Goal: Task Accomplishment & Management: Complete application form

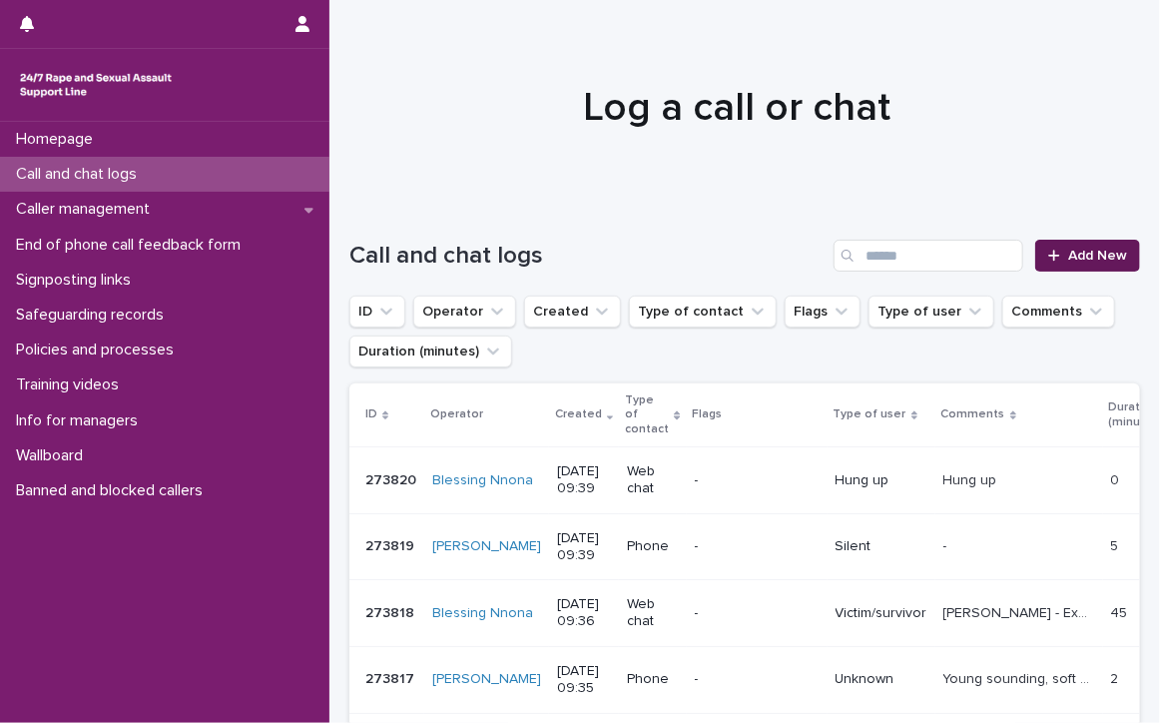
click at [1097, 251] on span "Add New" at bounding box center [1097, 256] width 59 height 14
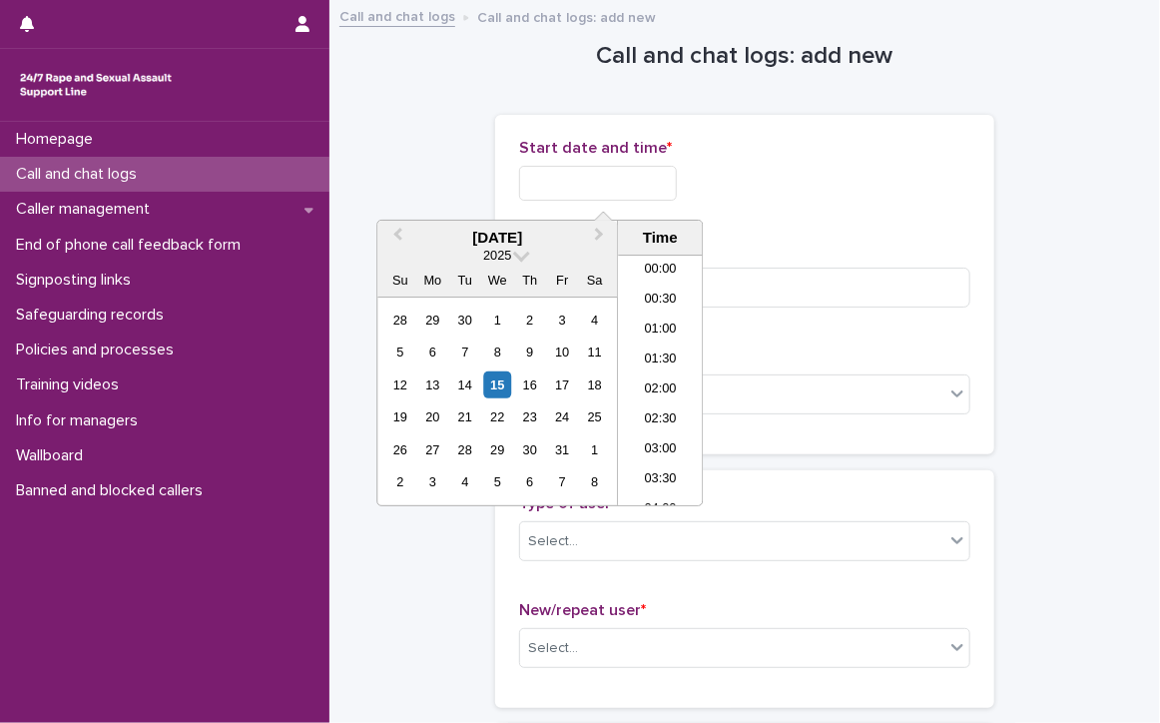
click at [626, 182] on input "text" at bounding box center [598, 183] width 158 height 35
click at [647, 335] on li "09:30" at bounding box center [660, 350] width 85 height 30
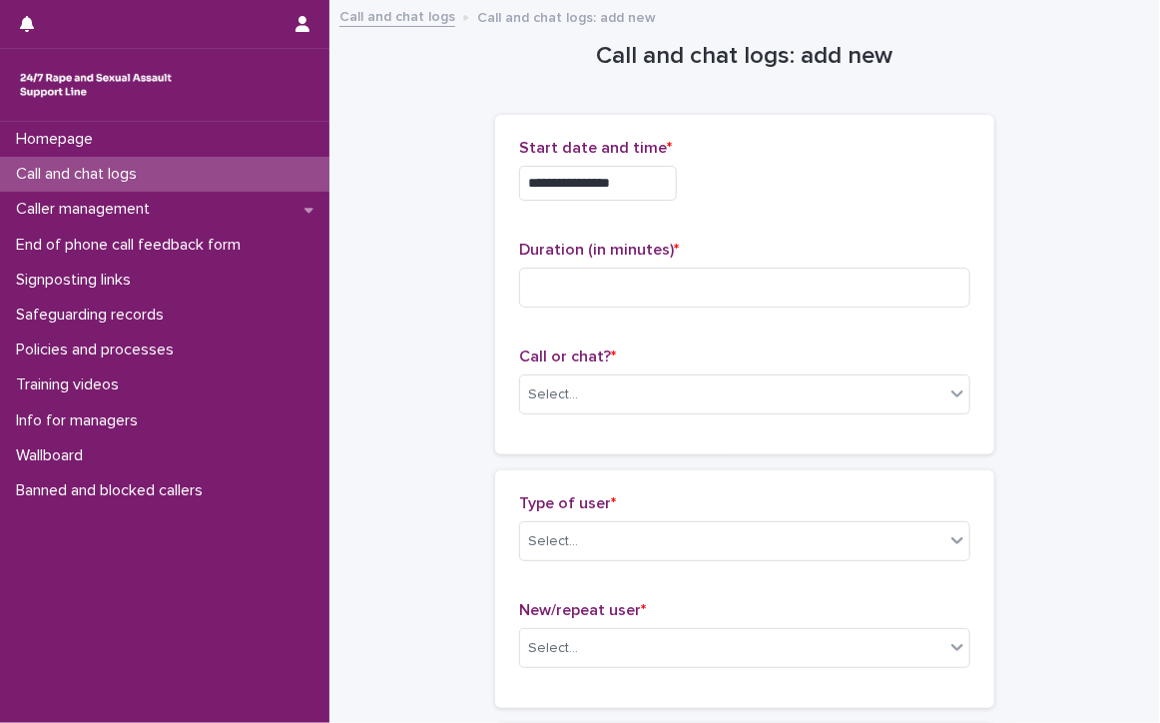
click at [631, 183] on input "**********" at bounding box center [598, 183] width 158 height 35
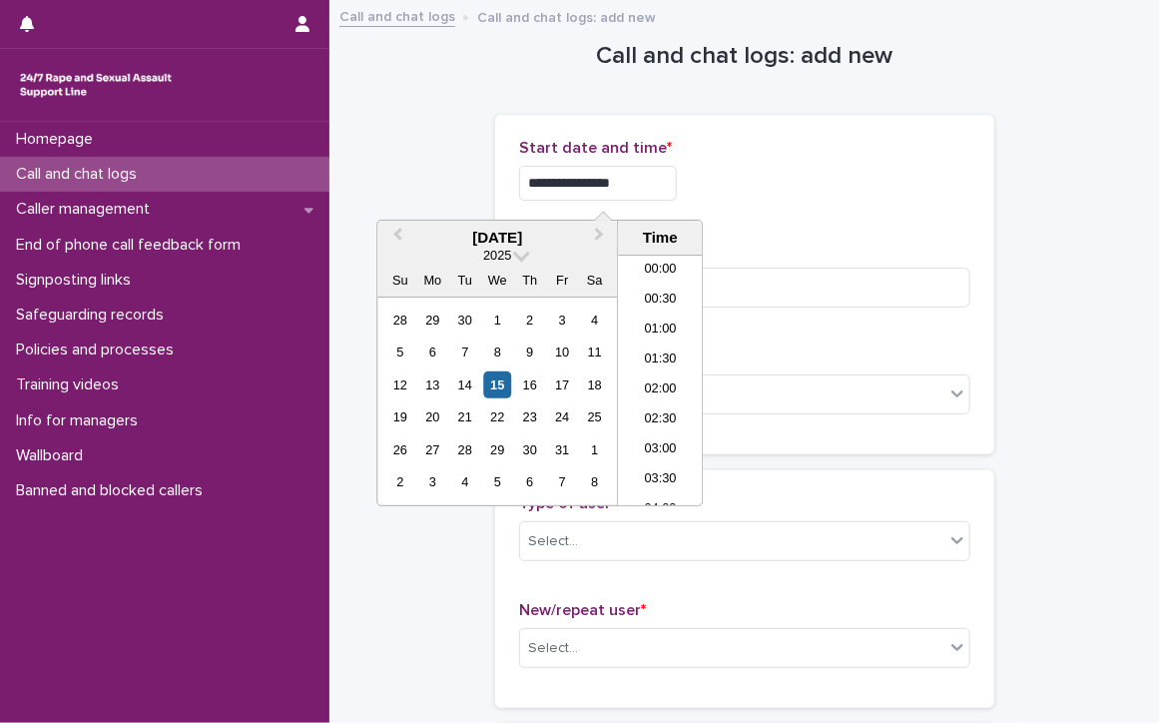
scroll to position [459, 0]
type input "**********"
click at [898, 290] on input at bounding box center [744, 287] width 451 height 40
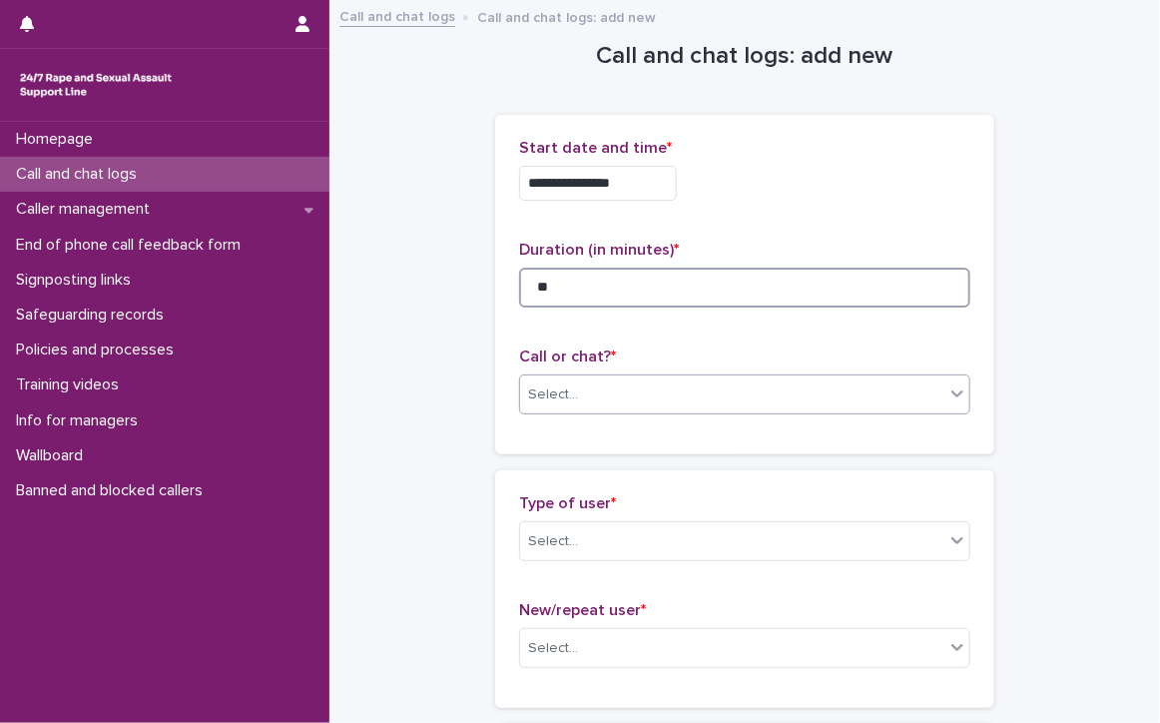
type input "**"
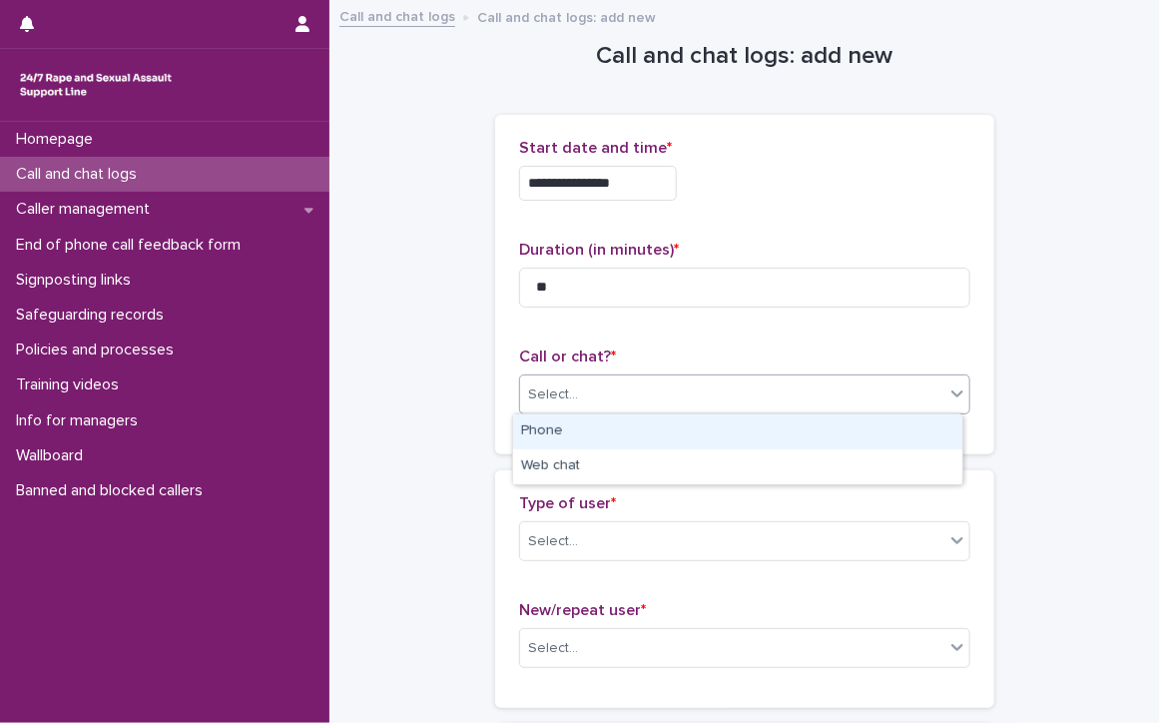
click at [736, 390] on div "Select..." at bounding box center [732, 394] width 424 height 33
click at [519, 429] on div "Phone" at bounding box center [737, 431] width 449 height 35
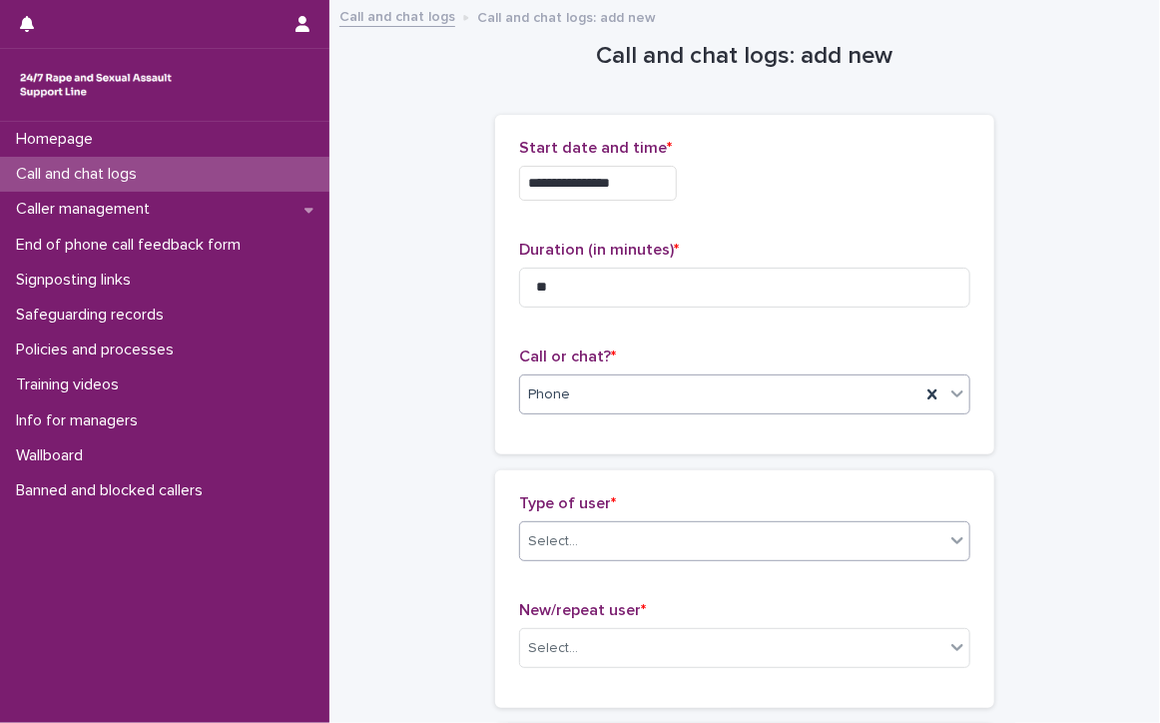
click at [594, 529] on div "Select..." at bounding box center [732, 541] width 424 height 33
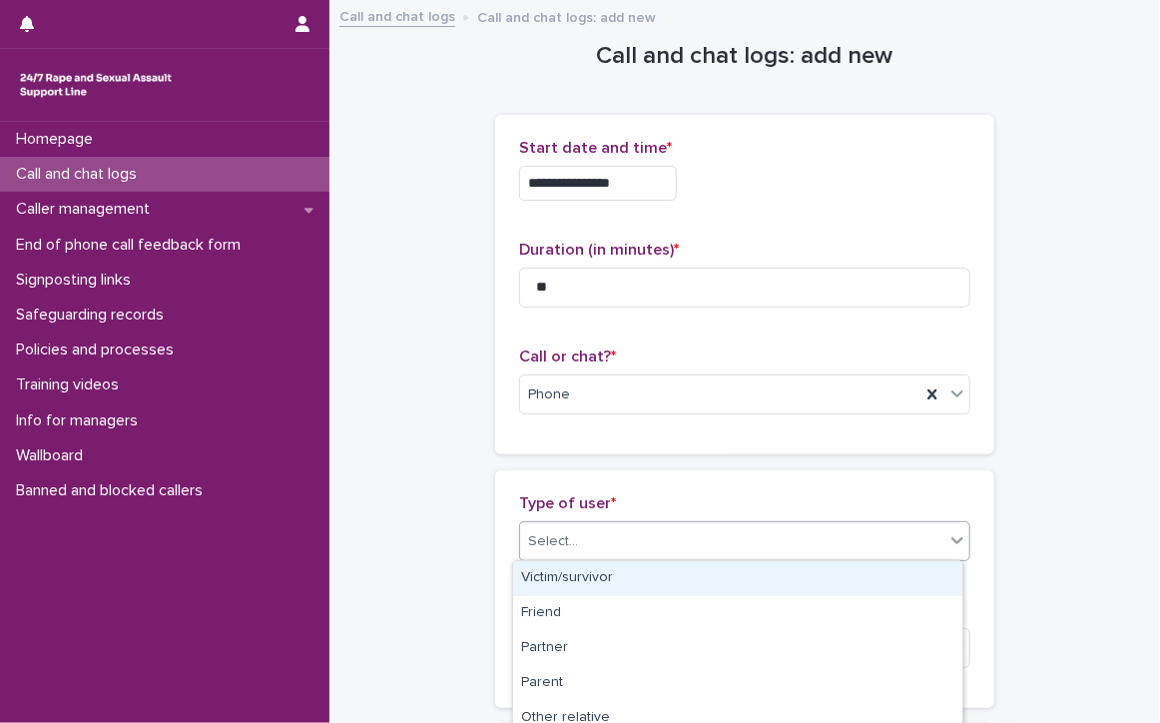
click at [598, 575] on div "Victim/survivor" at bounding box center [737, 578] width 449 height 35
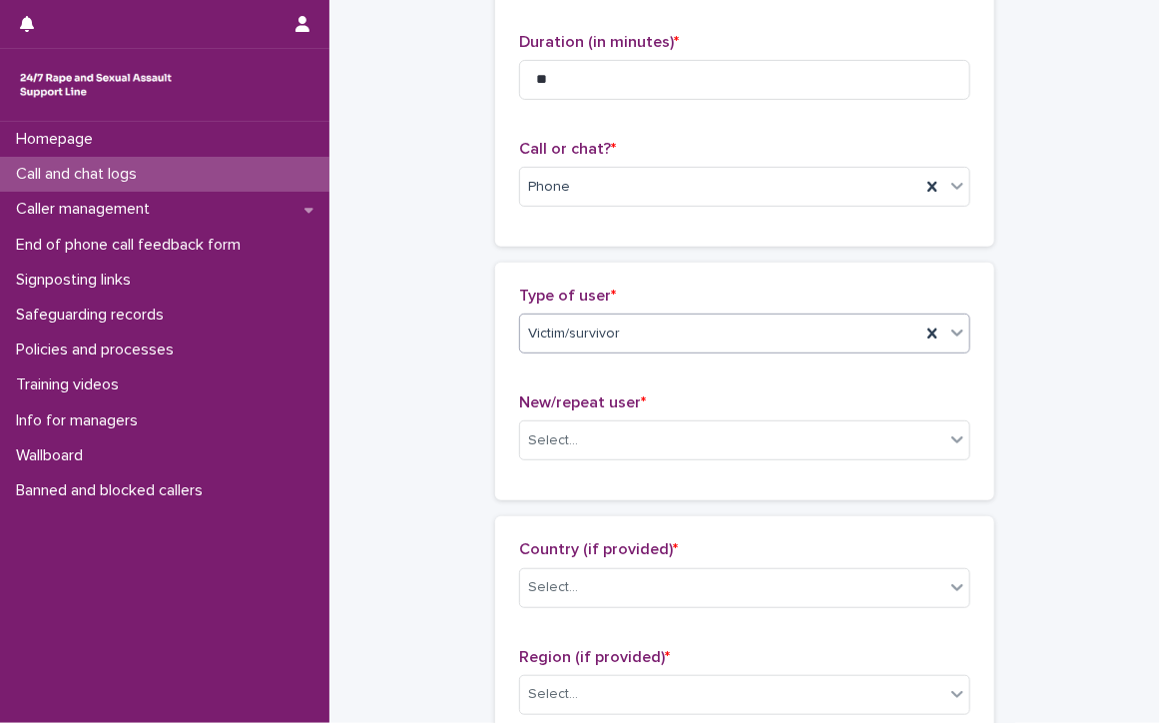
scroll to position [299, 0]
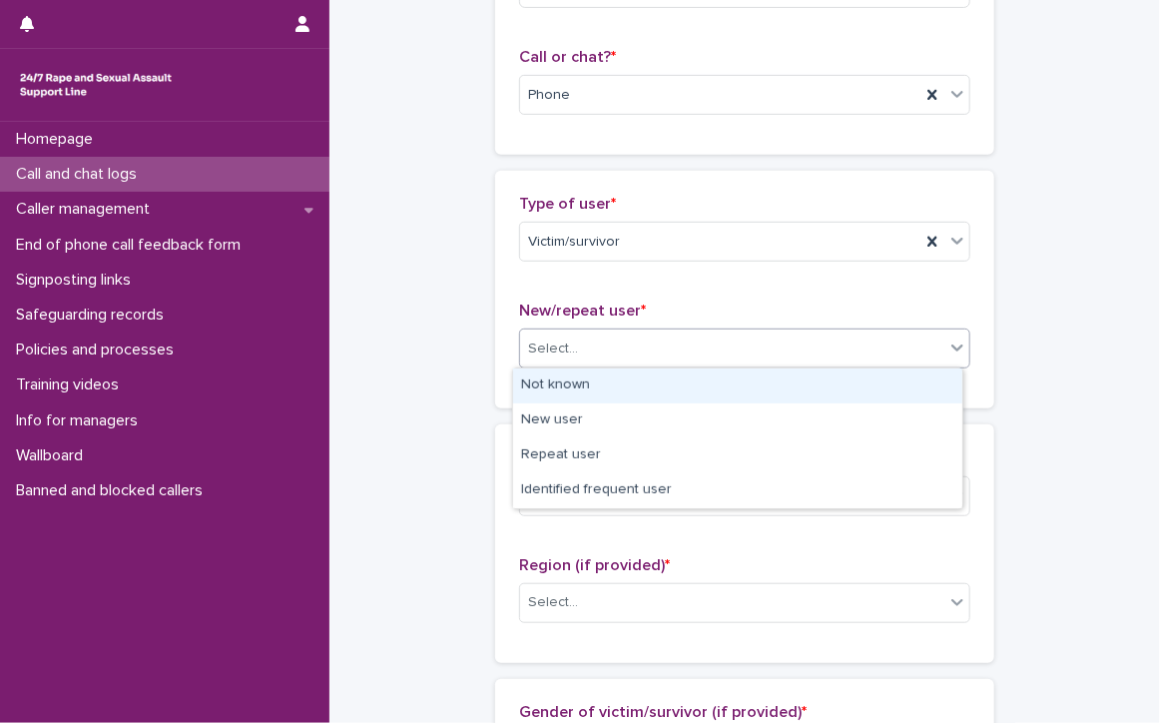
click at [591, 336] on div "Select..." at bounding box center [732, 348] width 424 height 33
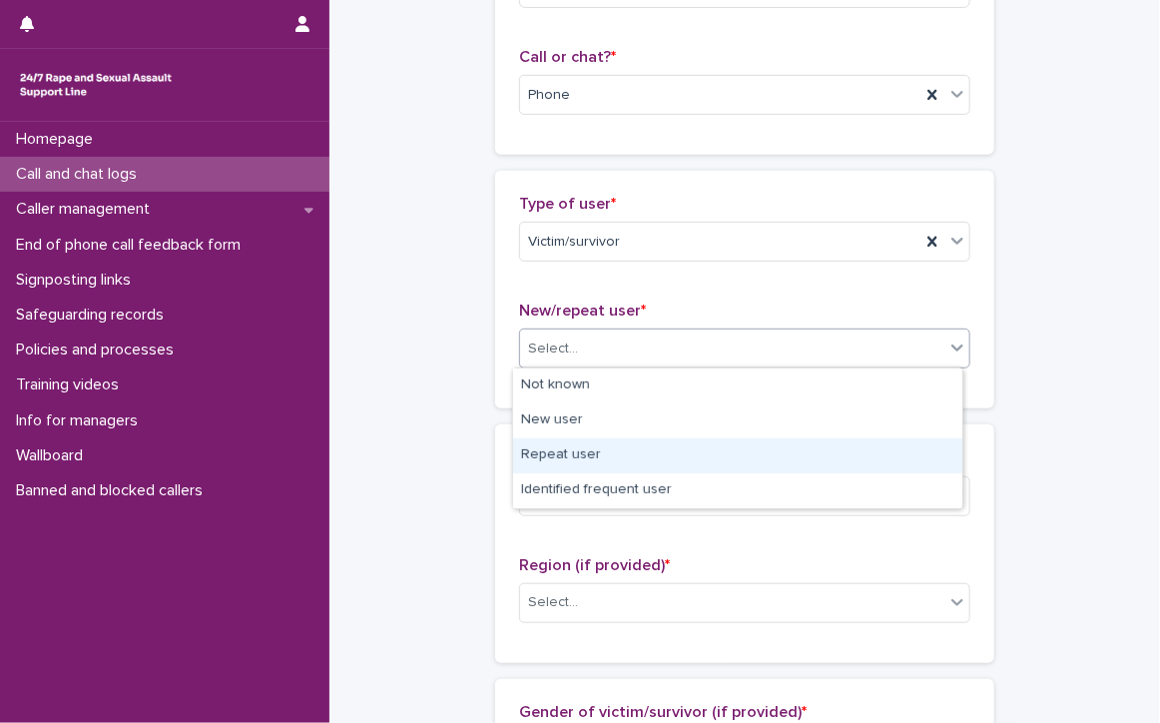
click at [556, 454] on div "Repeat user" at bounding box center [737, 455] width 449 height 35
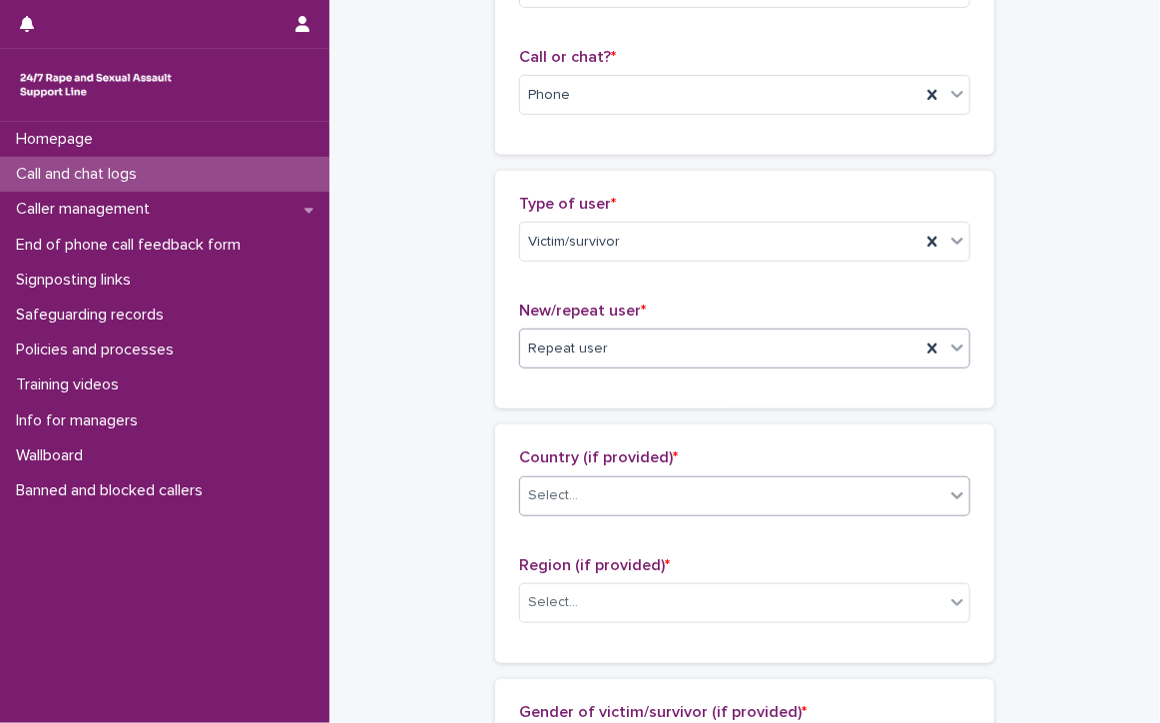
click at [589, 481] on div "Select..." at bounding box center [732, 495] width 424 height 33
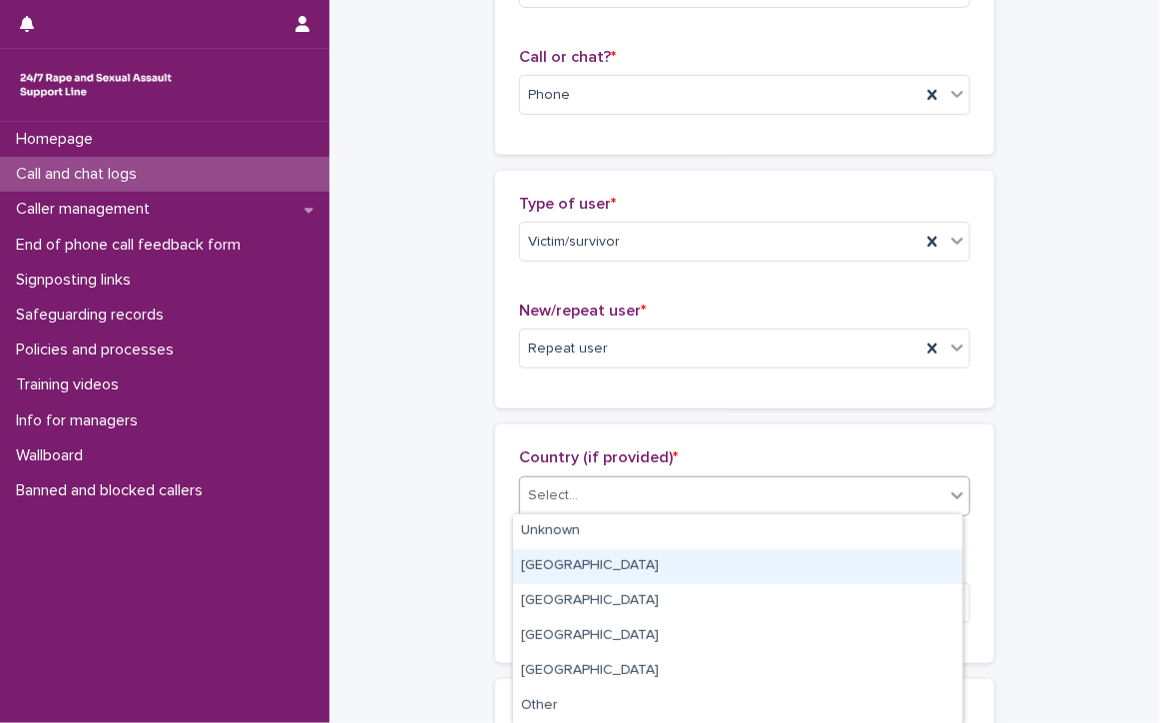
click at [563, 561] on div "[GEOGRAPHIC_DATA]" at bounding box center [737, 566] width 449 height 35
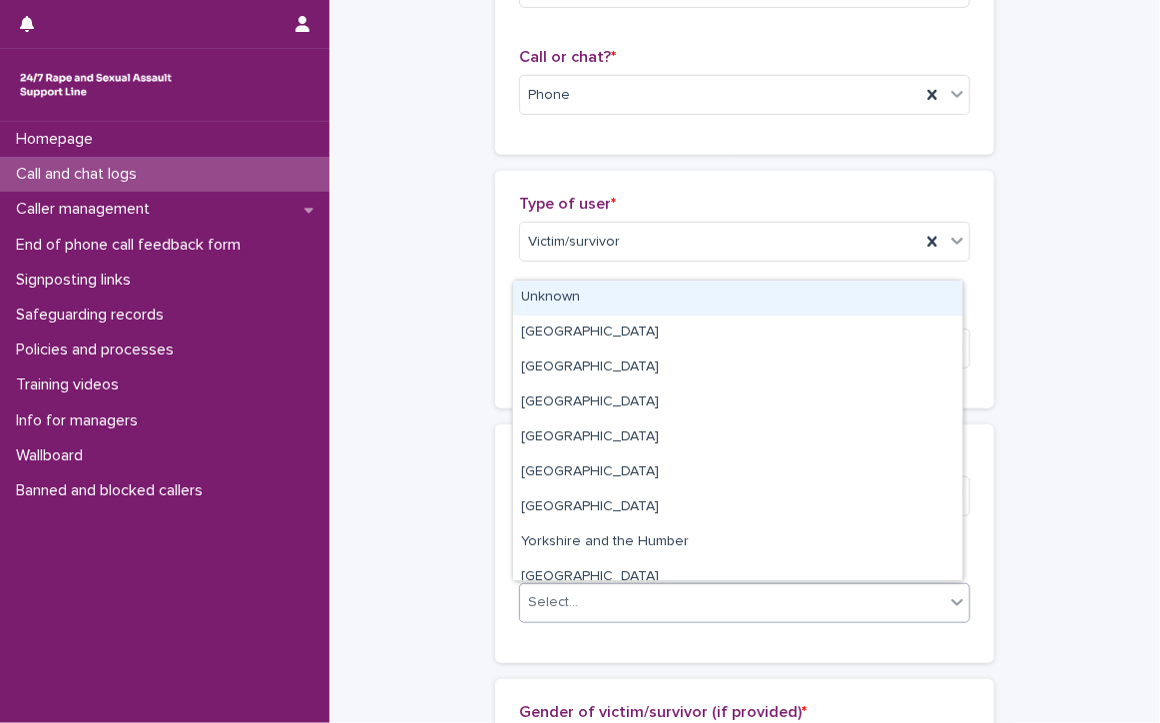
click at [588, 600] on div "Select..." at bounding box center [732, 602] width 424 height 33
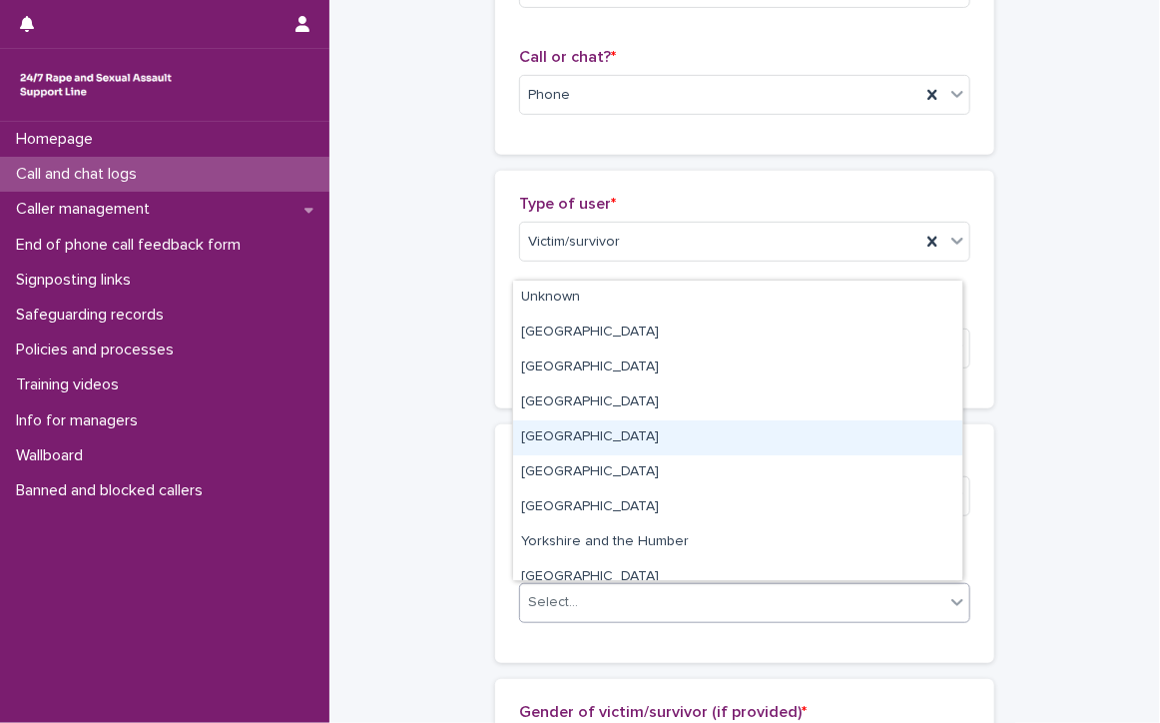
click at [588, 430] on div "[GEOGRAPHIC_DATA]" at bounding box center [737, 437] width 449 height 35
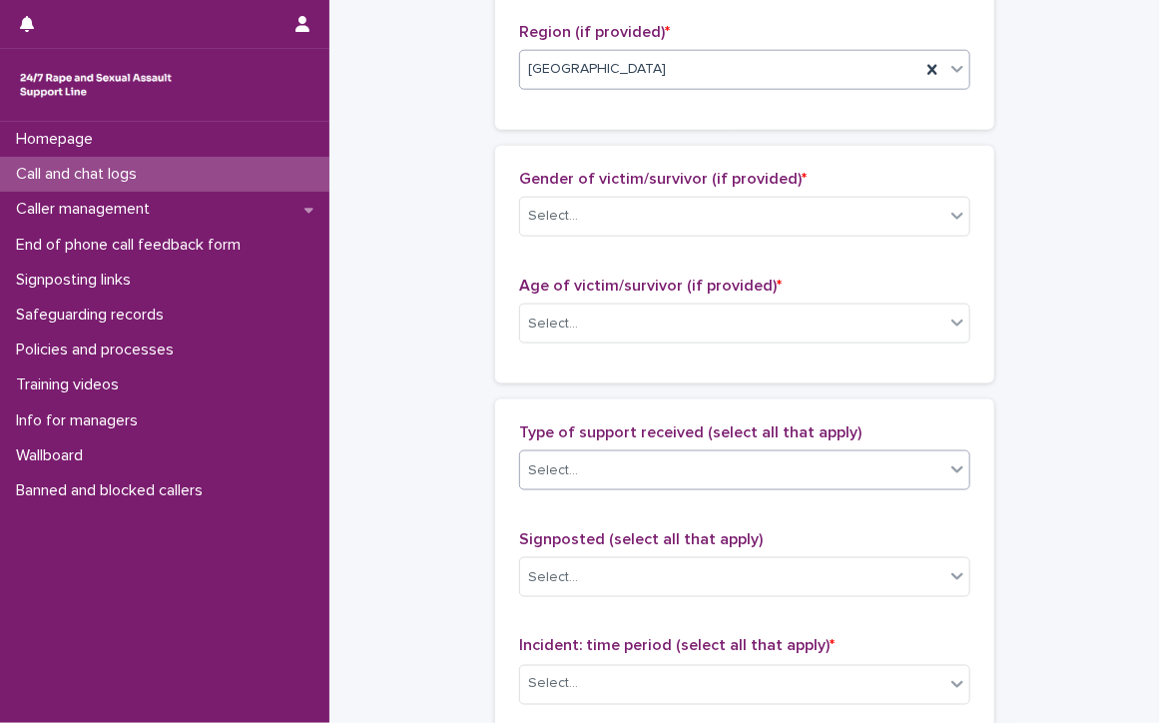
scroll to position [798, 0]
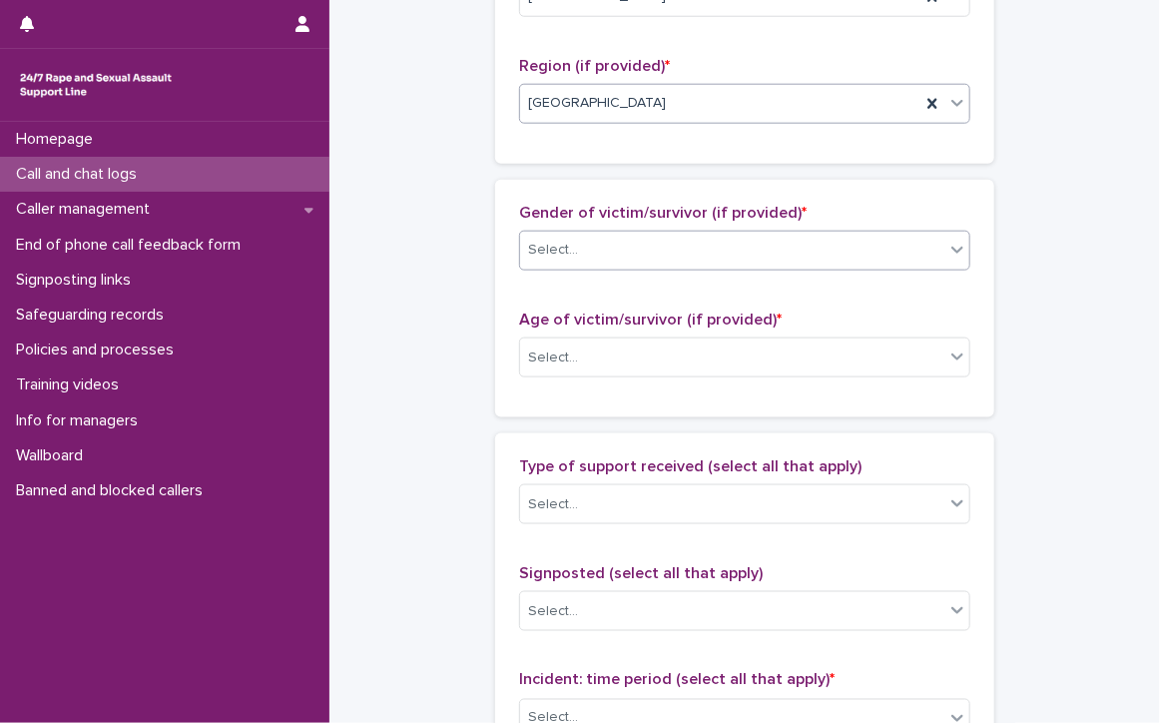
click at [573, 236] on div "Select..." at bounding box center [732, 250] width 424 height 33
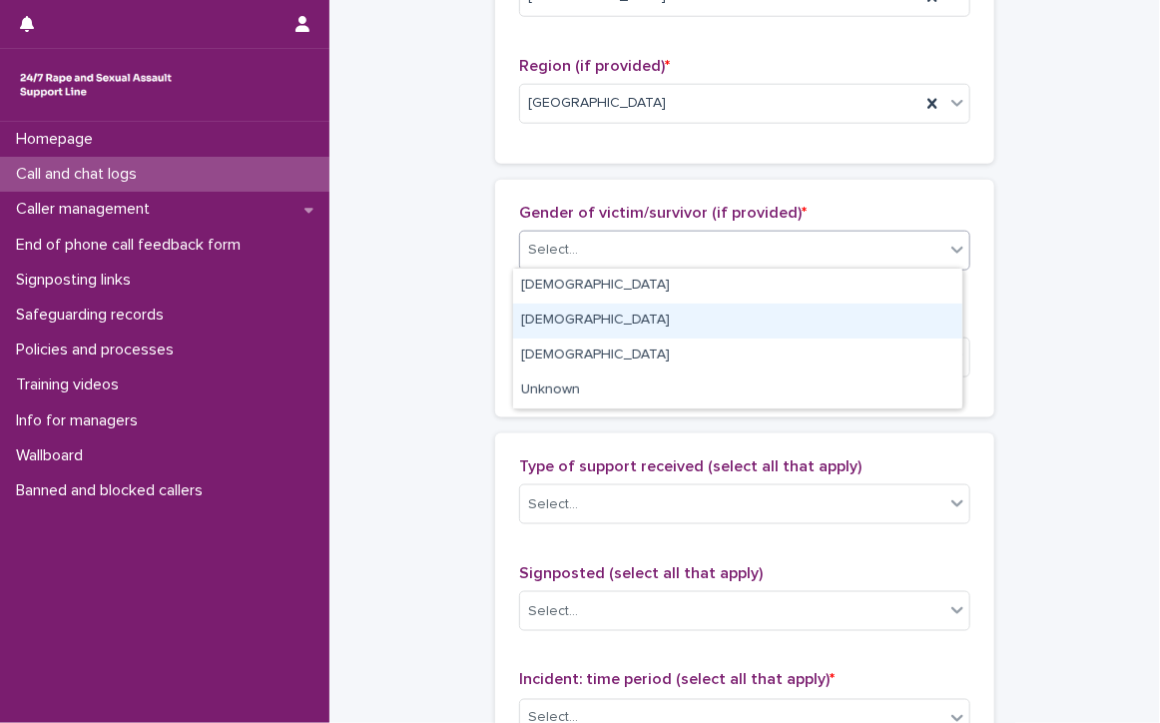
click at [528, 316] on div "[DEMOGRAPHIC_DATA]" at bounding box center [737, 320] width 449 height 35
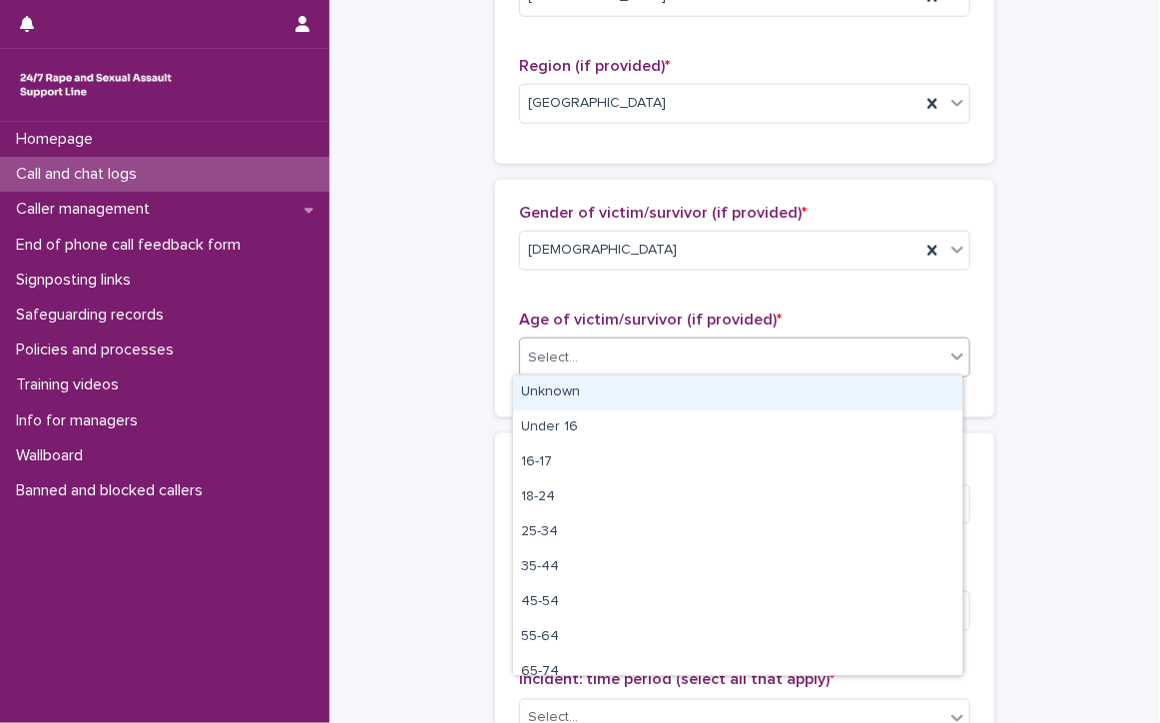
click at [576, 357] on div "Select..." at bounding box center [732, 357] width 424 height 33
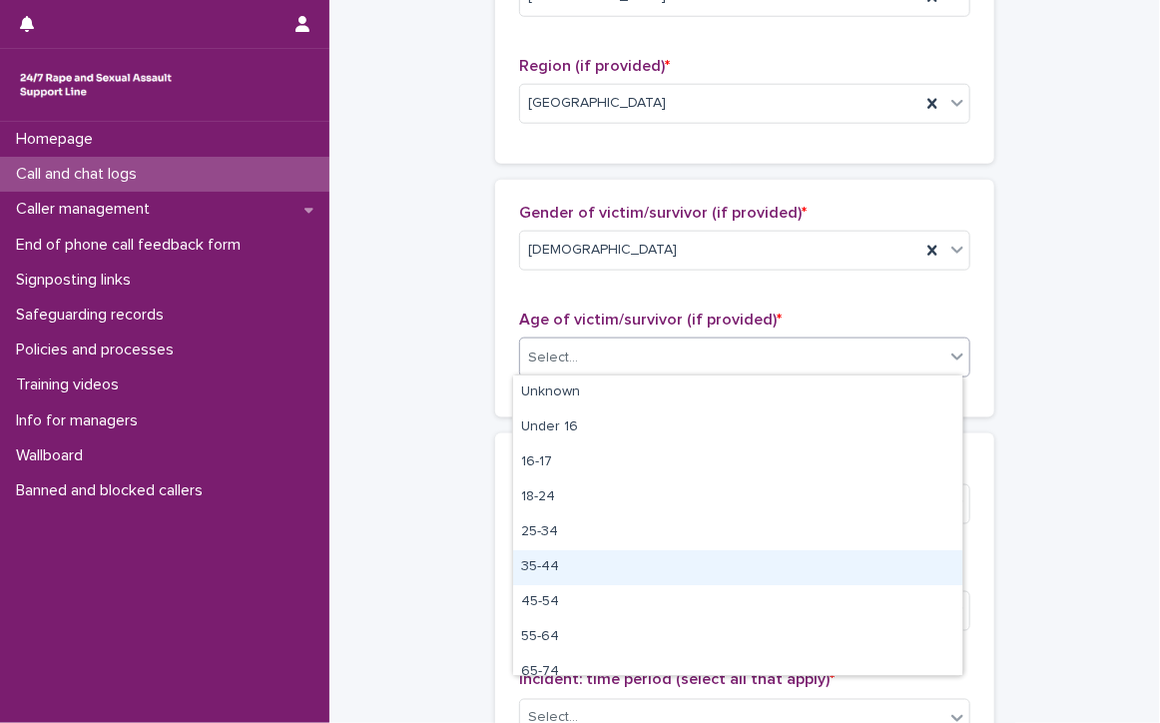
click at [593, 561] on div "35-44" at bounding box center [737, 567] width 449 height 35
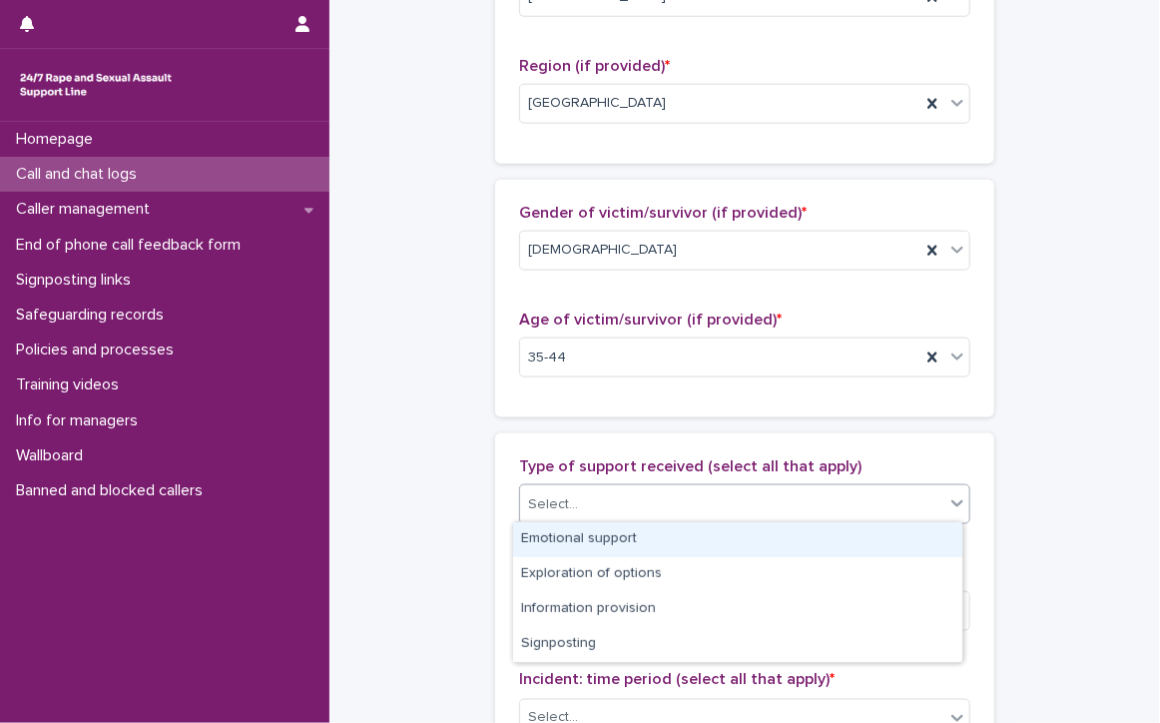
click at [623, 498] on div "Select..." at bounding box center [732, 504] width 424 height 33
click at [607, 531] on div "Emotional support" at bounding box center [737, 539] width 449 height 35
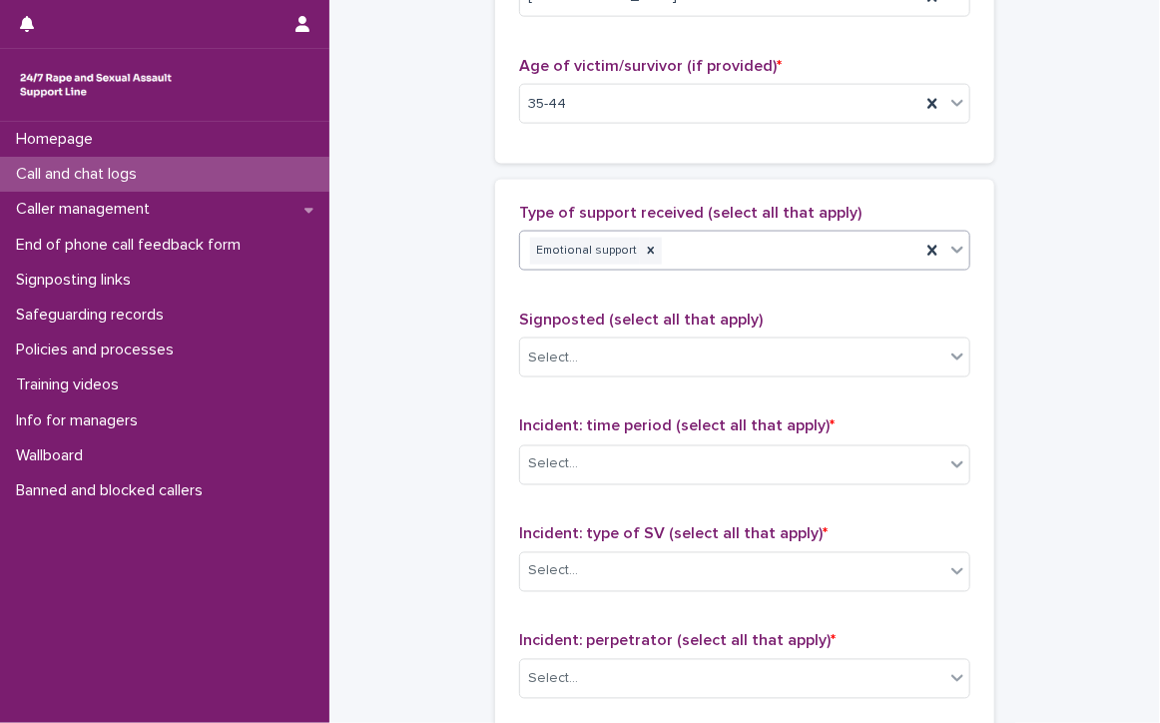
scroll to position [1098, 0]
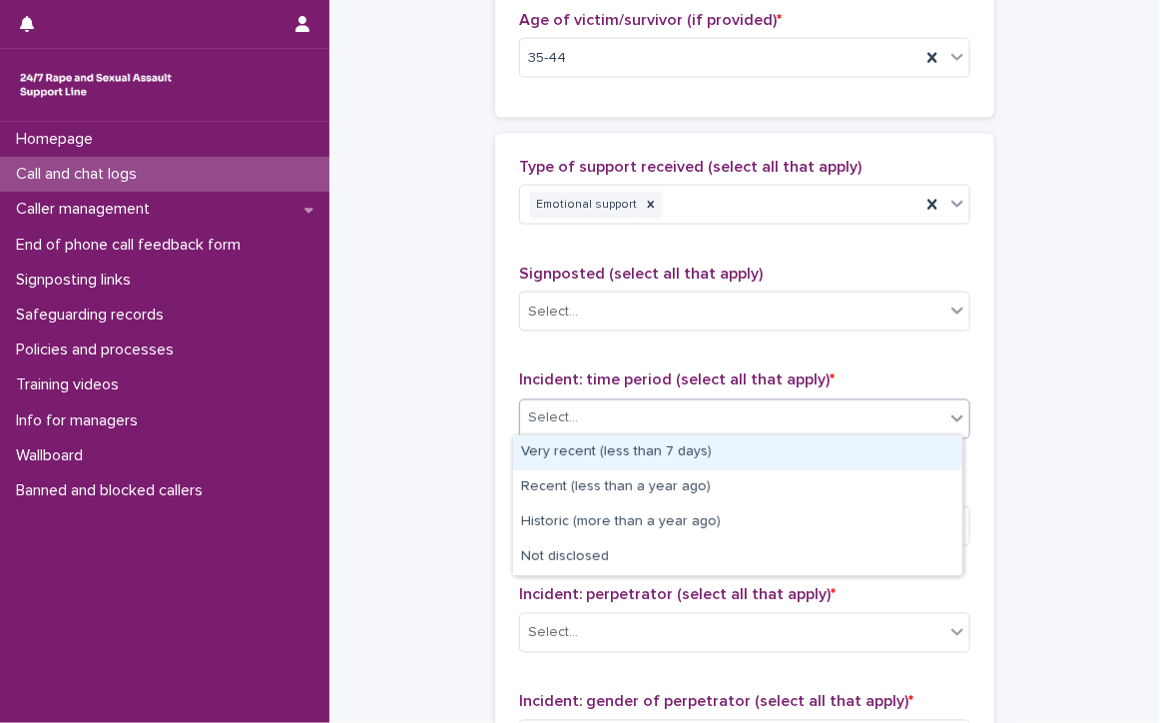
click at [598, 410] on div "Select..." at bounding box center [732, 418] width 424 height 33
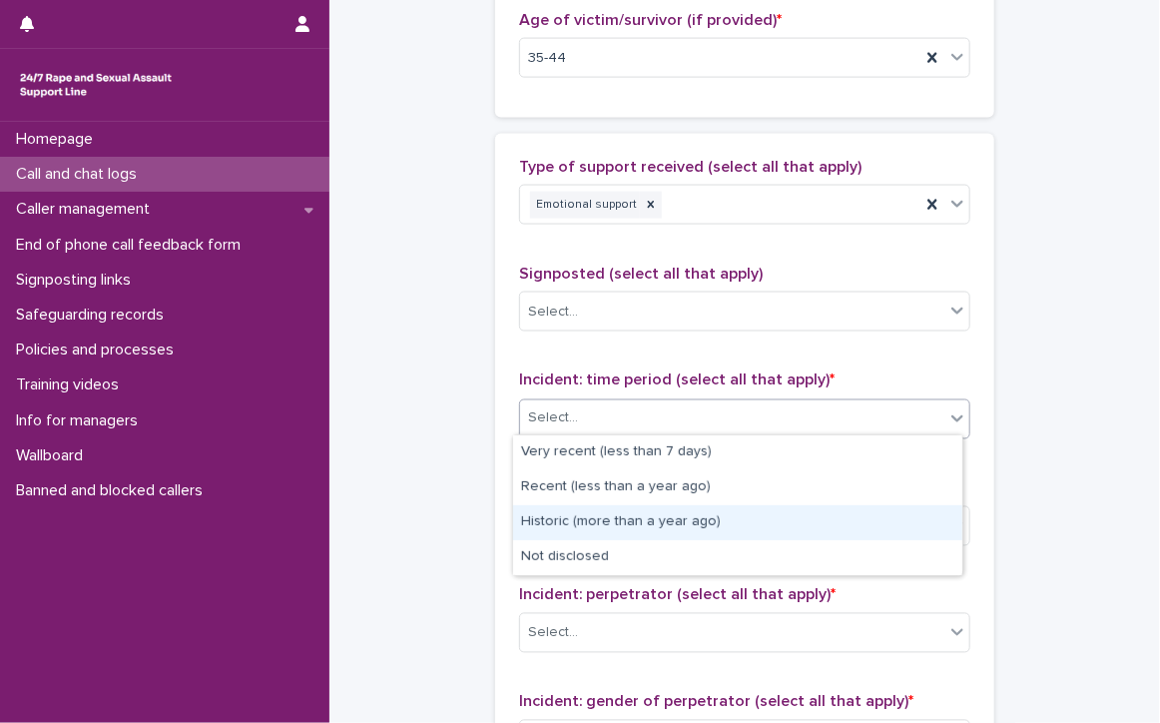
click at [648, 518] on div "Historic (more than a year ago)" at bounding box center [737, 522] width 449 height 35
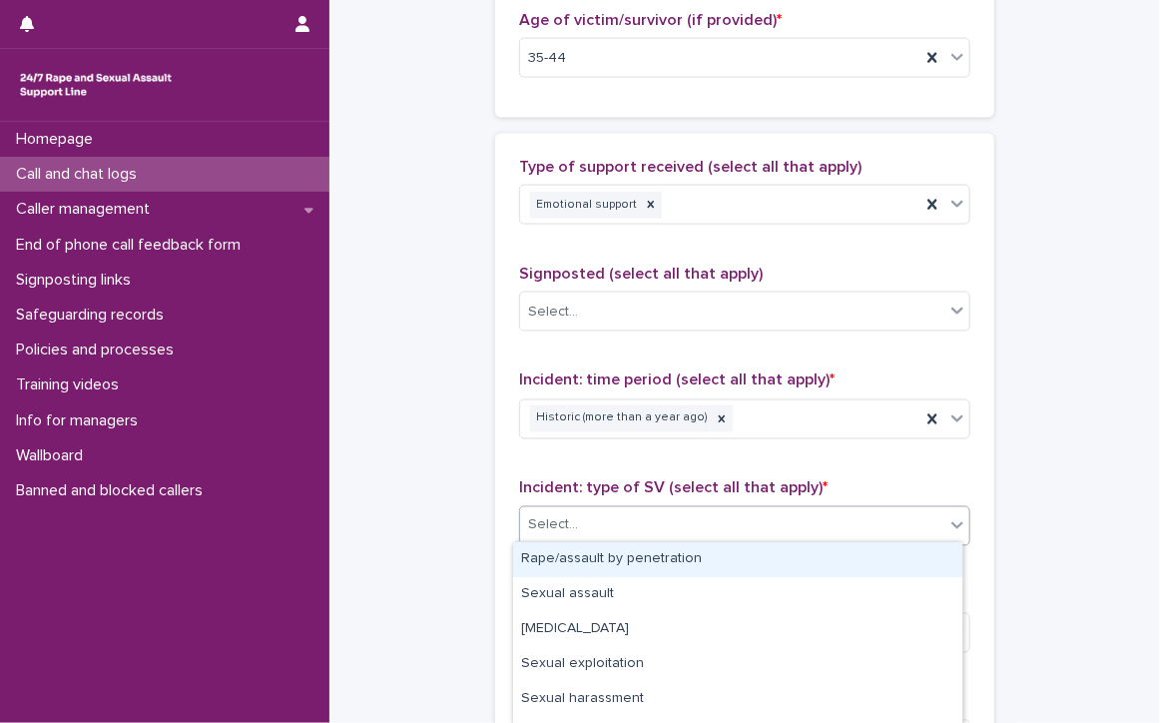
click at [648, 518] on div "Select..." at bounding box center [732, 525] width 424 height 33
click at [643, 558] on div "Rape/assault by penetration" at bounding box center [737, 559] width 449 height 35
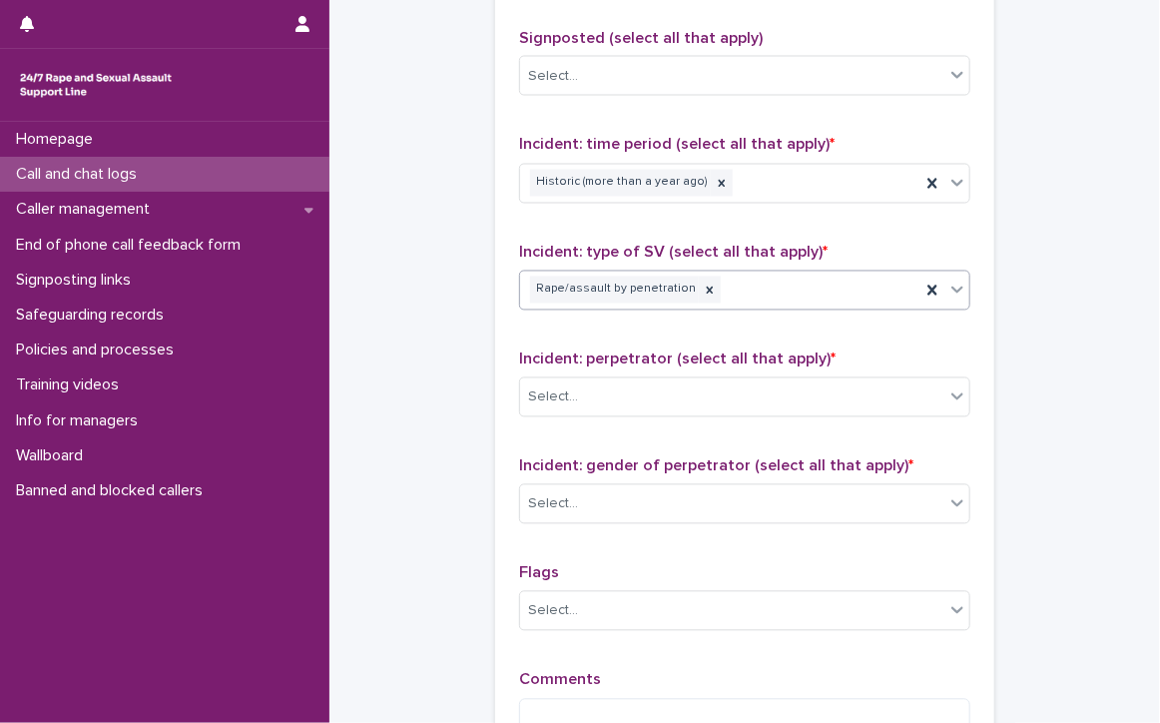
scroll to position [1497, 0]
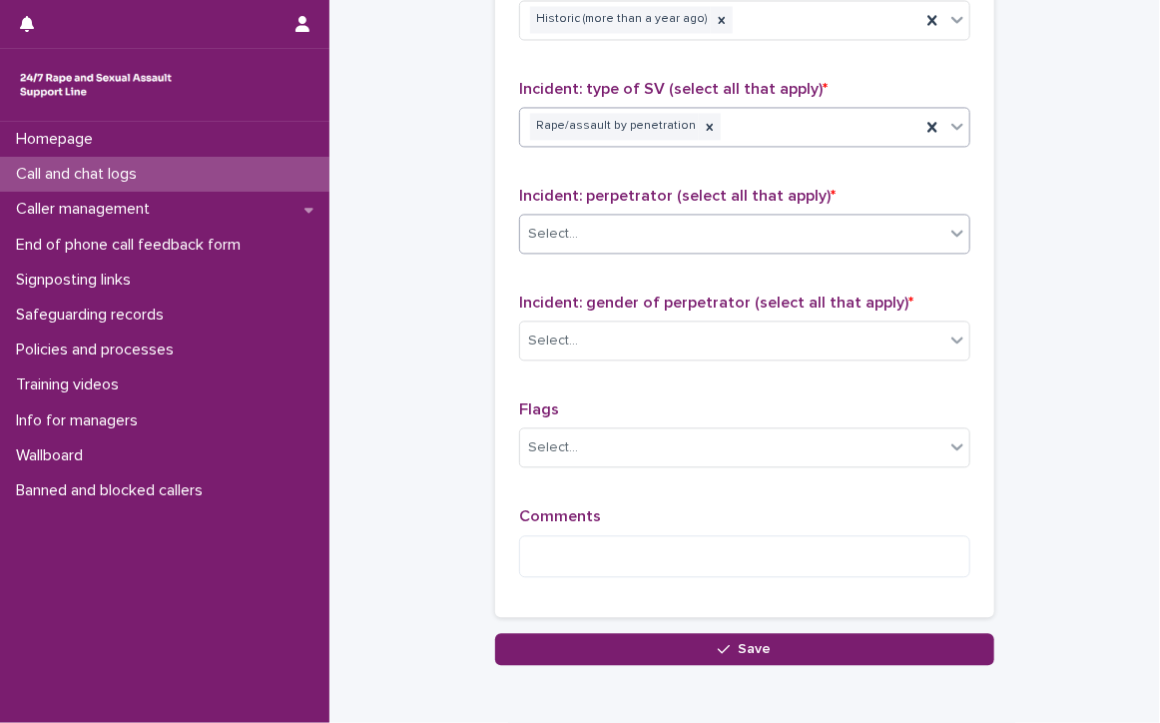
click at [572, 232] on div "Select..." at bounding box center [732, 234] width 424 height 33
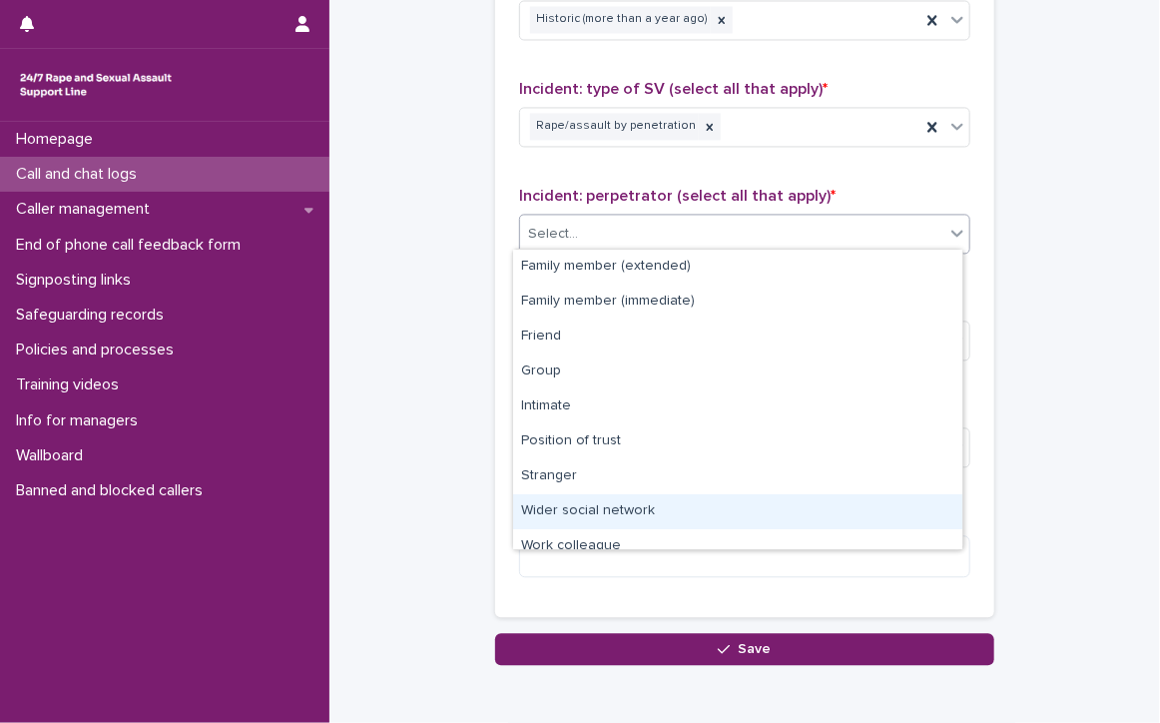
click at [581, 510] on div "Wider social network" at bounding box center [737, 511] width 449 height 35
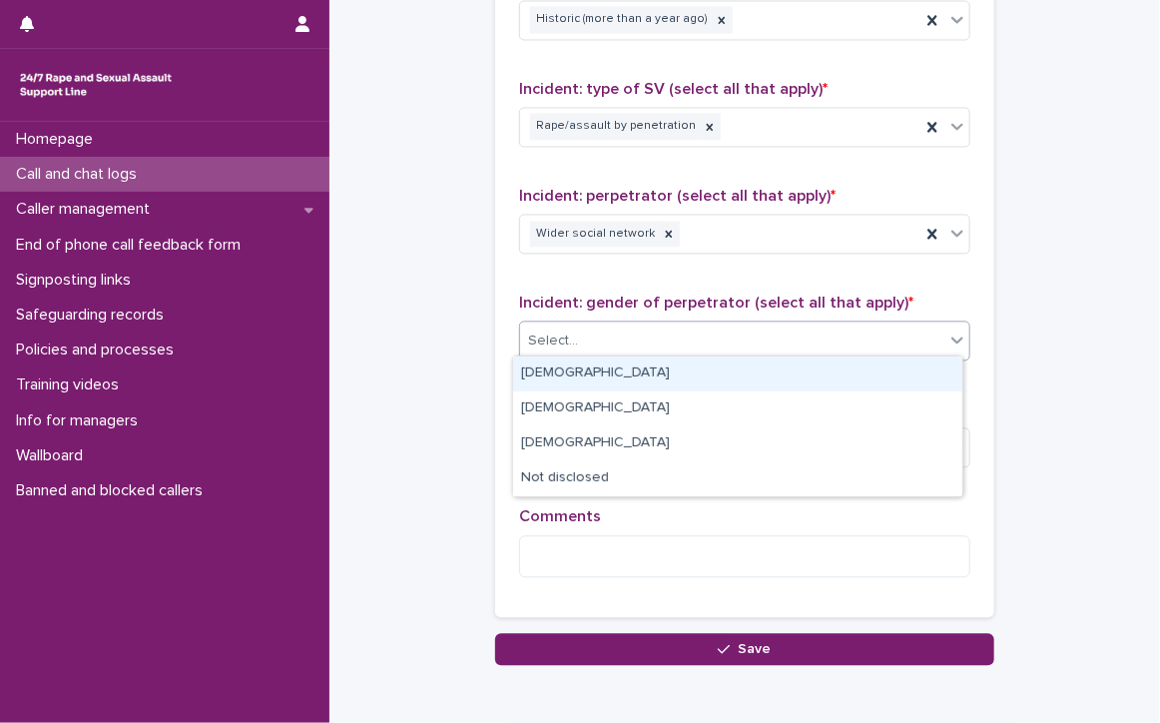
click at [575, 351] on div "Select..." at bounding box center [744, 340] width 451 height 40
click at [567, 367] on div "[DEMOGRAPHIC_DATA]" at bounding box center [737, 373] width 449 height 35
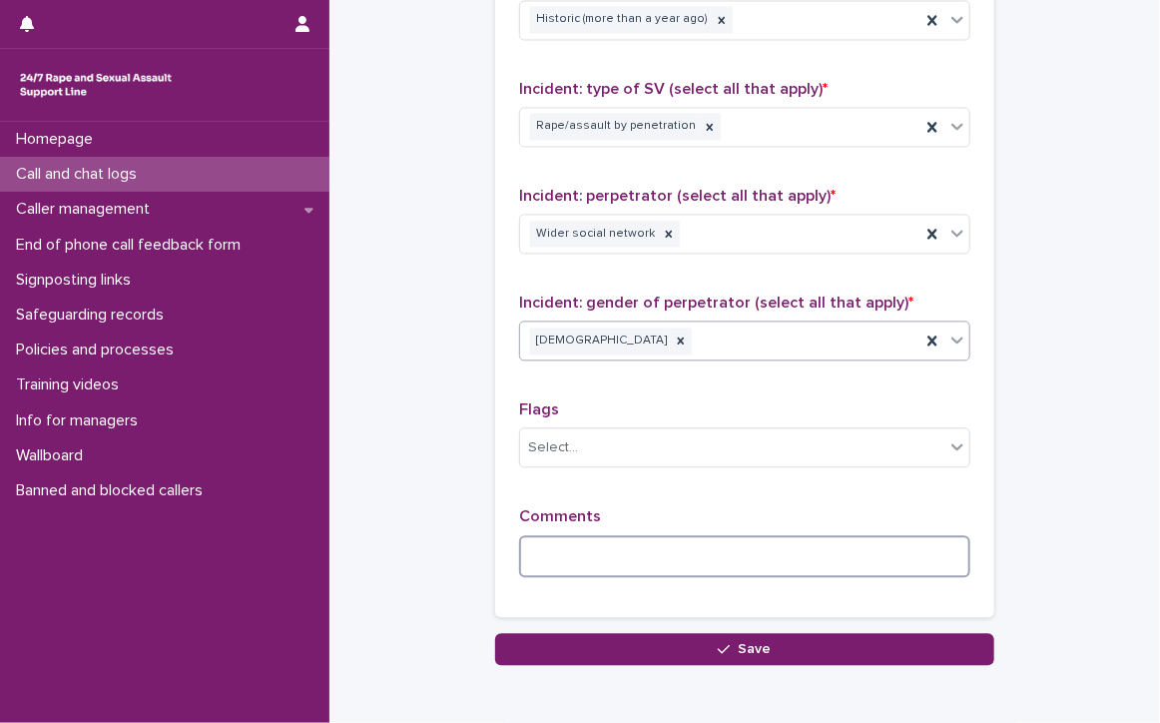
click at [663, 558] on textarea at bounding box center [744, 556] width 451 height 43
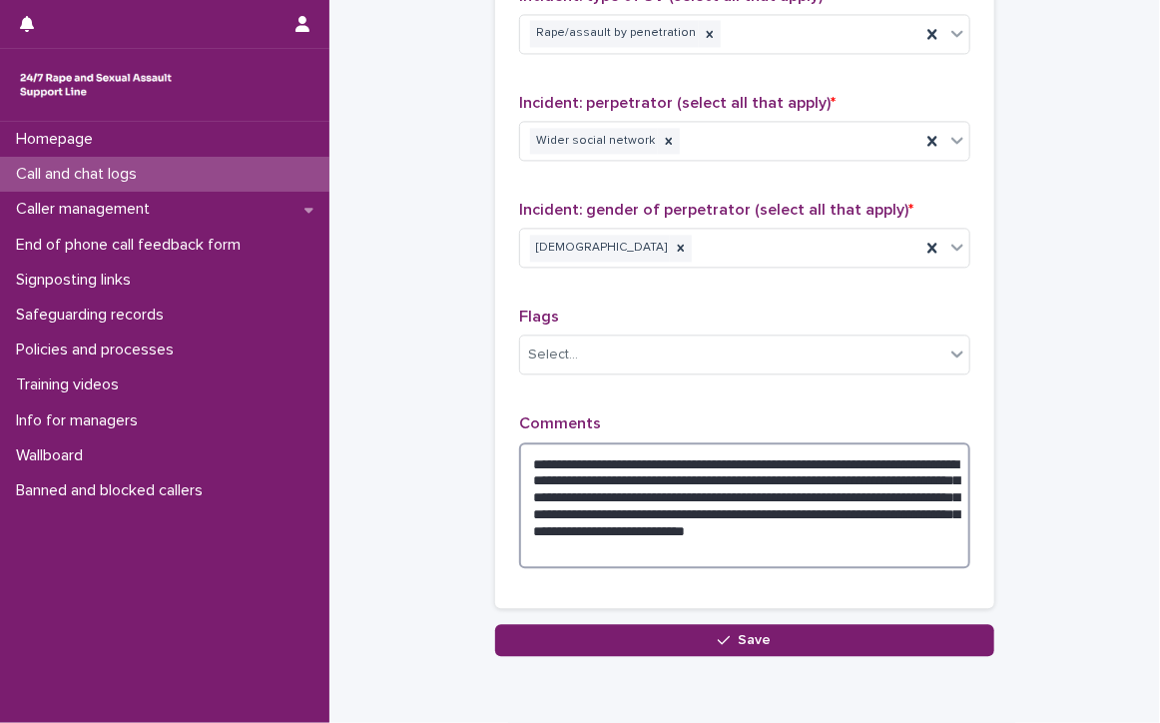
scroll to position [1573, 0]
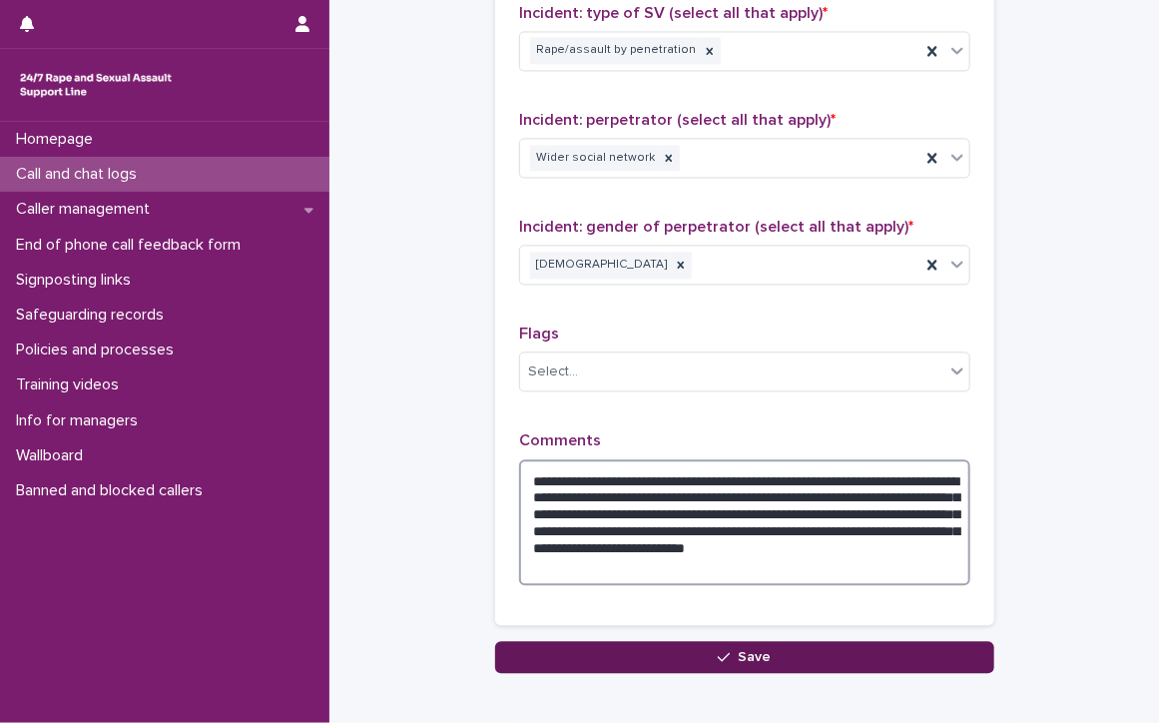
type textarea "**********"
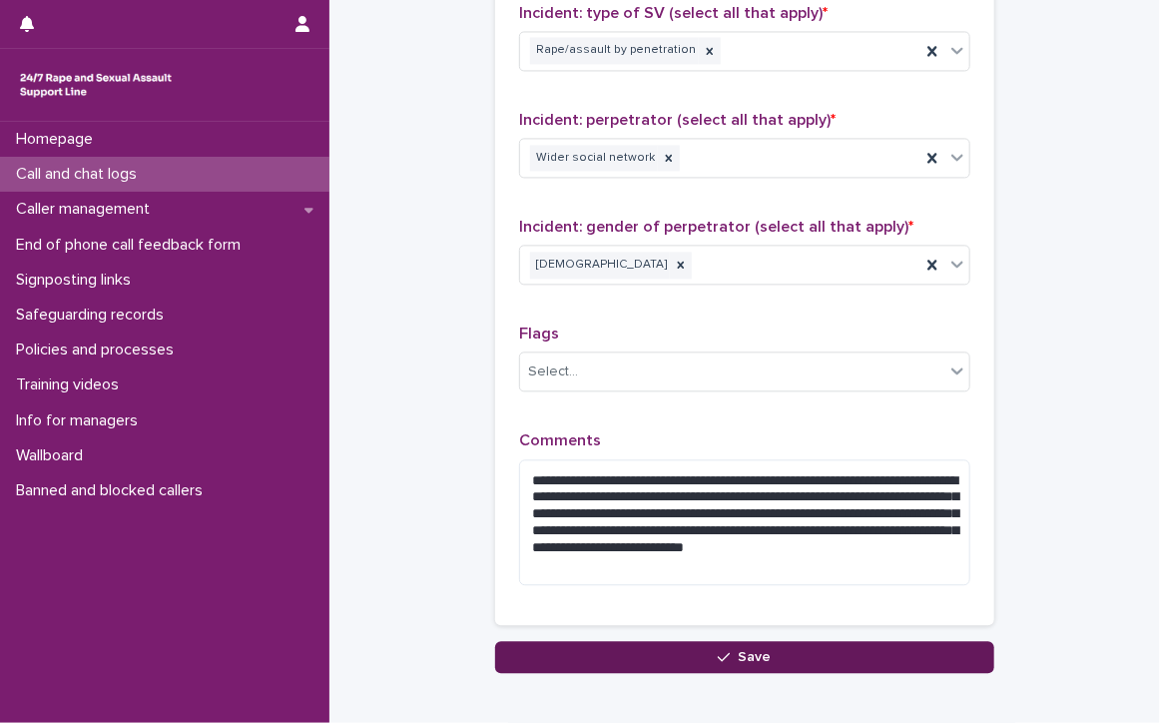
click at [679, 641] on button "Save" at bounding box center [744, 657] width 499 height 32
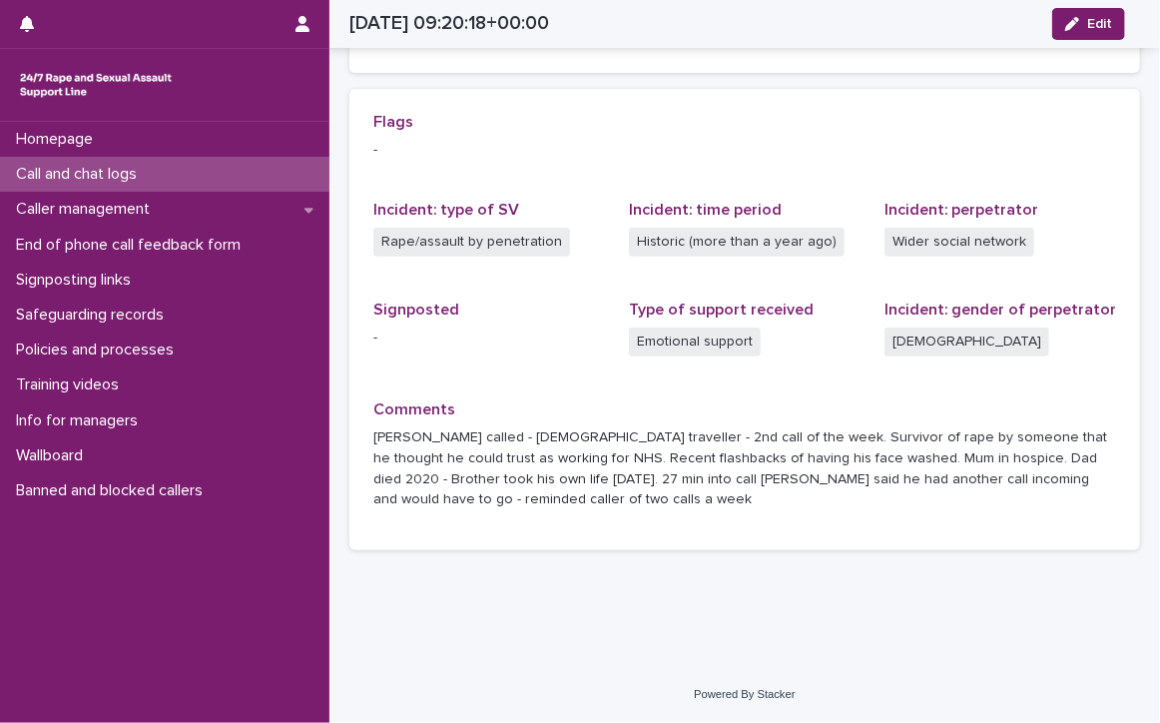
scroll to position [419, 0]
click at [77, 173] on p "Call and chat logs" at bounding box center [80, 174] width 145 height 19
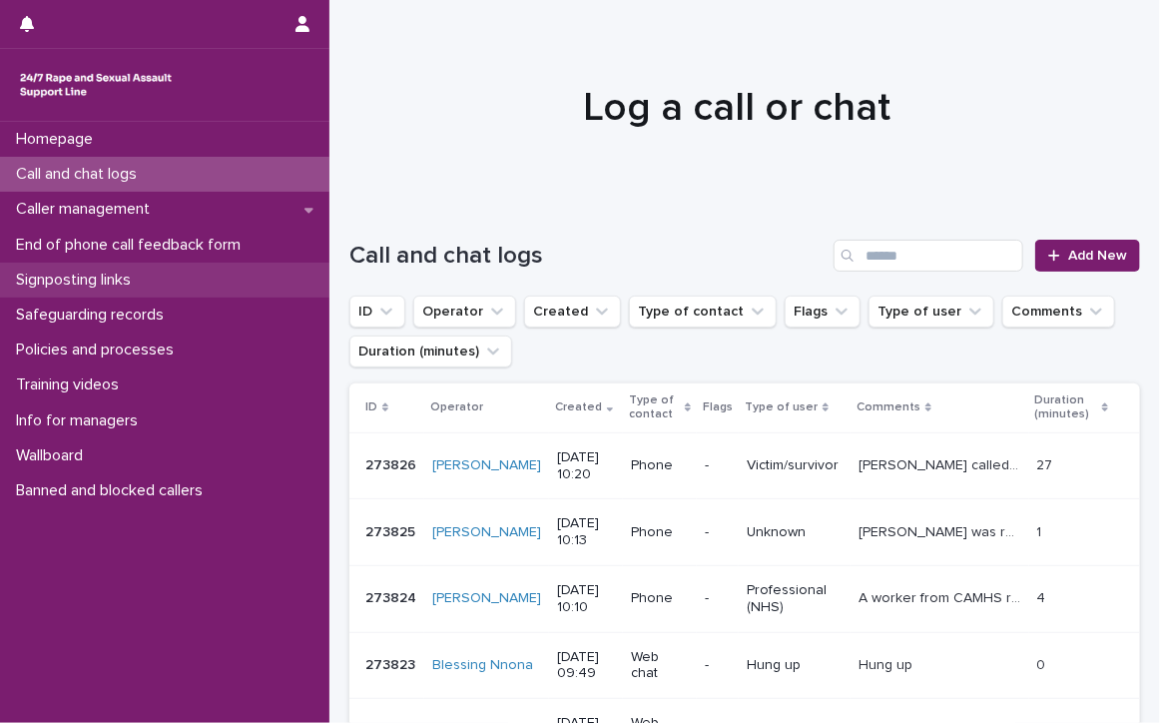
click at [31, 275] on p "Signposting links" at bounding box center [77, 279] width 139 height 19
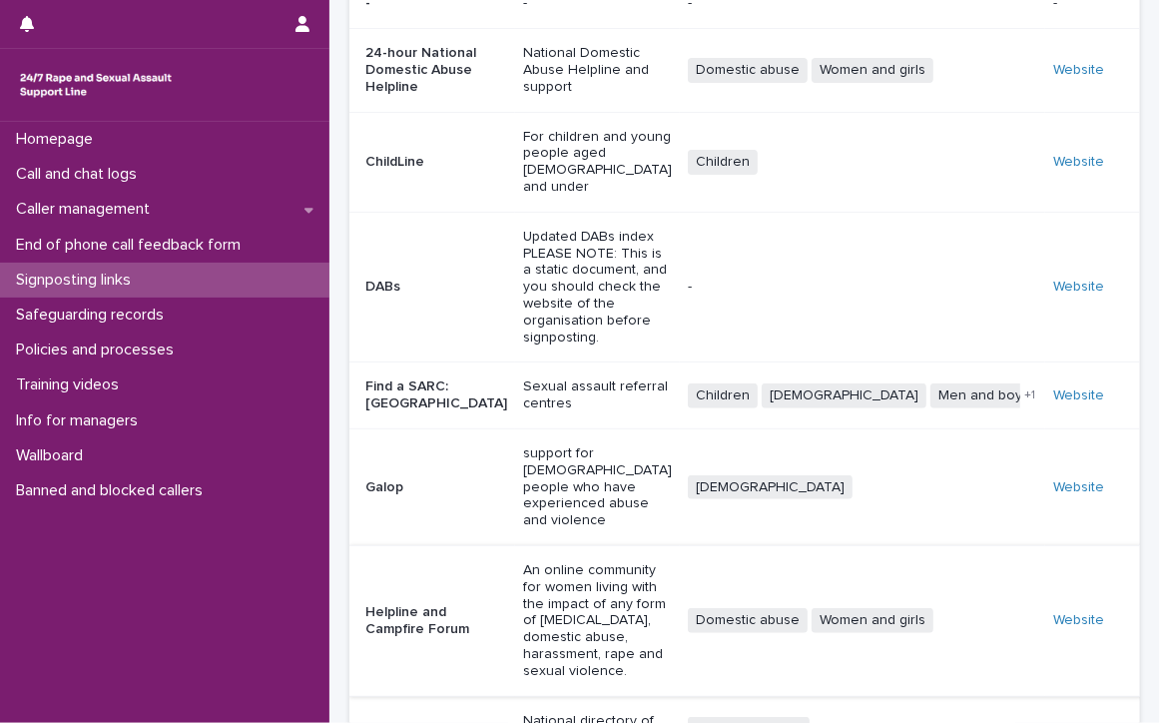
scroll to position [411, 0]
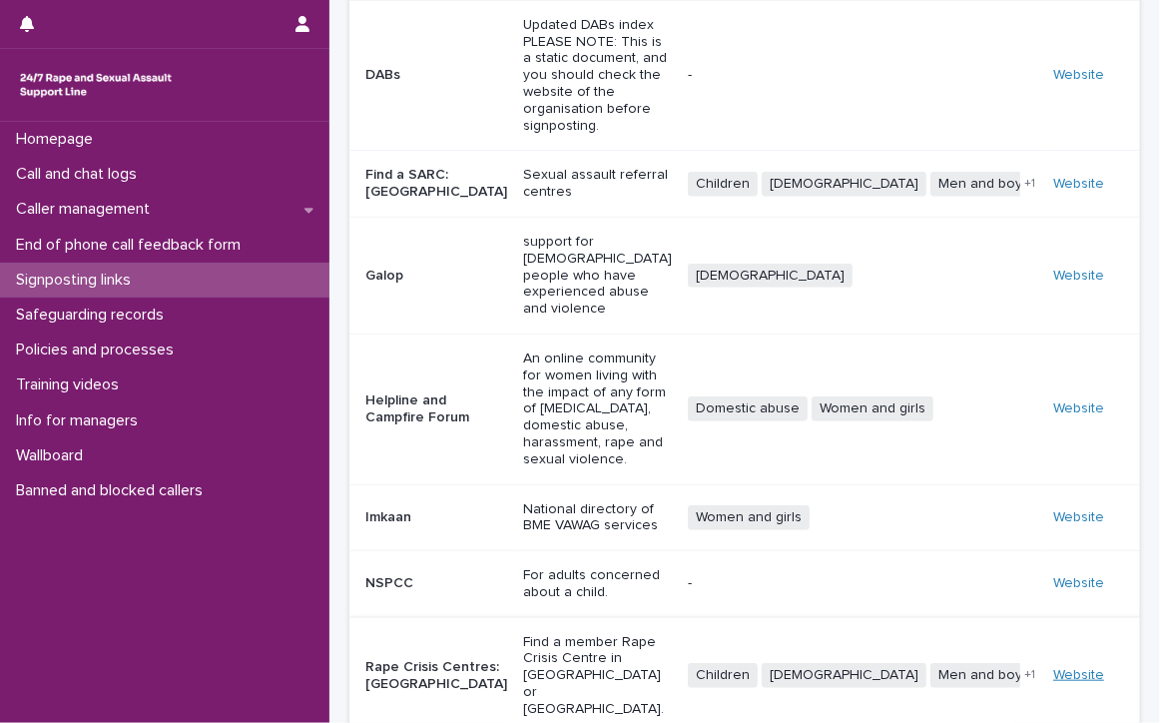
click at [1059, 668] on link "Website" at bounding box center [1078, 675] width 51 height 14
click at [49, 169] on p "Call and chat logs" at bounding box center [80, 174] width 145 height 19
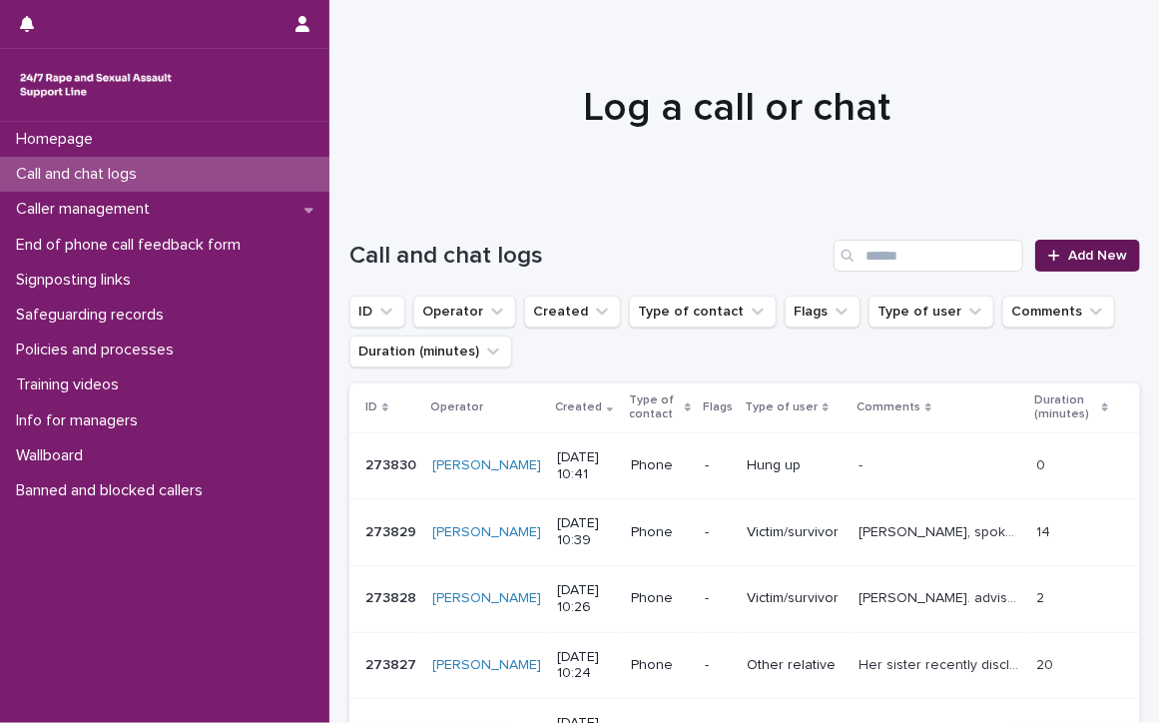
click at [1050, 257] on div at bounding box center [1058, 256] width 20 height 14
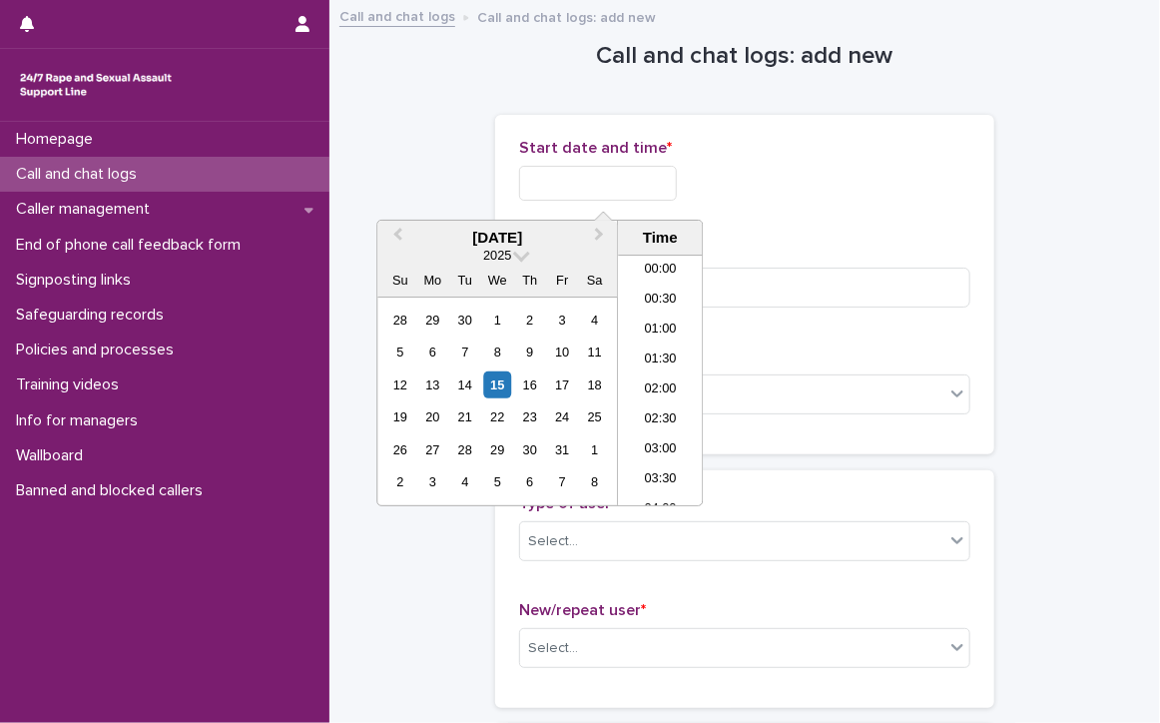
click at [568, 191] on input "text" at bounding box center [598, 183] width 158 height 35
click at [664, 342] on li "10:30" at bounding box center [660, 350] width 85 height 30
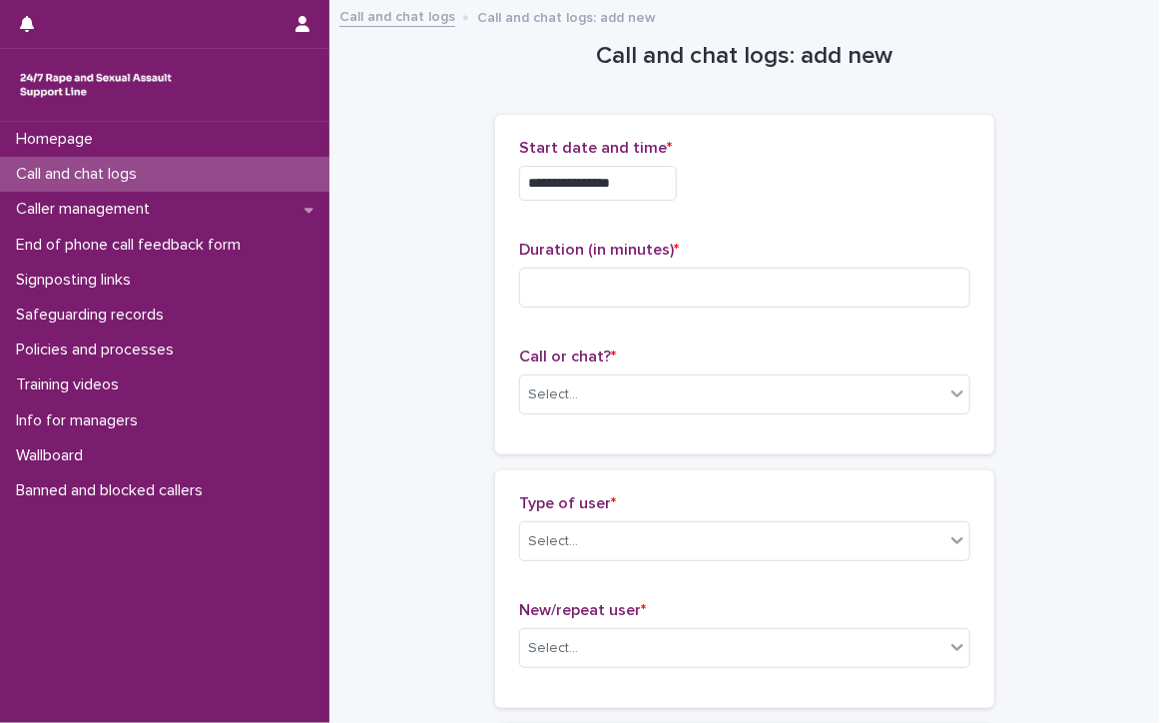
click at [645, 198] on input "**********" at bounding box center [598, 183] width 158 height 35
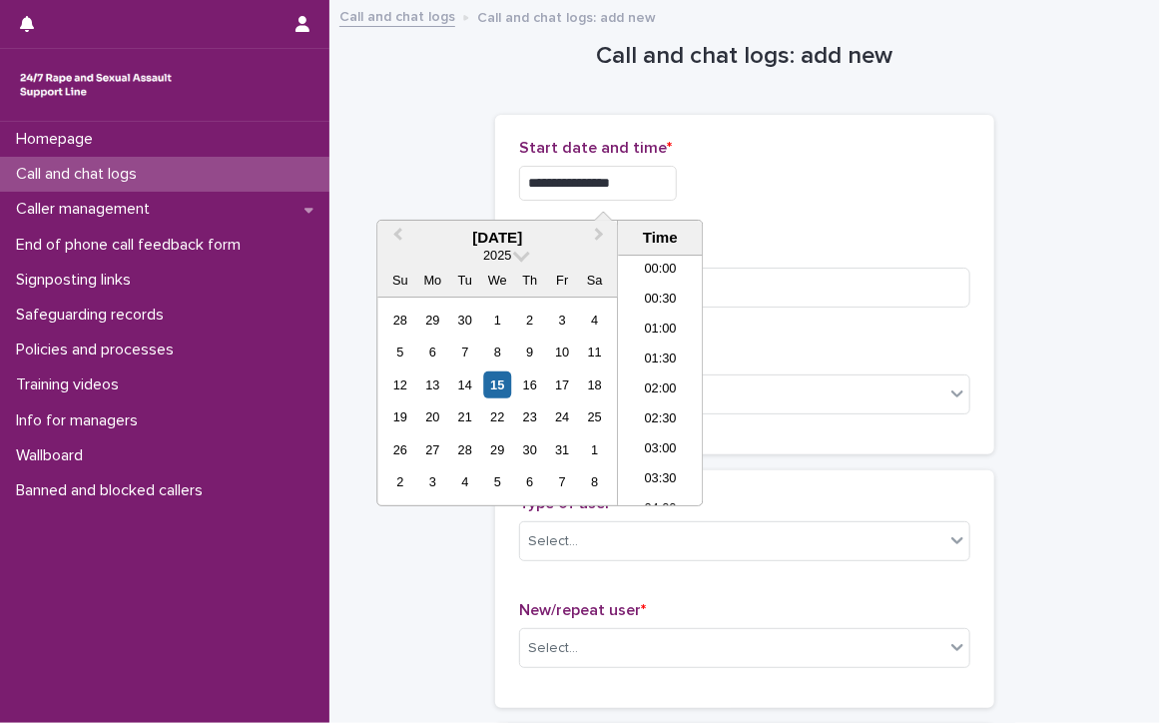
scroll to position [519, 0]
type input "**********"
click at [735, 291] on input at bounding box center [744, 287] width 451 height 40
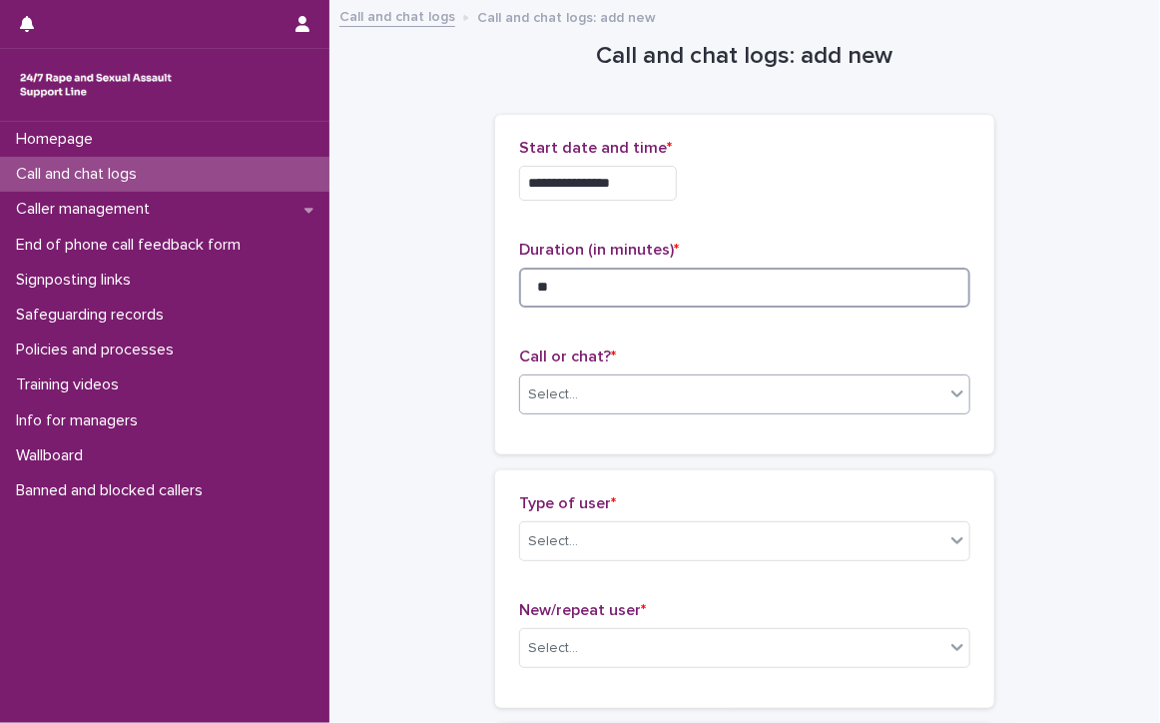
type input "**"
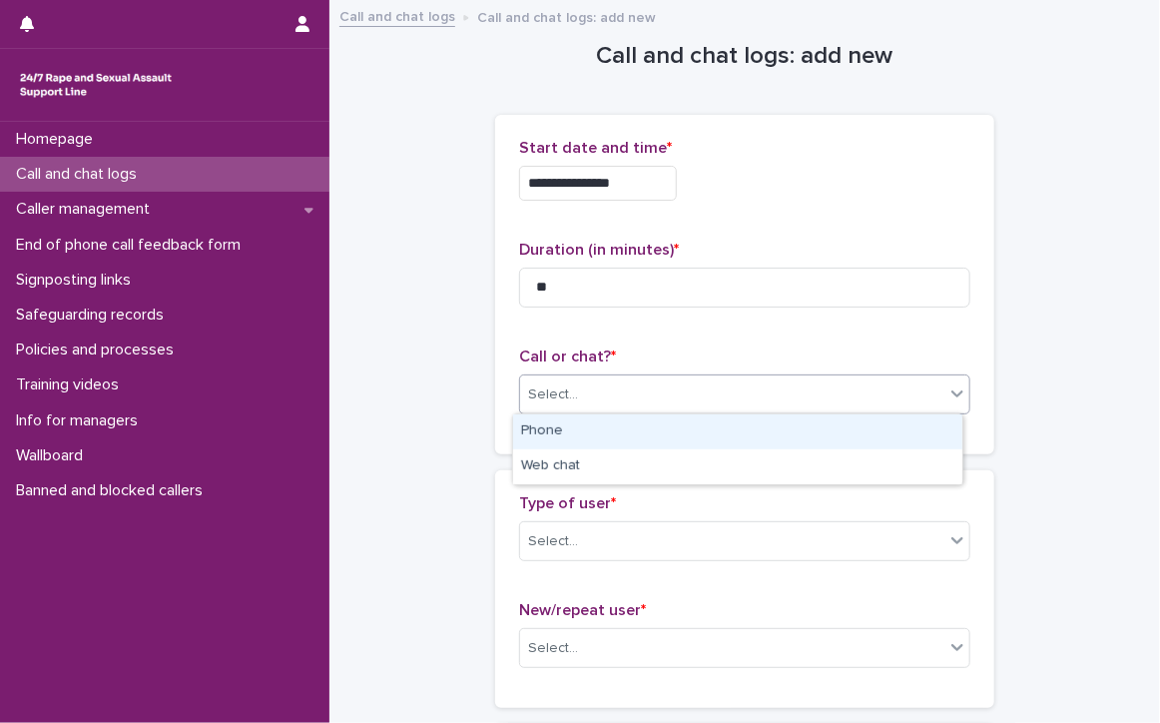
click at [575, 395] on div "Select..." at bounding box center [732, 394] width 424 height 33
click at [539, 426] on div "Phone" at bounding box center [737, 431] width 449 height 35
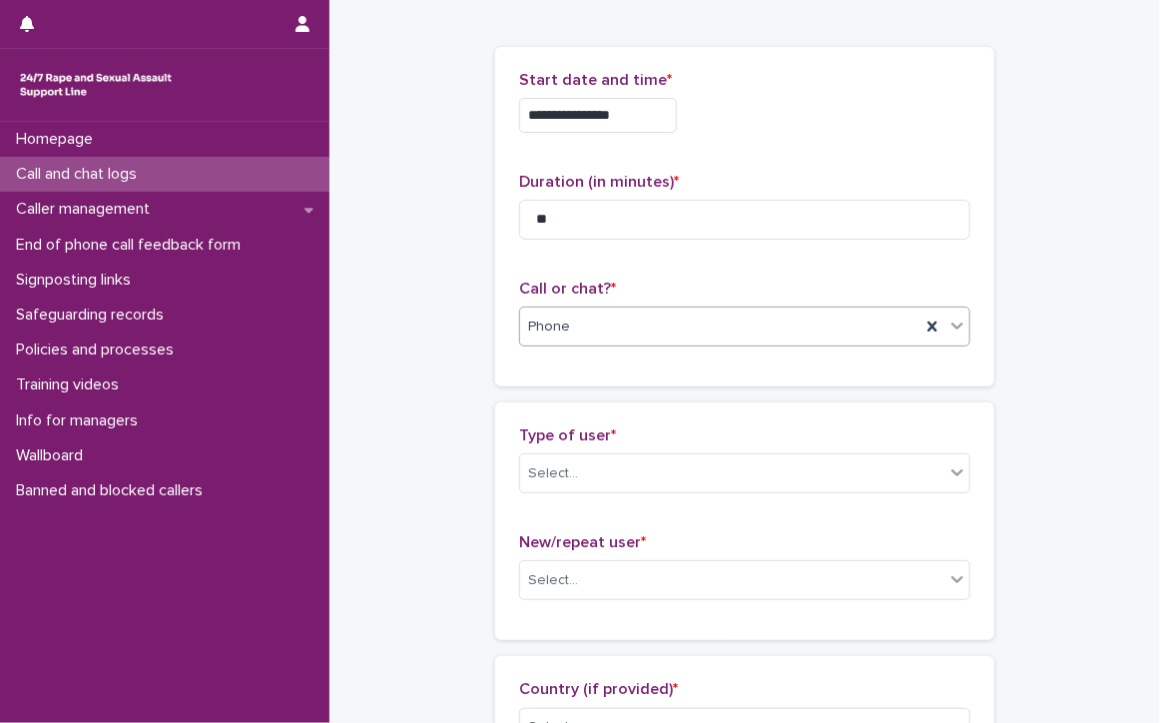
scroll to position [100, 0]
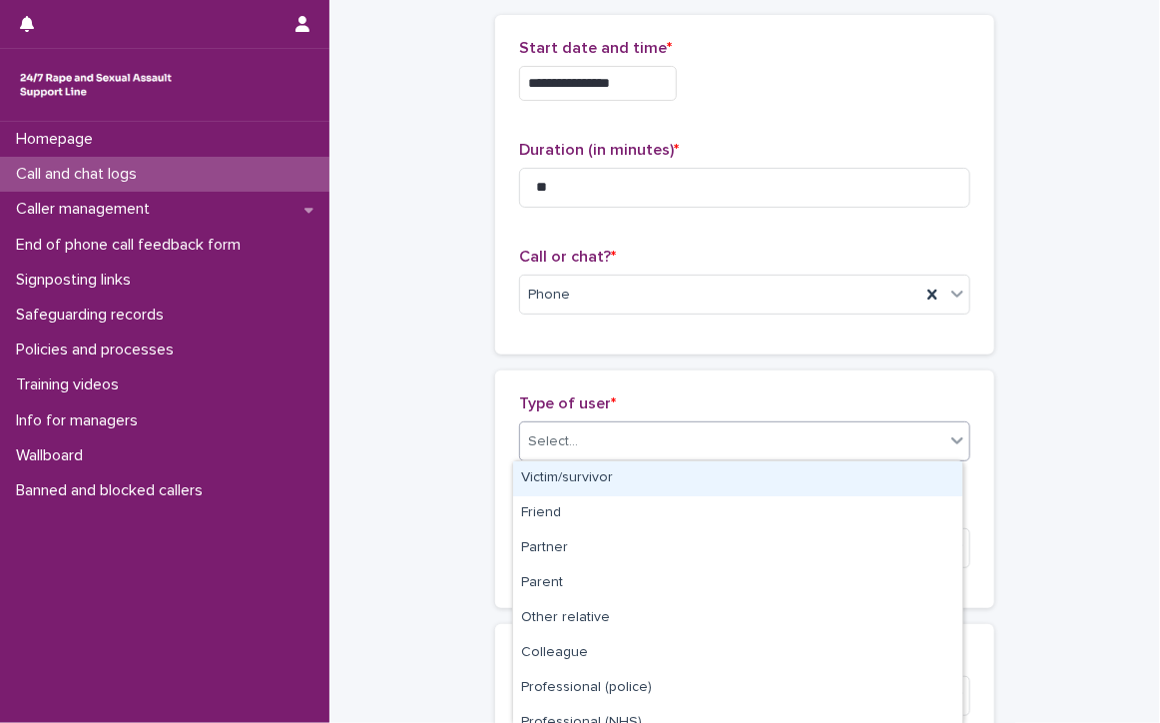
click at [785, 435] on div "Select..." at bounding box center [732, 441] width 424 height 33
click at [614, 477] on div "Victim/survivor" at bounding box center [737, 478] width 449 height 35
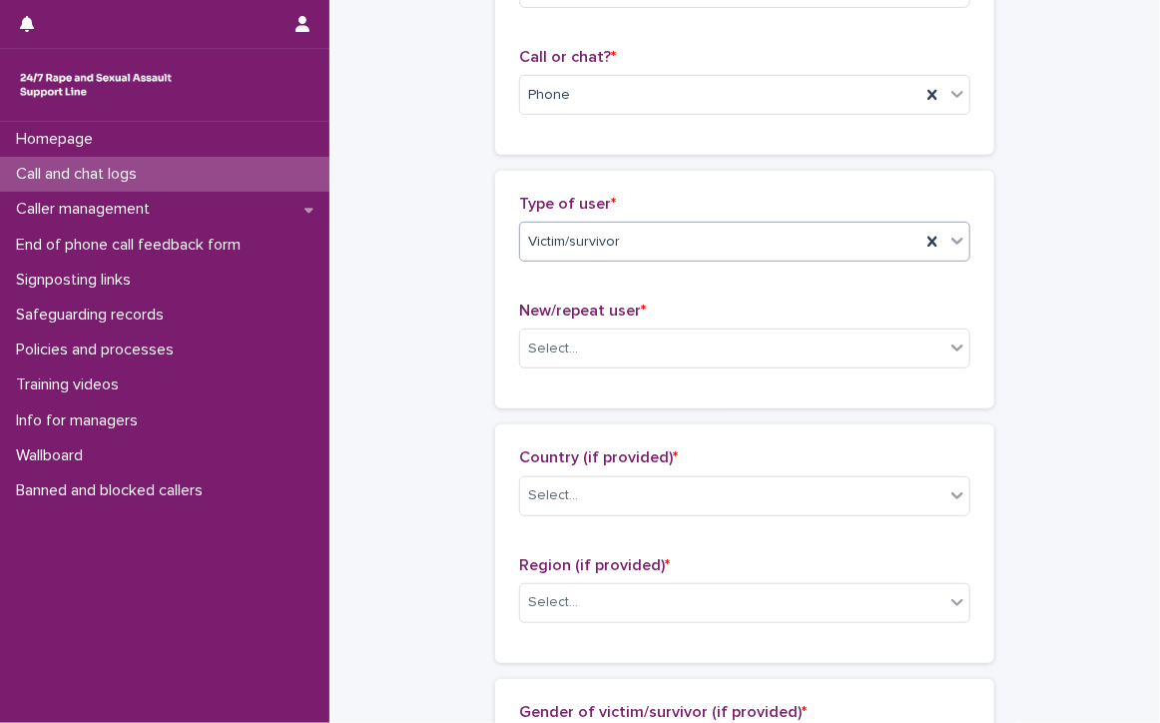
scroll to position [399, 0]
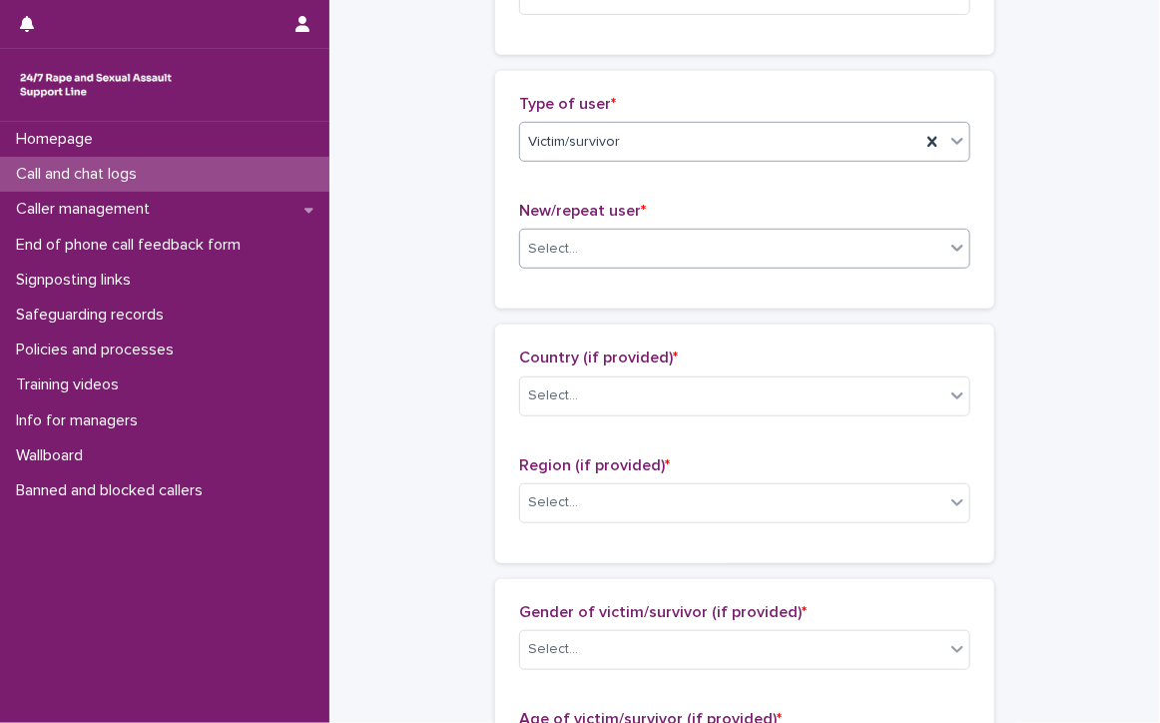
click at [580, 243] on input "text" at bounding box center [581, 249] width 2 height 17
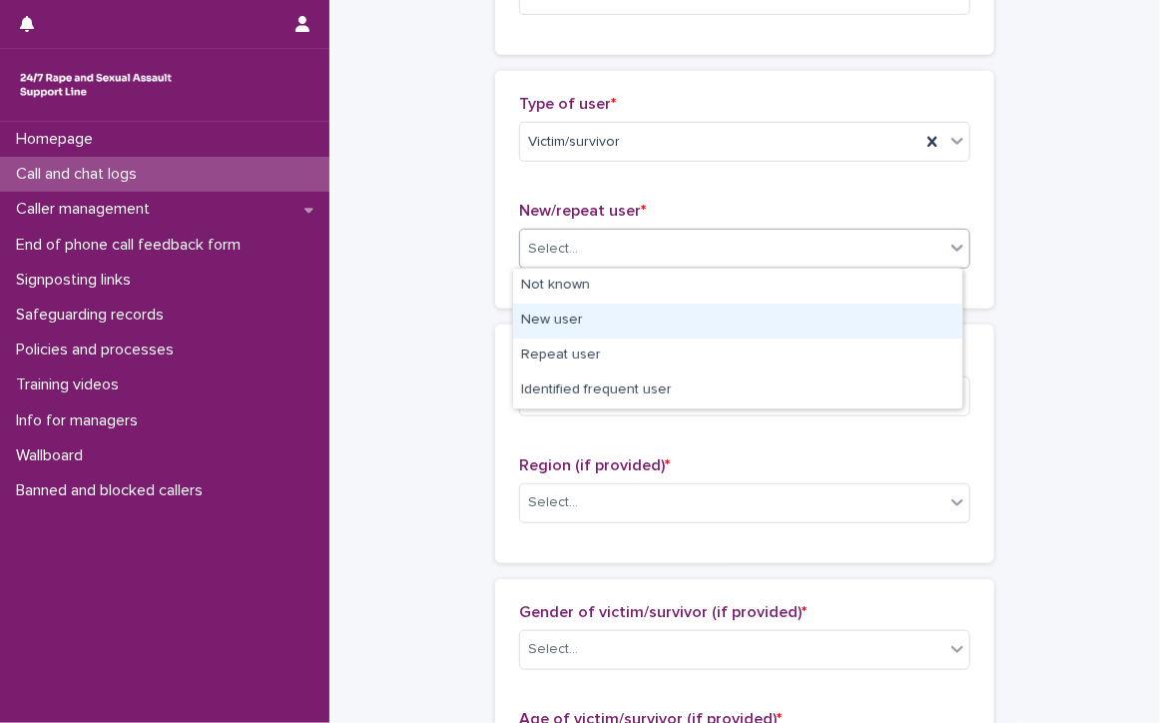
click at [579, 312] on div "New user" at bounding box center [737, 320] width 449 height 35
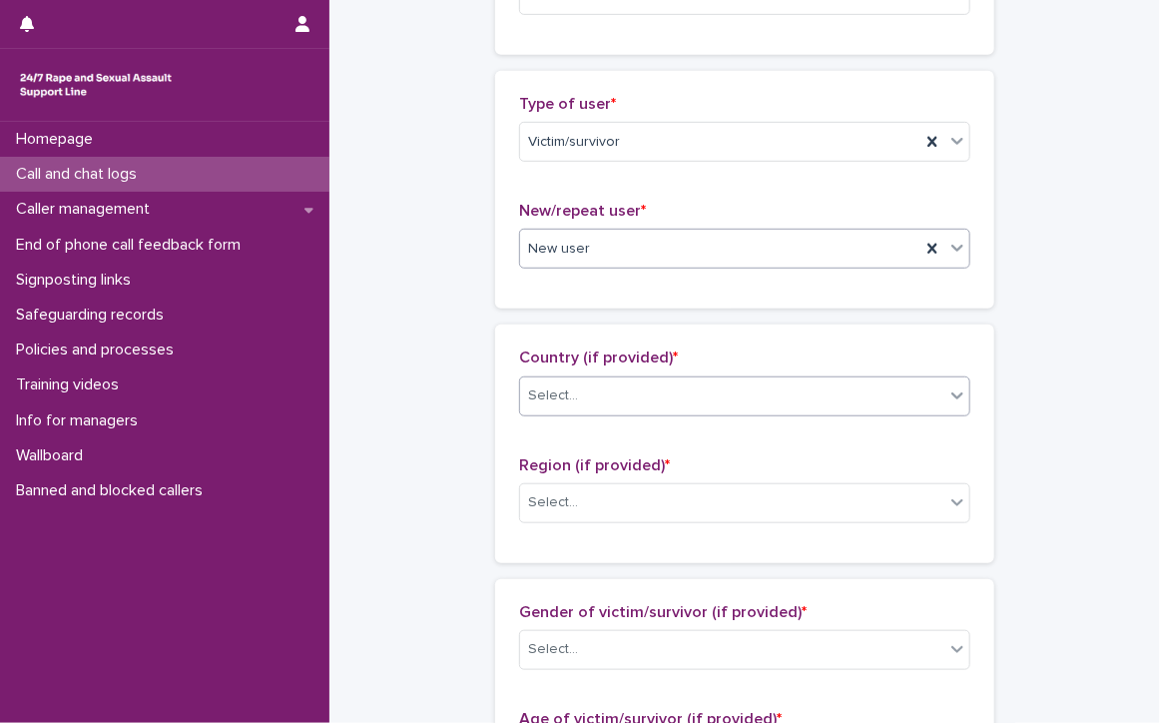
click at [619, 394] on div "Select..." at bounding box center [732, 395] width 424 height 33
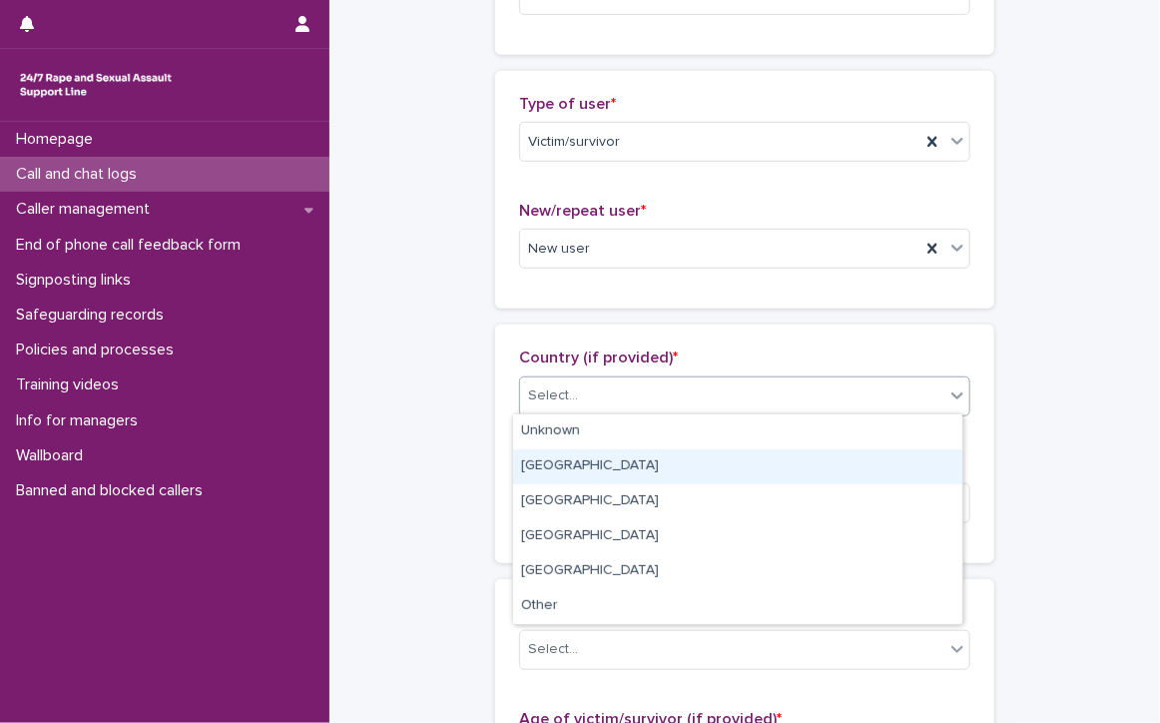
click at [584, 460] on div "[GEOGRAPHIC_DATA]" at bounding box center [737, 466] width 449 height 35
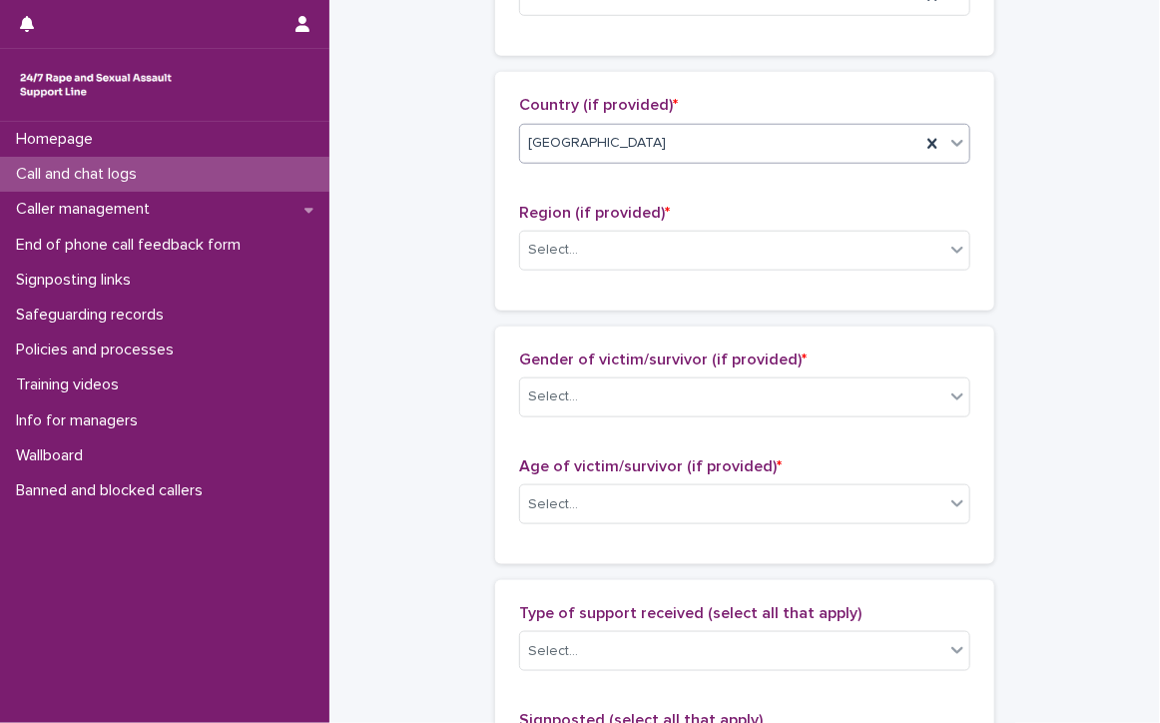
scroll to position [699, 0]
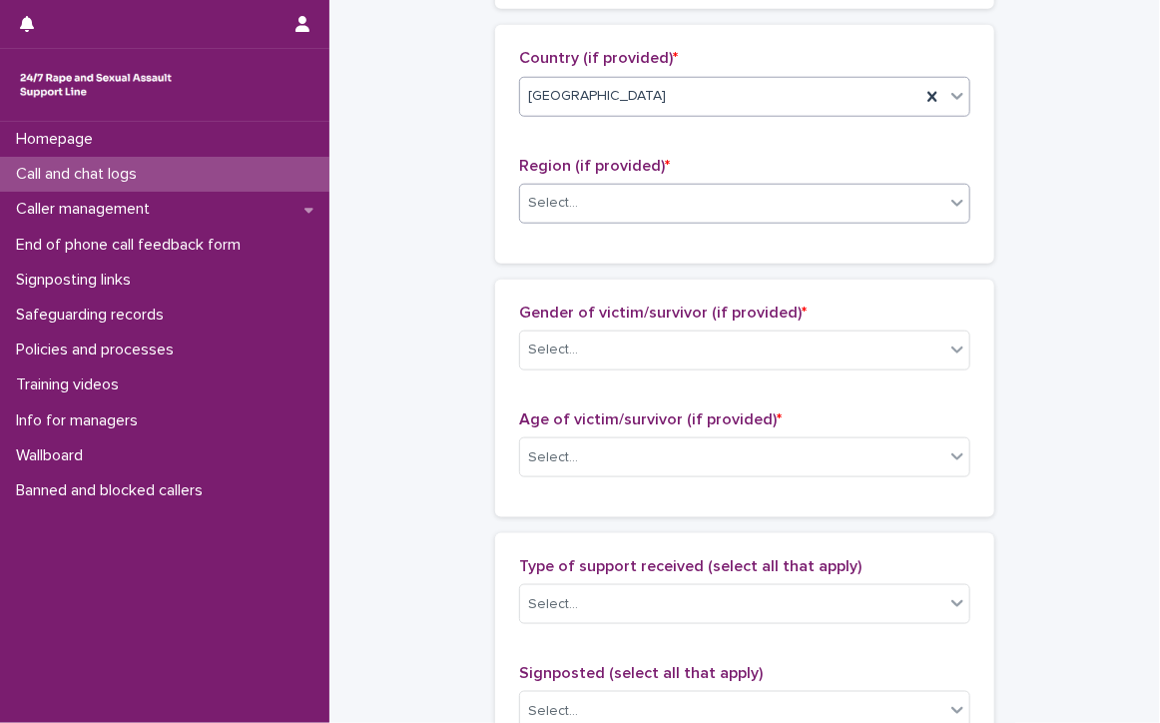
click at [581, 199] on div "Select..." at bounding box center [732, 203] width 424 height 33
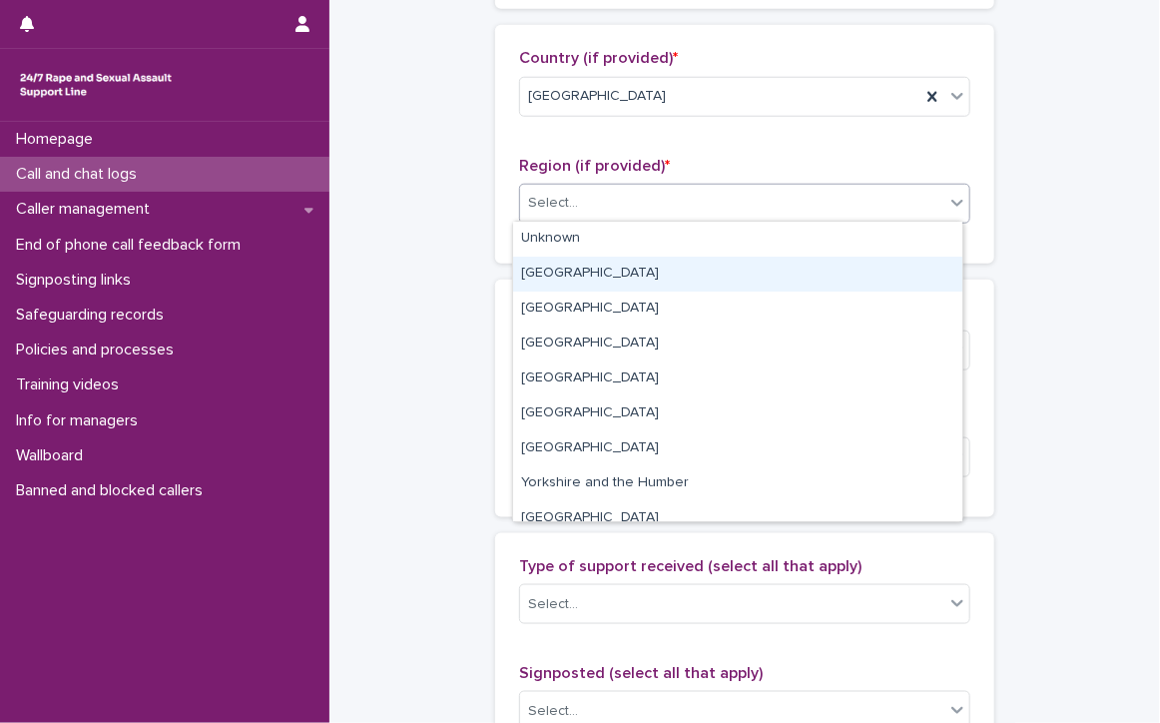
click at [574, 274] on div "[GEOGRAPHIC_DATA]" at bounding box center [737, 274] width 449 height 35
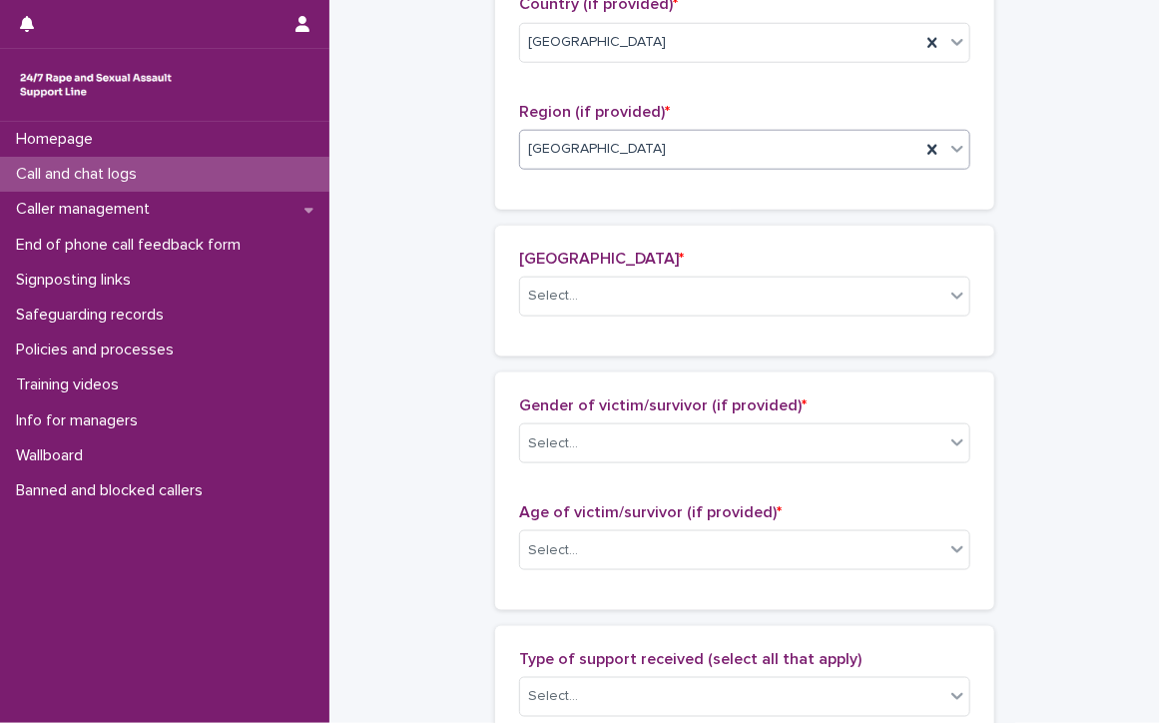
scroll to position [771, 0]
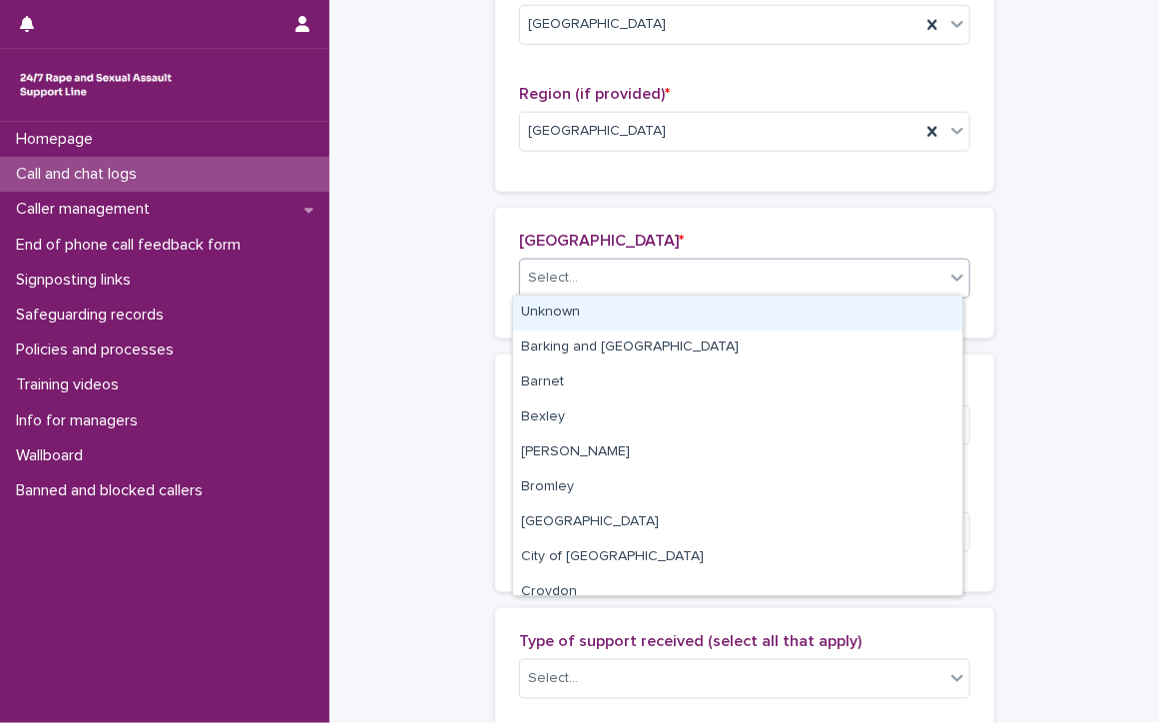
click at [537, 262] on div "Select..." at bounding box center [732, 277] width 424 height 33
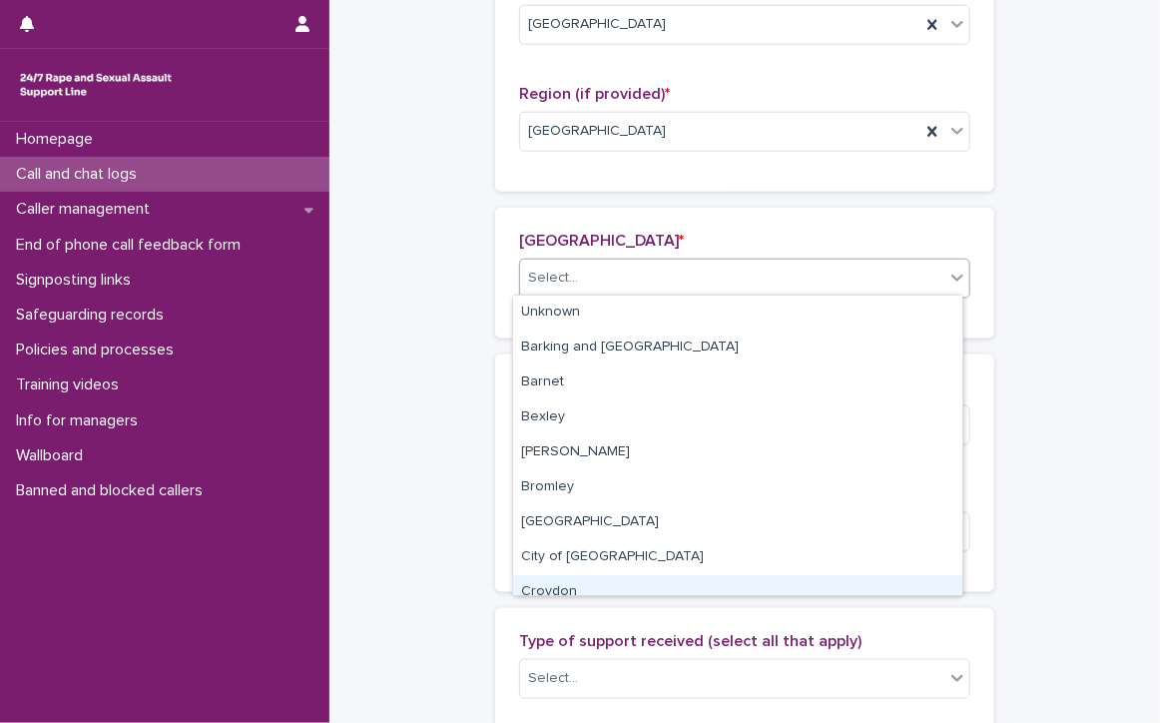
click at [579, 580] on div "Croydon" at bounding box center [737, 592] width 449 height 35
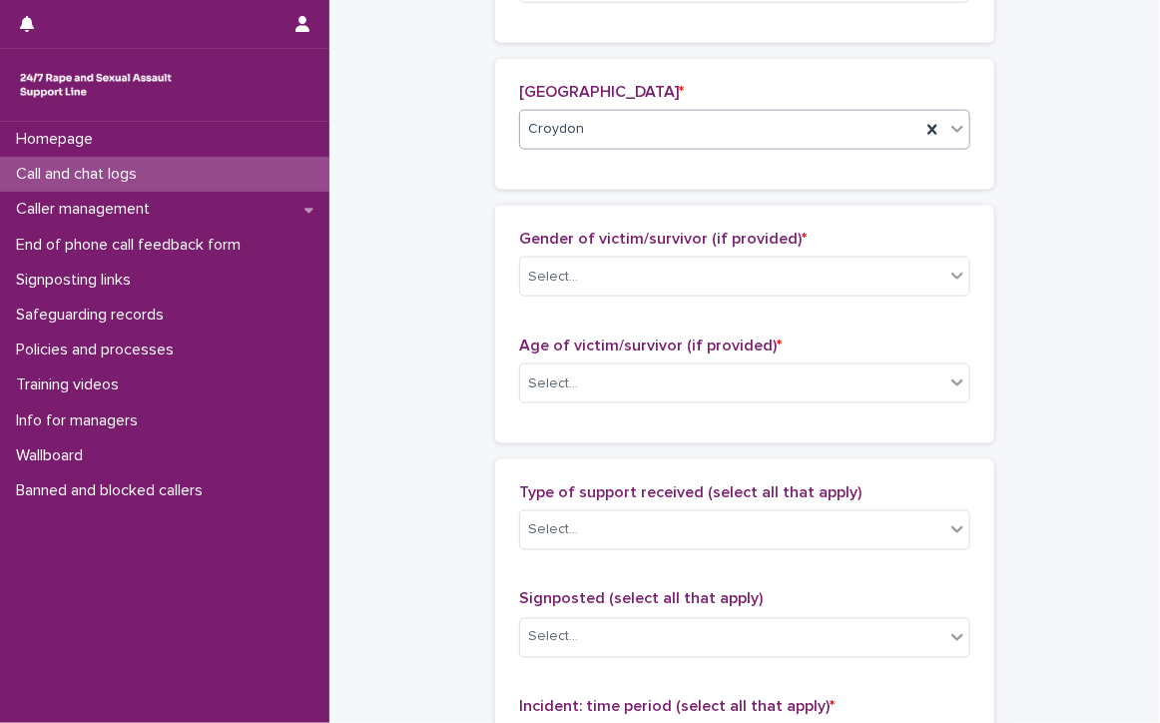
scroll to position [970, 0]
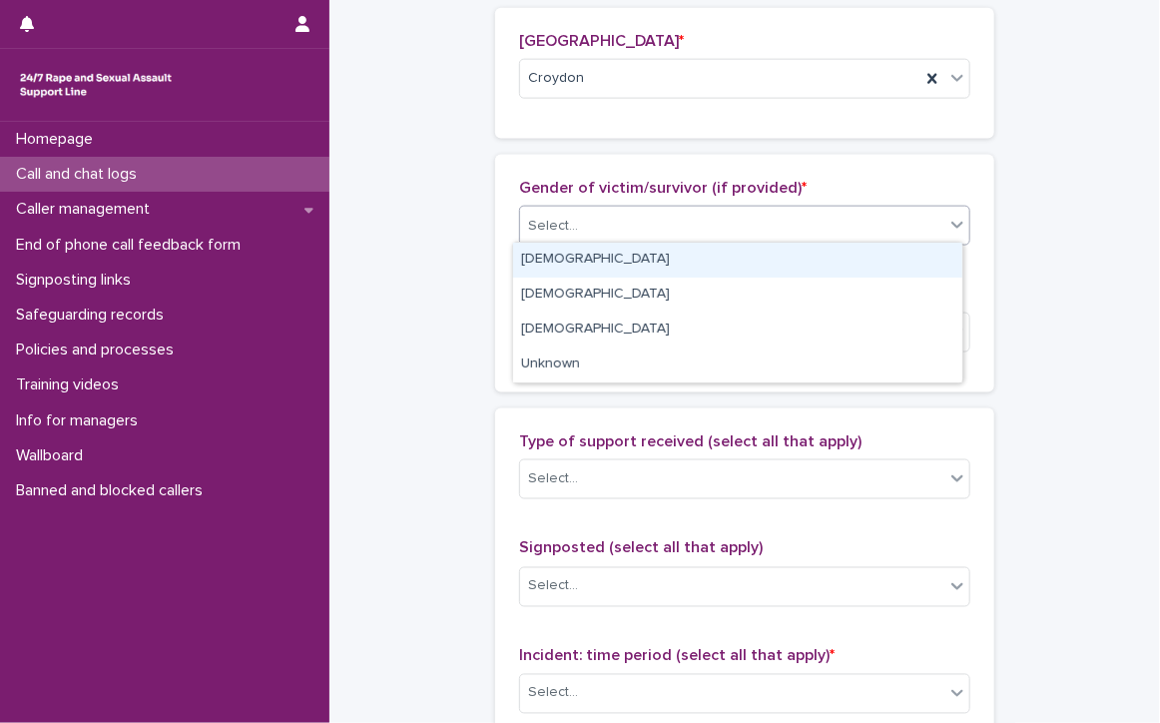
click at [585, 210] on div "Select..." at bounding box center [732, 226] width 424 height 33
click at [574, 261] on div "[DEMOGRAPHIC_DATA]" at bounding box center [737, 260] width 449 height 35
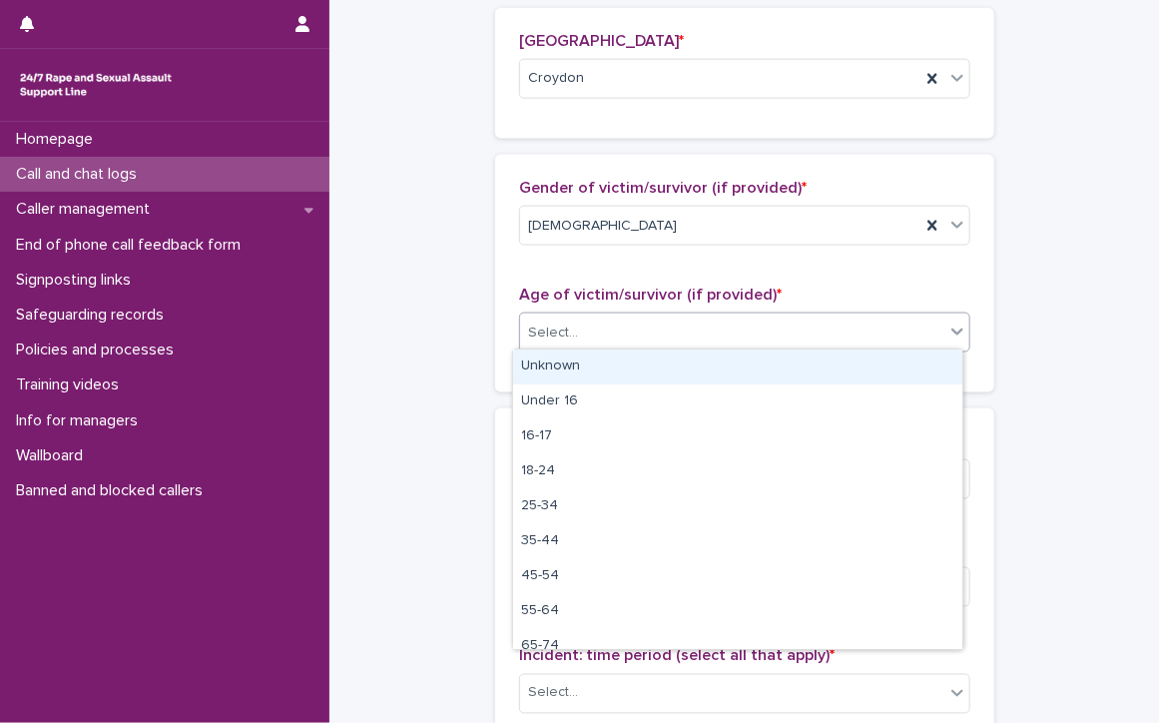
click at [578, 323] on div "Select..." at bounding box center [732, 332] width 424 height 33
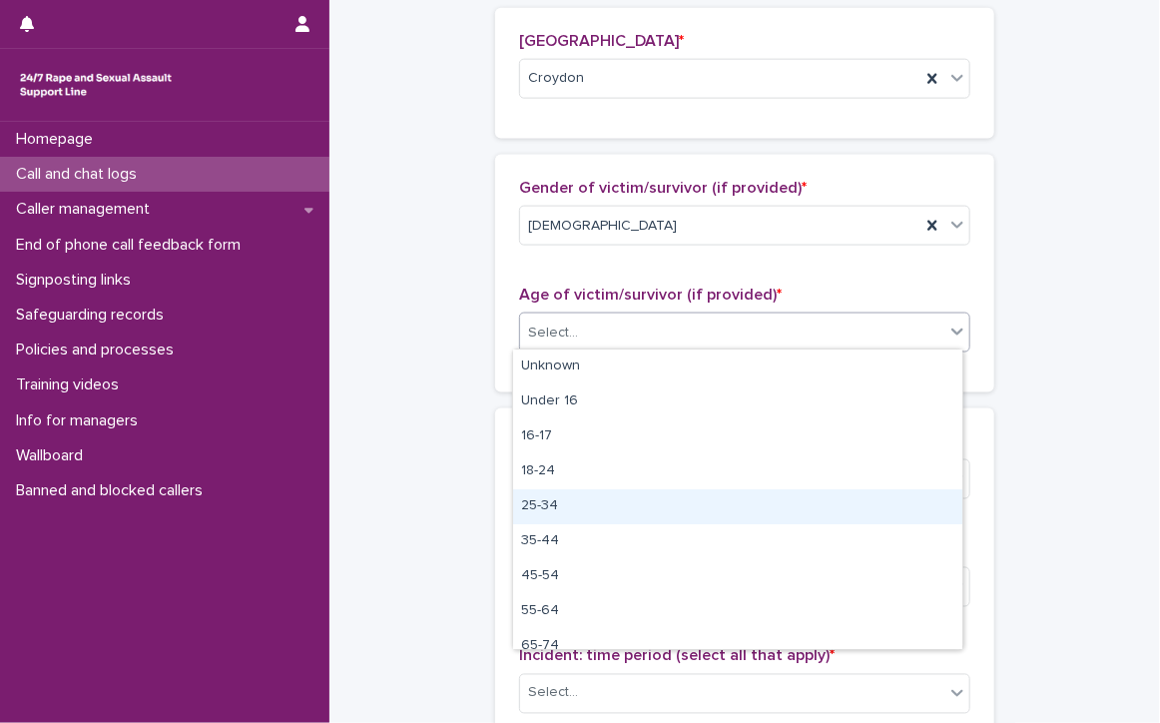
click at [631, 504] on div "25-34" at bounding box center [737, 506] width 449 height 35
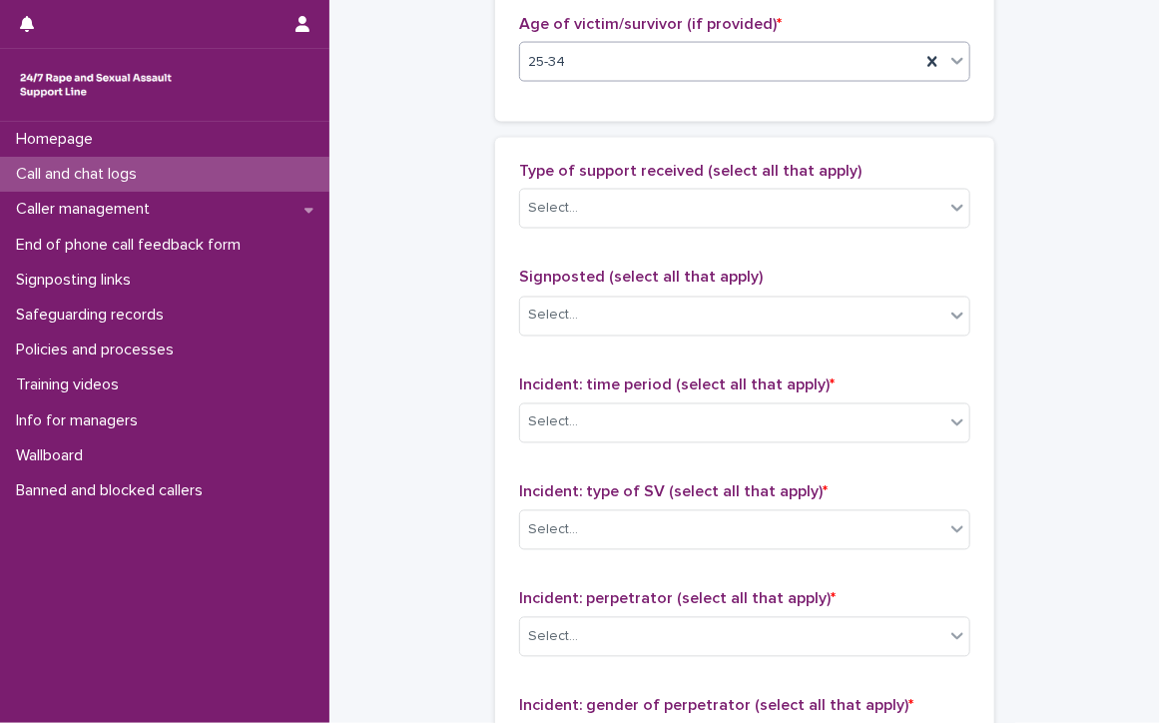
scroll to position [1270, 0]
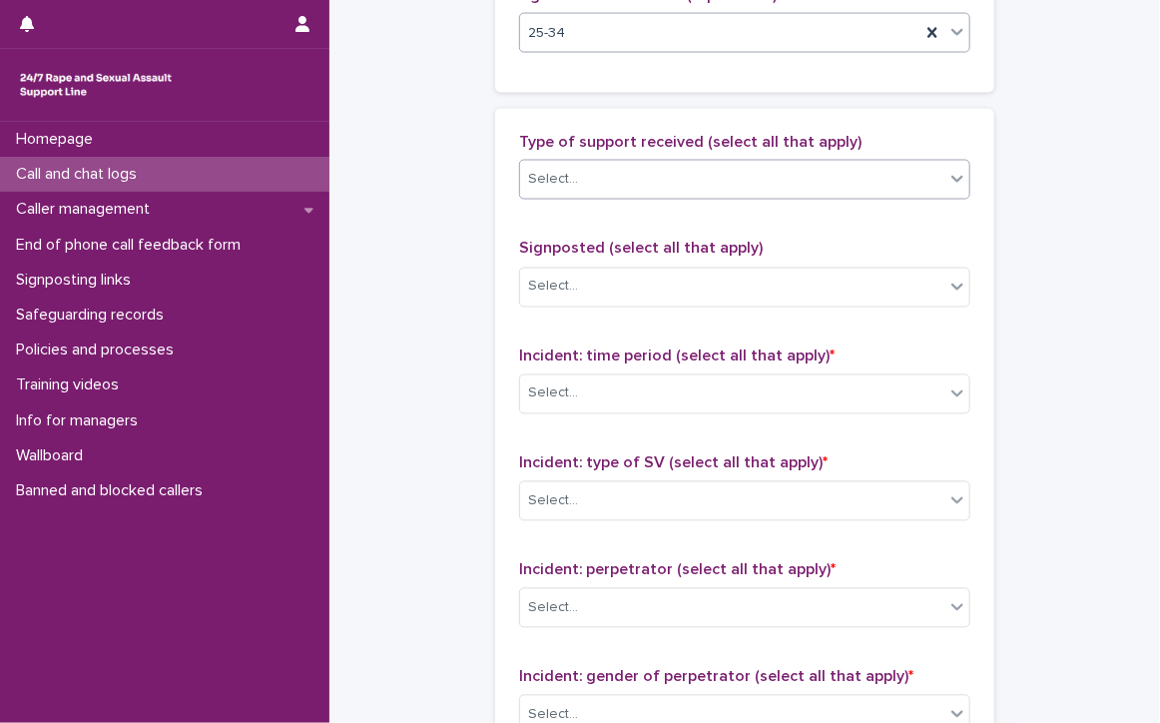
click at [528, 179] on div "Select..." at bounding box center [553, 180] width 50 height 21
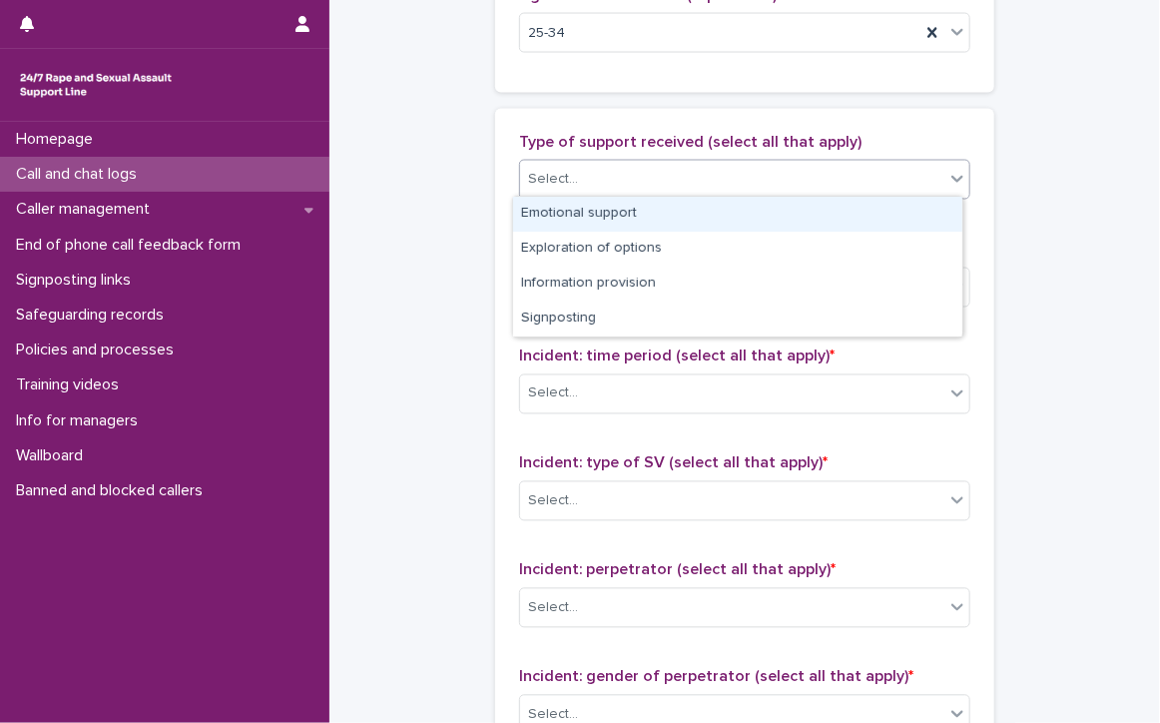
click at [629, 206] on div "Emotional support" at bounding box center [737, 214] width 449 height 35
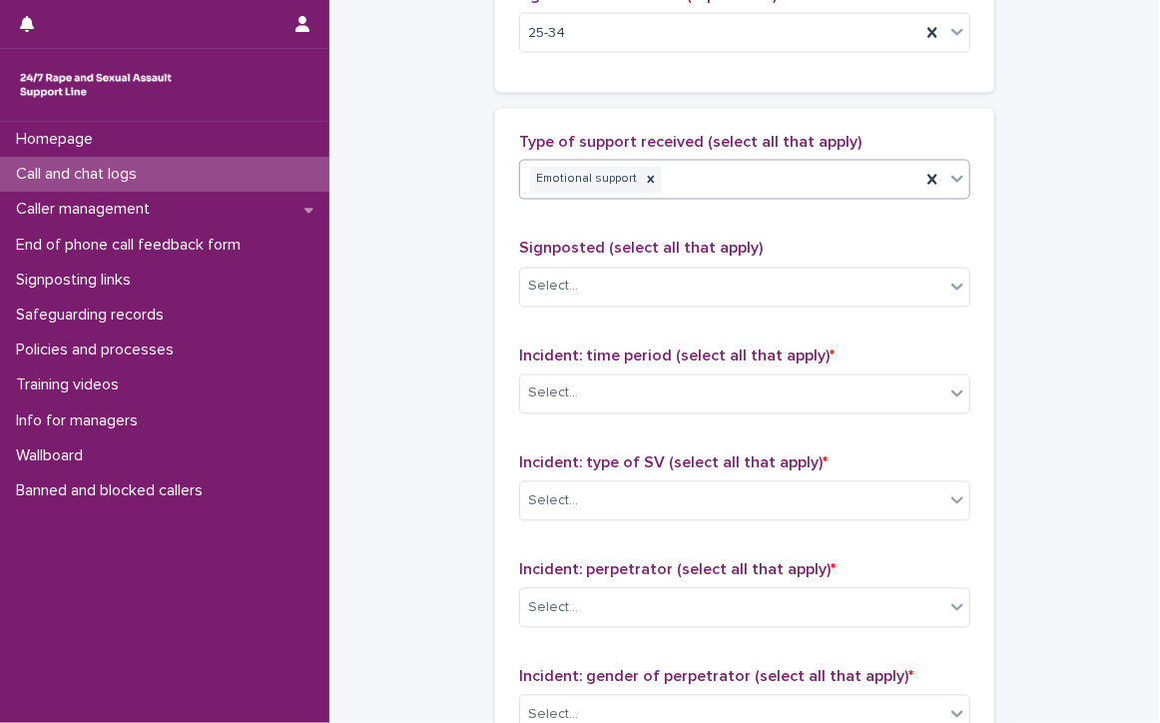
click at [660, 178] on div "Emotional support" at bounding box center [720, 180] width 400 height 35
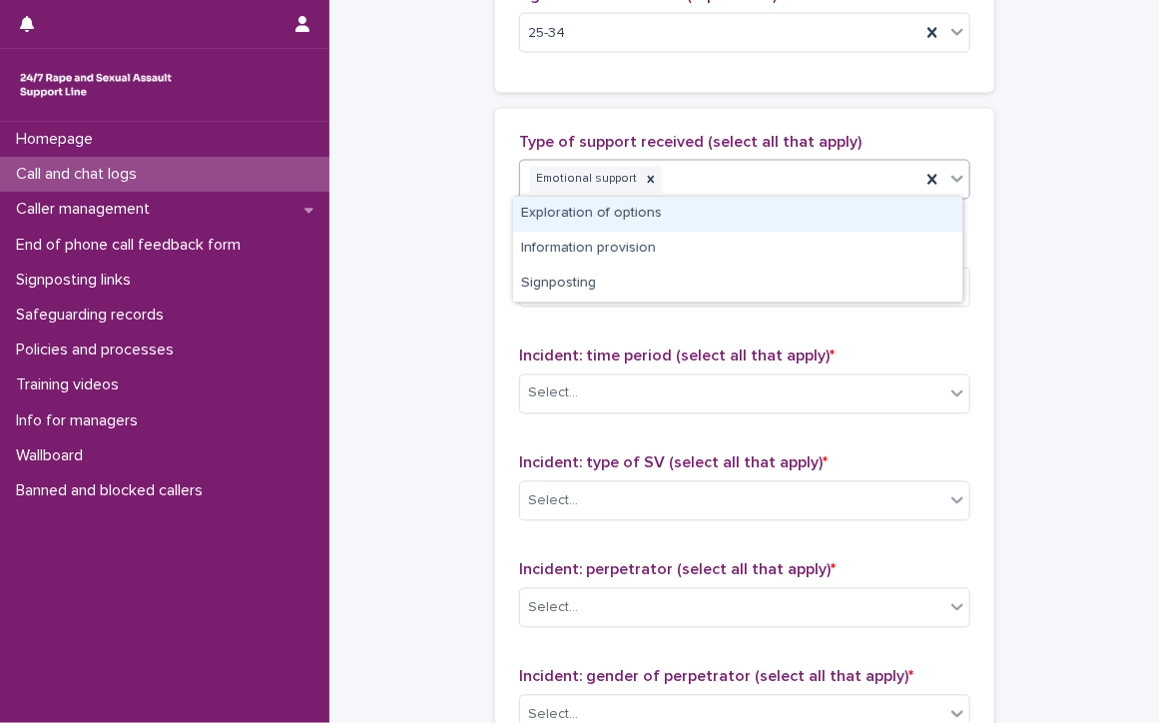
click at [682, 211] on div "Exploration of options" at bounding box center [737, 214] width 449 height 35
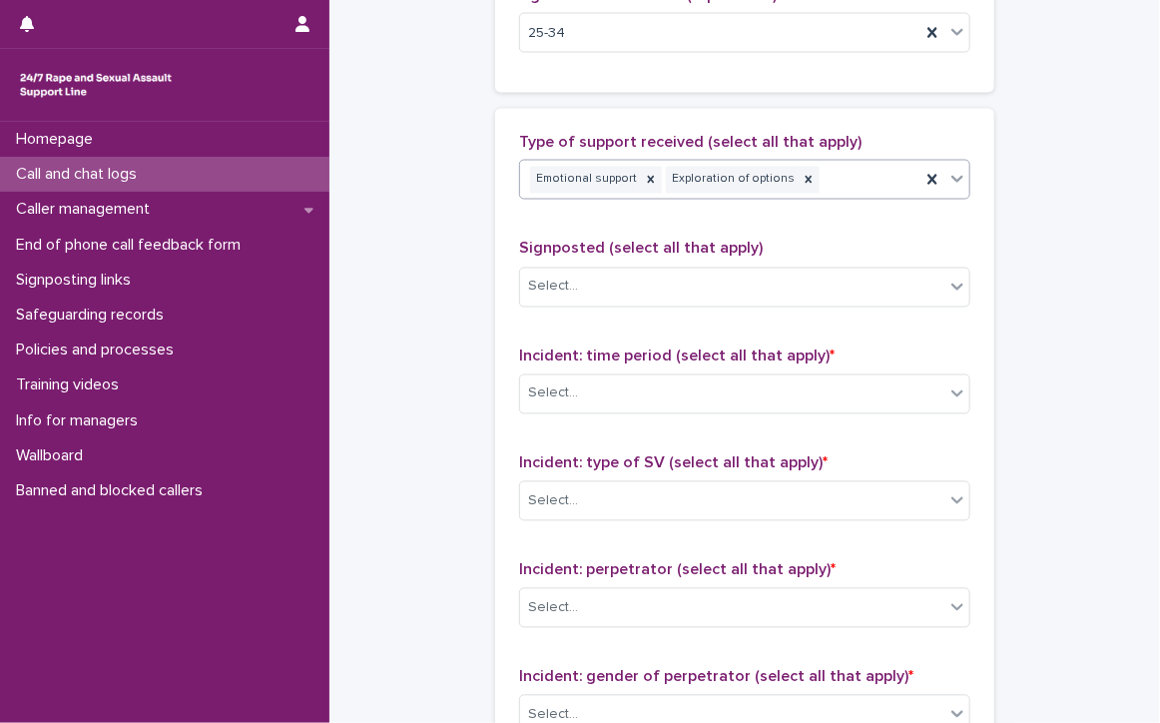
click at [771, 167] on div "Exploration of options" at bounding box center [732, 180] width 132 height 27
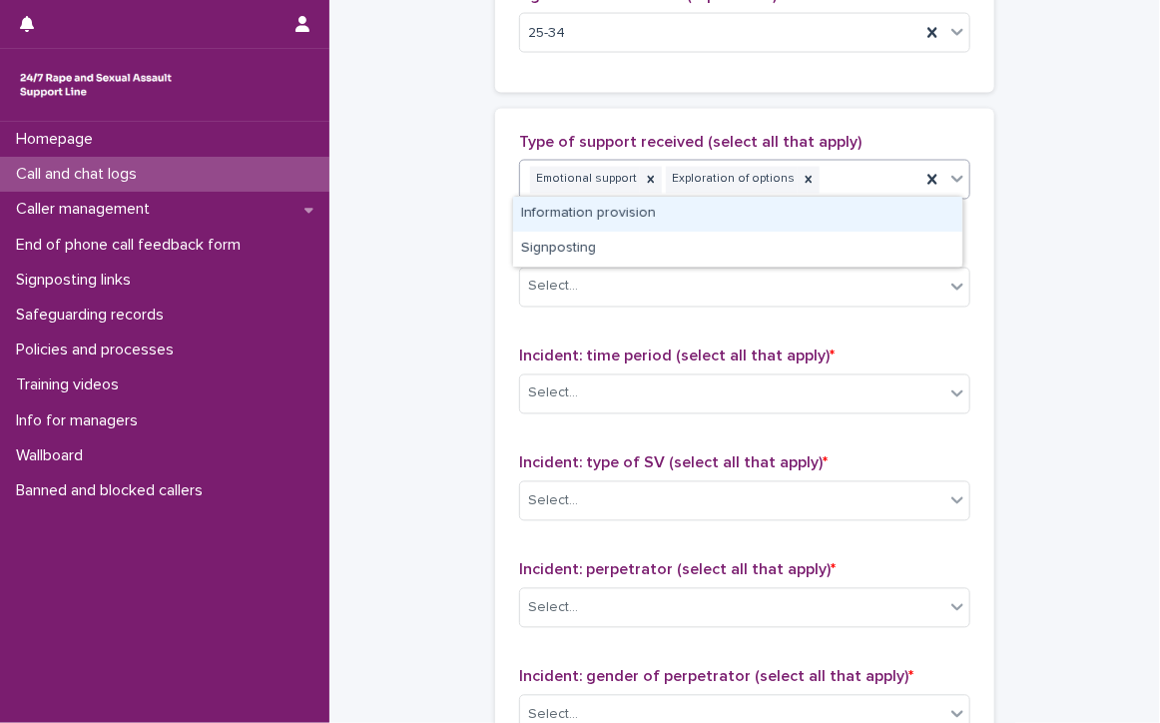
click at [788, 209] on div "Information provision" at bounding box center [737, 214] width 449 height 35
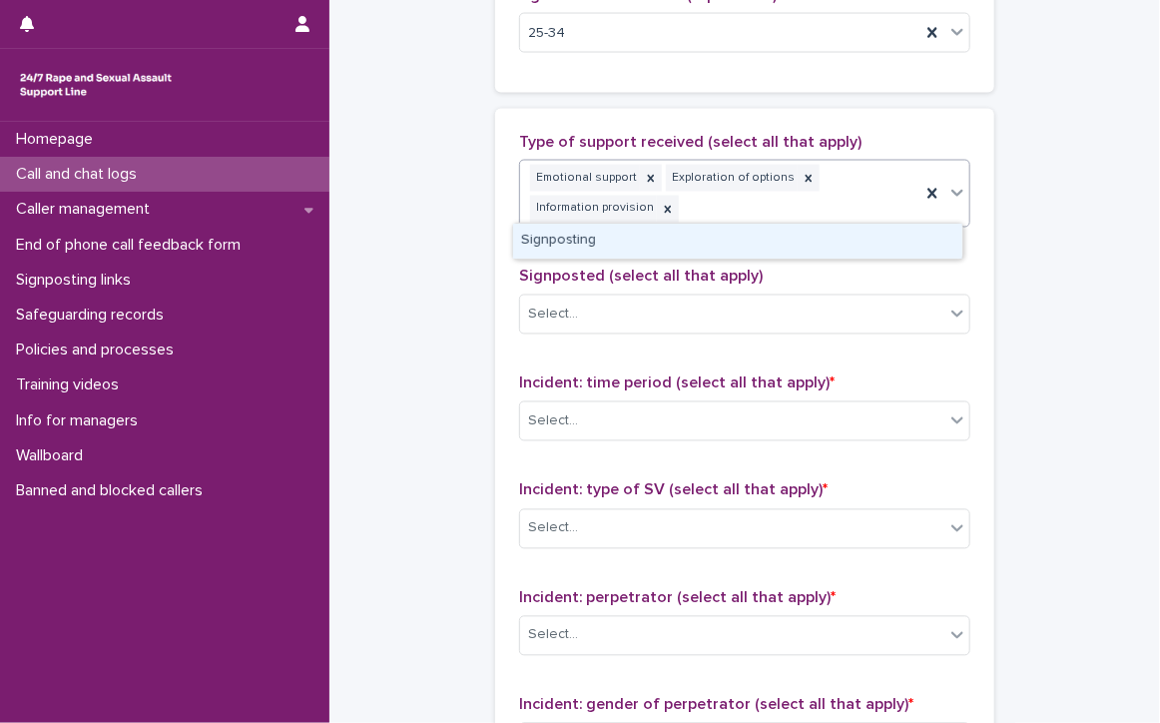
click at [876, 169] on div "Emotional support Exploration of options Information provision" at bounding box center [720, 194] width 400 height 66
click at [835, 244] on div "Signposting" at bounding box center [737, 241] width 449 height 35
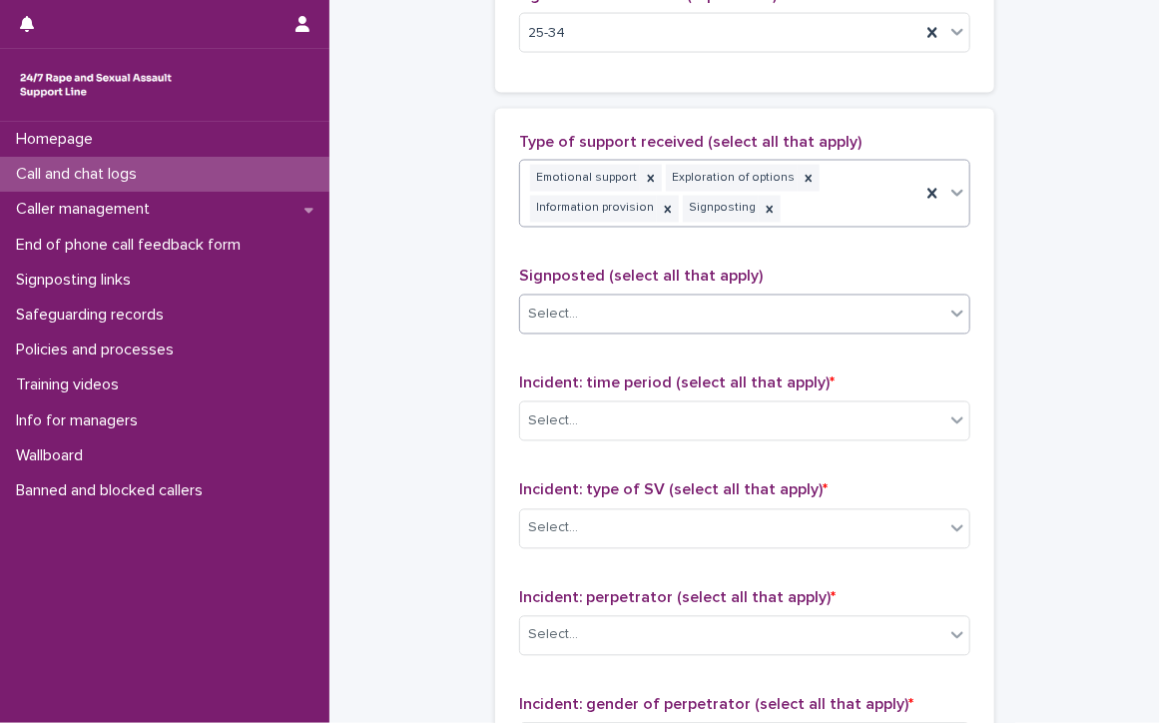
click at [583, 306] on div "Select..." at bounding box center [732, 314] width 424 height 33
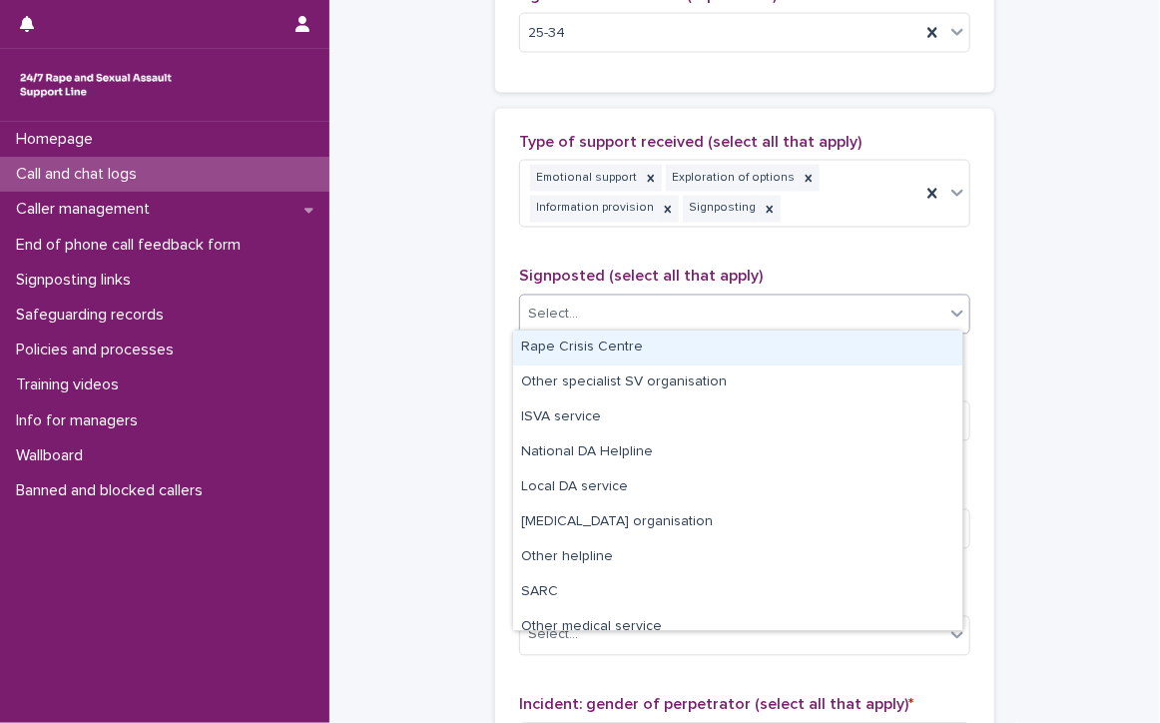
click at [603, 354] on div "Rape Crisis Centre" at bounding box center [737, 347] width 449 height 35
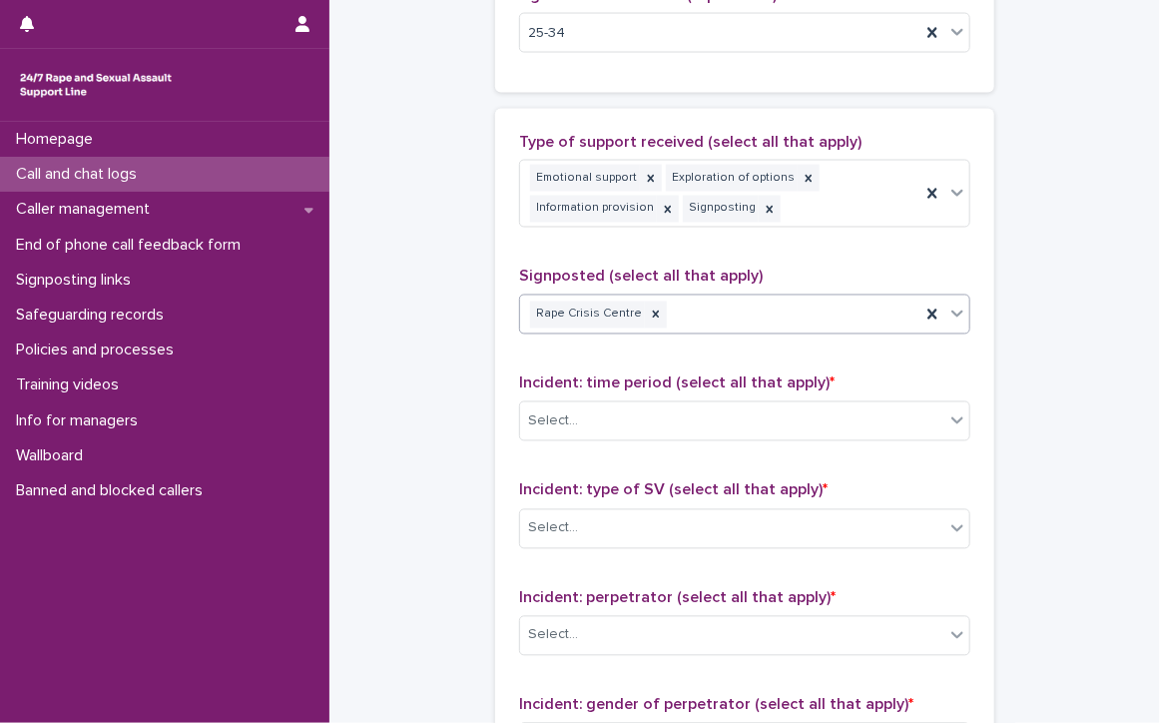
click at [758, 306] on div "Rape Crisis Centre" at bounding box center [720, 314] width 400 height 35
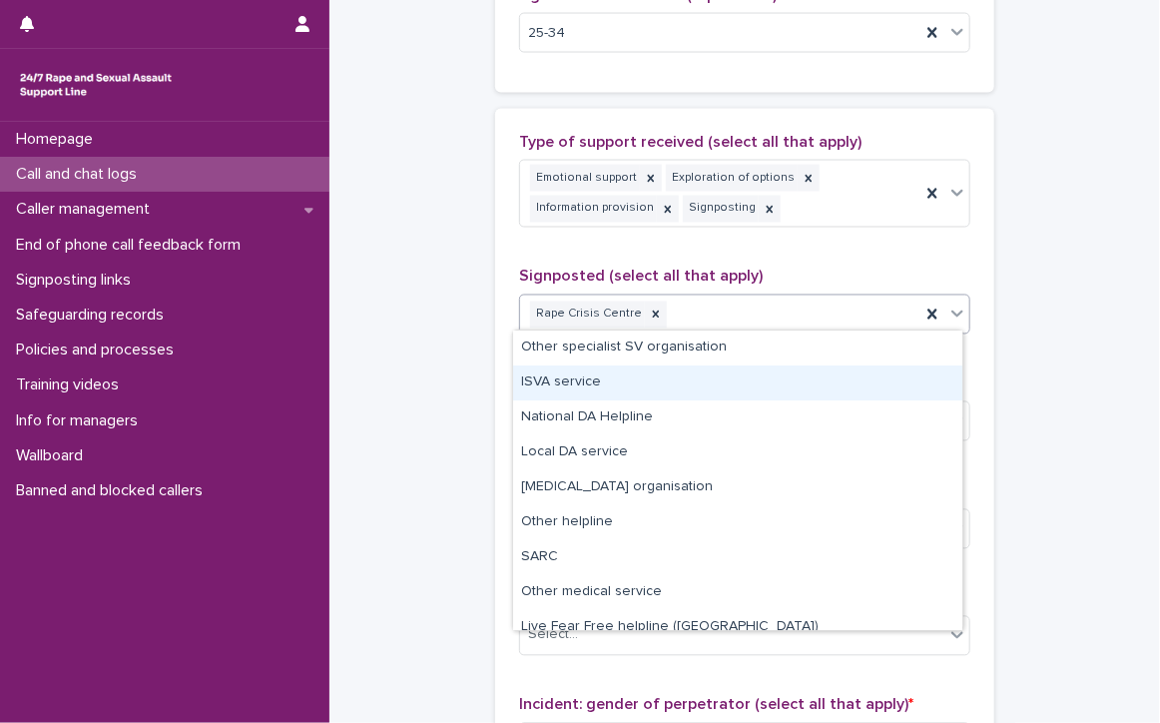
click at [622, 378] on div "ISVA service" at bounding box center [737, 382] width 449 height 35
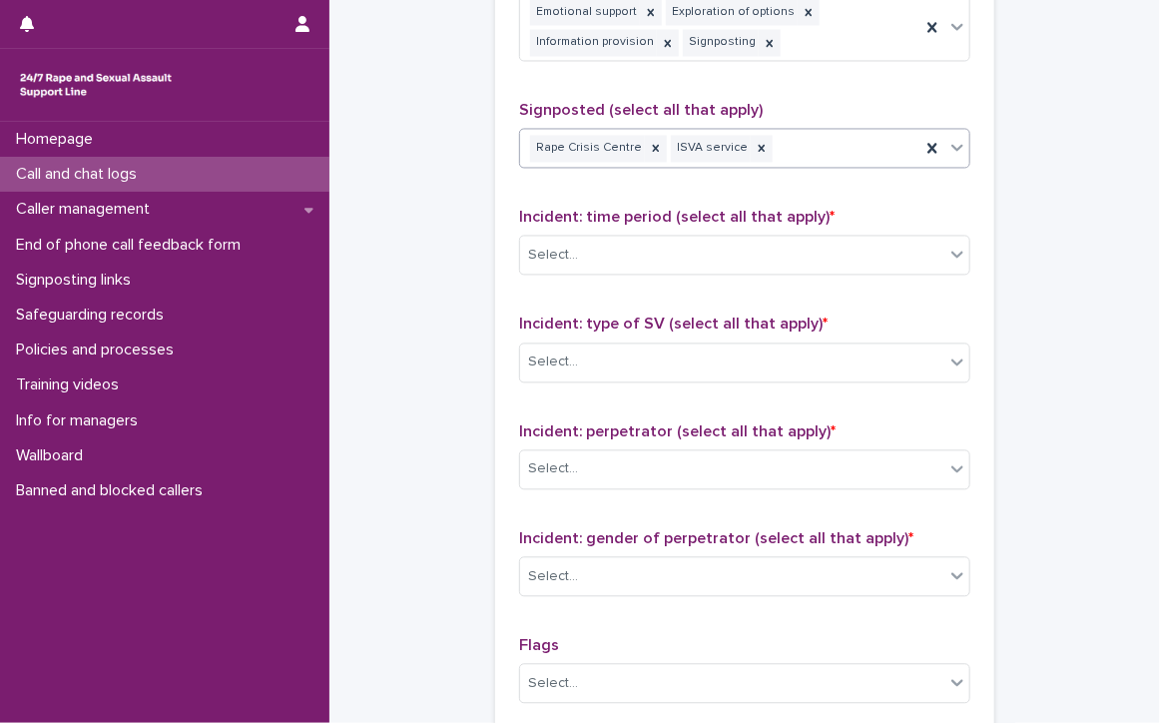
scroll to position [1469, 0]
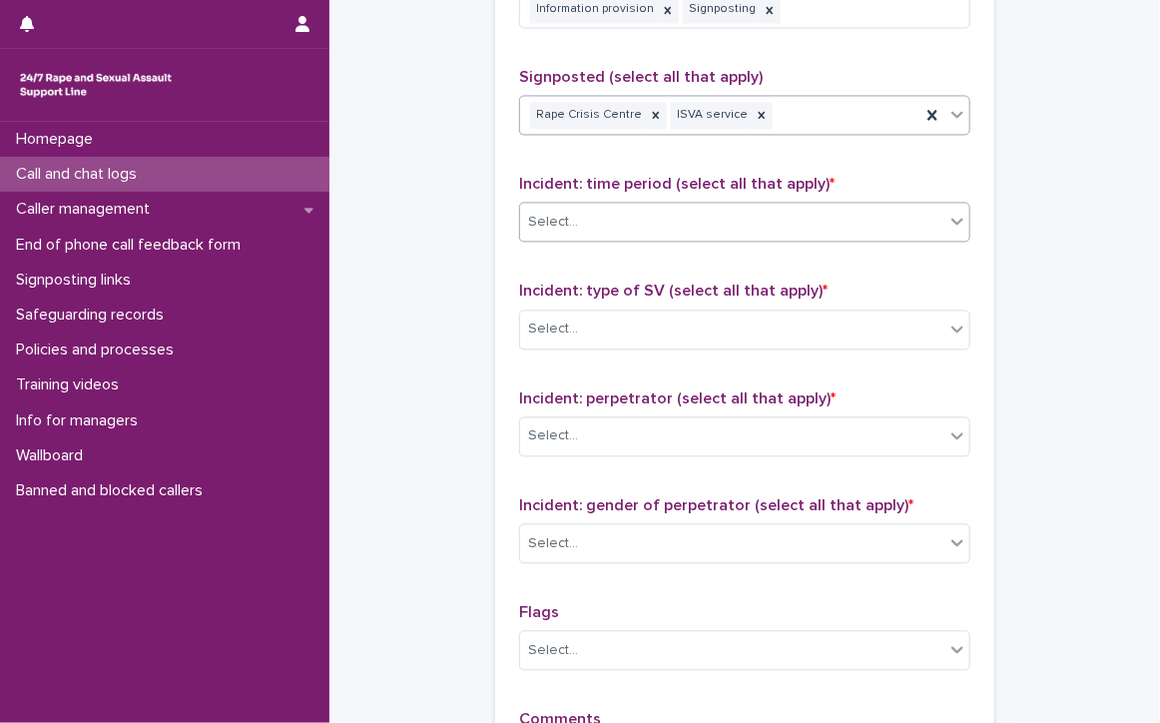
click at [645, 207] on div "Select..." at bounding box center [732, 222] width 424 height 33
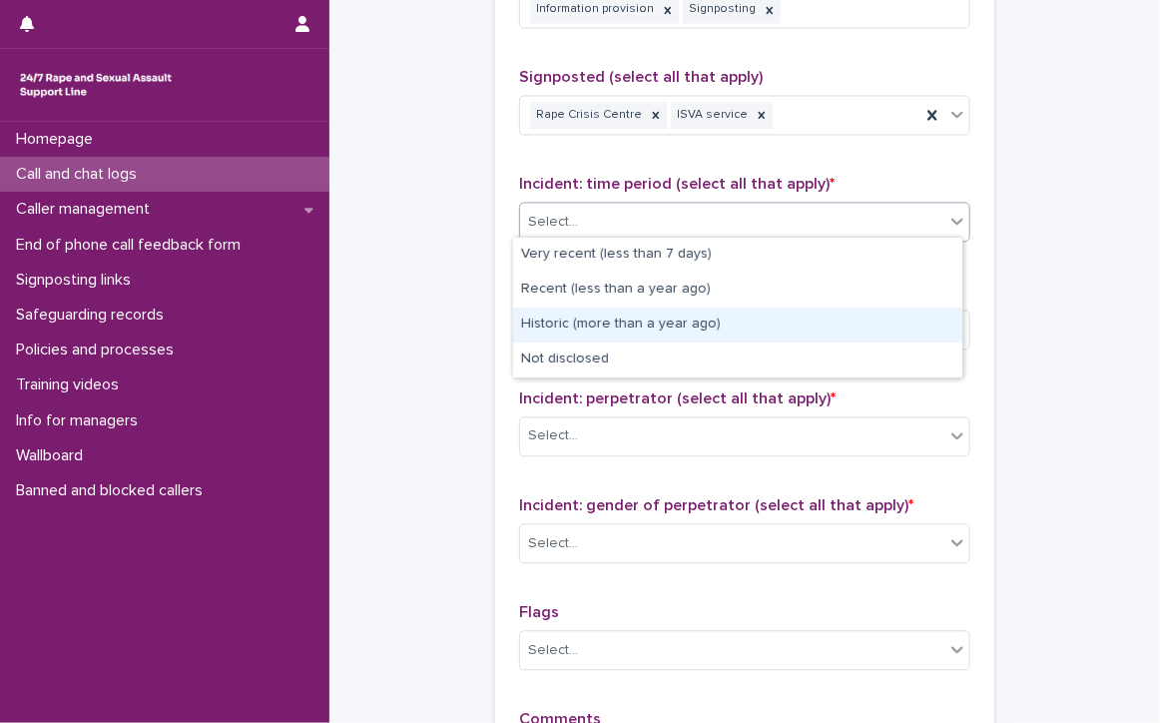
click at [742, 320] on div "Historic (more than a year ago)" at bounding box center [737, 324] width 449 height 35
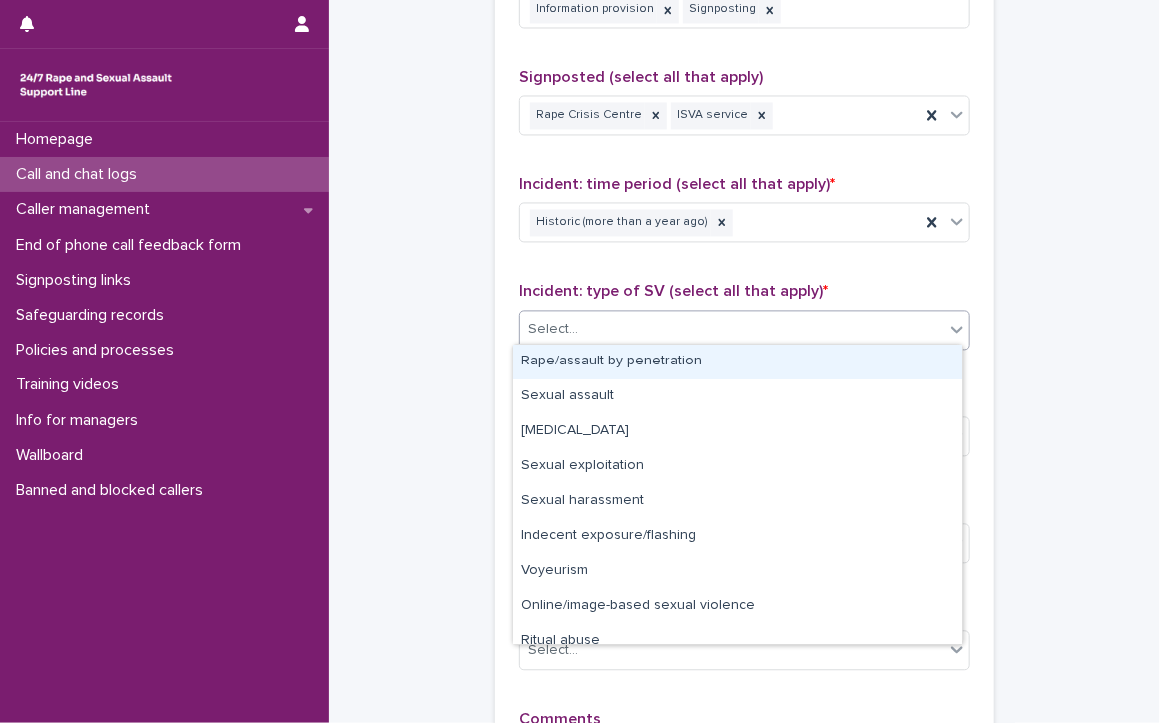
click at [742, 320] on div "Select..." at bounding box center [732, 328] width 424 height 33
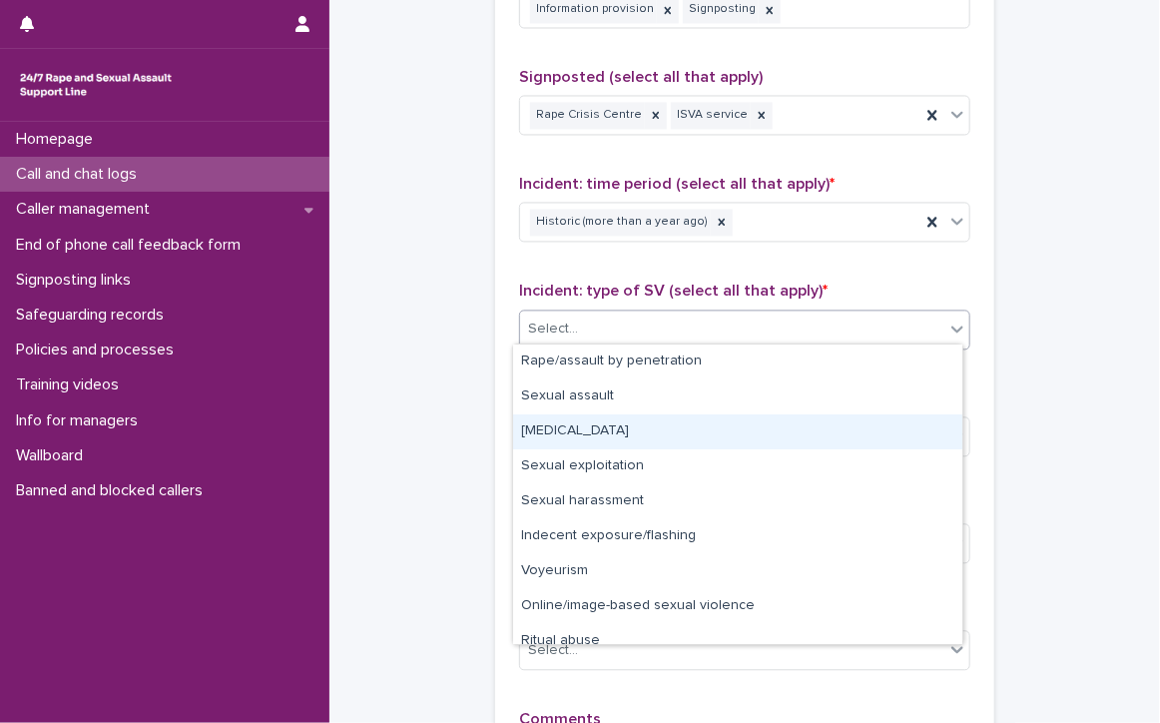
click at [657, 433] on div "[MEDICAL_DATA]" at bounding box center [737, 431] width 449 height 35
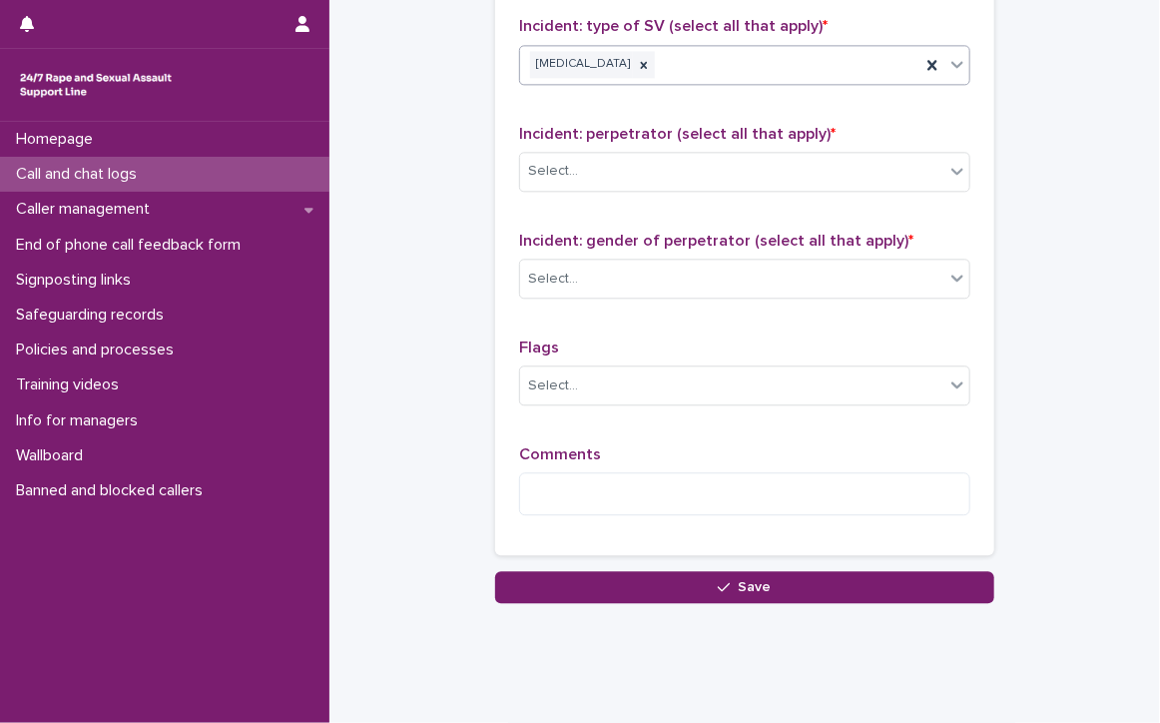
scroll to position [1764, 0]
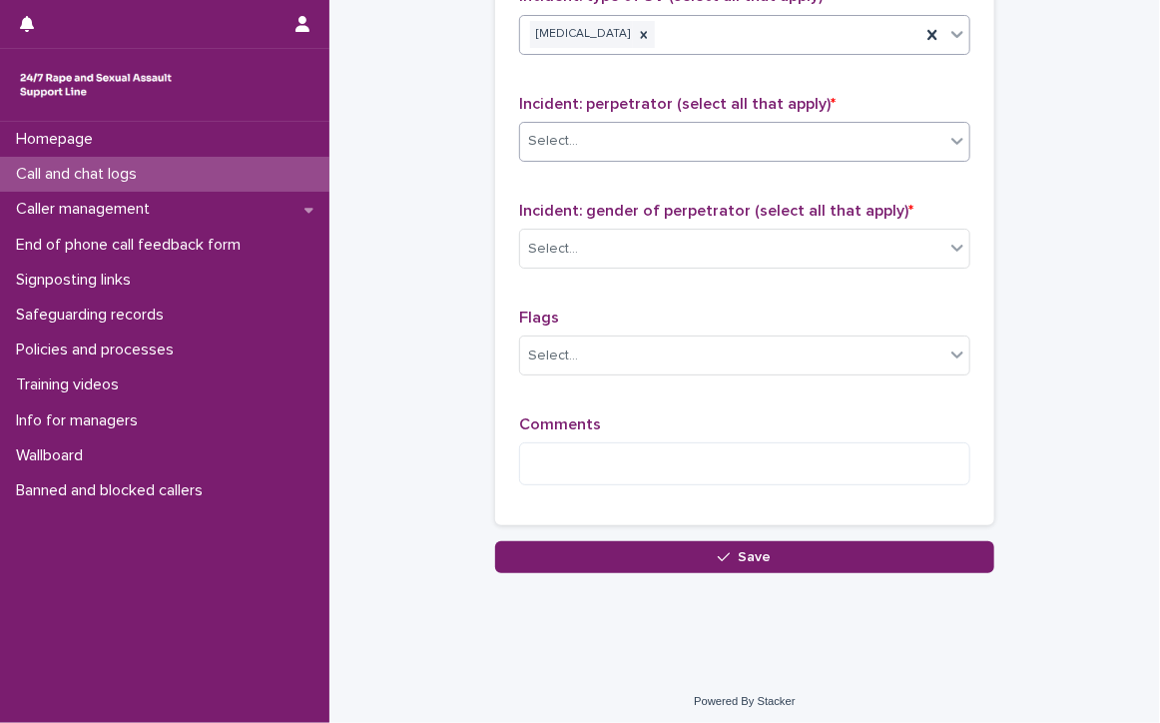
click at [644, 134] on div "Select..." at bounding box center [732, 141] width 424 height 33
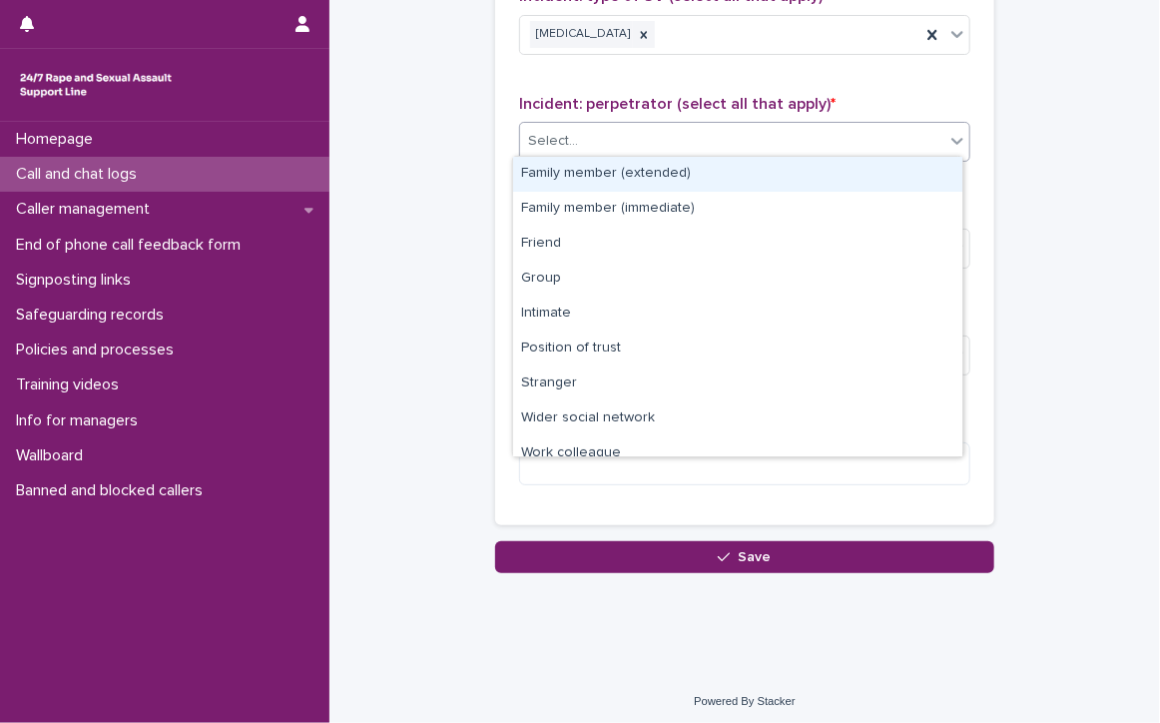
click at [634, 172] on div "Family member (extended)" at bounding box center [737, 174] width 449 height 35
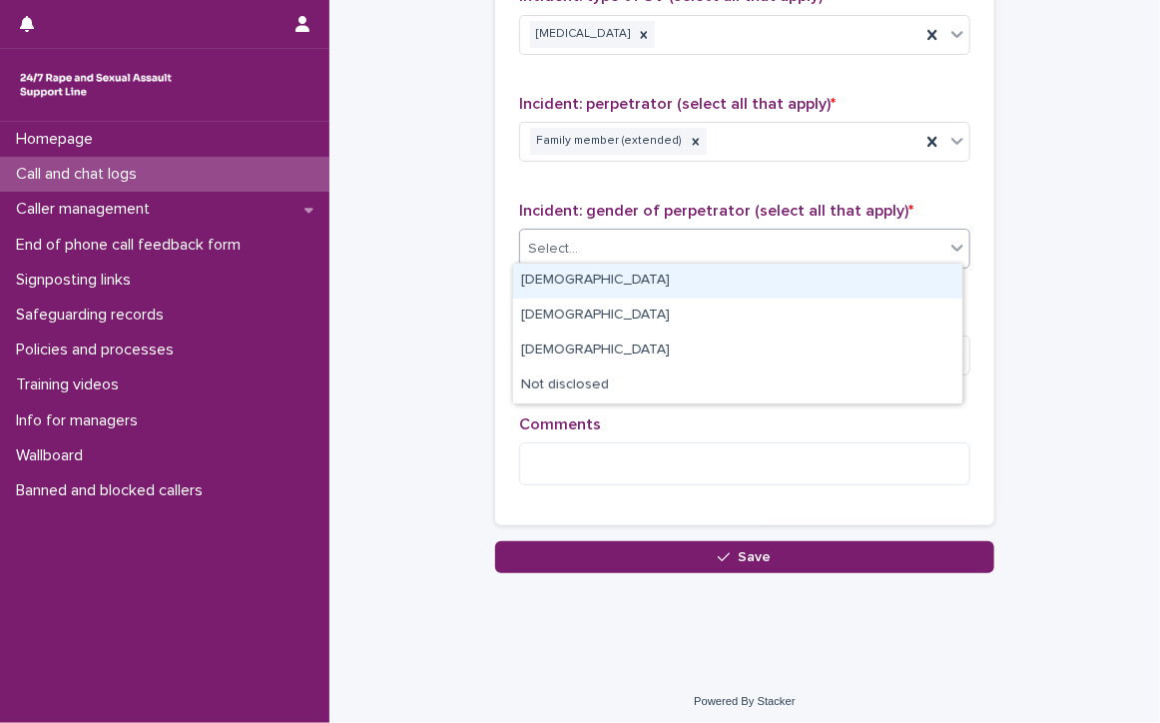
click at [636, 235] on div "Select..." at bounding box center [732, 249] width 424 height 33
click at [635, 269] on div "[DEMOGRAPHIC_DATA]" at bounding box center [737, 280] width 449 height 35
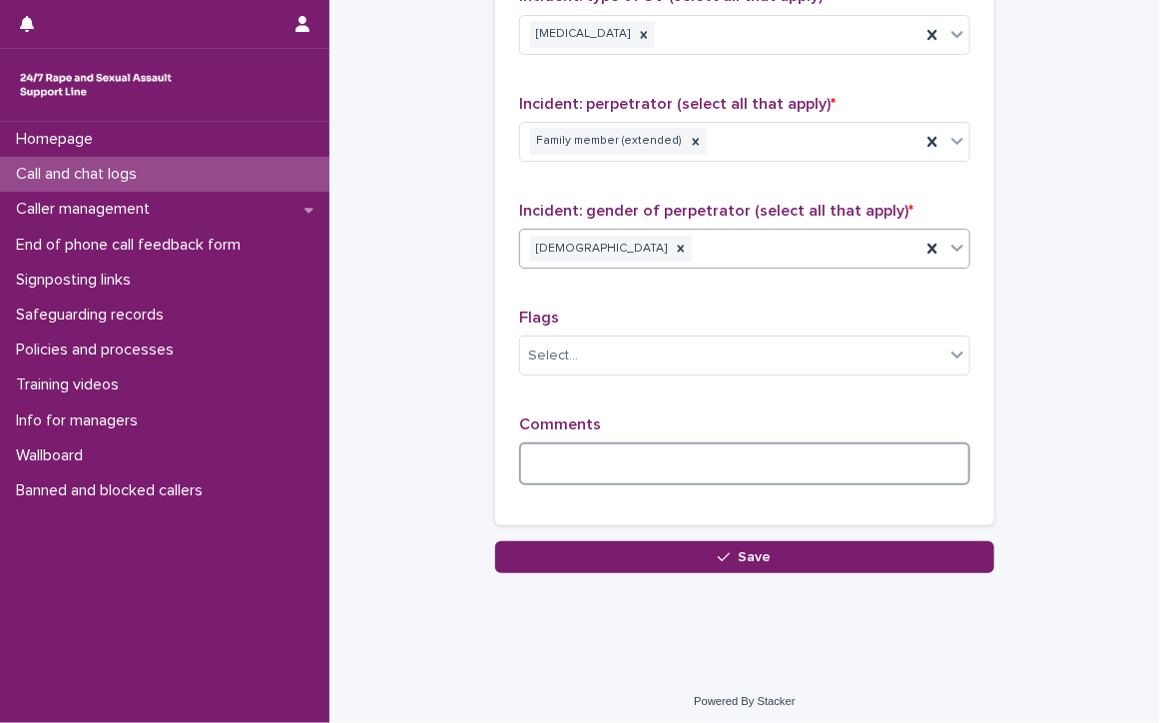
click at [575, 447] on textarea at bounding box center [744, 463] width 451 height 43
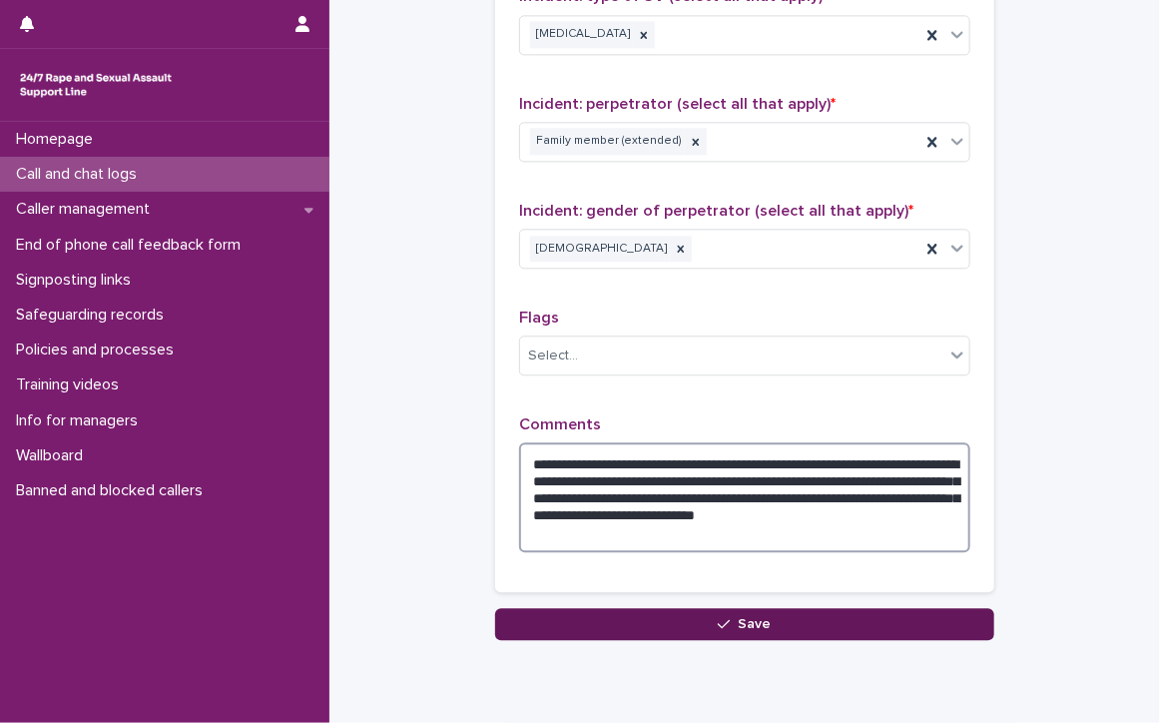
type textarea "**********"
click at [790, 626] on button "Save" at bounding box center [744, 624] width 499 height 32
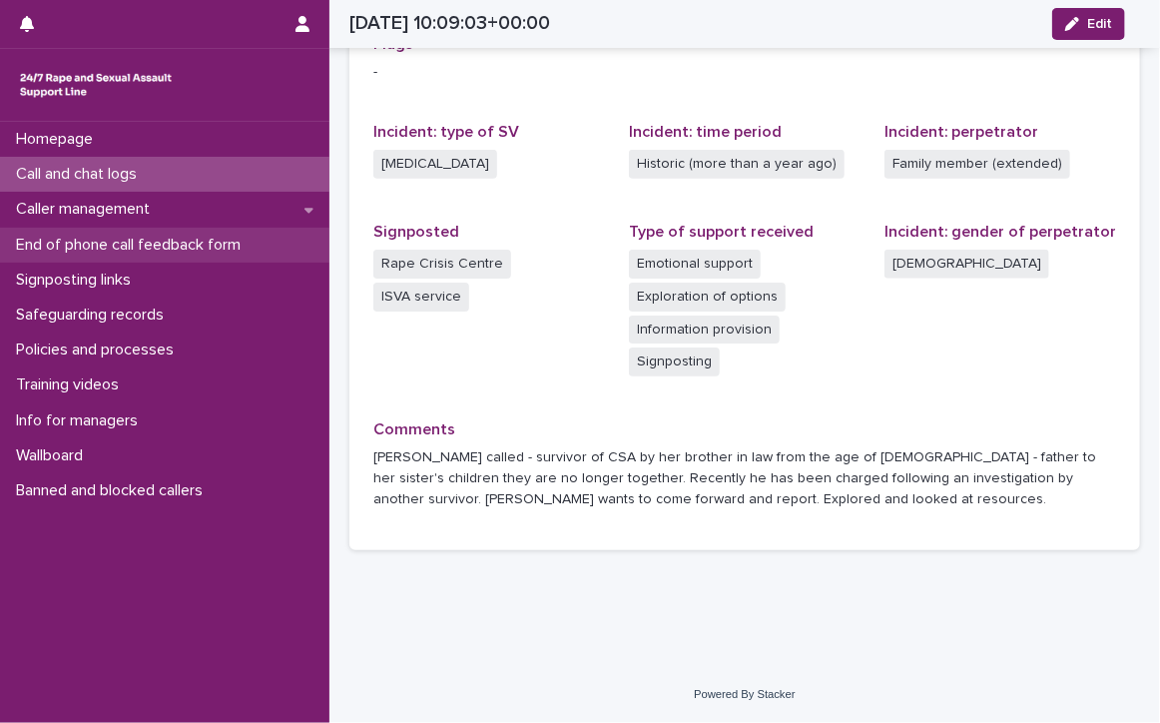
scroll to position [496, 0]
drag, startPoint x: 92, startPoint y: 222, endPoint x: 108, endPoint y: 241, distance: 24.8
click at [108, 241] on p "End of phone call feedback form" at bounding box center [132, 245] width 249 height 19
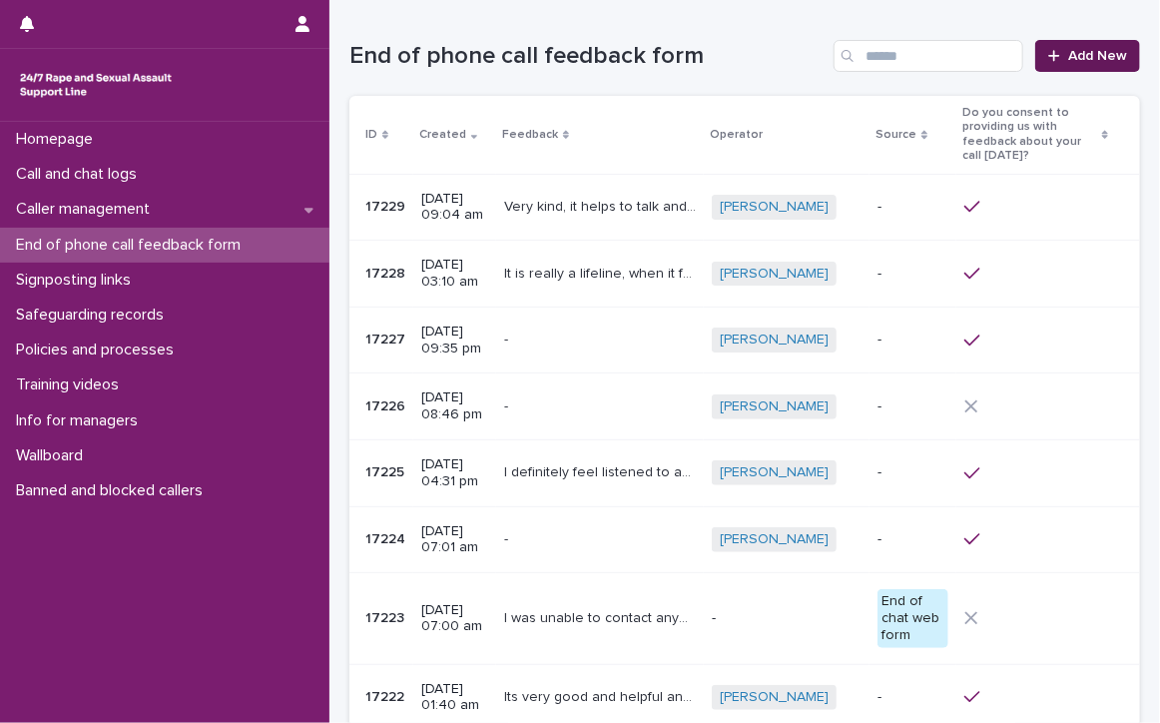
click at [1077, 47] on link "Add New" at bounding box center [1087, 56] width 105 height 32
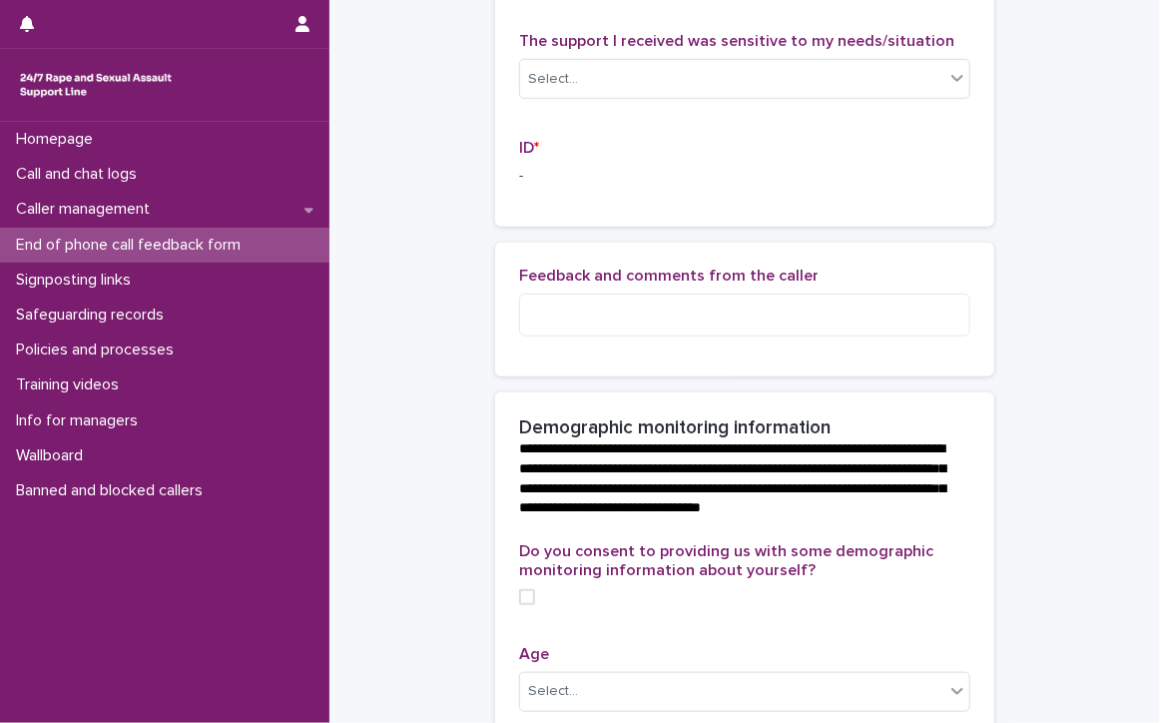
scroll to position [499, 0]
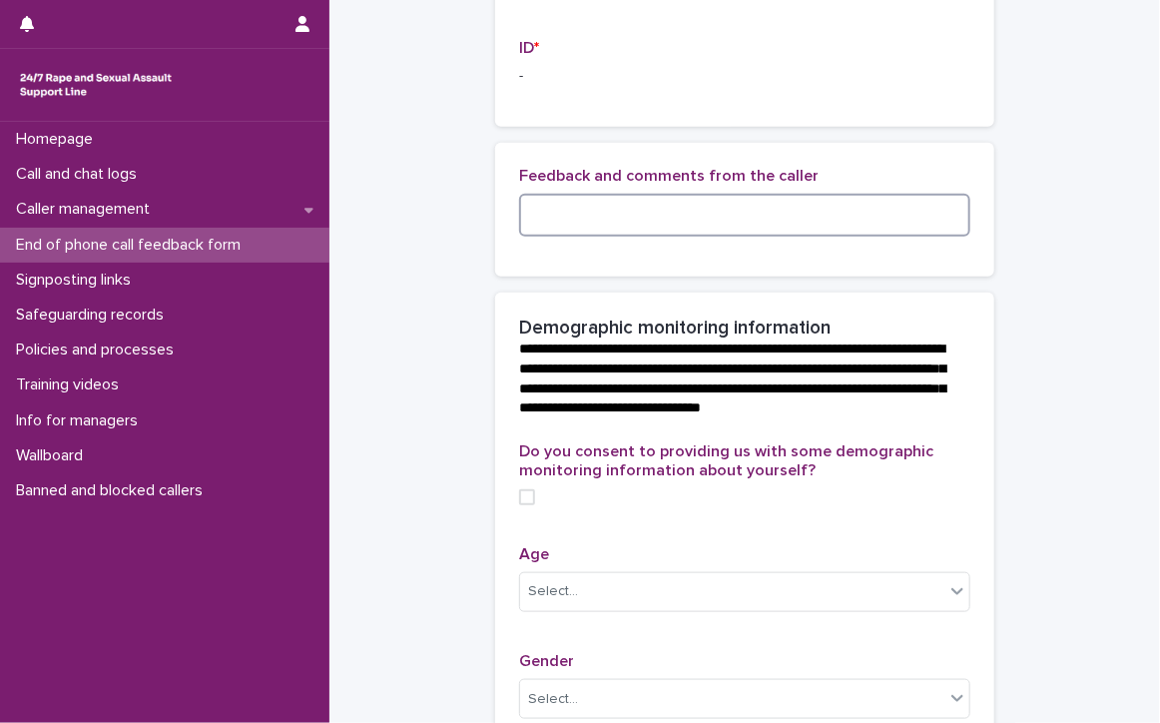
click at [652, 232] on textarea at bounding box center [744, 215] width 451 height 43
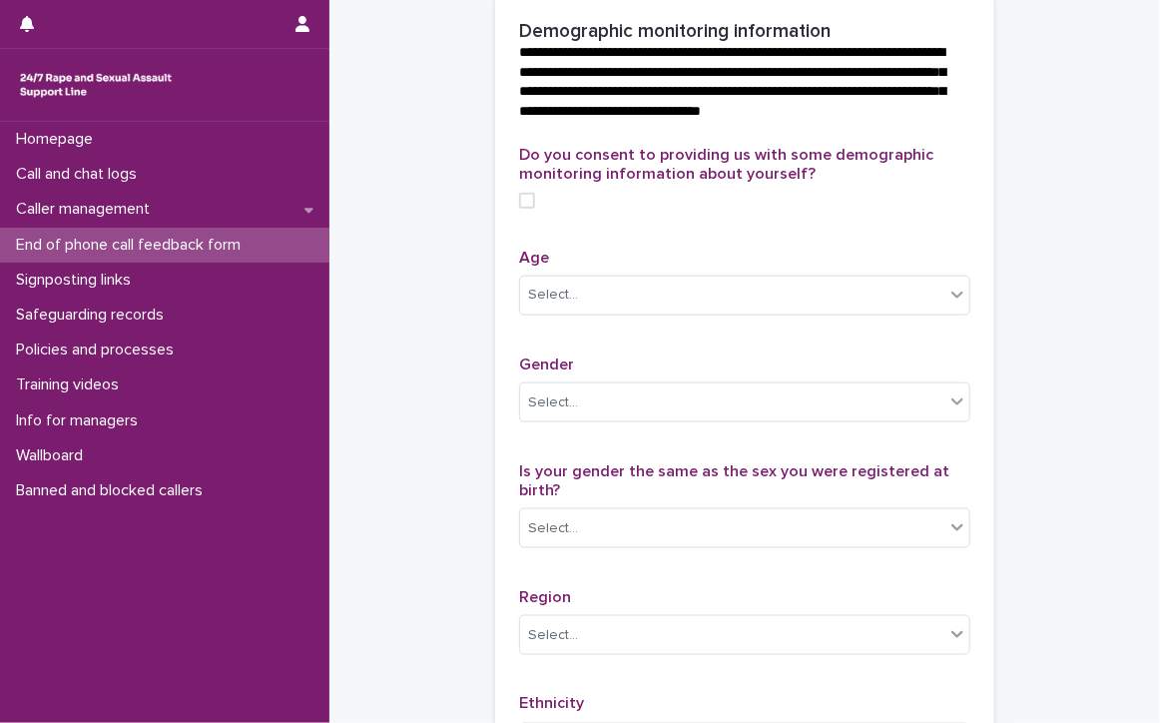
scroll to position [798, 0]
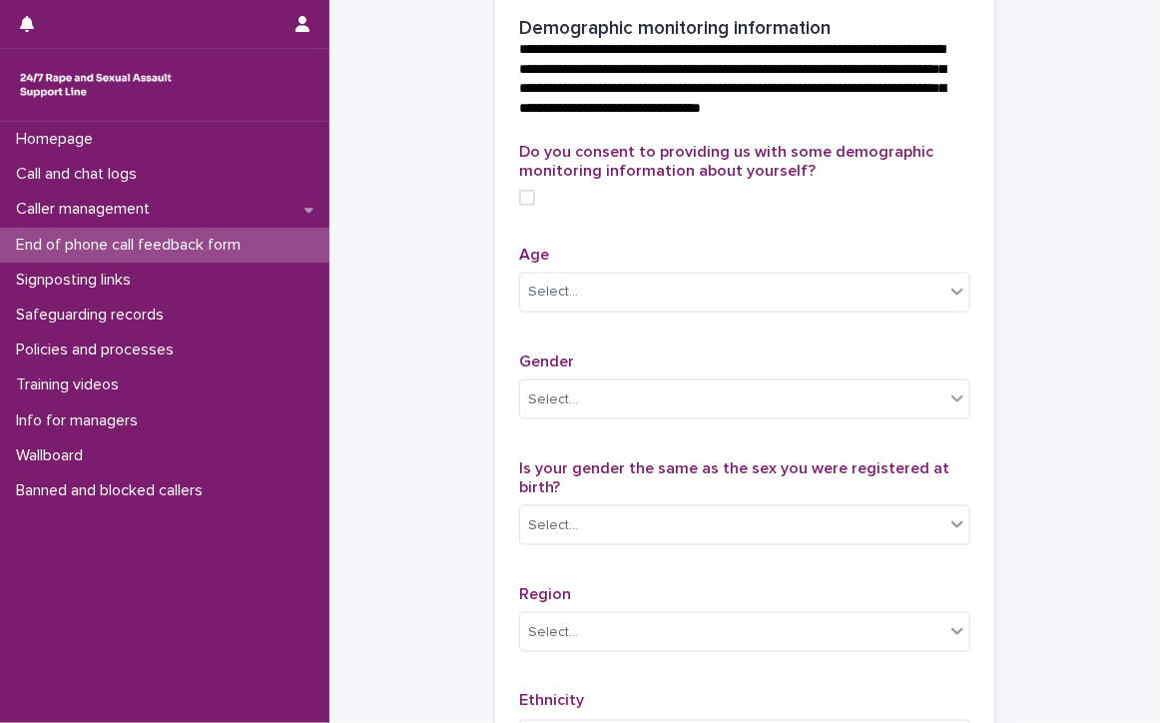
click at [519, 206] on span at bounding box center [527, 198] width 16 height 16
type textarea "**********"
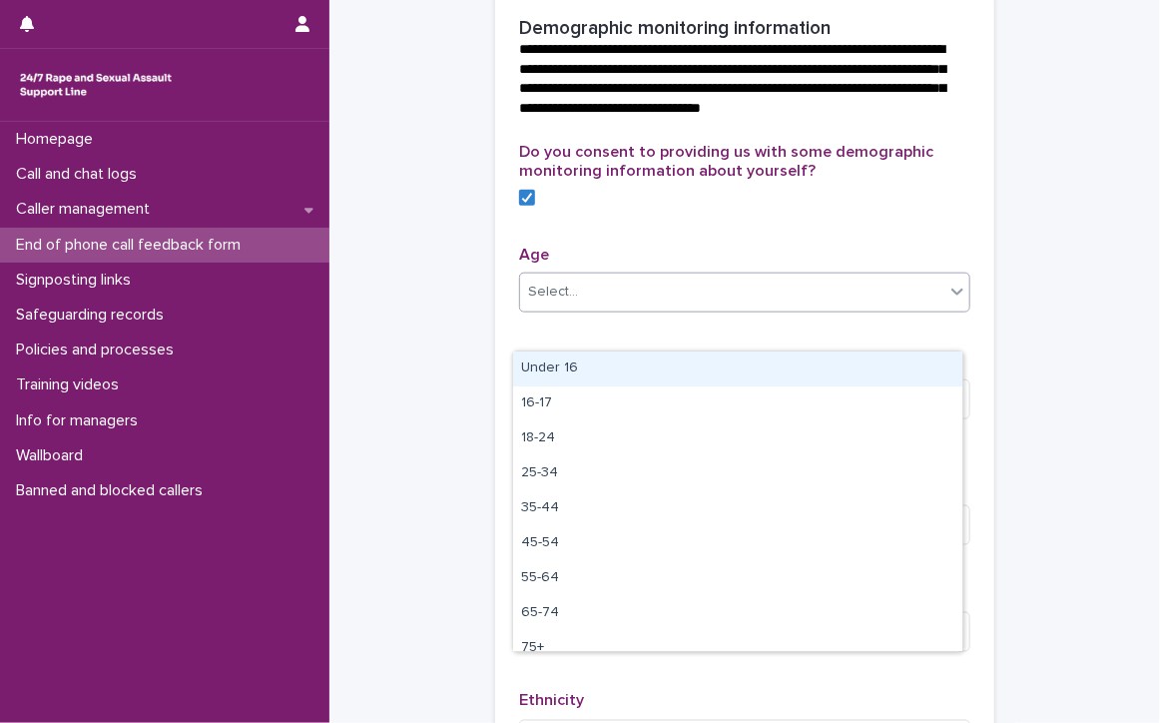
click at [574, 308] on div "Select..." at bounding box center [732, 291] width 424 height 33
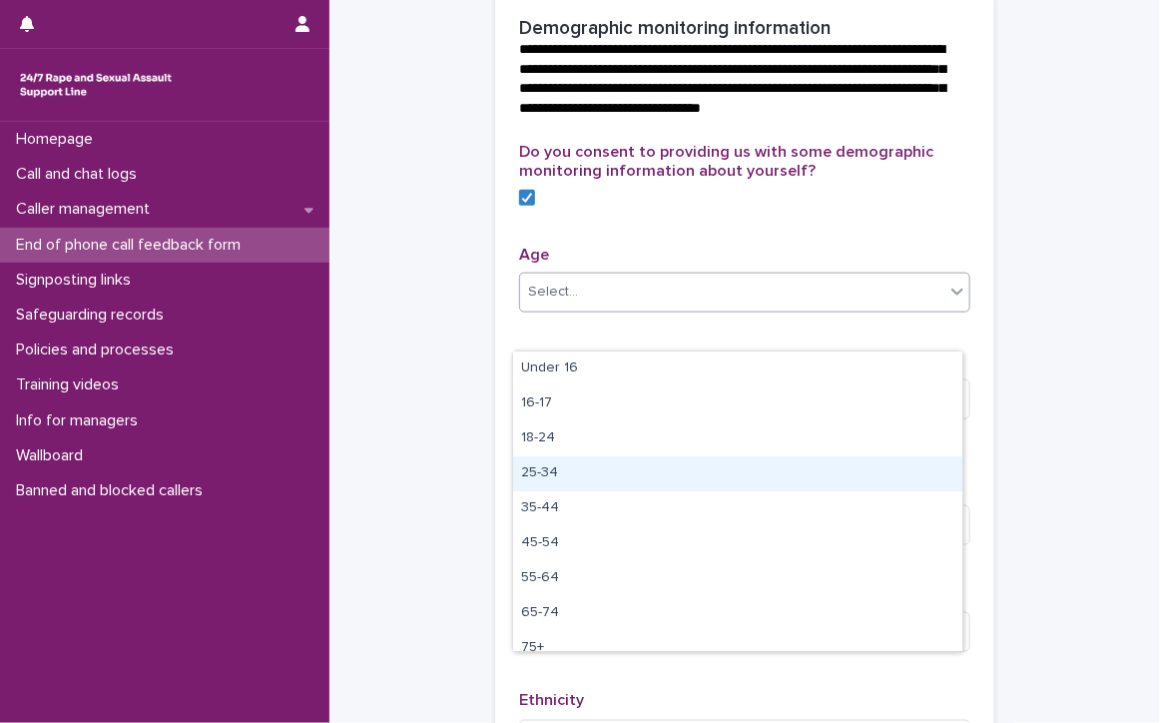
click at [553, 477] on div "25-34" at bounding box center [737, 473] width 449 height 35
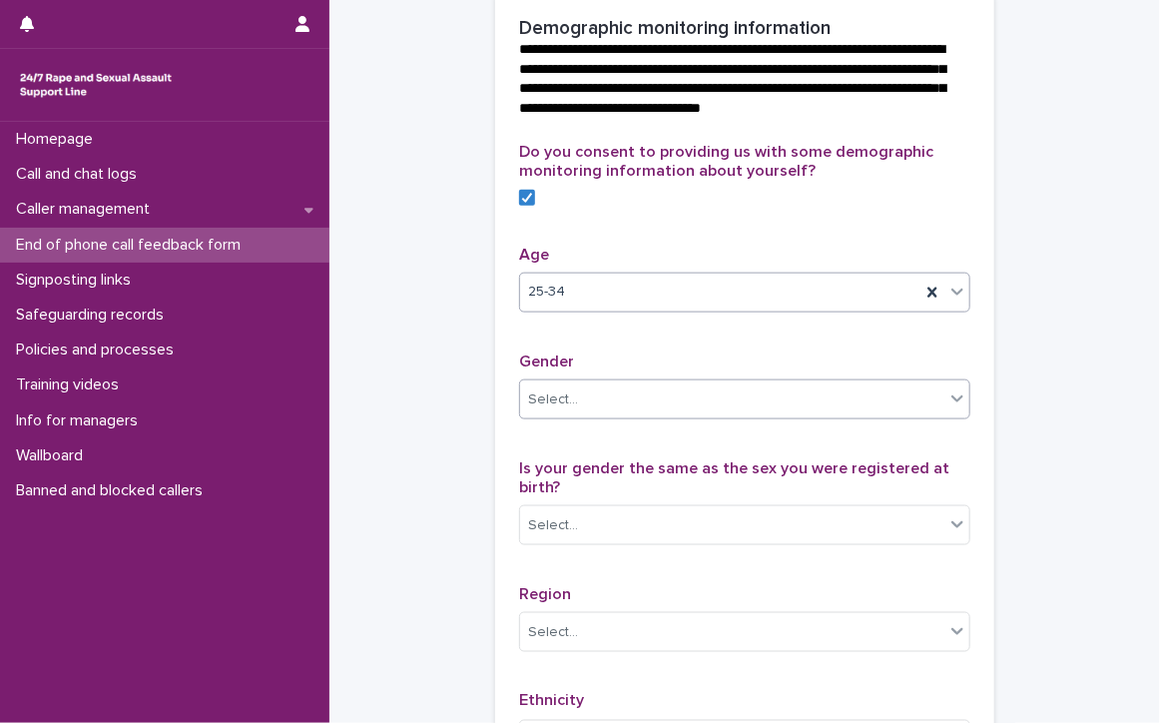
click at [565, 410] on div "Select..." at bounding box center [553, 399] width 50 height 21
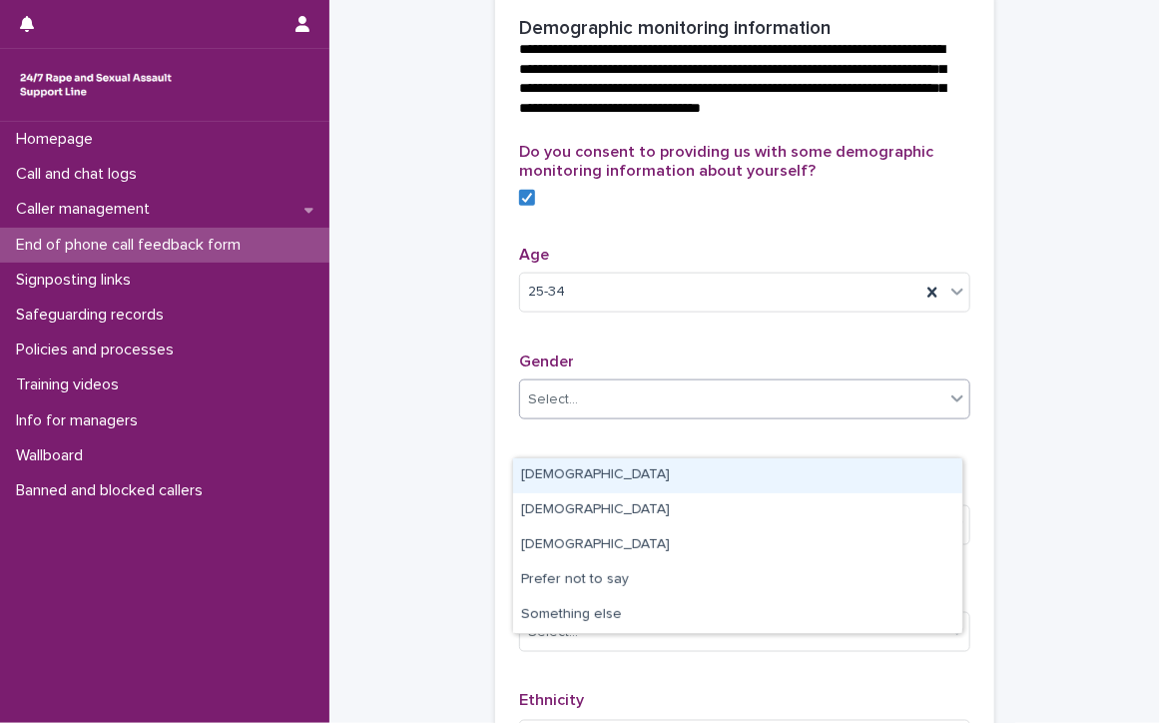
click at [565, 462] on div "[DEMOGRAPHIC_DATA]" at bounding box center [737, 475] width 449 height 35
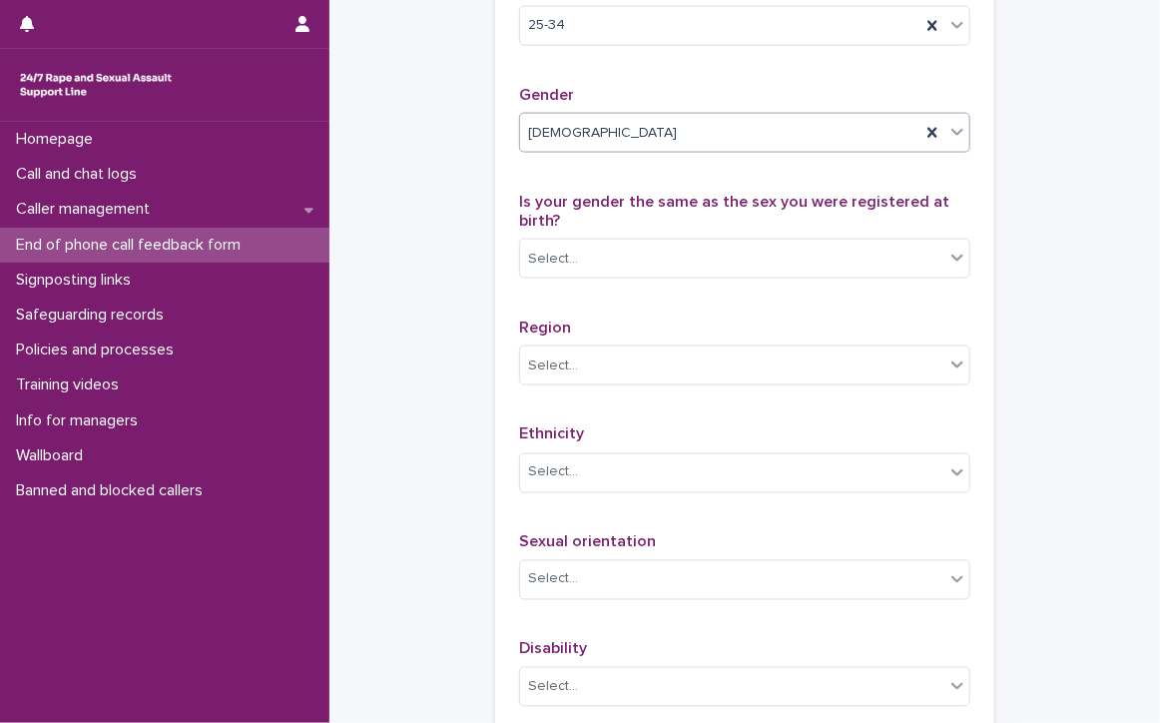
scroll to position [1098, 0]
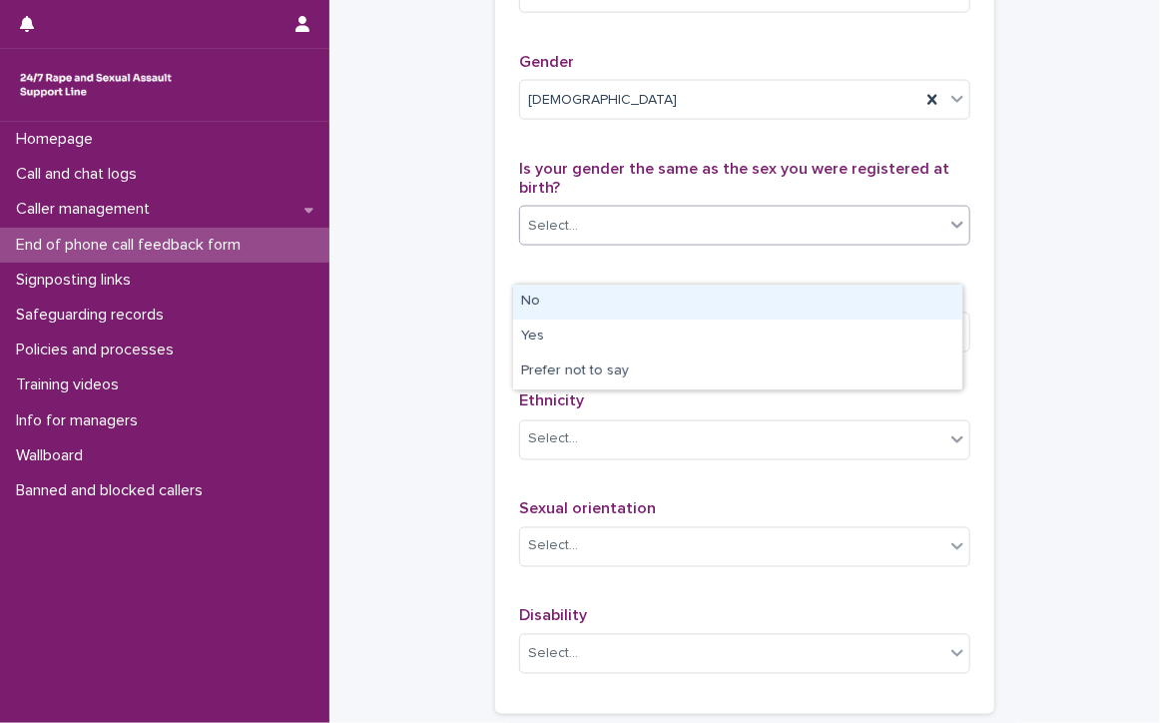
click at [620, 243] on div "Select..." at bounding box center [732, 226] width 424 height 33
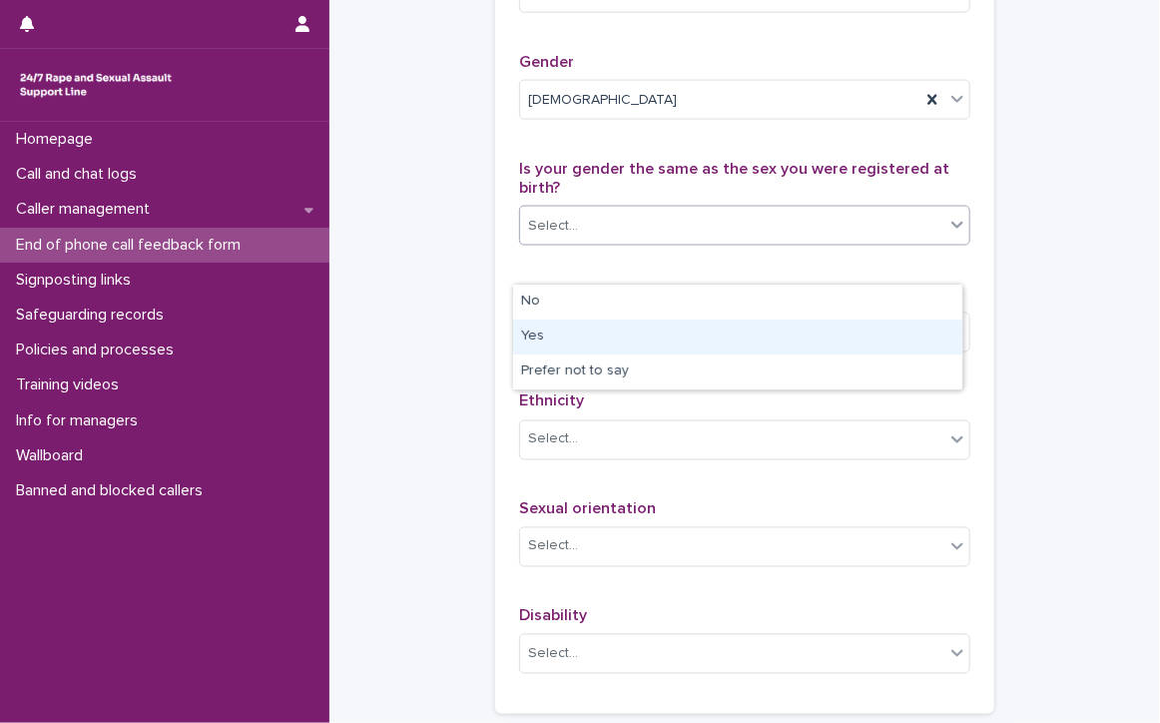
click at [533, 330] on div "Yes" at bounding box center [737, 336] width 449 height 35
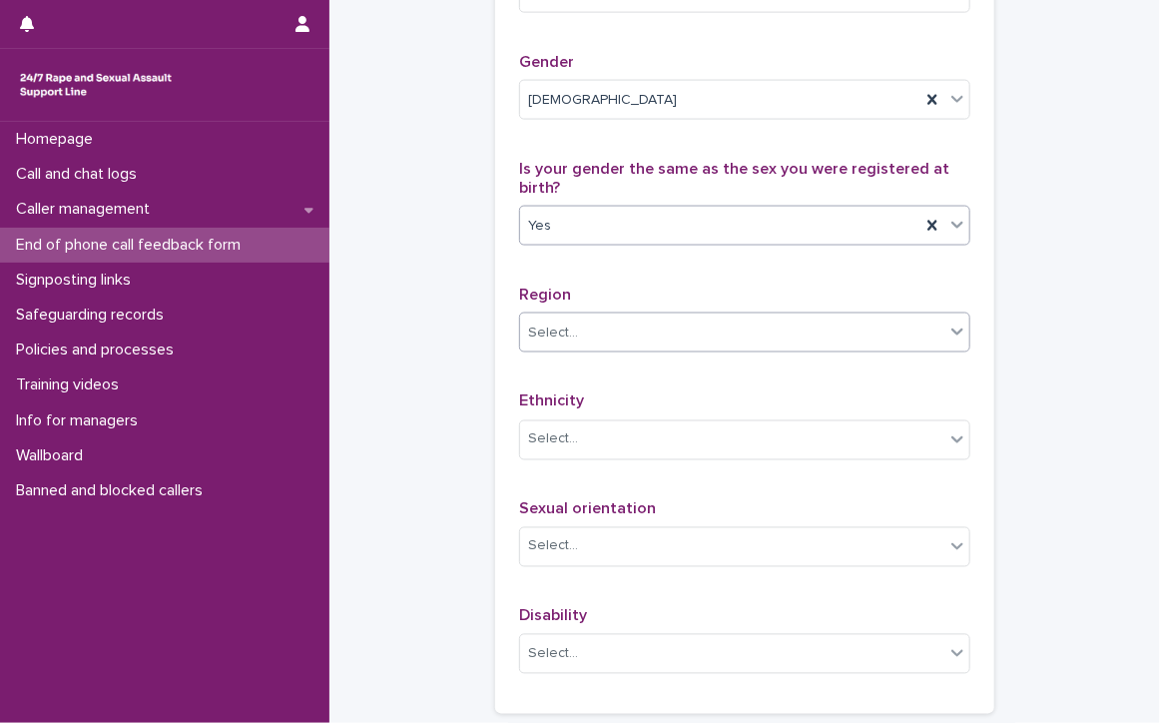
click at [585, 349] on div "Select..." at bounding box center [732, 332] width 424 height 33
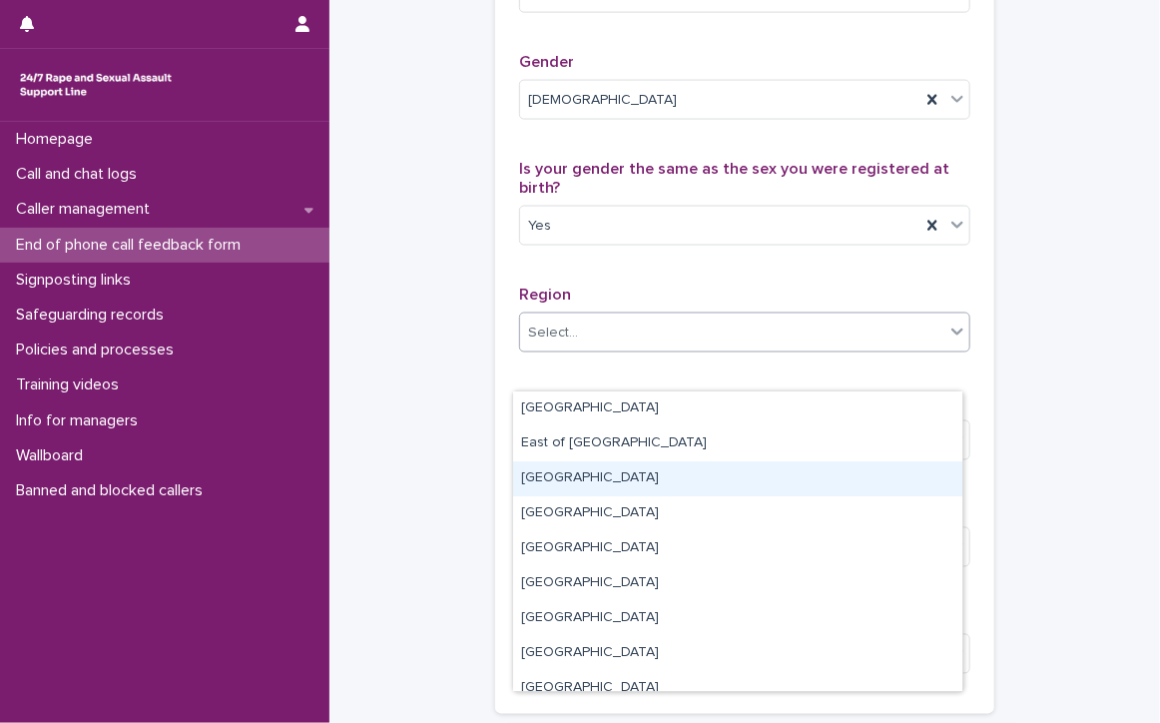
click at [611, 476] on div "[GEOGRAPHIC_DATA]" at bounding box center [737, 478] width 449 height 35
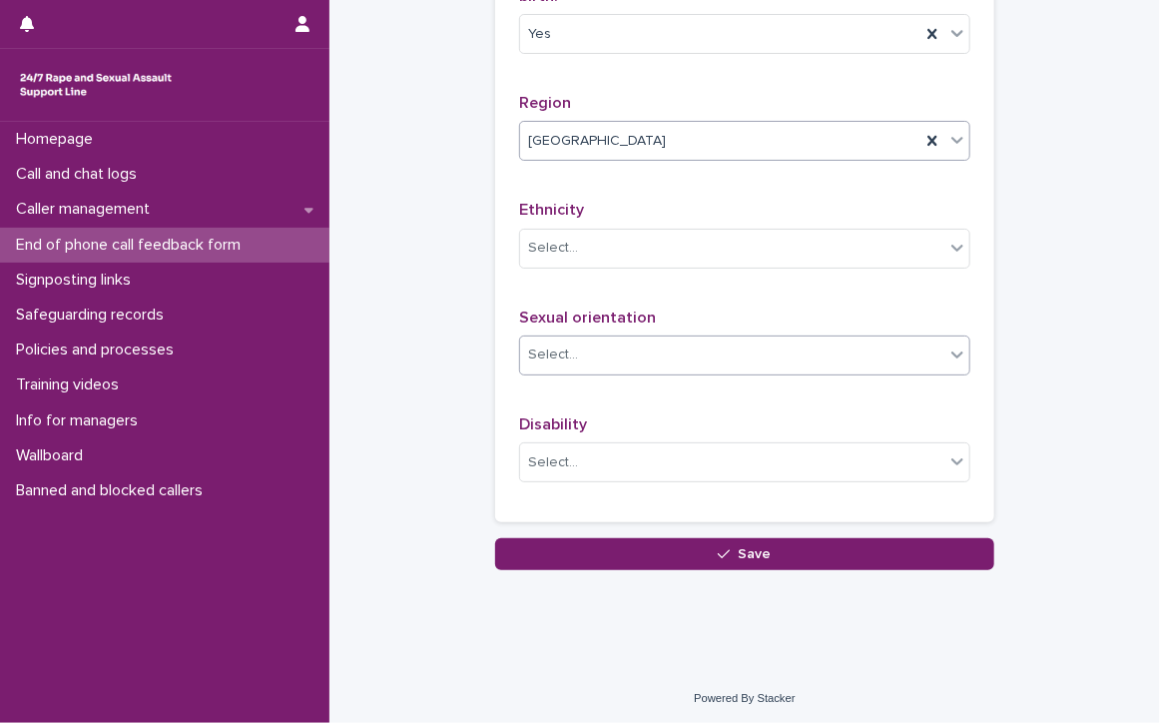
scroll to position [1298, 0]
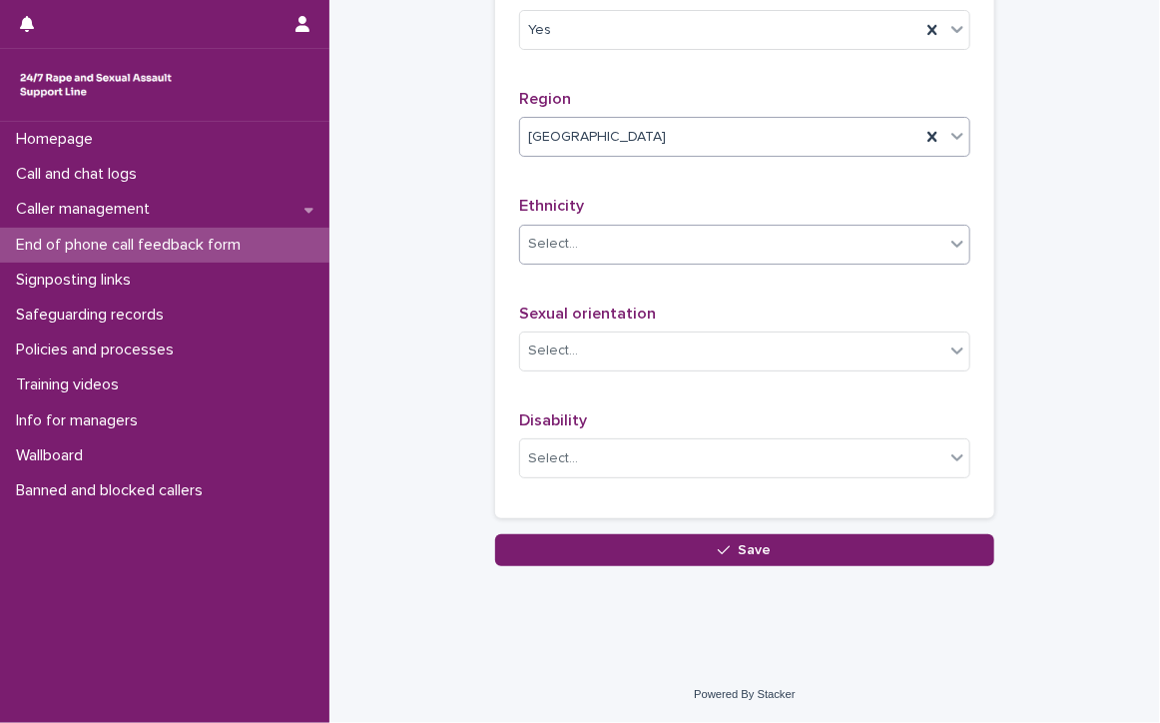
click at [637, 261] on div "Select..." at bounding box center [732, 244] width 424 height 33
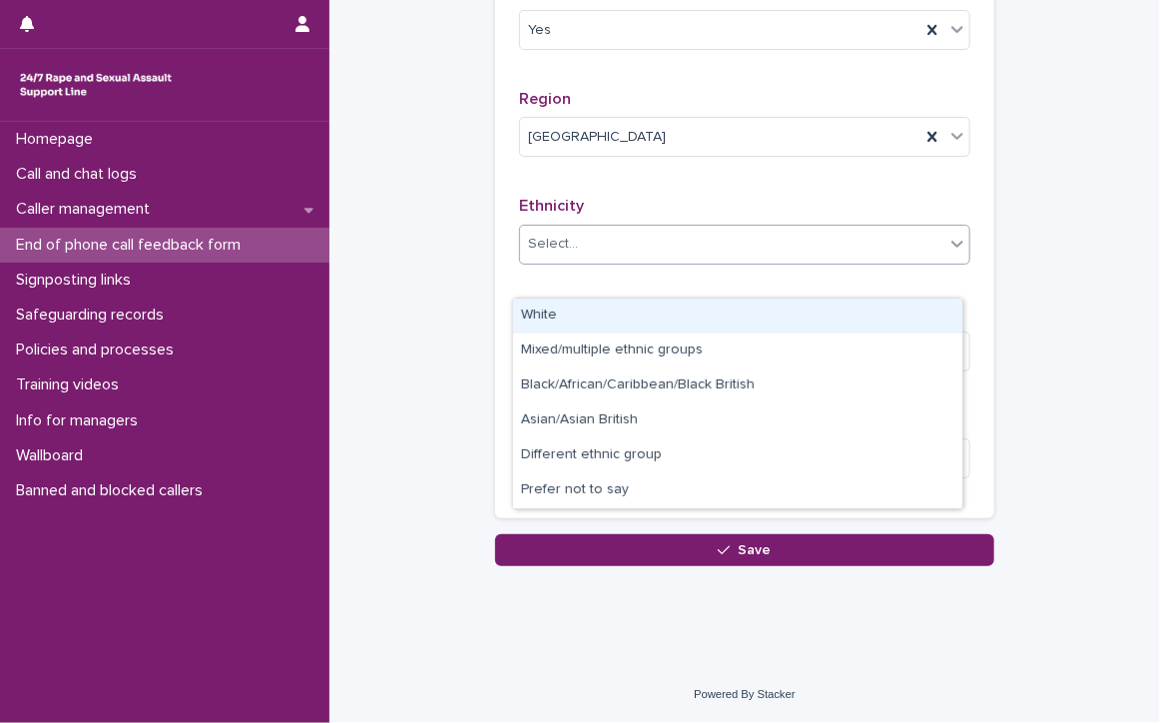
click at [571, 308] on div "White" at bounding box center [737, 315] width 449 height 35
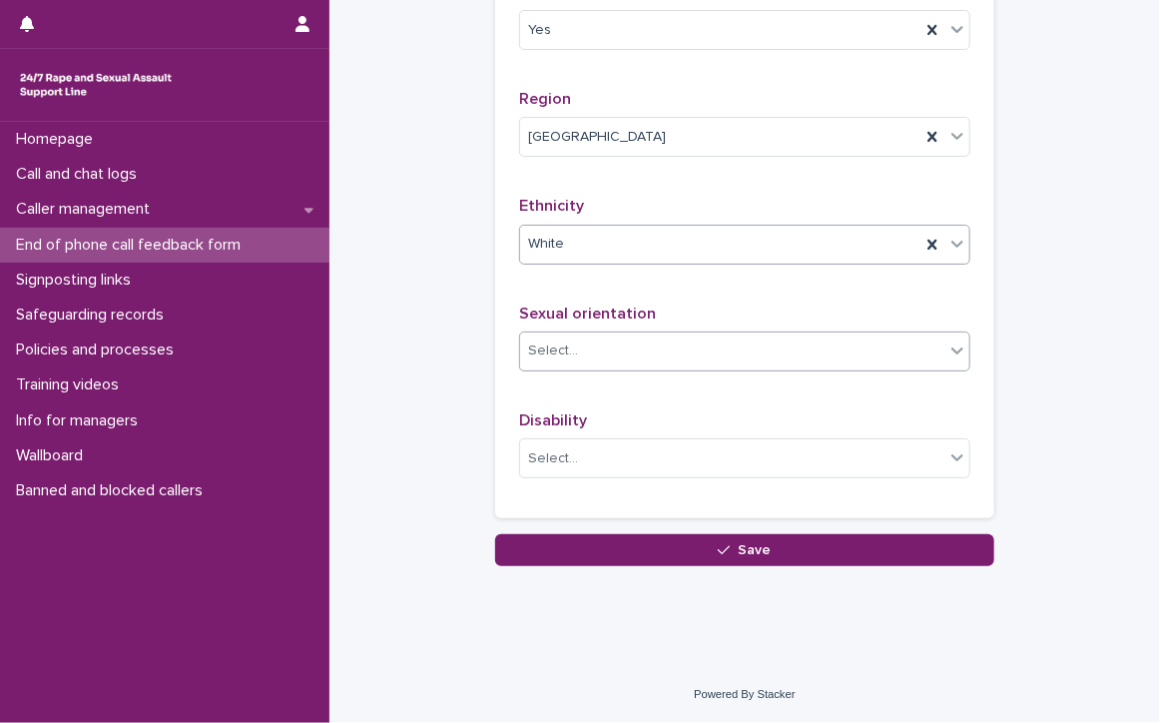
click at [685, 367] on div "Select..." at bounding box center [732, 350] width 424 height 33
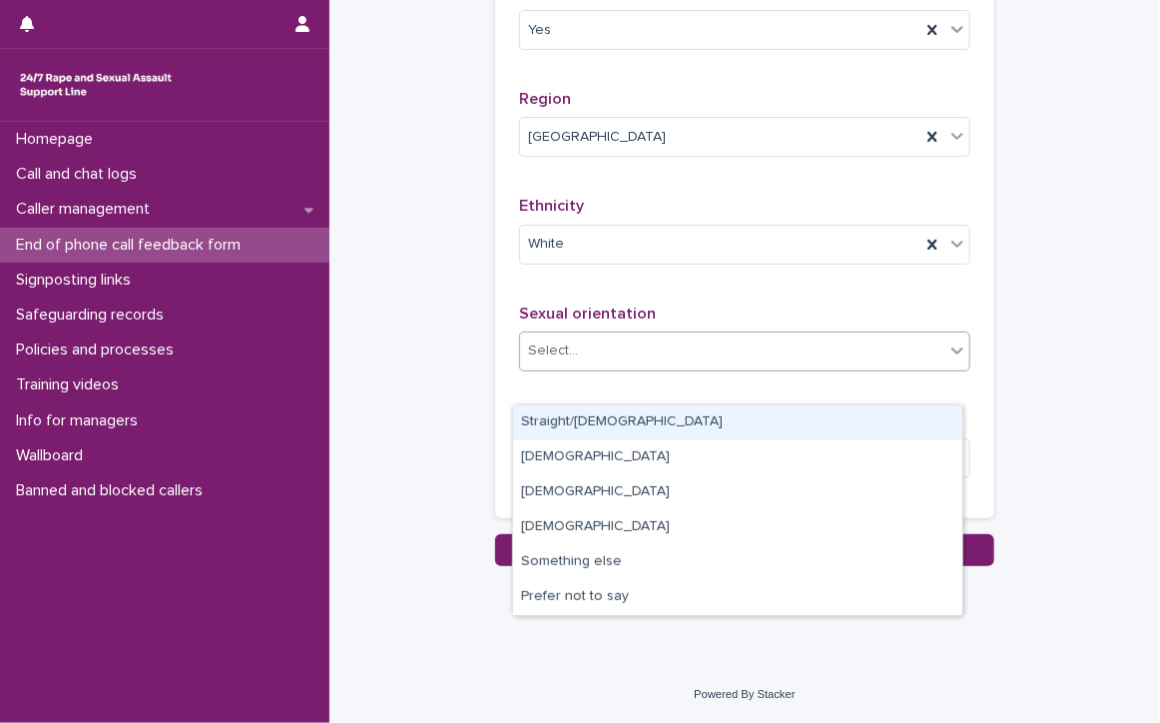
click at [624, 420] on div "Straight/[DEMOGRAPHIC_DATA]" at bounding box center [737, 422] width 449 height 35
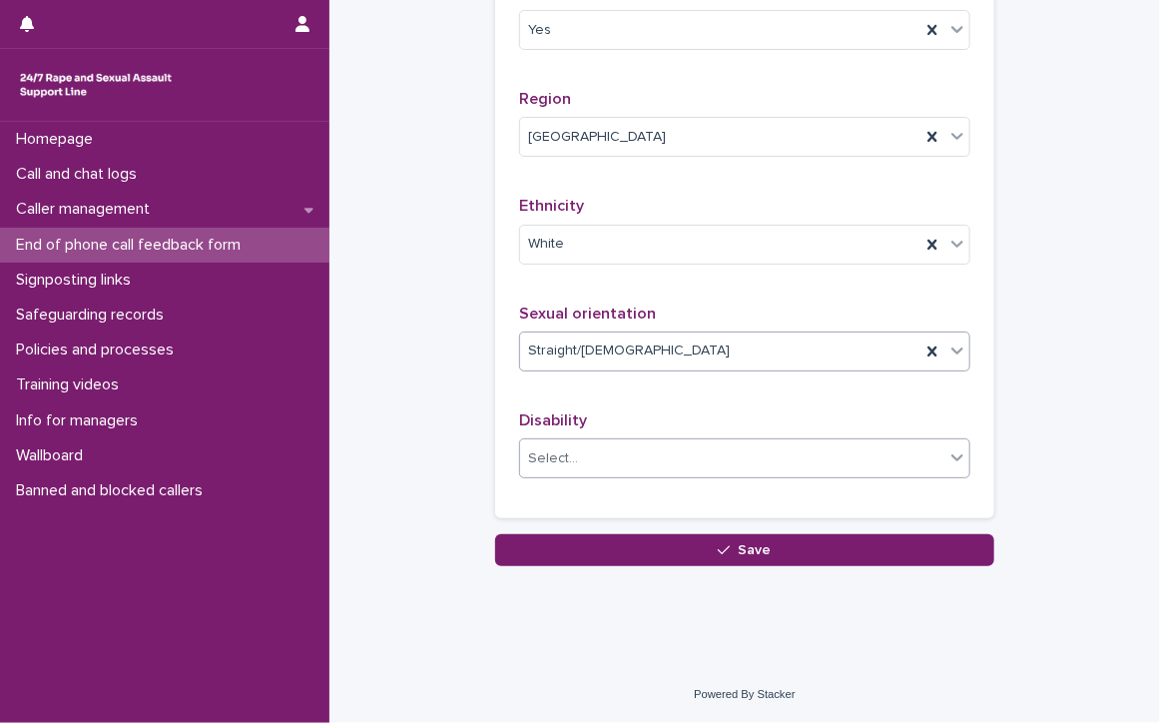
click at [560, 469] on div "Select..." at bounding box center [553, 458] width 50 height 21
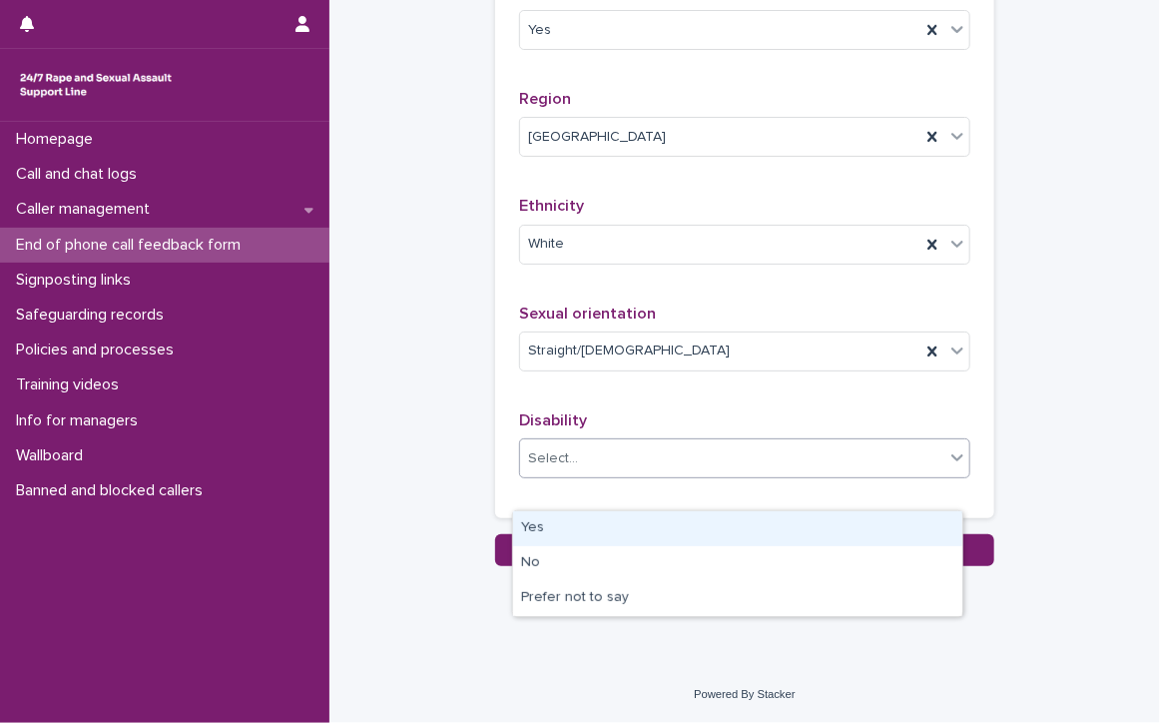
click at [563, 532] on div "Yes" at bounding box center [737, 528] width 449 height 35
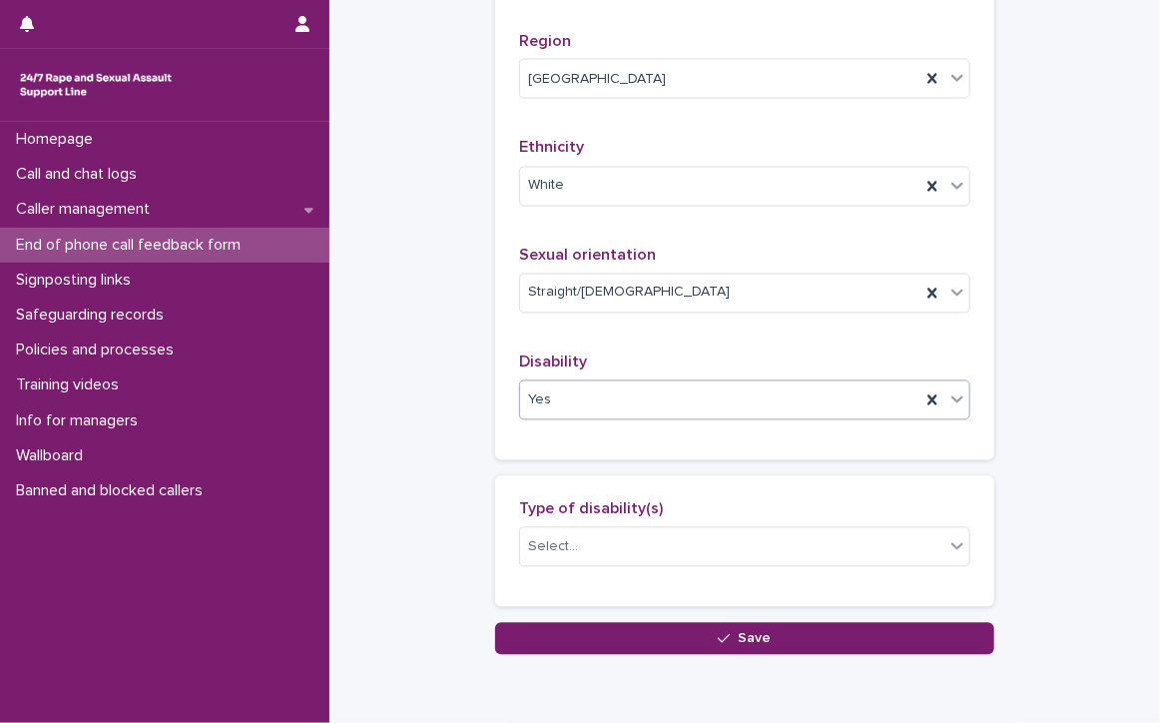
scroll to position [1476, 0]
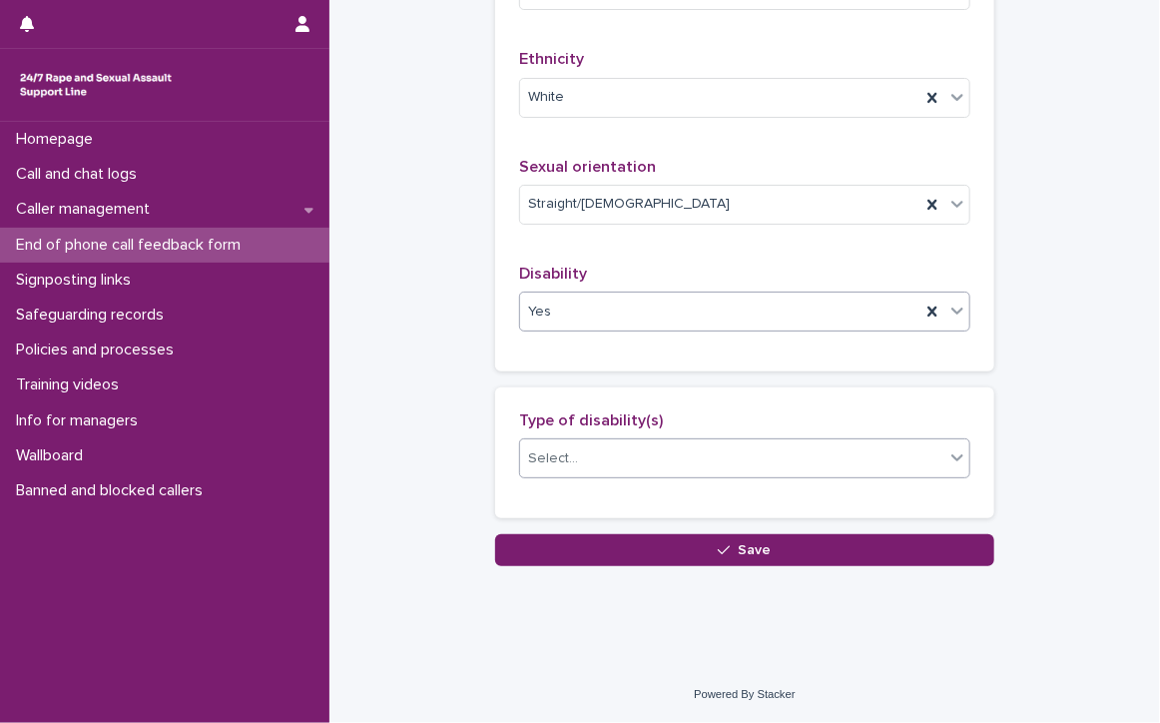
click at [592, 455] on div "Select..." at bounding box center [732, 458] width 424 height 33
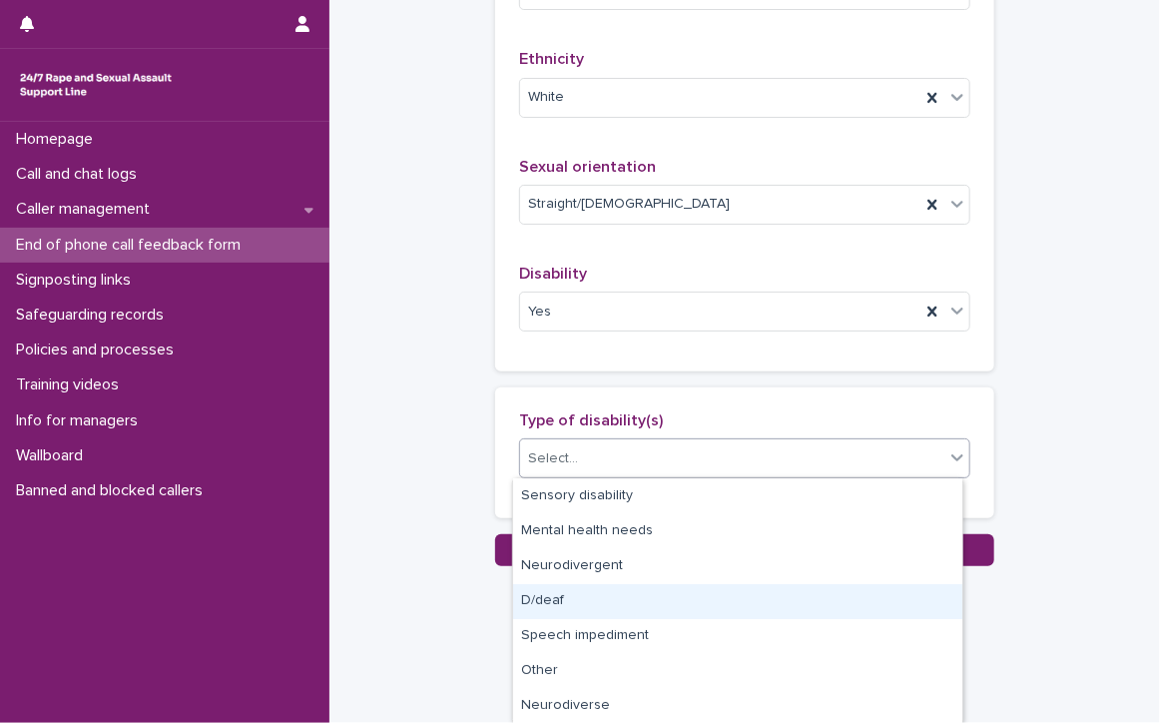
scroll to position [0, 0]
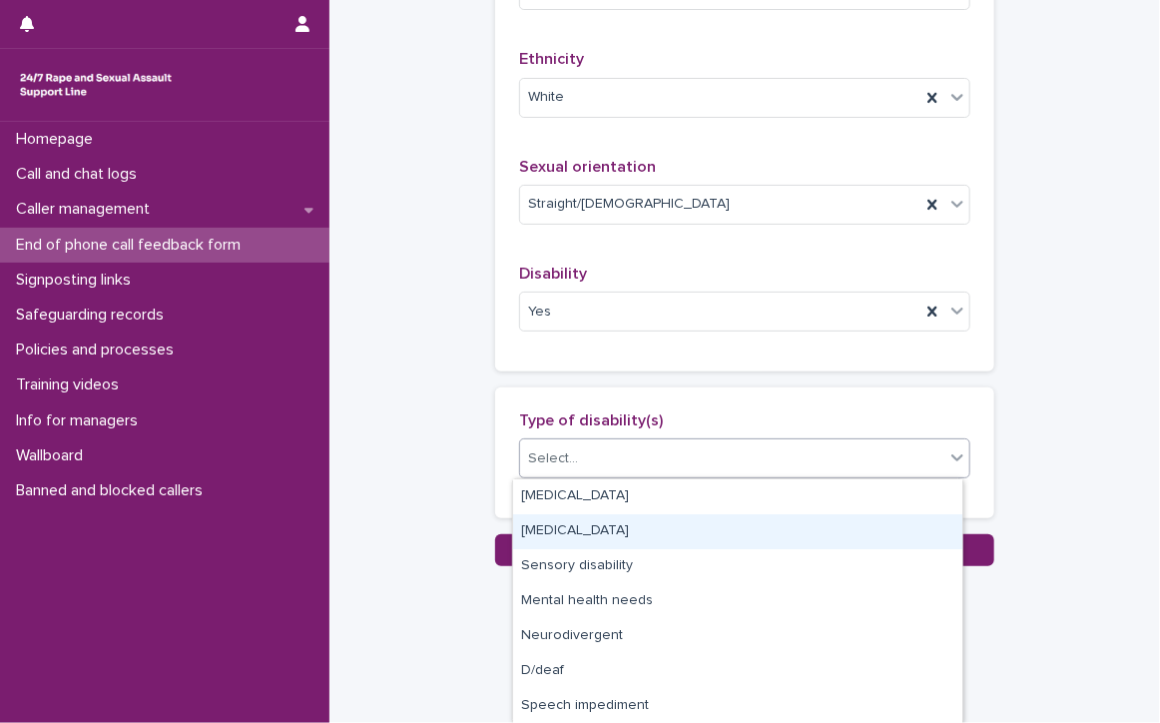
click at [615, 530] on div "[MEDICAL_DATA]" at bounding box center [737, 531] width 449 height 35
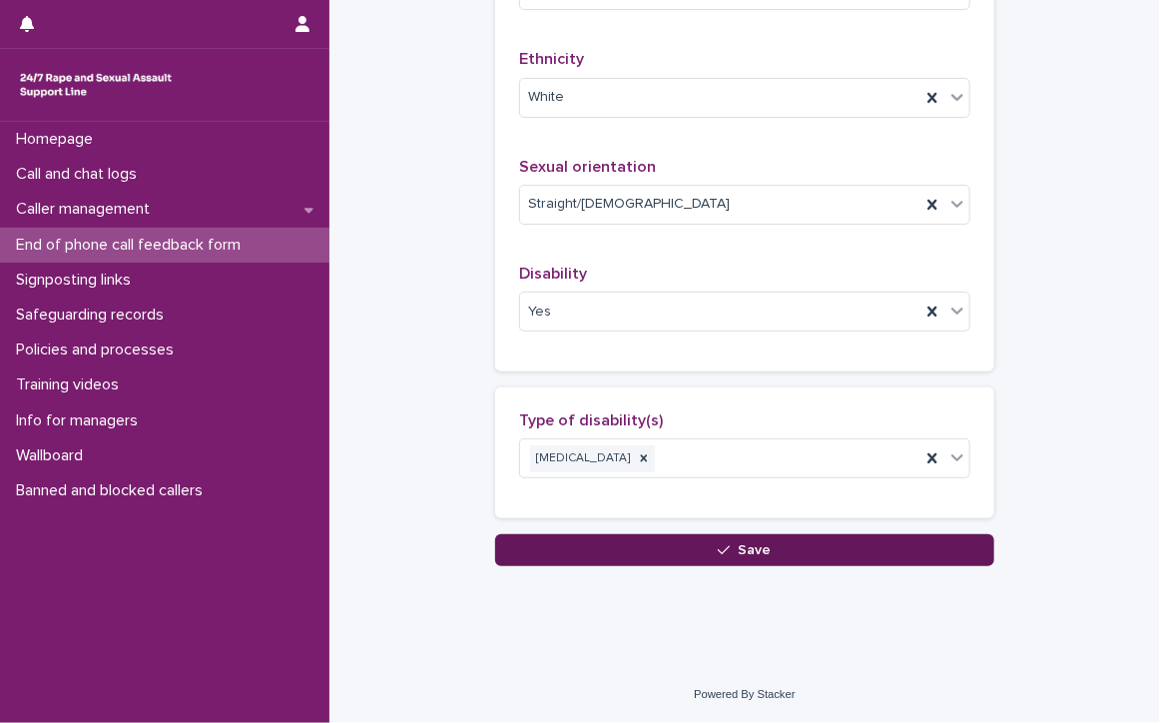
click at [621, 550] on button "Save" at bounding box center [744, 550] width 499 height 32
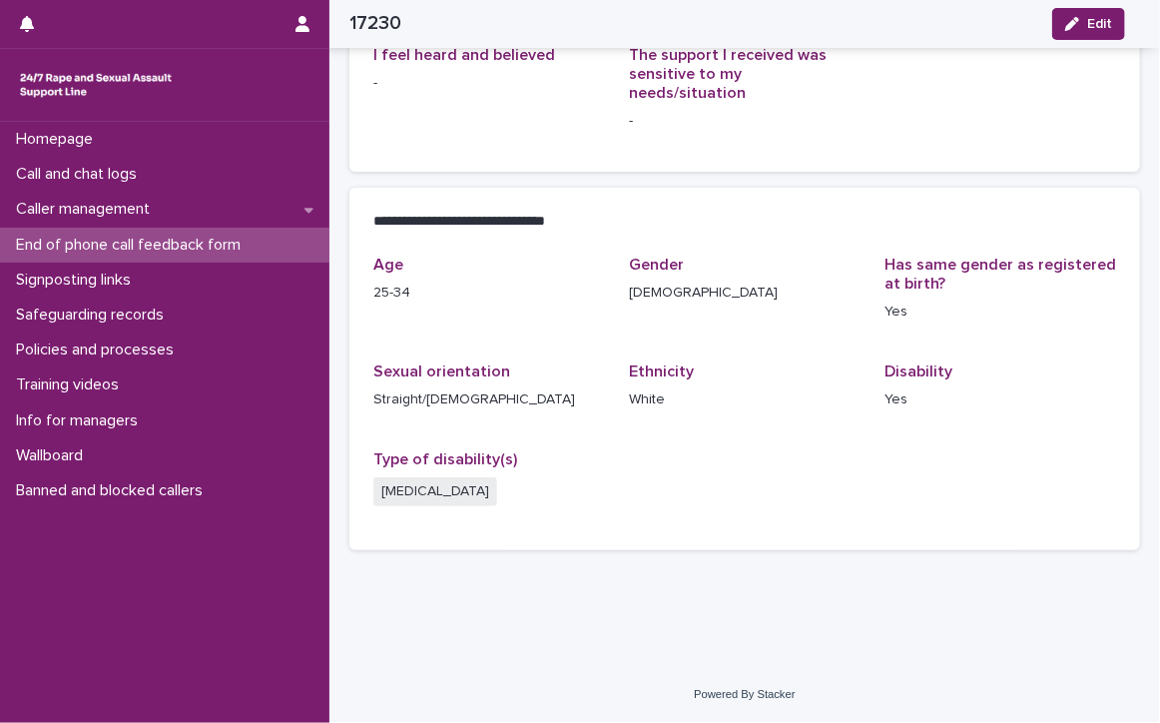
scroll to position [319, 0]
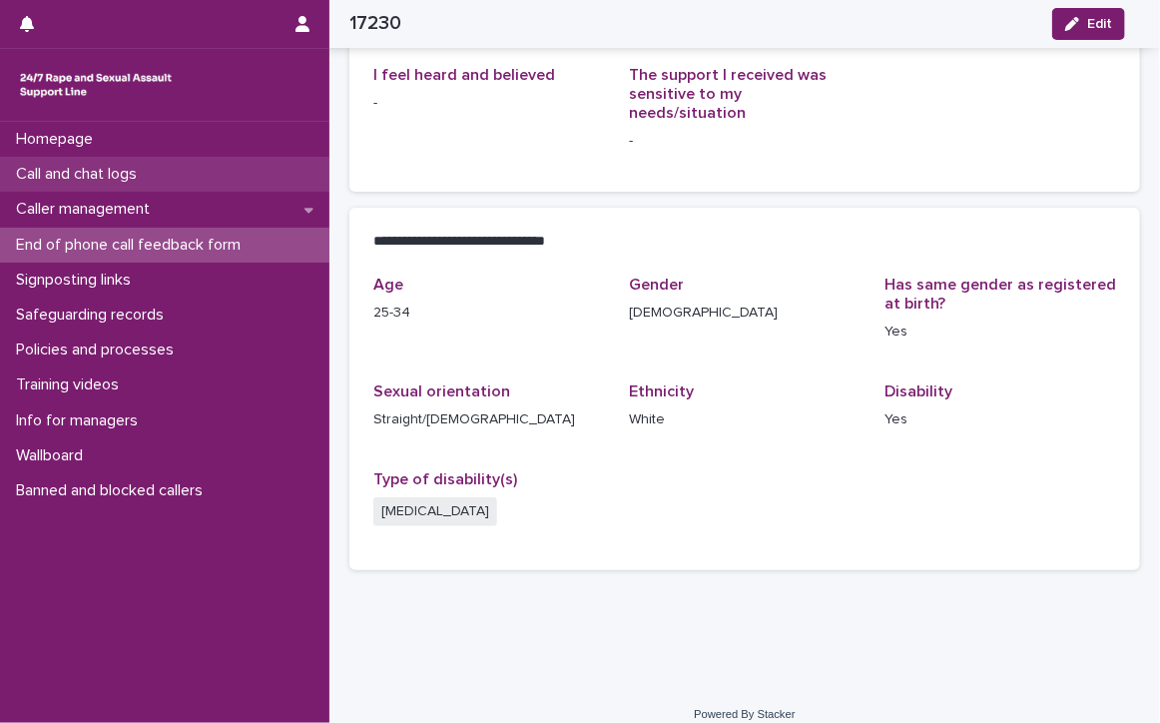
click at [78, 163] on div "Call and chat logs" at bounding box center [164, 174] width 329 height 35
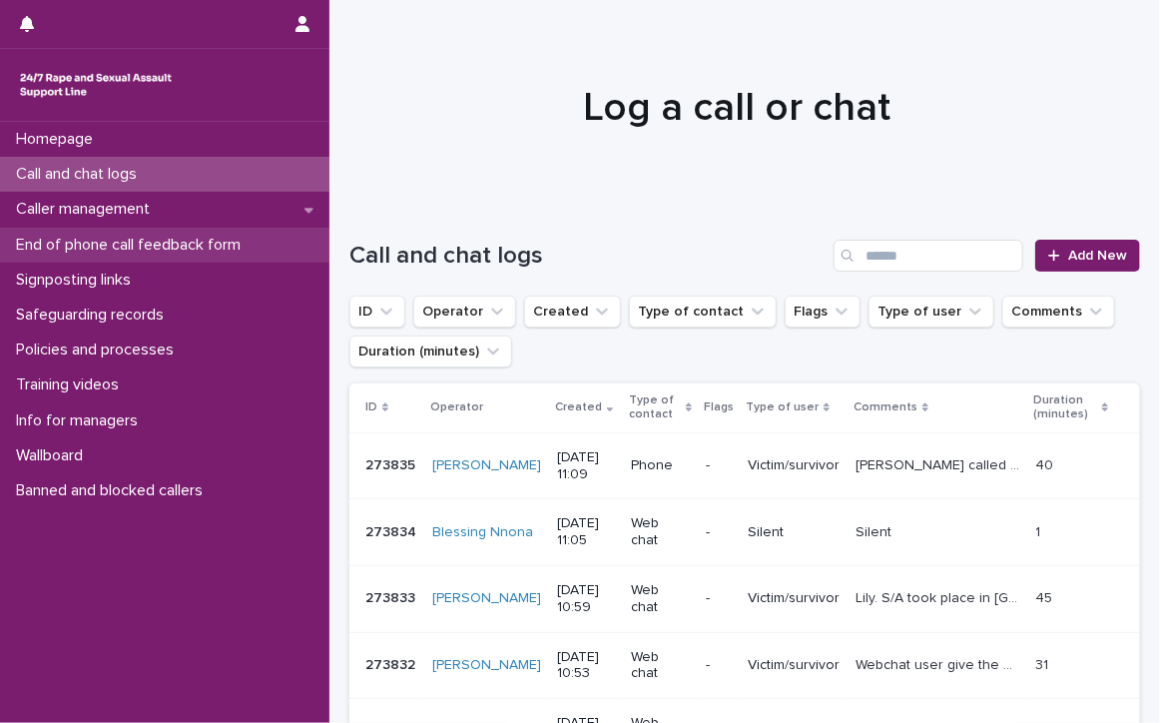
click at [216, 234] on div "End of phone call feedback form" at bounding box center [164, 245] width 329 height 35
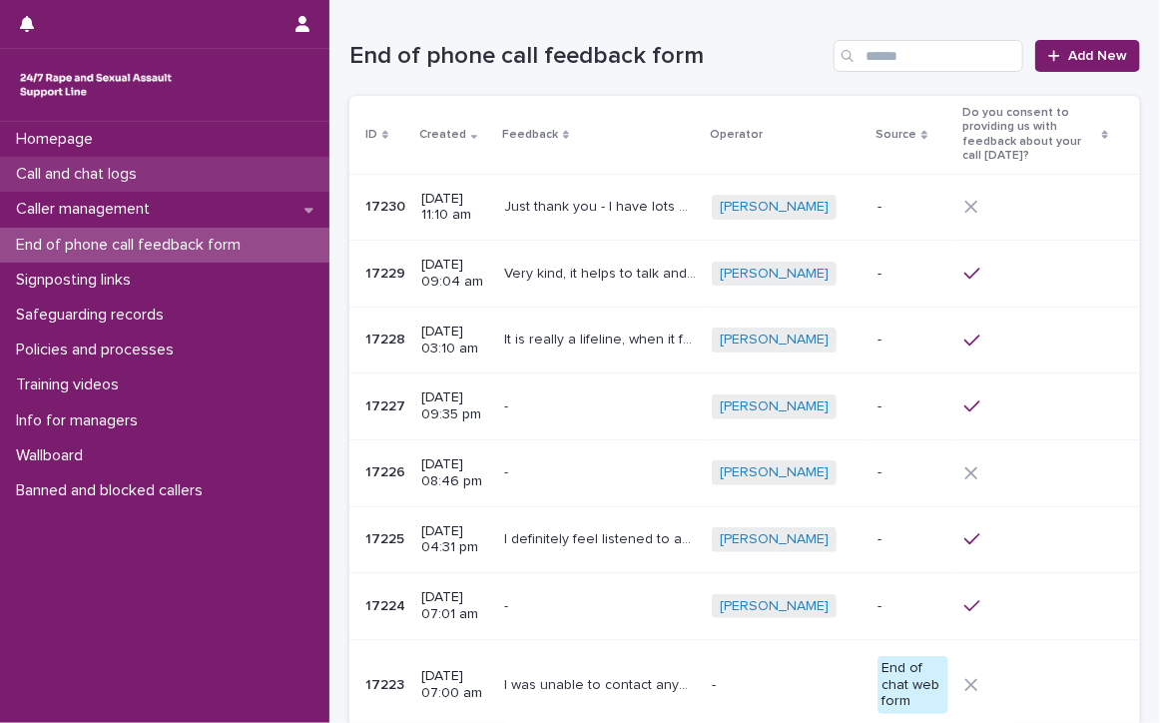
click at [92, 170] on p "Call and chat logs" at bounding box center [80, 174] width 145 height 19
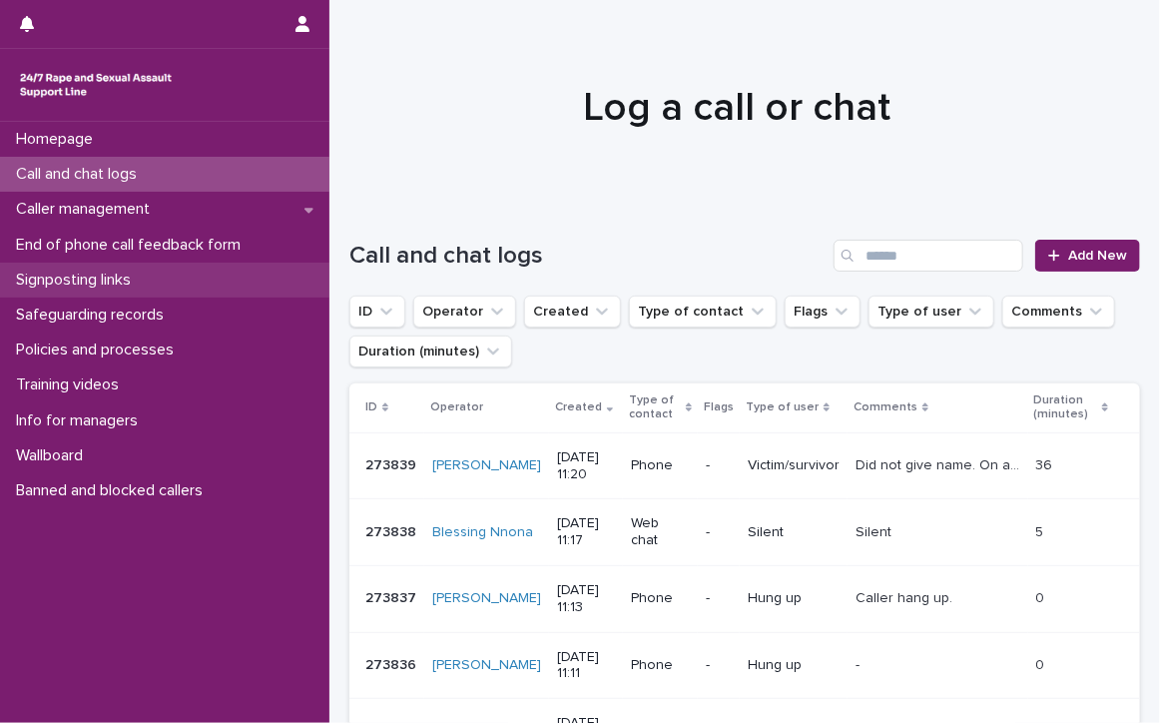
click at [89, 274] on p "Signposting links" at bounding box center [77, 279] width 139 height 19
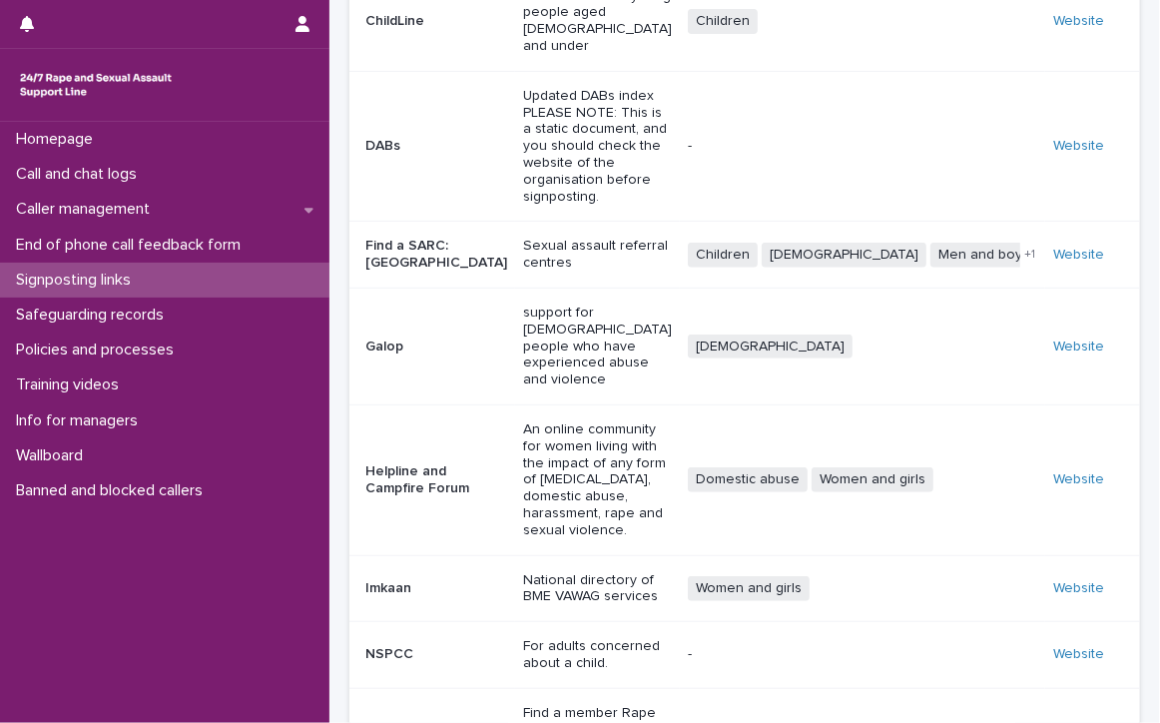
scroll to position [411, 0]
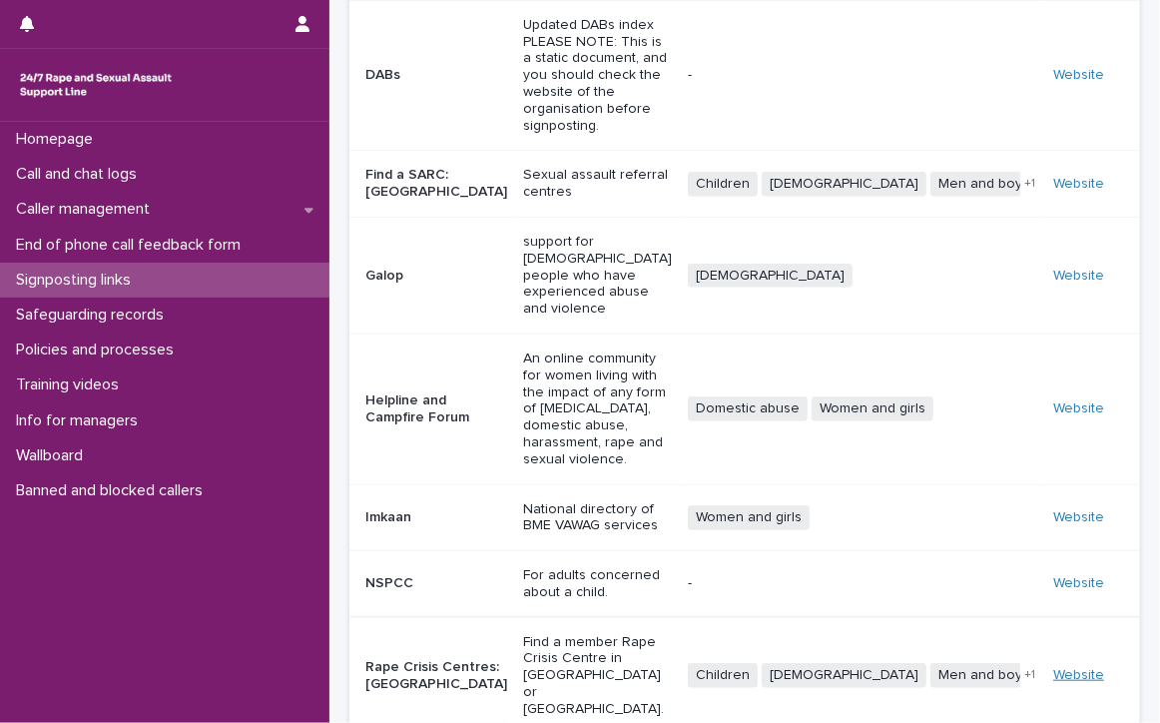
click at [1056, 668] on link "Website" at bounding box center [1078, 675] width 51 height 14
click at [68, 170] on p "Call and chat logs" at bounding box center [80, 174] width 145 height 19
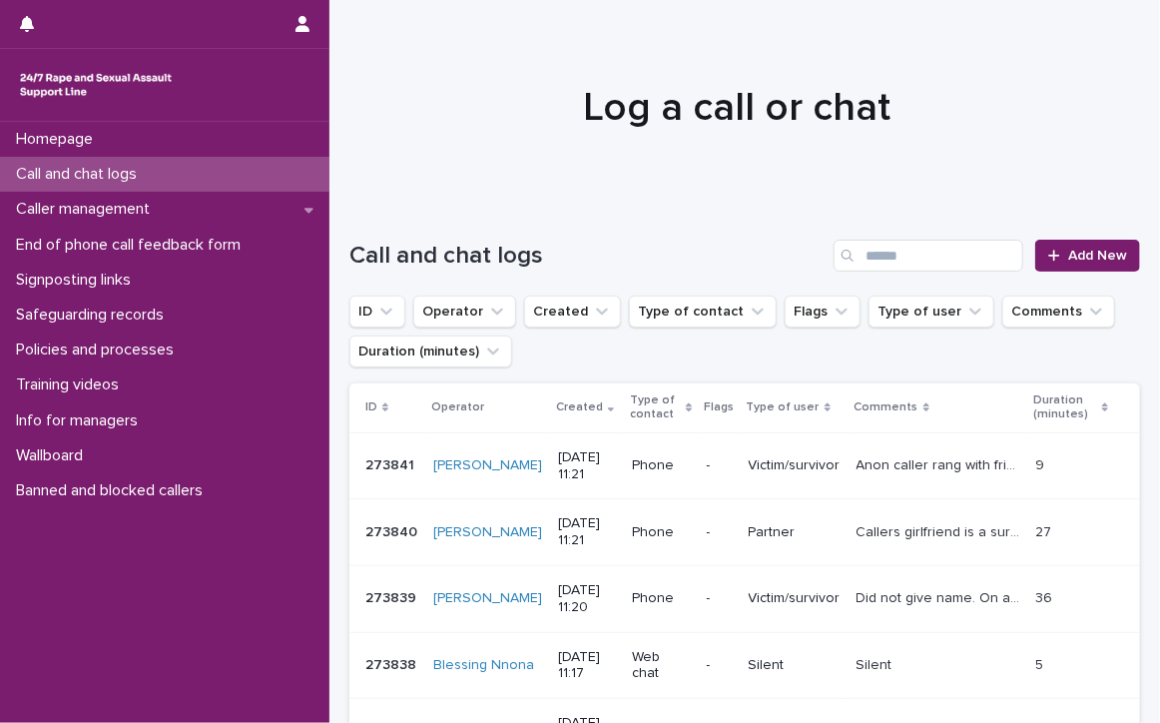
click at [136, 165] on p "Call and chat logs" at bounding box center [80, 174] width 145 height 19
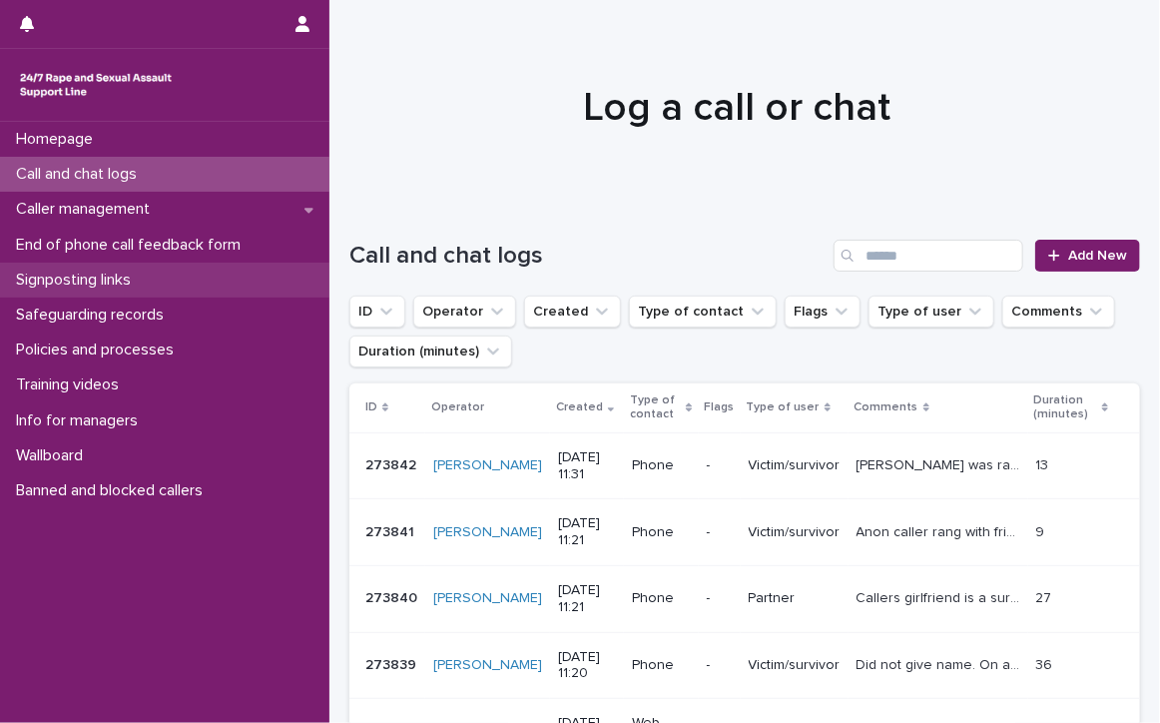
click at [72, 278] on p "Signposting links" at bounding box center [77, 279] width 139 height 19
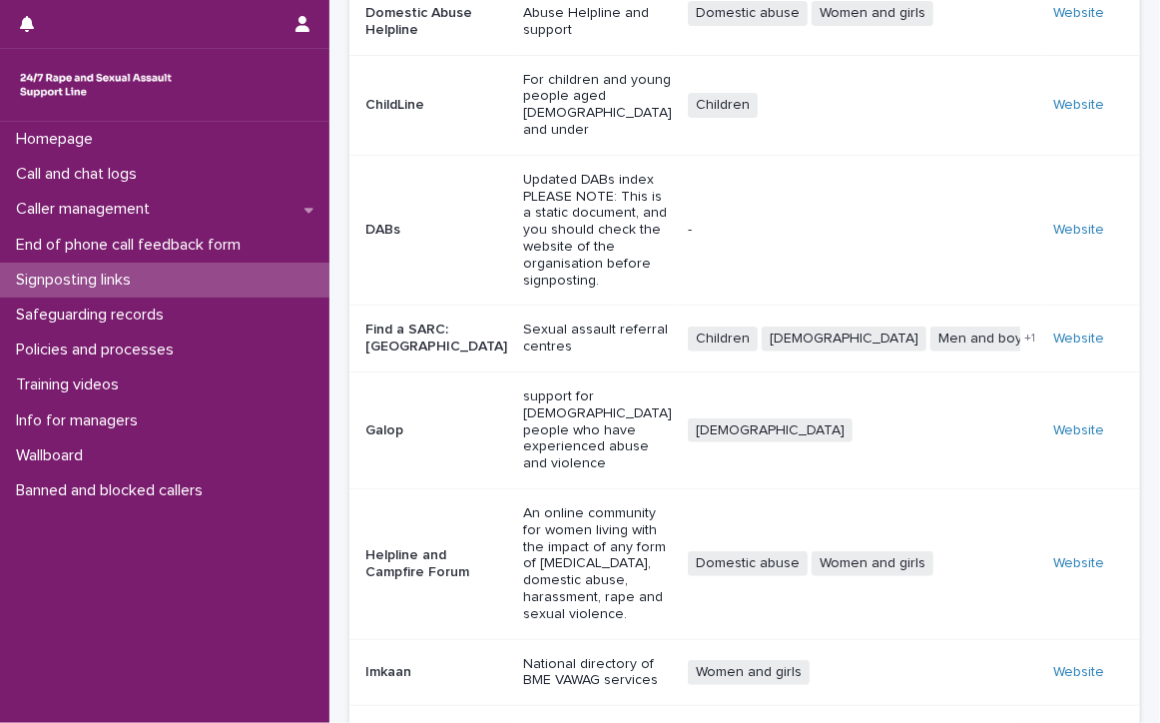
scroll to position [411, 0]
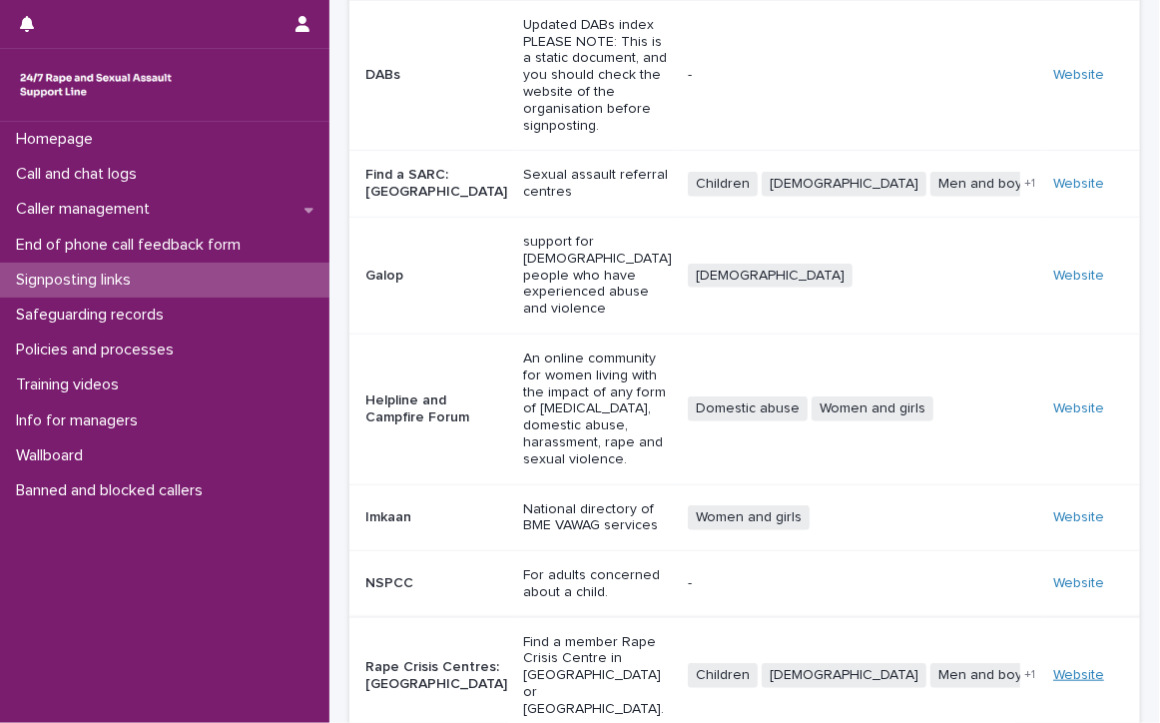
click at [1053, 668] on link "Website" at bounding box center [1078, 675] width 51 height 14
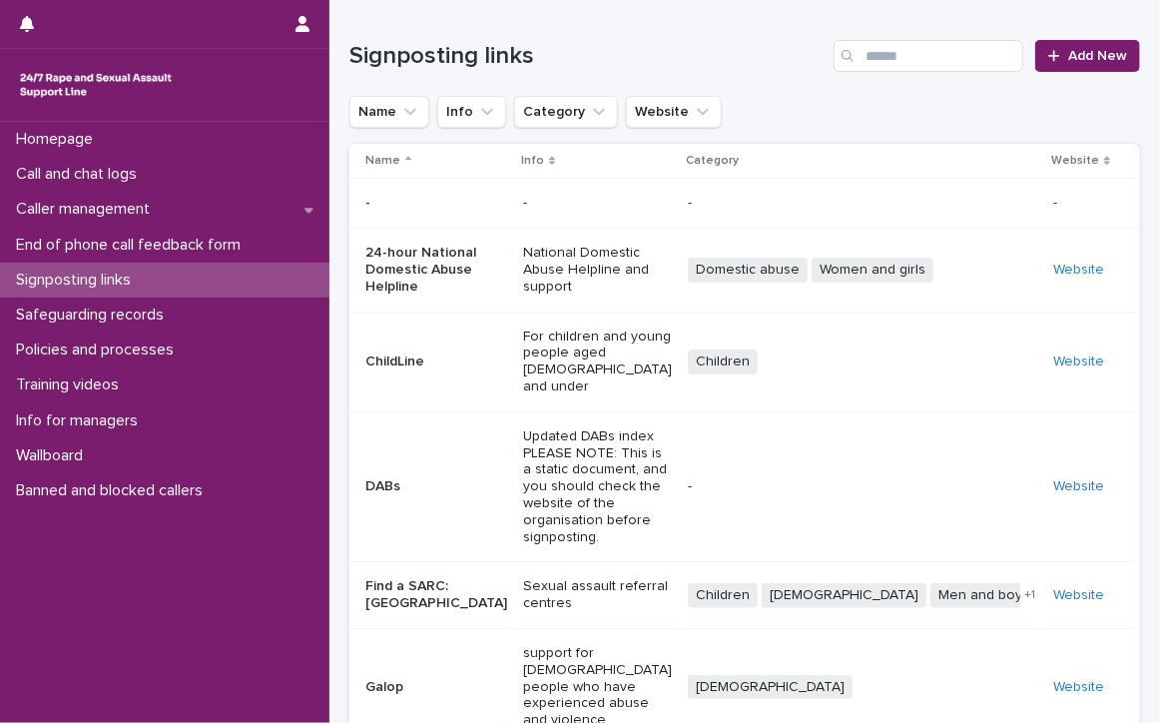
scroll to position [0, 0]
click at [69, 277] on p "Signposting links" at bounding box center [77, 279] width 139 height 19
click at [120, 171] on p "Call and chat logs" at bounding box center [80, 174] width 145 height 19
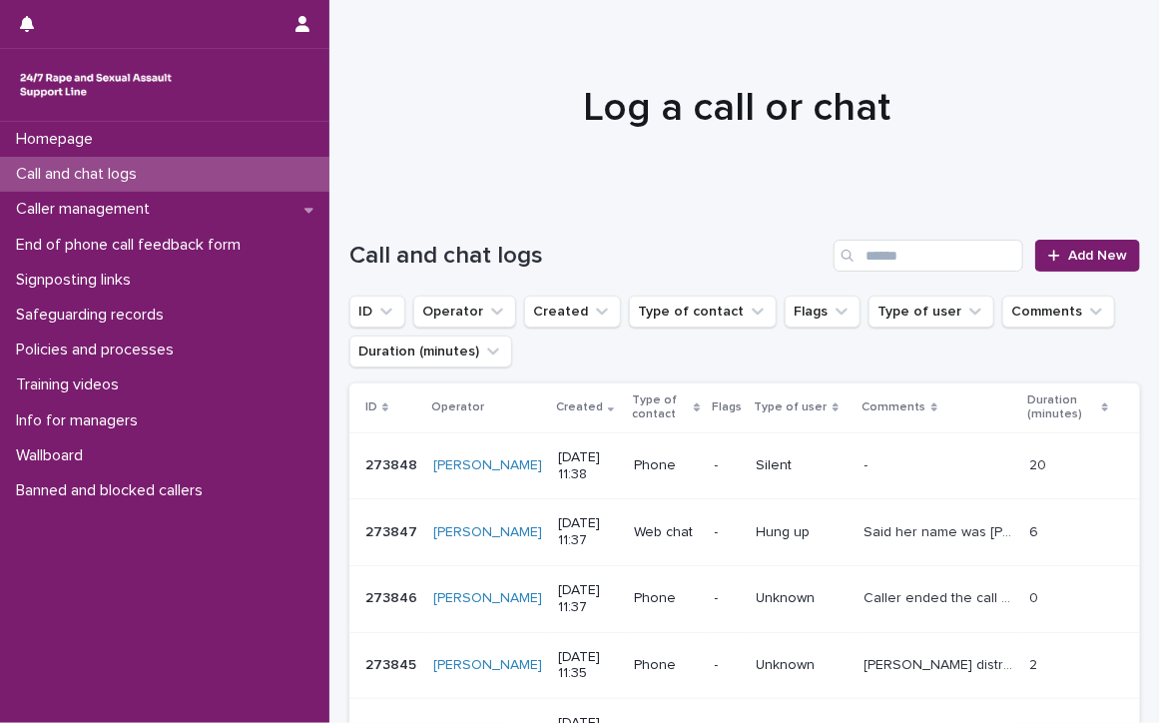
click at [40, 168] on p "Call and chat logs" at bounding box center [80, 174] width 145 height 19
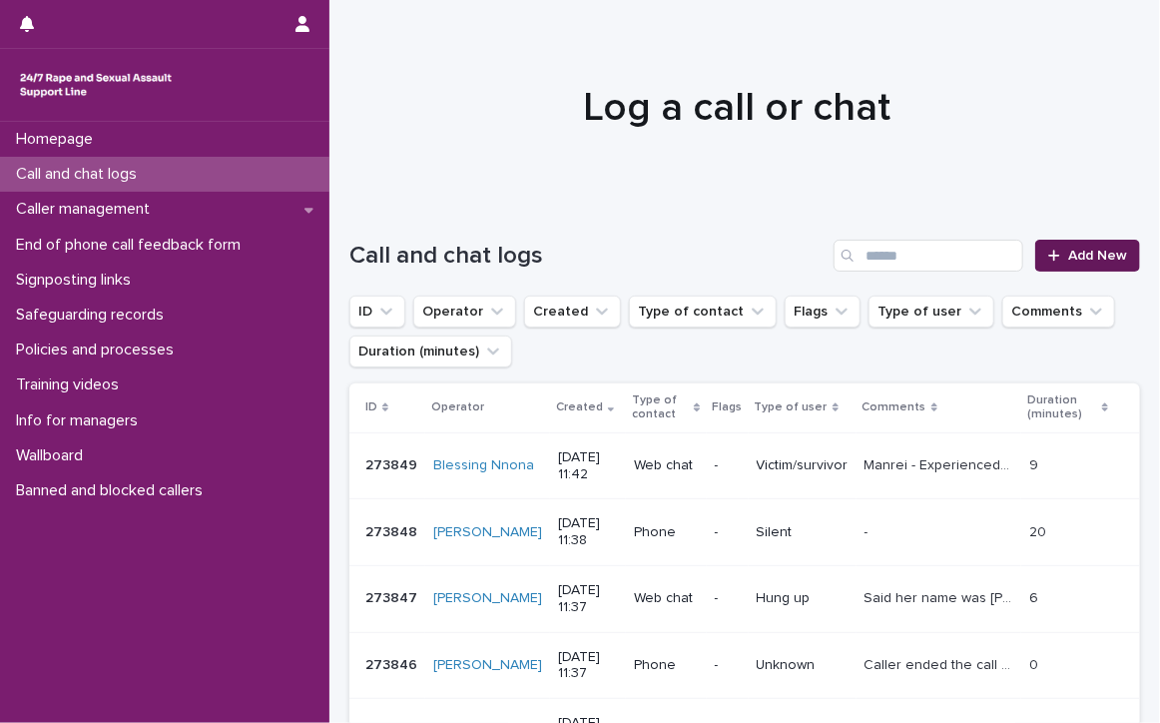
click at [1045, 247] on link "Add New" at bounding box center [1087, 256] width 105 height 32
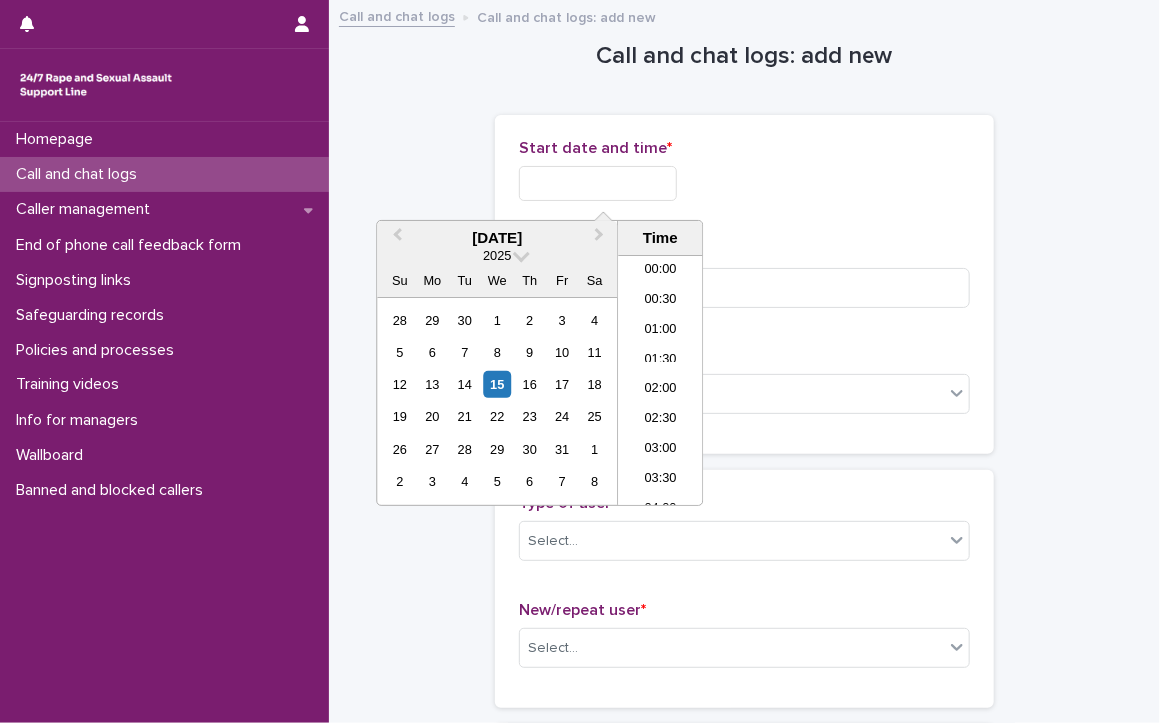
click at [596, 188] on input "text" at bounding box center [598, 183] width 158 height 35
click at [658, 370] on li "11:30" at bounding box center [660, 380] width 85 height 30
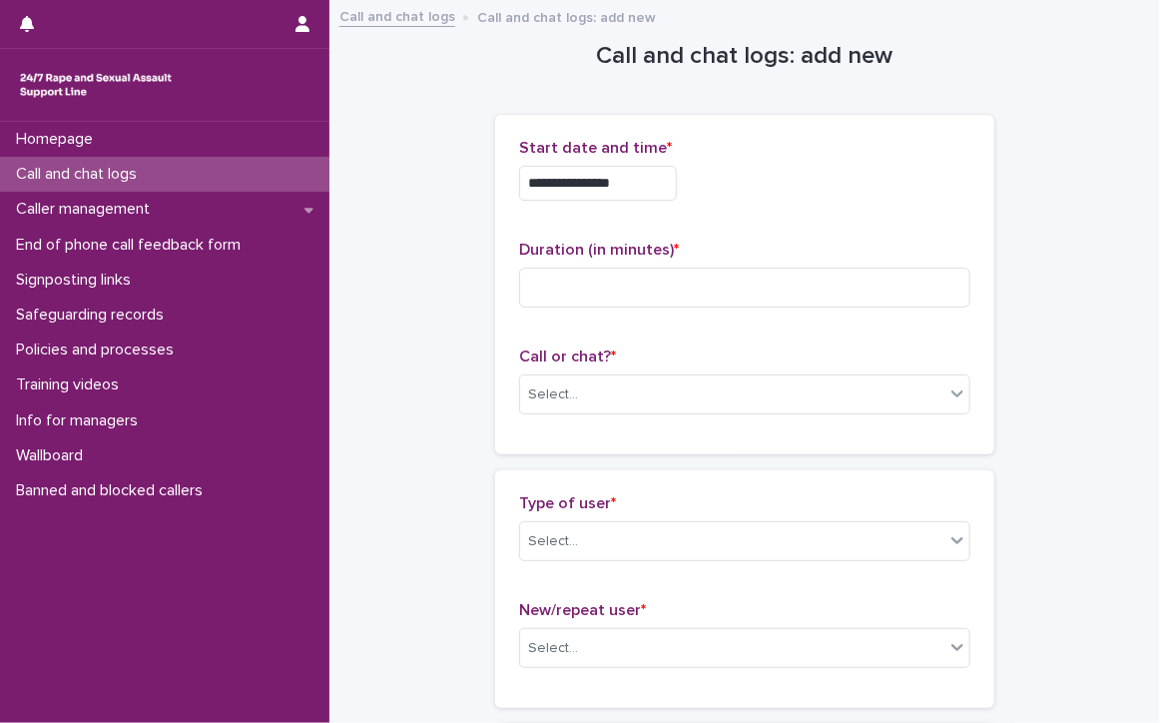
click at [645, 188] on input "**********" at bounding box center [598, 183] width 158 height 35
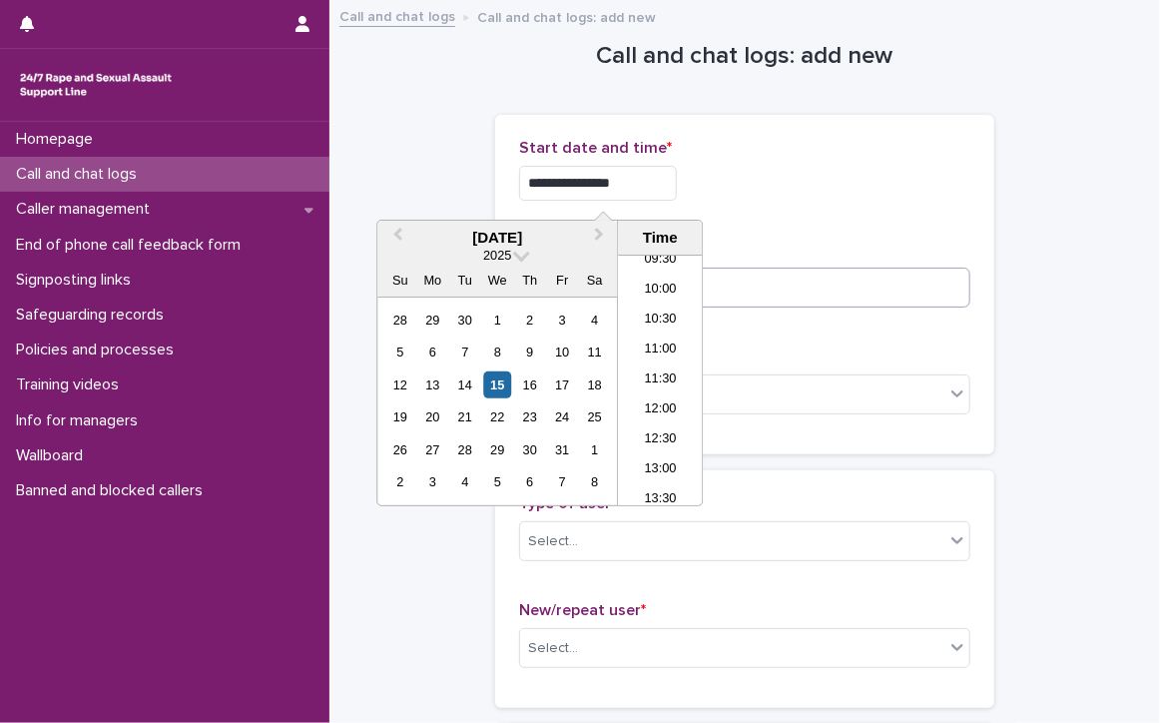
type input "**********"
click at [768, 286] on input at bounding box center [744, 287] width 451 height 40
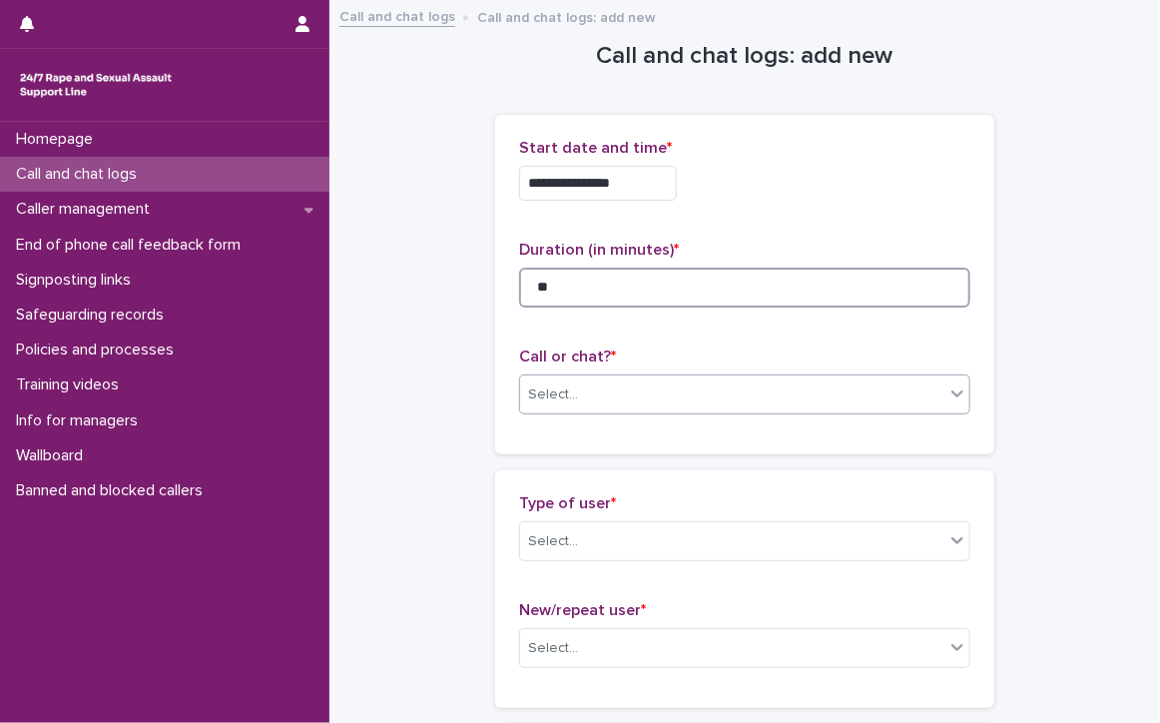
type input "**"
click at [546, 389] on div "Select..." at bounding box center [553, 394] width 50 height 21
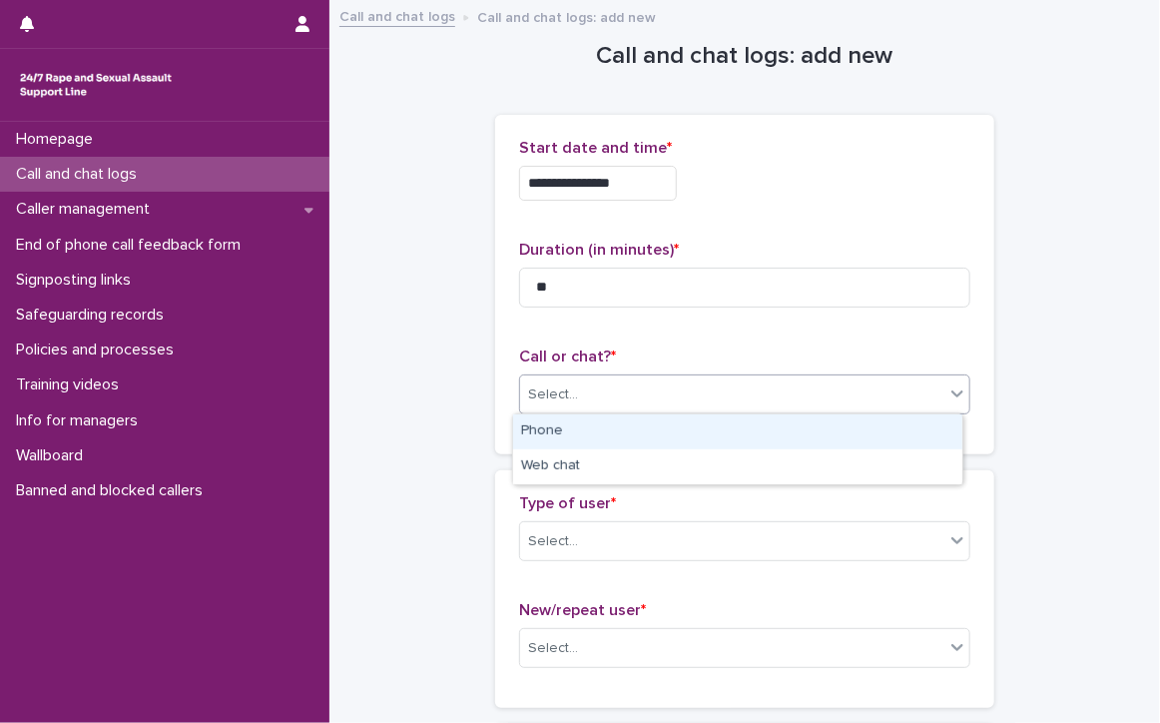
click at [559, 430] on div "Phone" at bounding box center [737, 431] width 449 height 35
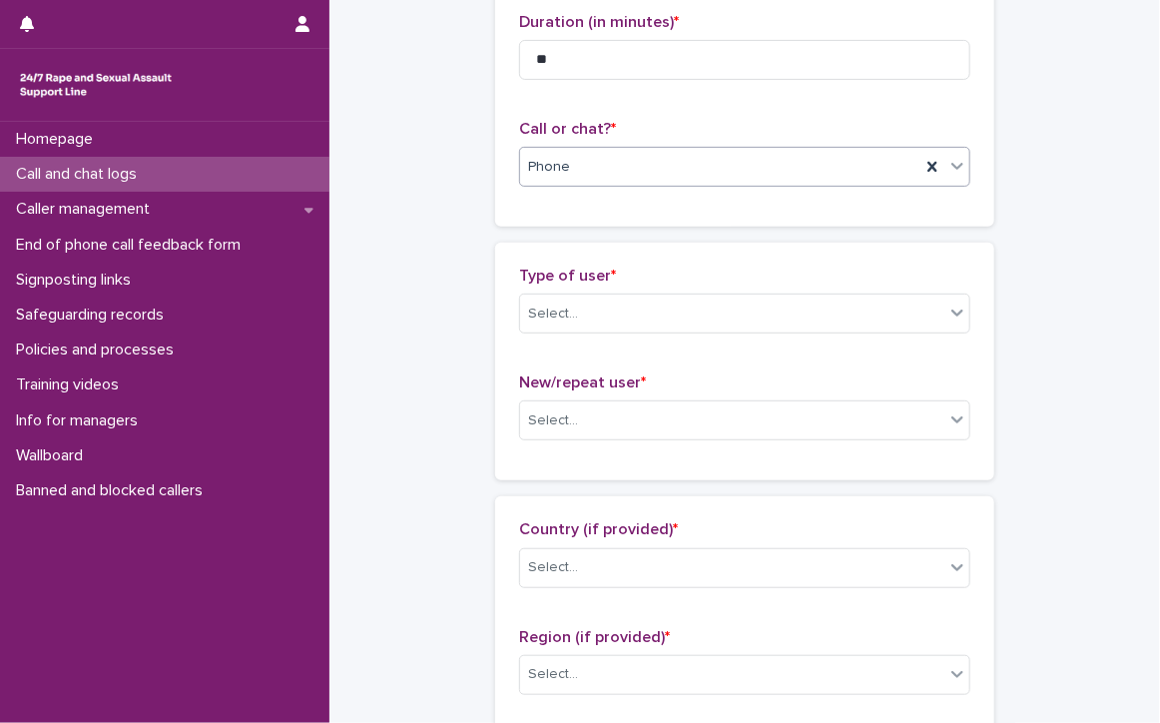
scroll to position [299, 0]
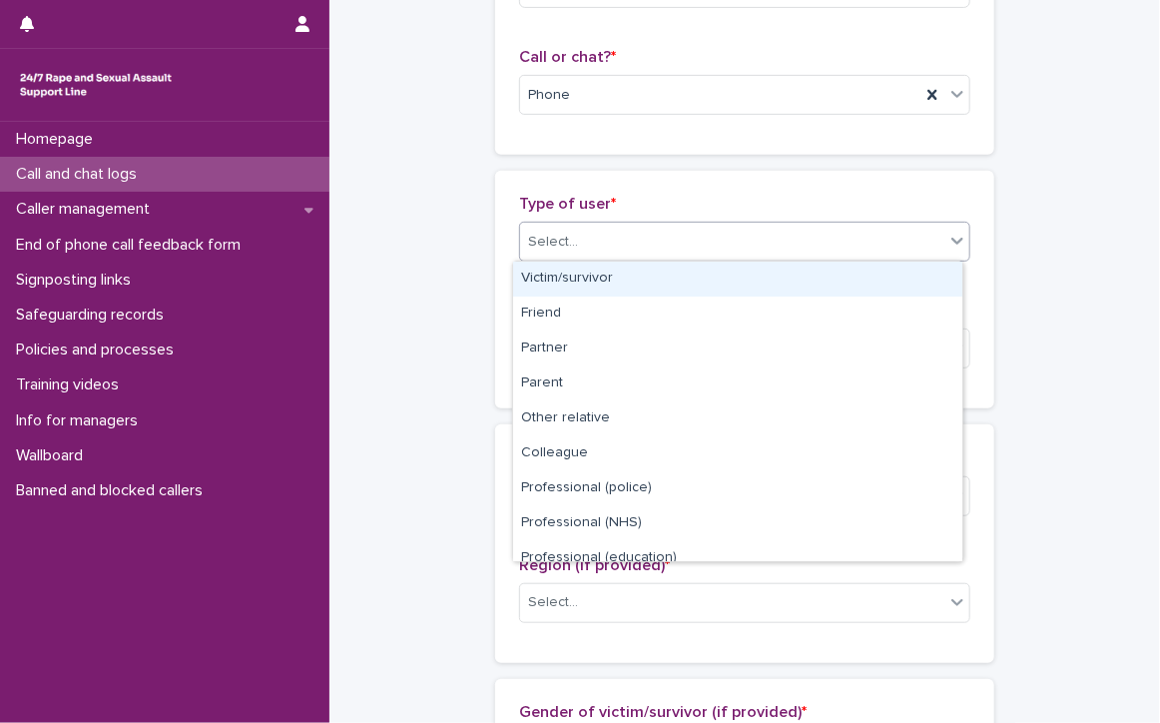
click at [580, 237] on input "text" at bounding box center [581, 242] width 2 height 17
click at [600, 275] on div "Victim/survivor" at bounding box center [737, 278] width 449 height 35
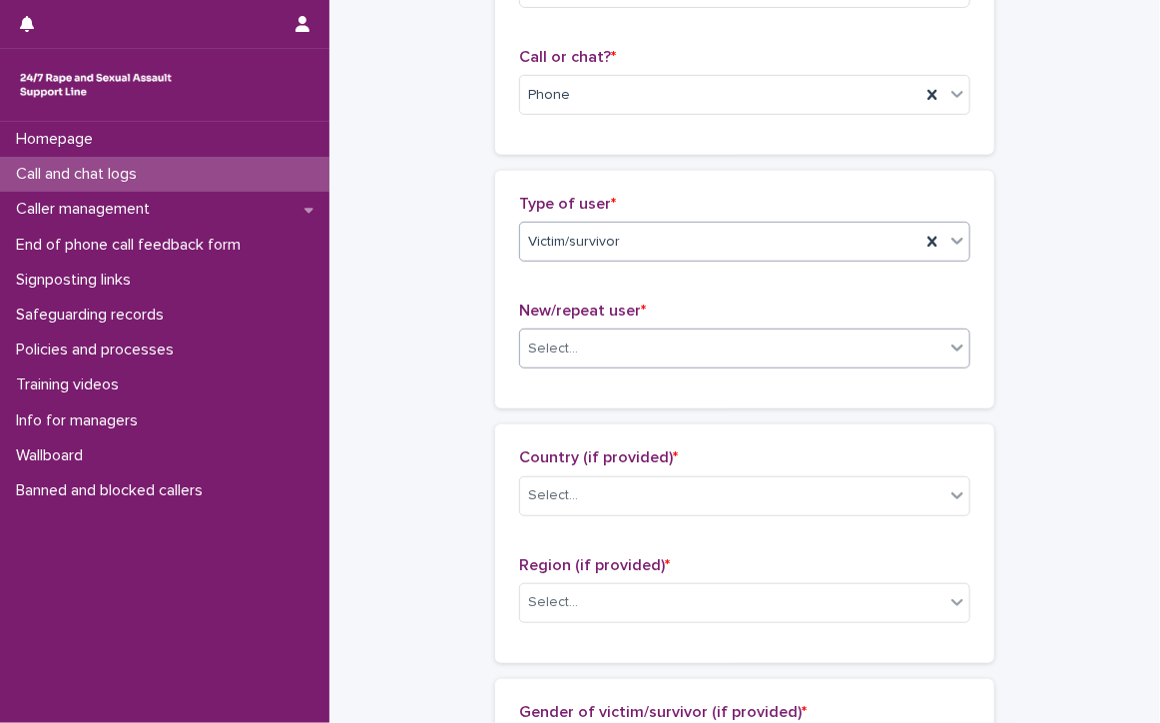
click at [642, 335] on div "Select..." at bounding box center [732, 348] width 424 height 33
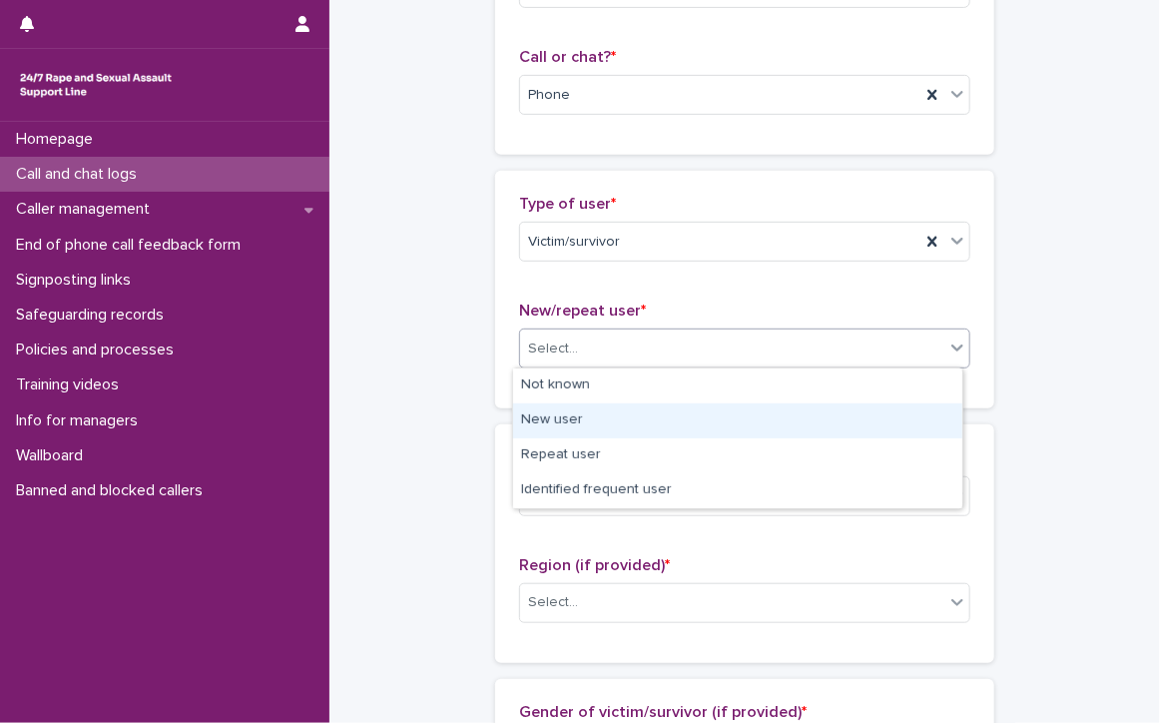
click at [612, 421] on div "New user" at bounding box center [737, 420] width 449 height 35
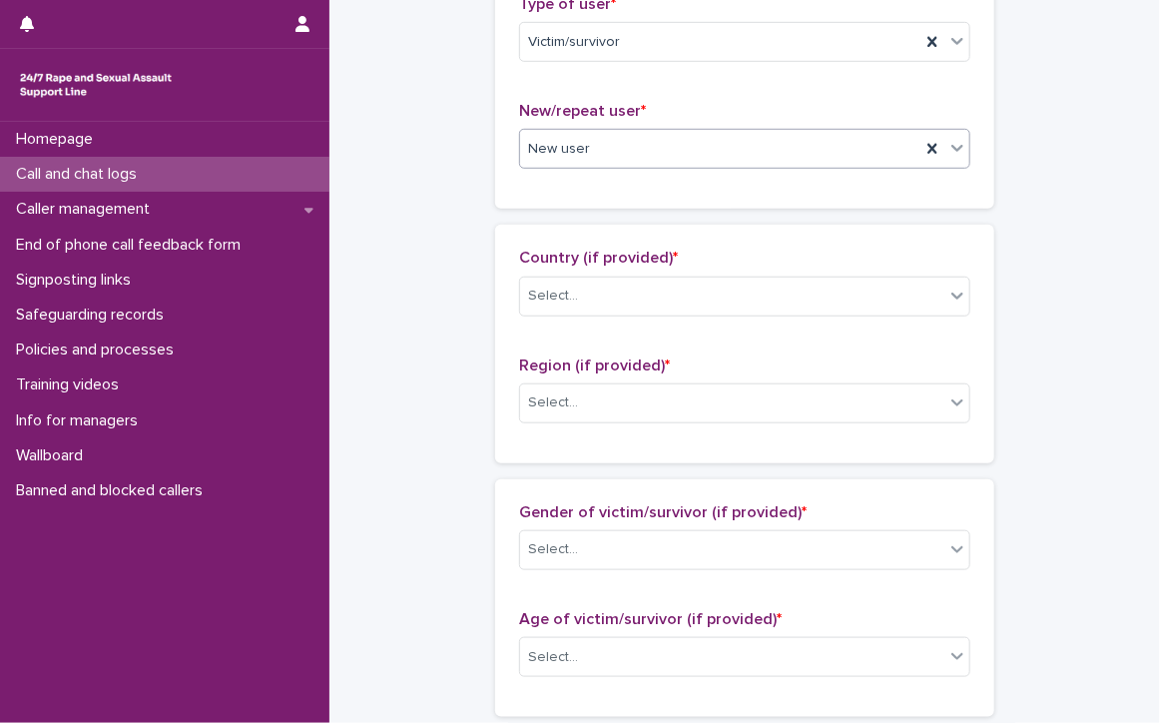
scroll to position [599, 0]
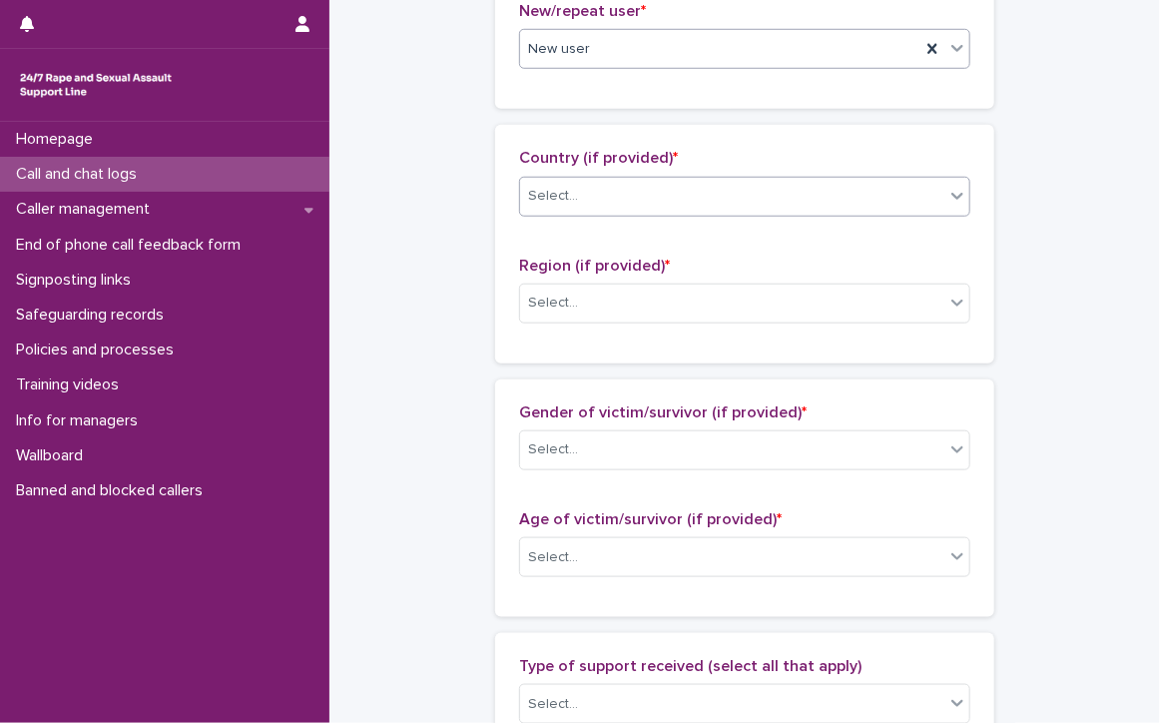
click at [544, 186] on div "Select..." at bounding box center [553, 196] width 50 height 21
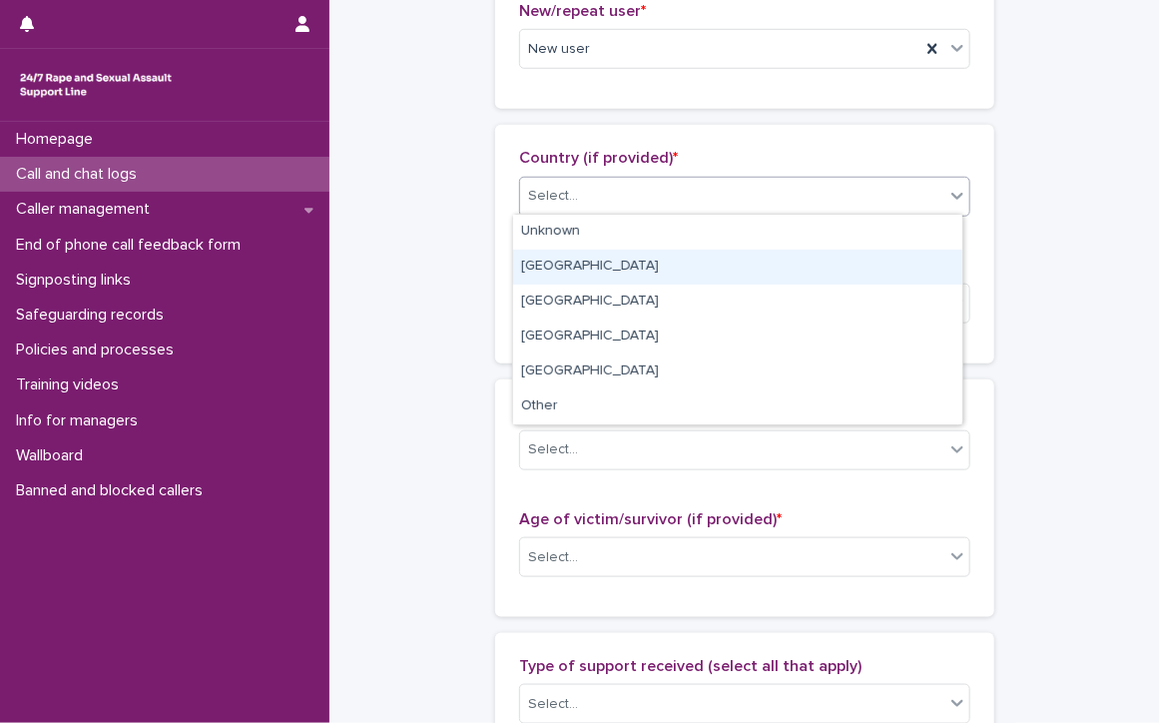
click at [565, 263] on div "[GEOGRAPHIC_DATA]" at bounding box center [737, 267] width 449 height 35
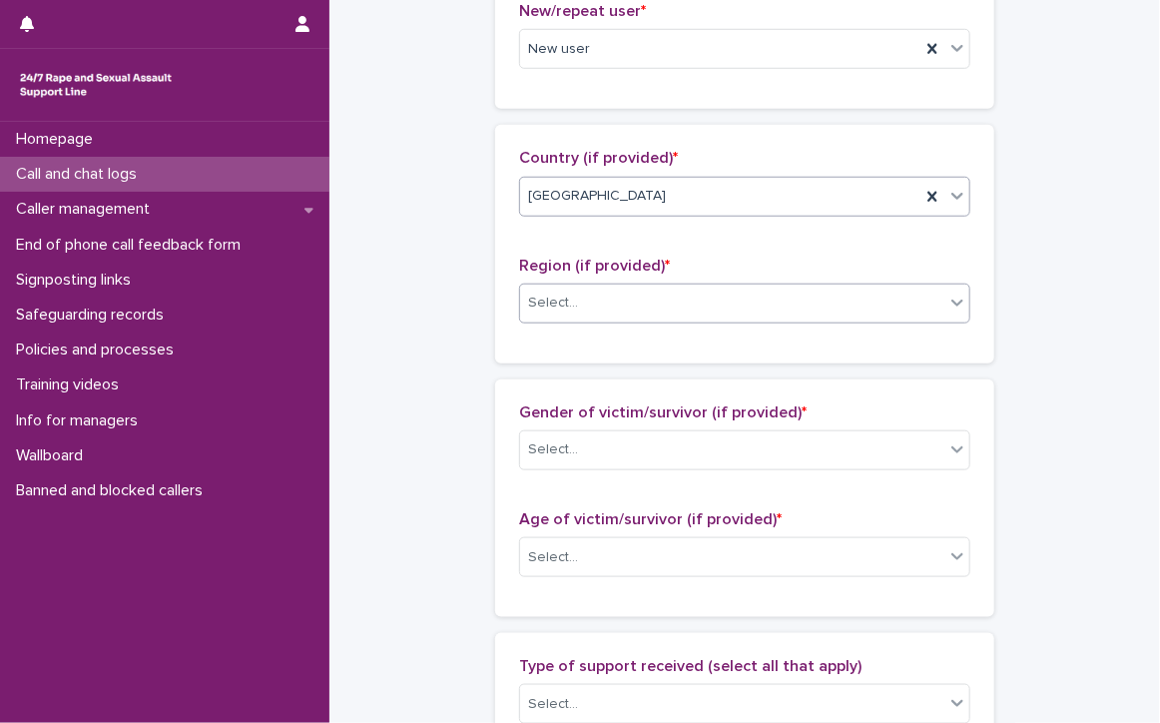
click at [556, 294] on div "Select..." at bounding box center [553, 302] width 50 height 21
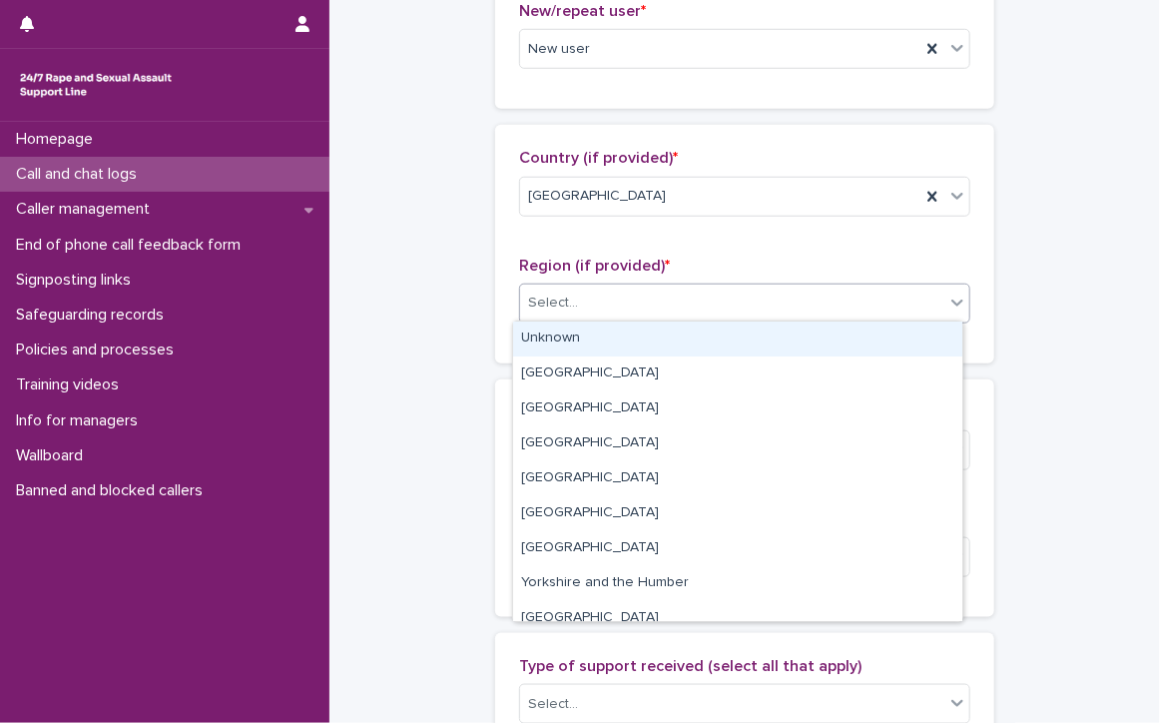
click at [626, 294] on div "Select..." at bounding box center [732, 302] width 424 height 33
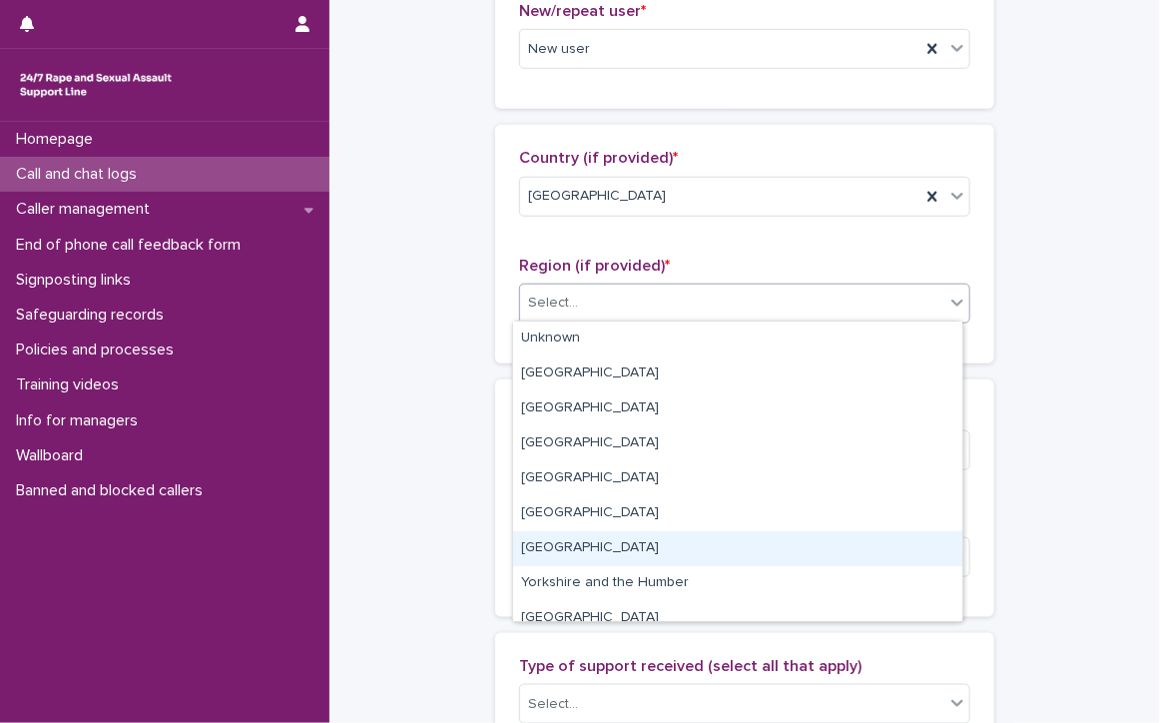
scroll to position [84, 0]
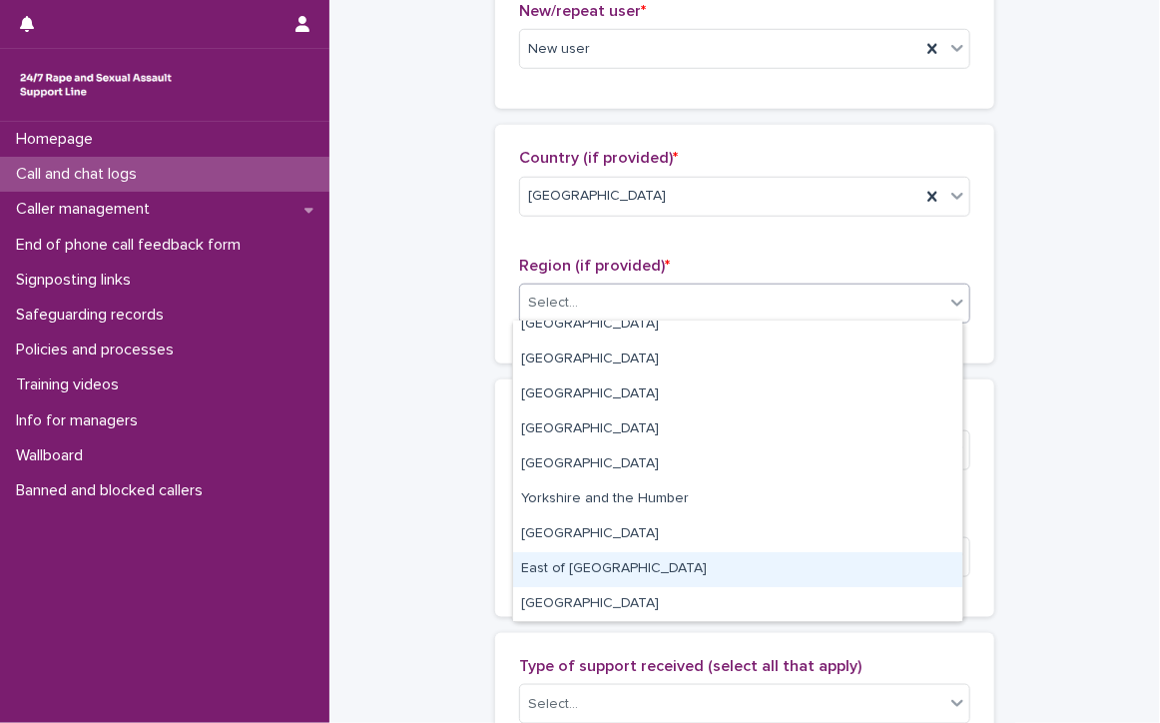
click at [603, 564] on div "East of [GEOGRAPHIC_DATA]" at bounding box center [737, 569] width 449 height 35
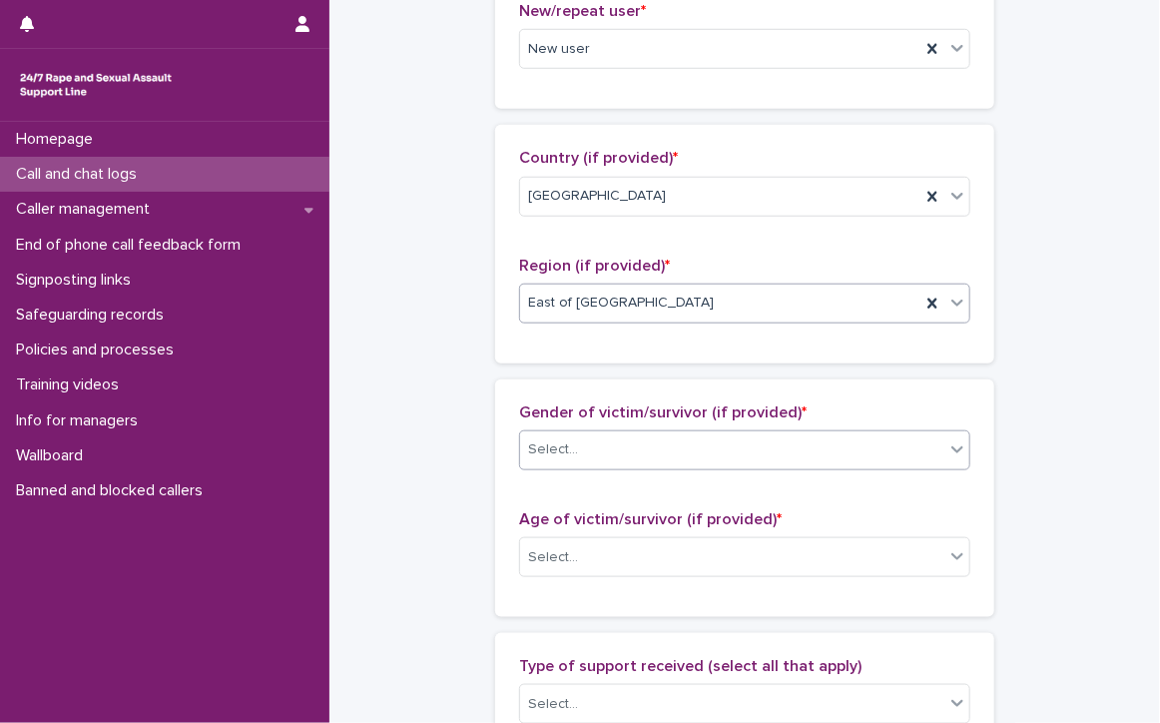
click at [675, 434] on div "Select..." at bounding box center [732, 449] width 424 height 33
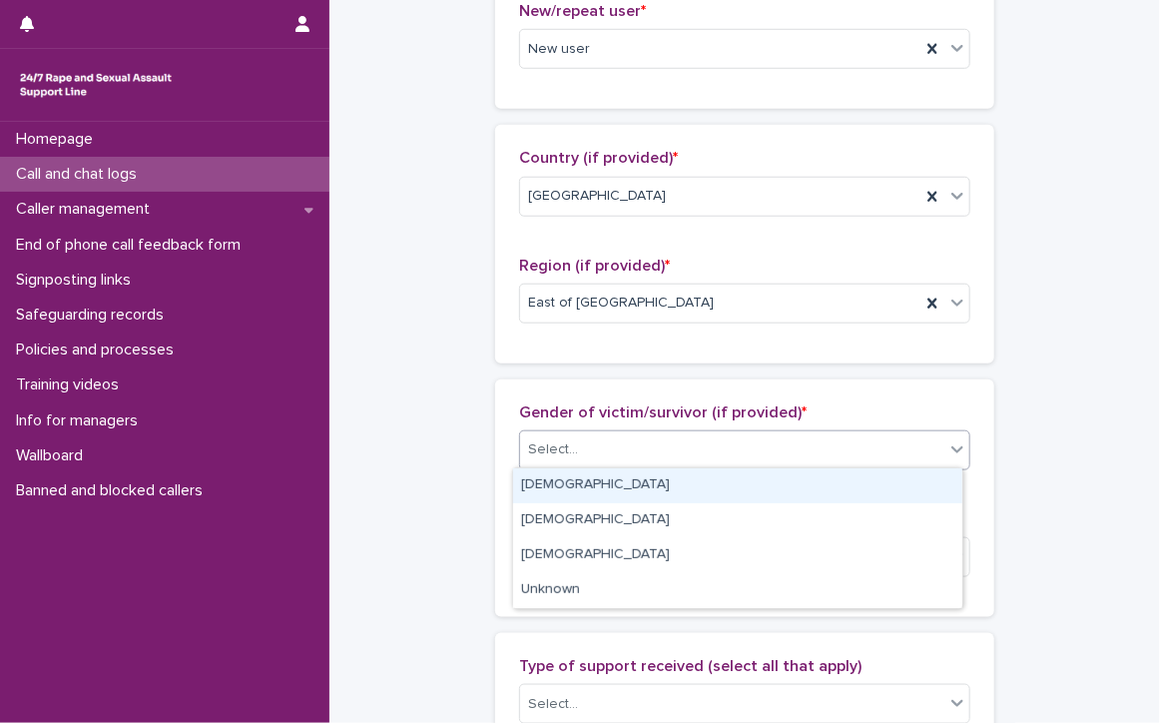
click at [552, 480] on div "[DEMOGRAPHIC_DATA]" at bounding box center [737, 485] width 449 height 35
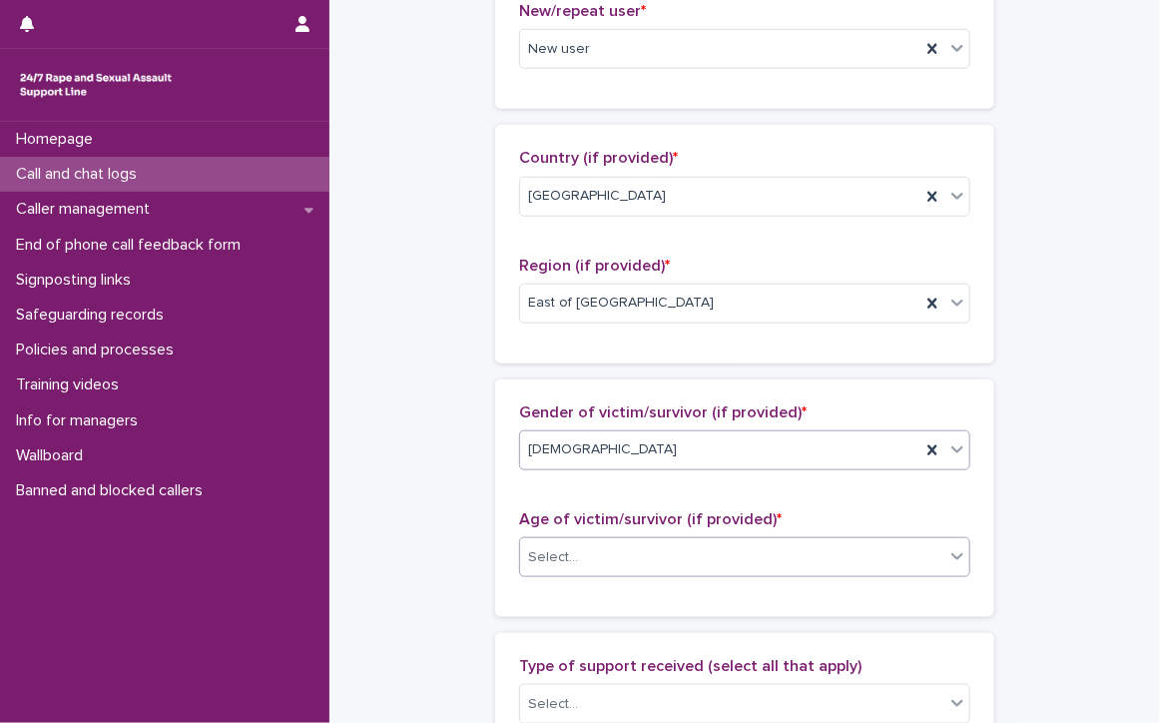
click at [619, 547] on div "Select..." at bounding box center [732, 557] width 424 height 33
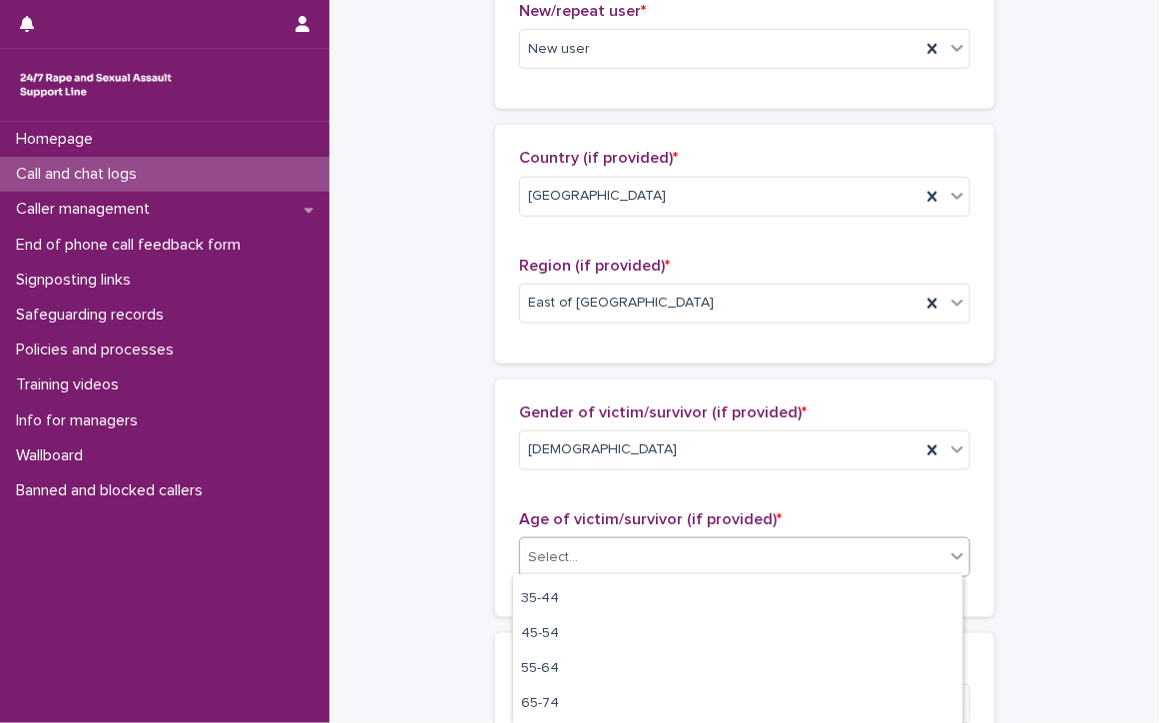
scroll to position [200, 0]
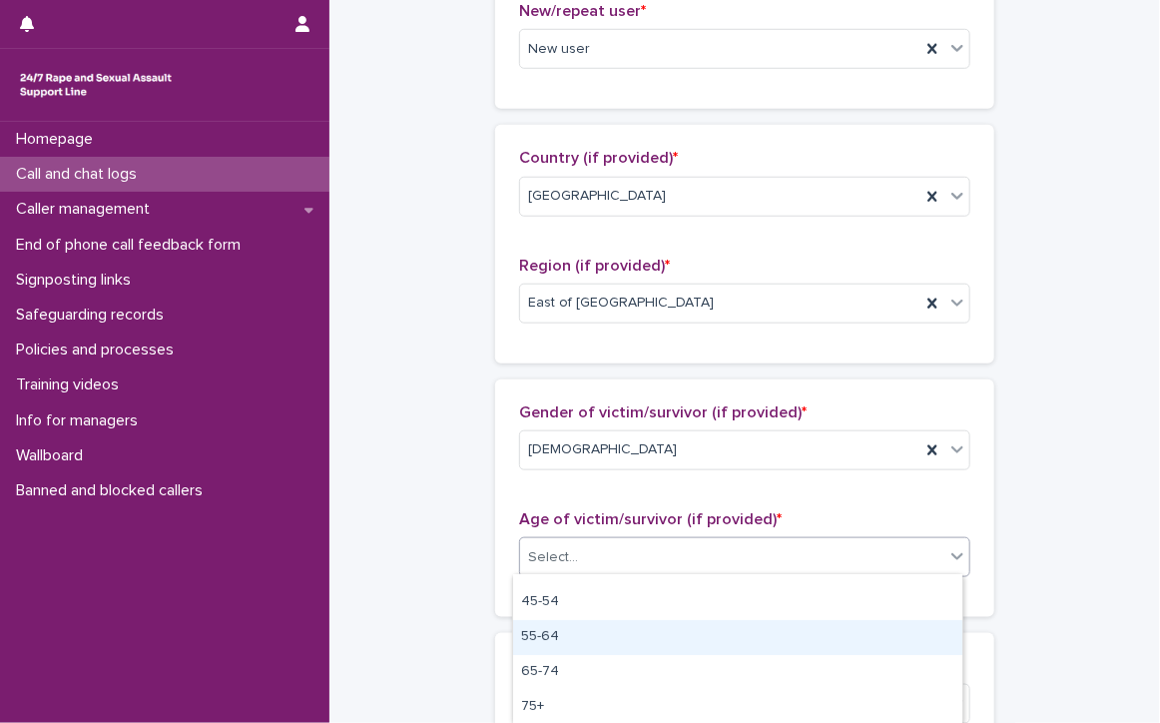
click at [538, 633] on div "55-64" at bounding box center [737, 637] width 449 height 35
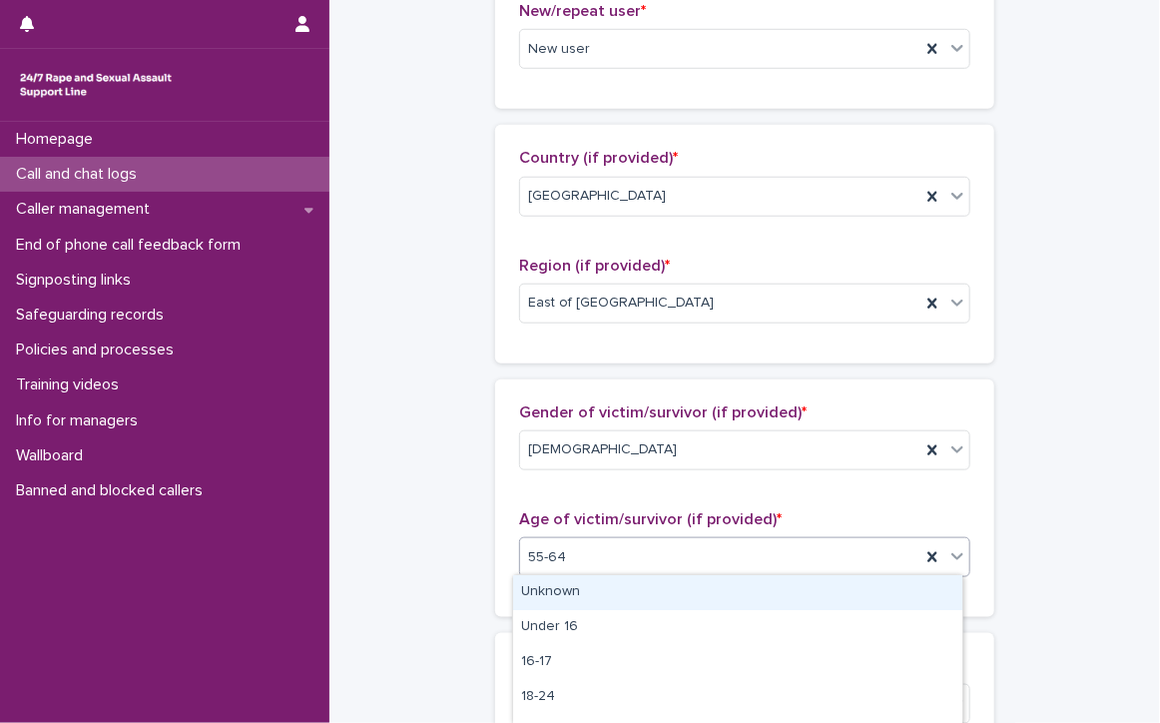
click at [581, 558] on div "55-64" at bounding box center [720, 557] width 400 height 33
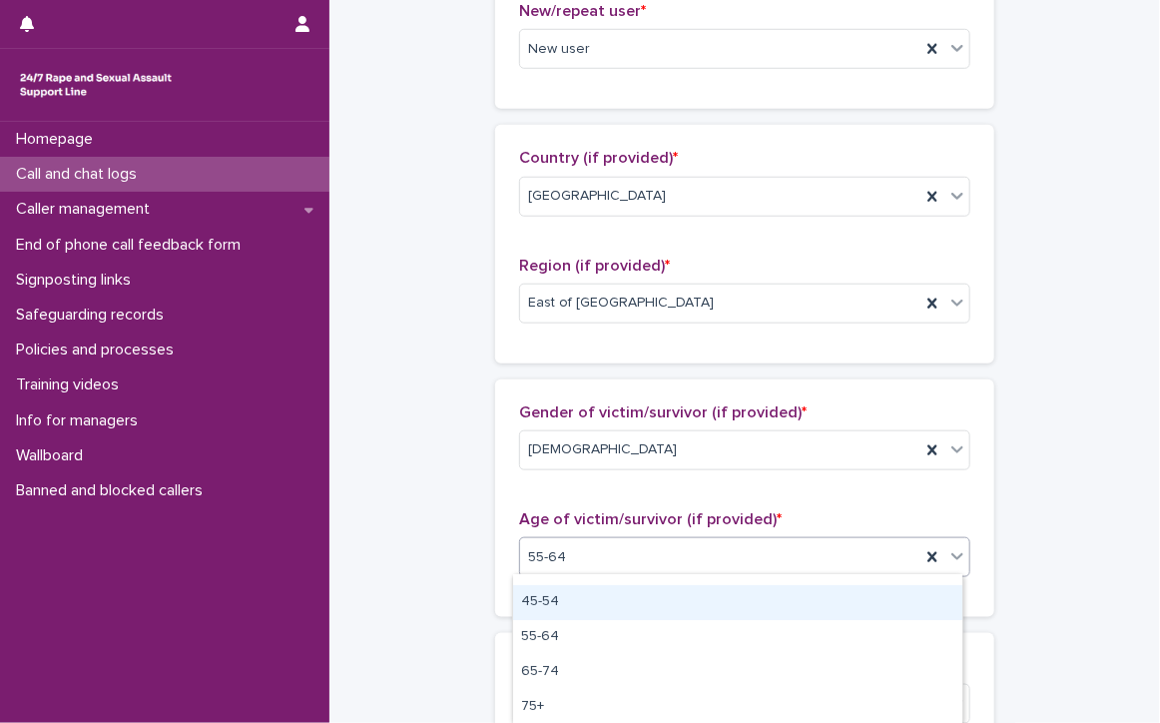
click at [547, 596] on div "45-54" at bounding box center [737, 602] width 449 height 35
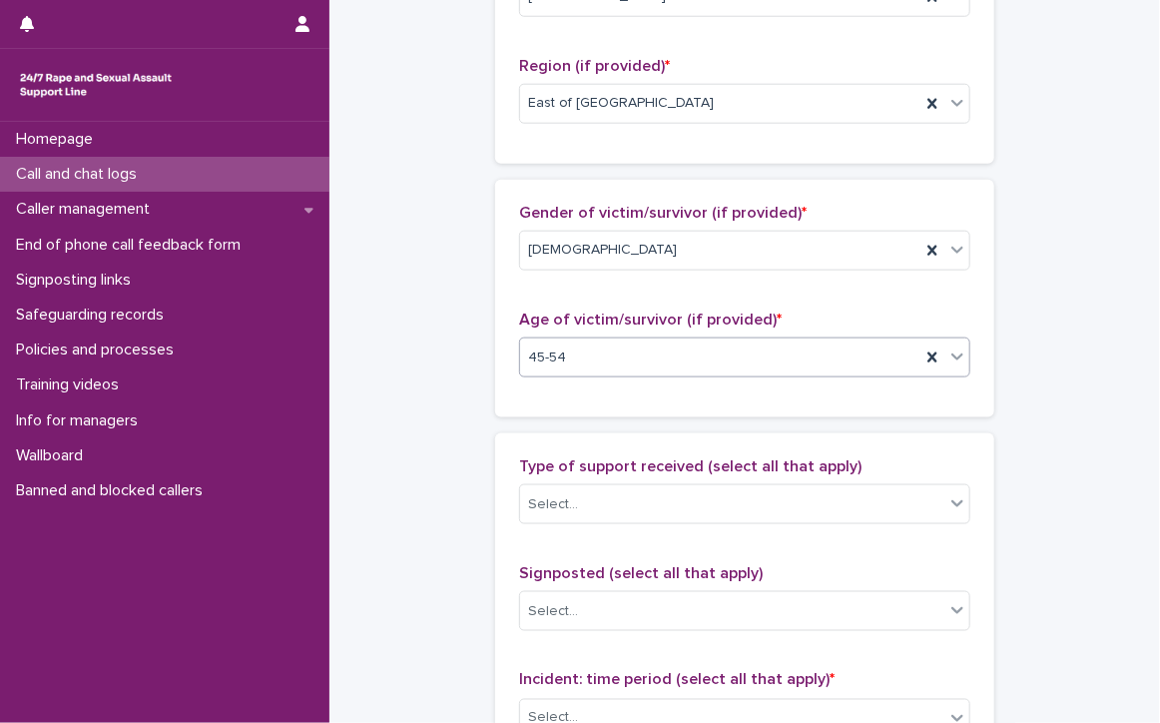
scroll to position [898, 0]
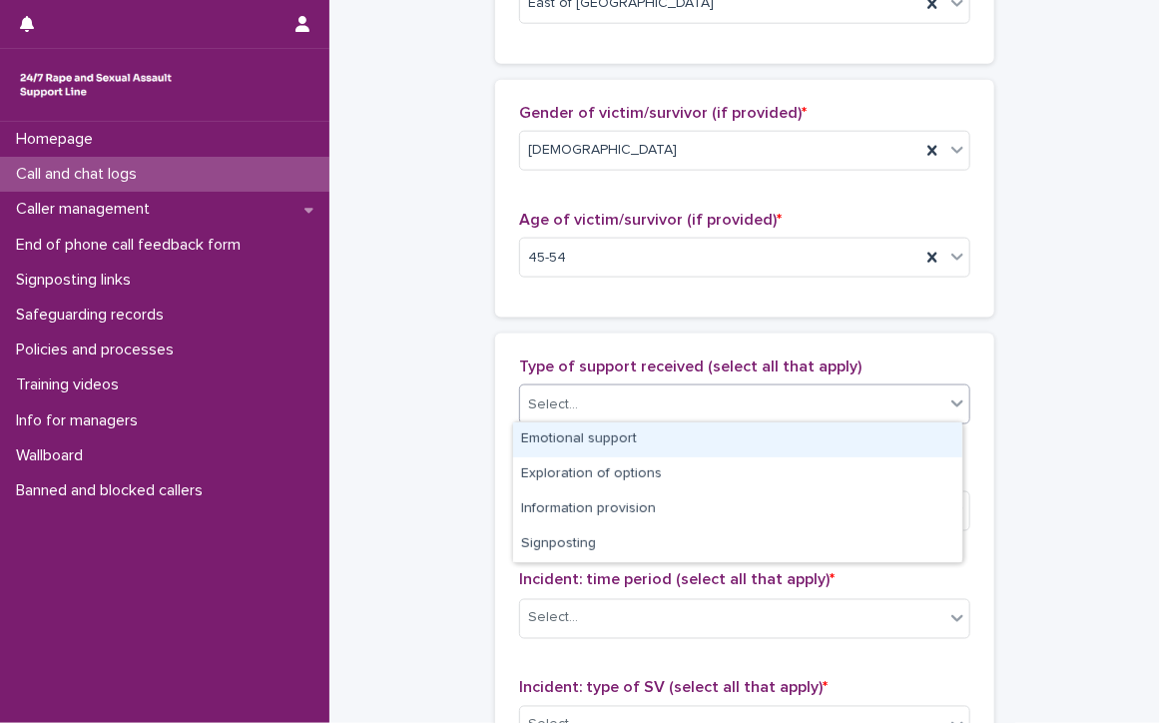
click at [655, 402] on div "Select..." at bounding box center [732, 404] width 424 height 33
click at [643, 434] on div "Emotional support" at bounding box center [737, 439] width 449 height 35
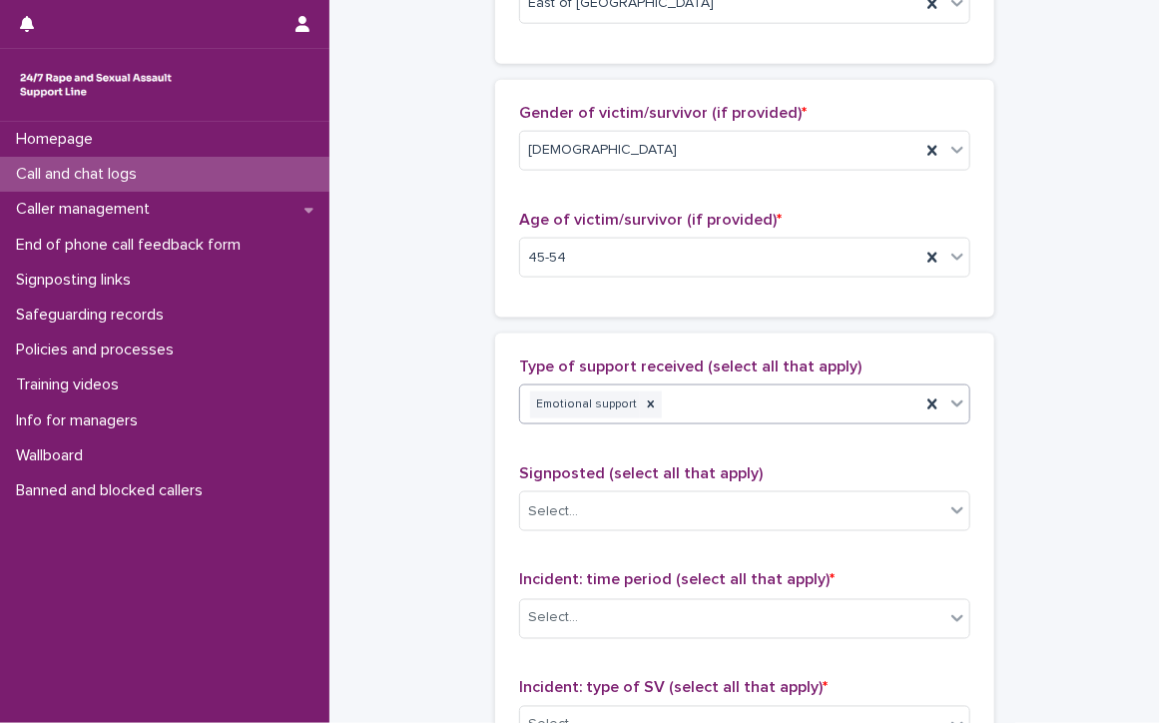
click at [694, 396] on div "Emotional support" at bounding box center [720, 404] width 400 height 35
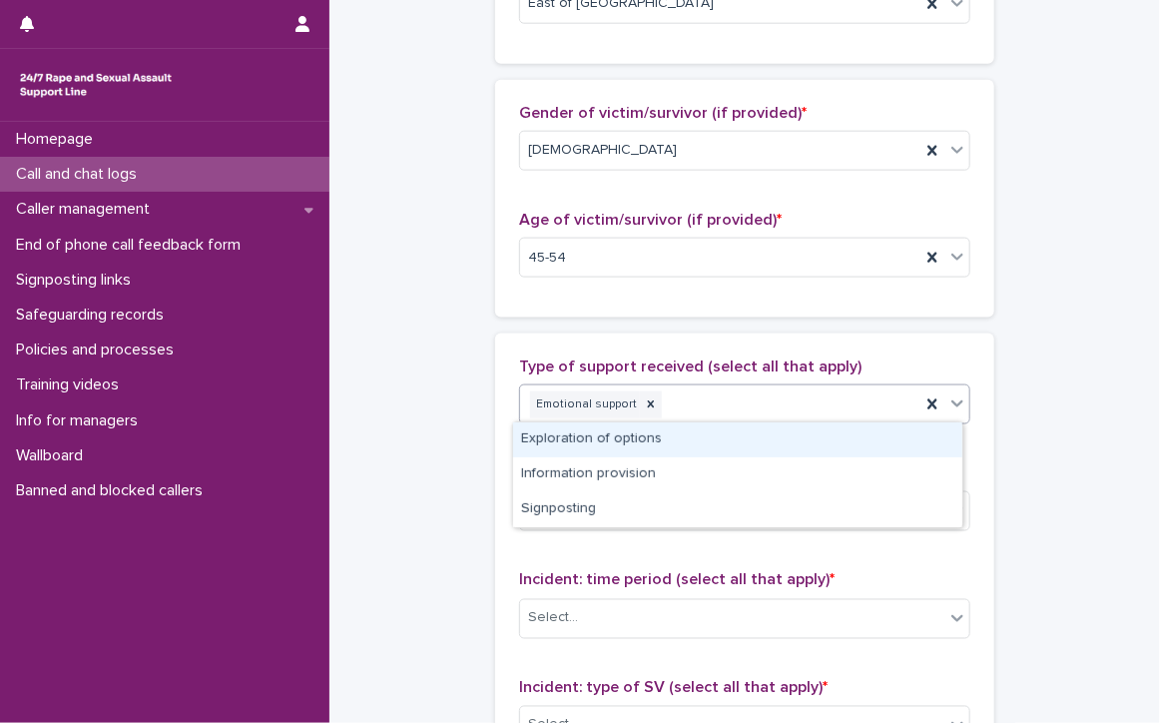
click at [680, 438] on div "Exploration of options" at bounding box center [737, 439] width 449 height 35
click at [806, 394] on div "Emotional support Exploration of options" at bounding box center [720, 404] width 400 height 35
click at [797, 434] on div "Information provision" at bounding box center [737, 439] width 449 height 35
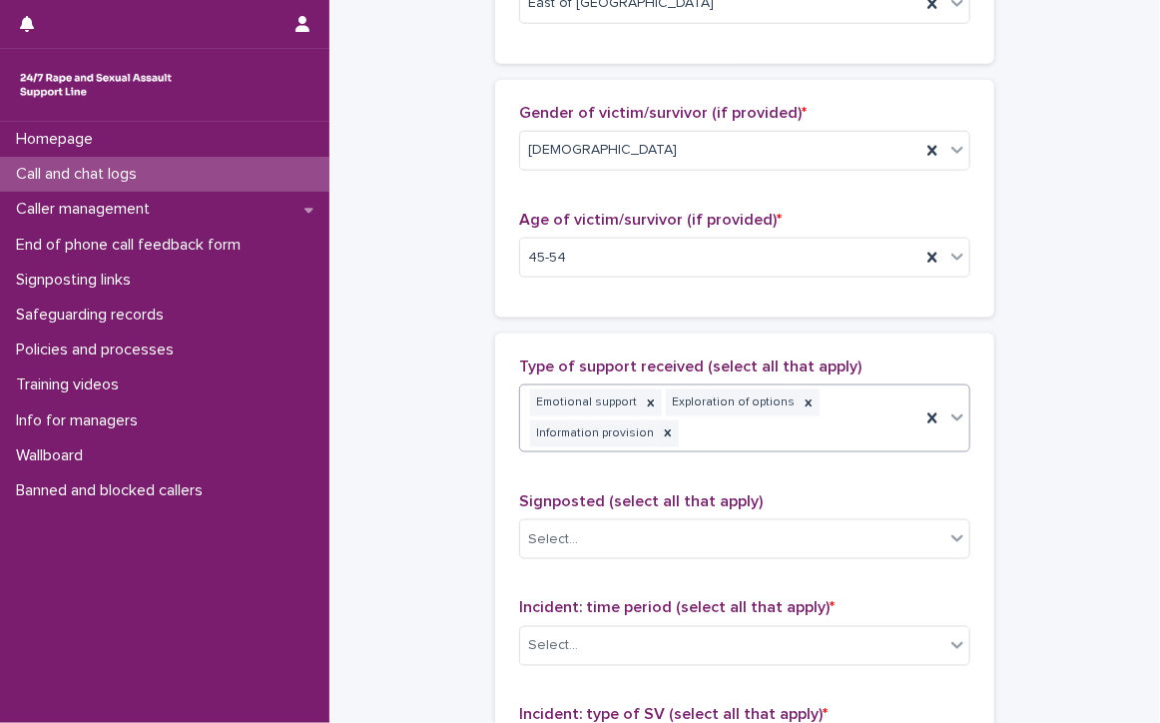
scroll to position [911, 0]
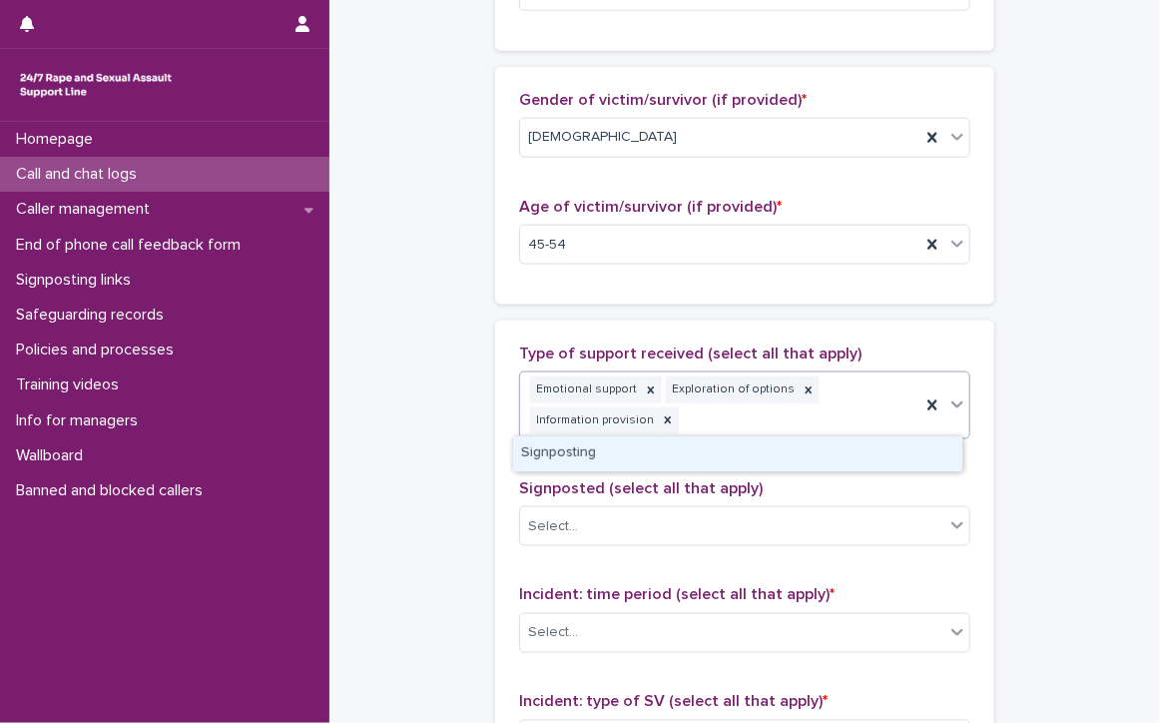
click at [853, 388] on div "Emotional support Exploration of options Information provision" at bounding box center [720, 405] width 400 height 66
click at [839, 448] on div "Signposting" at bounding box center [737, 453] width 449 height 35
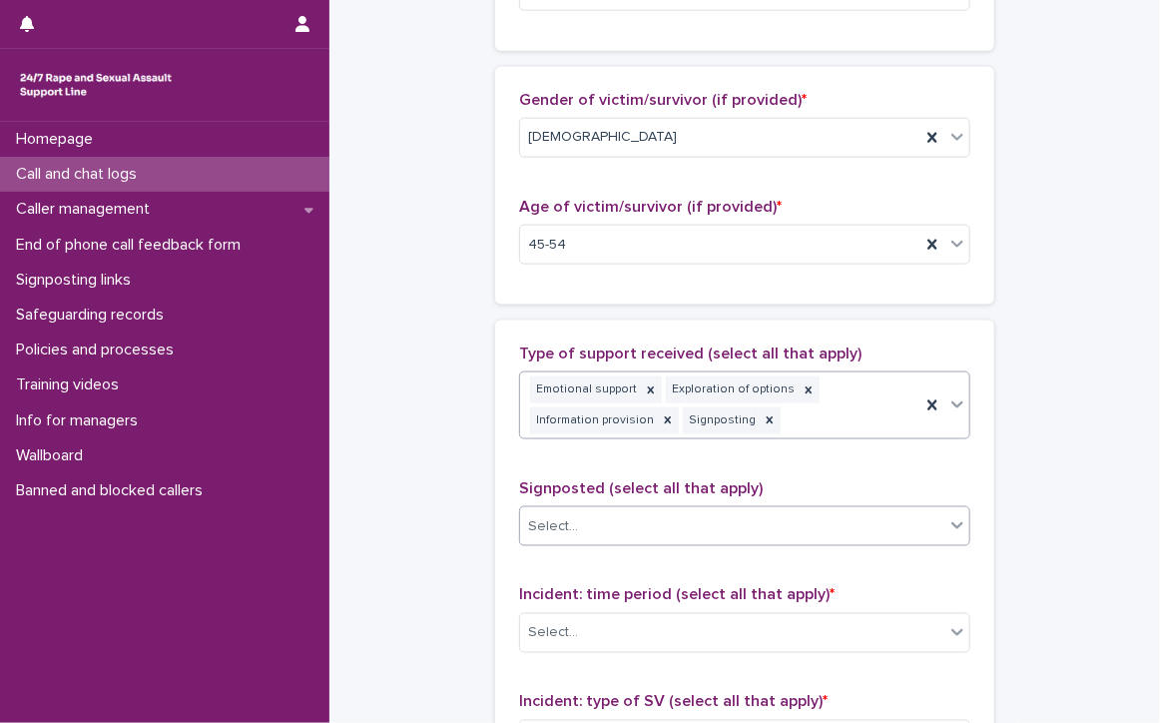
click at [659, 512] on div "Select..." at bounding box center [732, 526] width 424 height 33
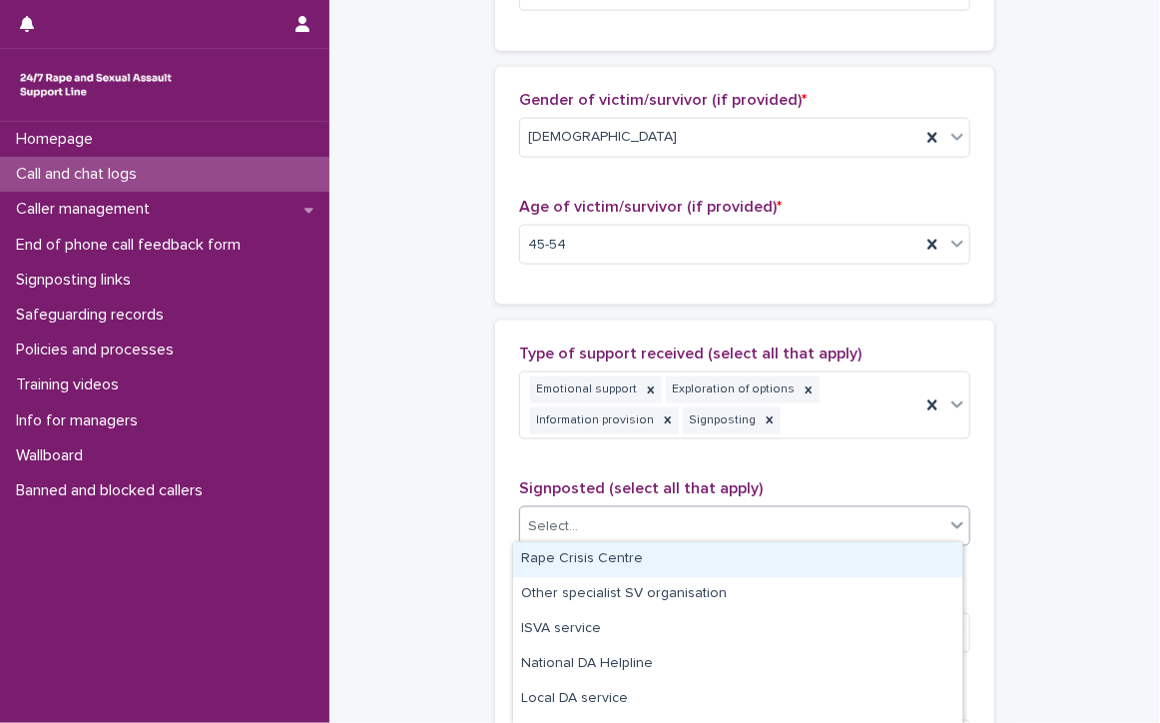
click at [614, 554] on div "Rape Crisis Centre" at bounding box center [737, 559] width 449 height 35
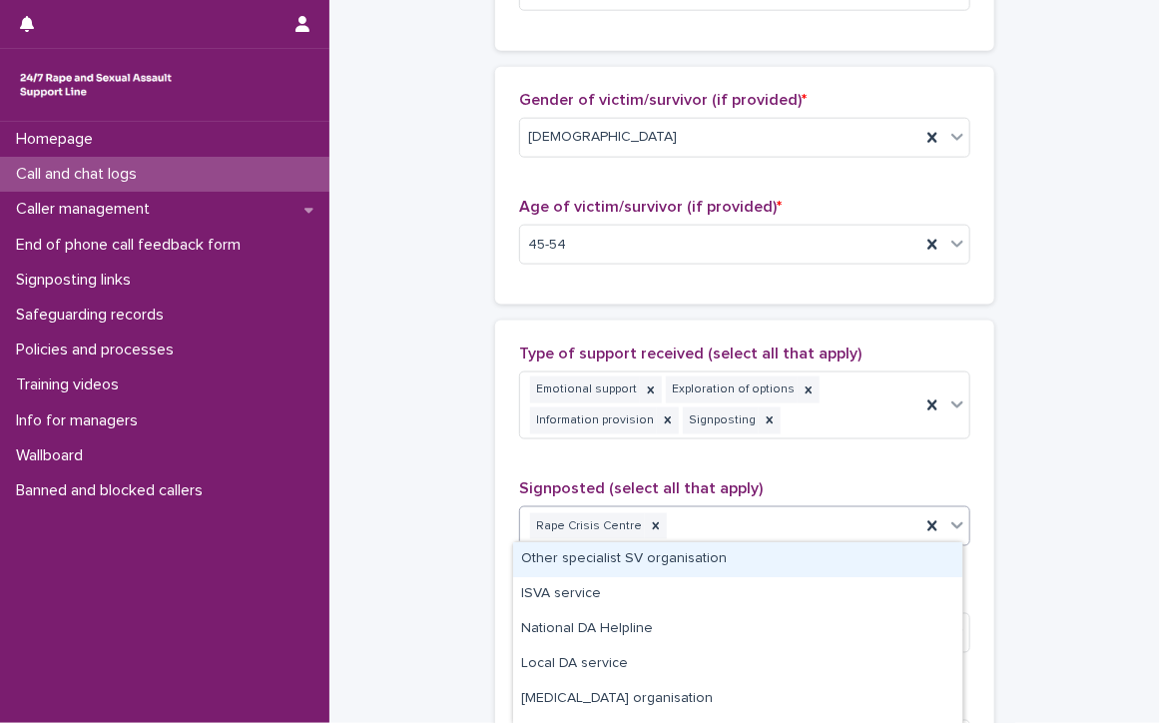
click at [748, 517] on div "Rape Crisis Centre" at bounding box center [720, 526] width 400 height 35
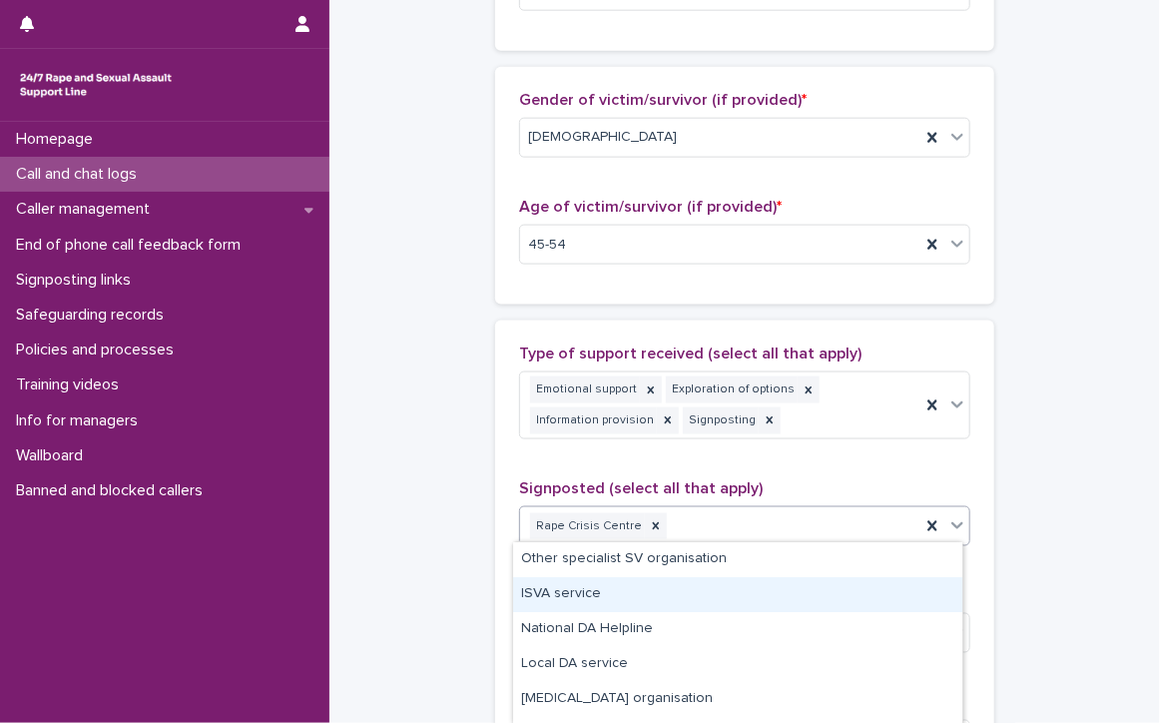
click at [574, 590] on div "ISVA service" at bounding box center [737, 594] width 449 height 35
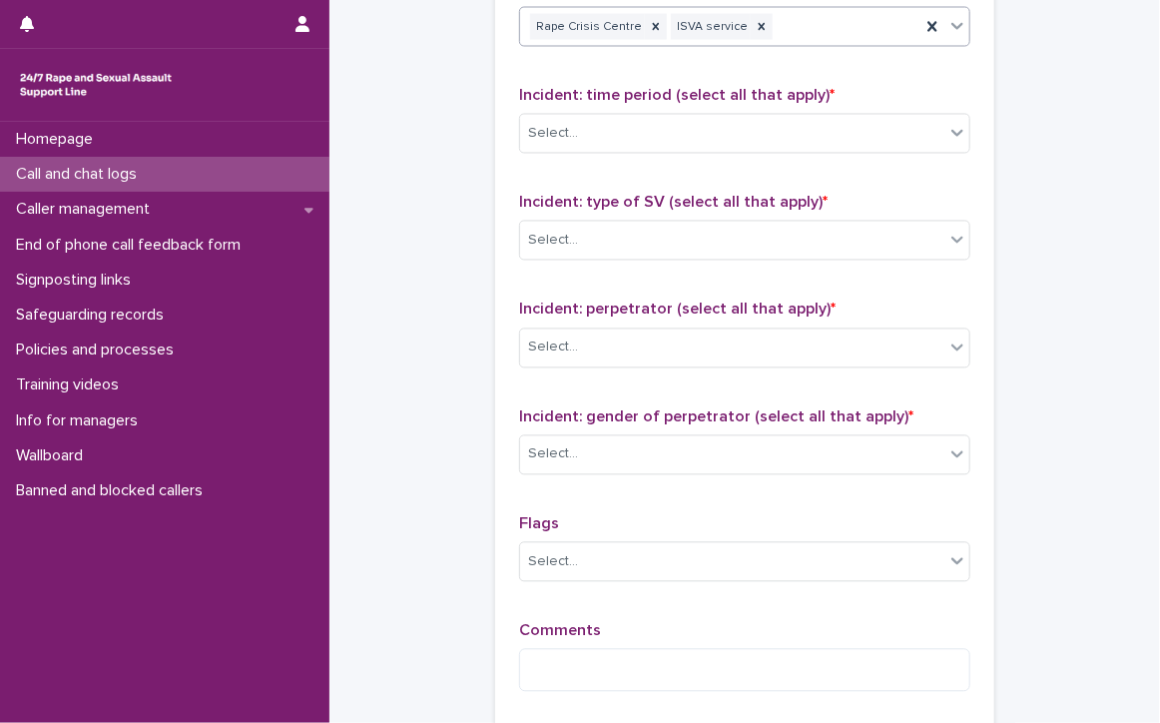
scroll to position [1310, 0]
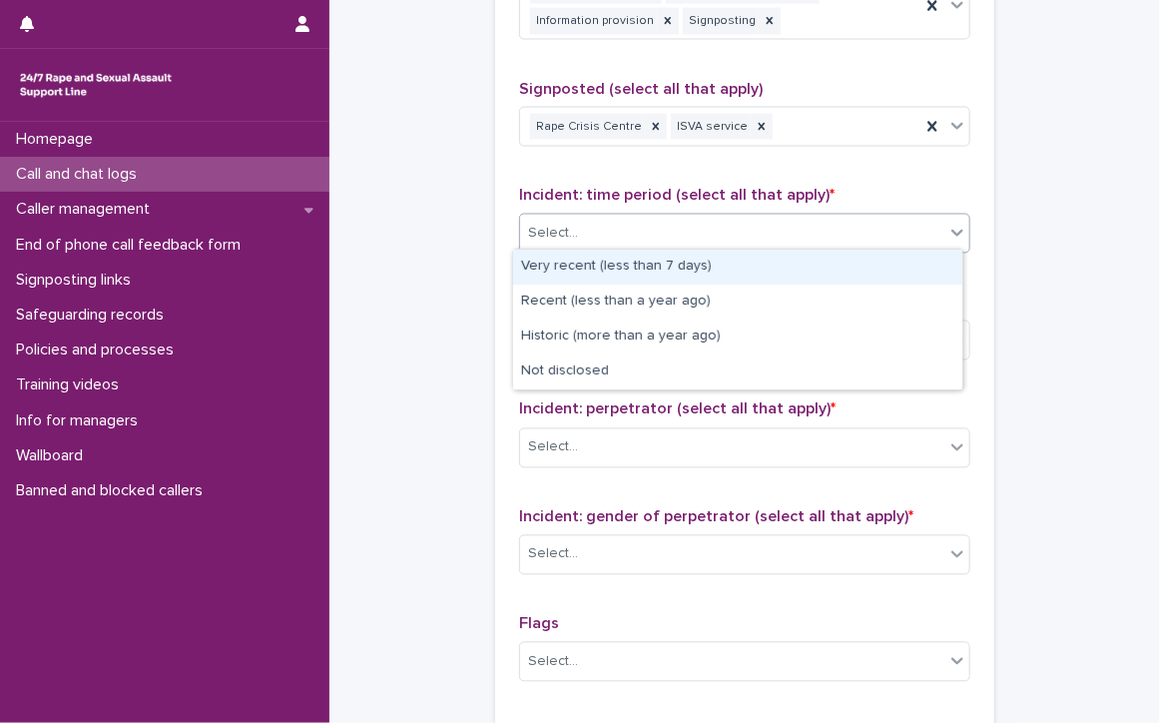
click at [535, 227] on div "Select..." at bounding box center [553, 234] width 50 height 21
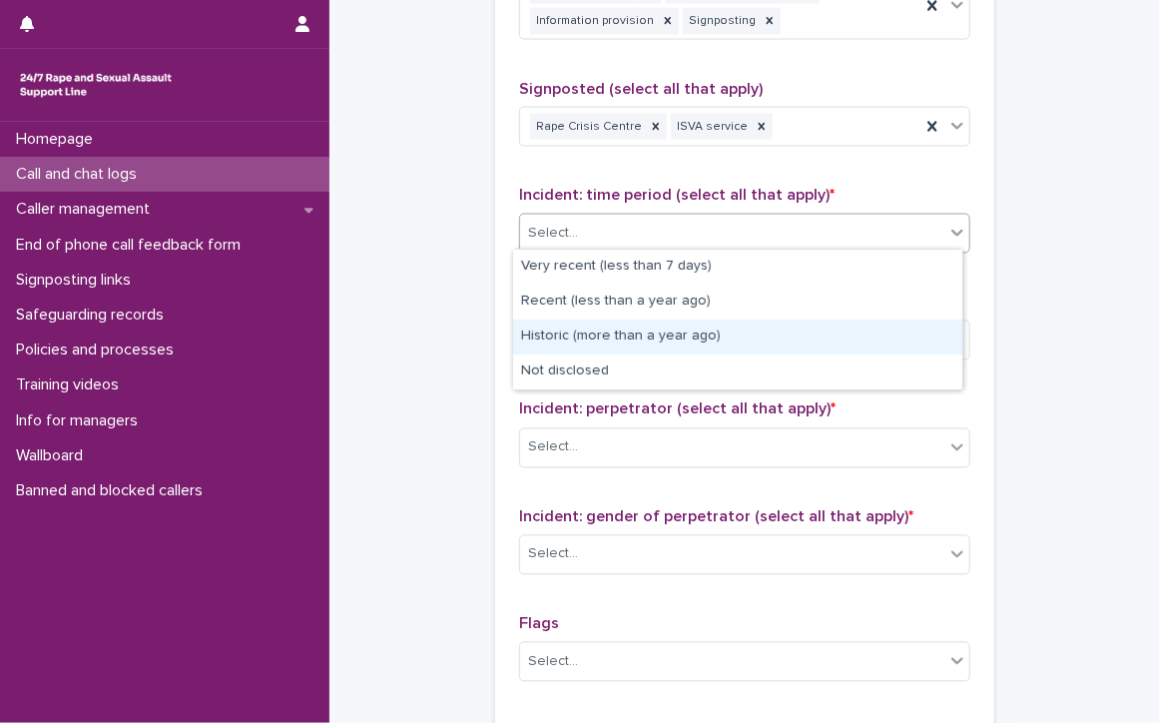
click at [746, 336] on div "Historic (more than a year ago)" at bounding box center [737, 336] width 449 height 35
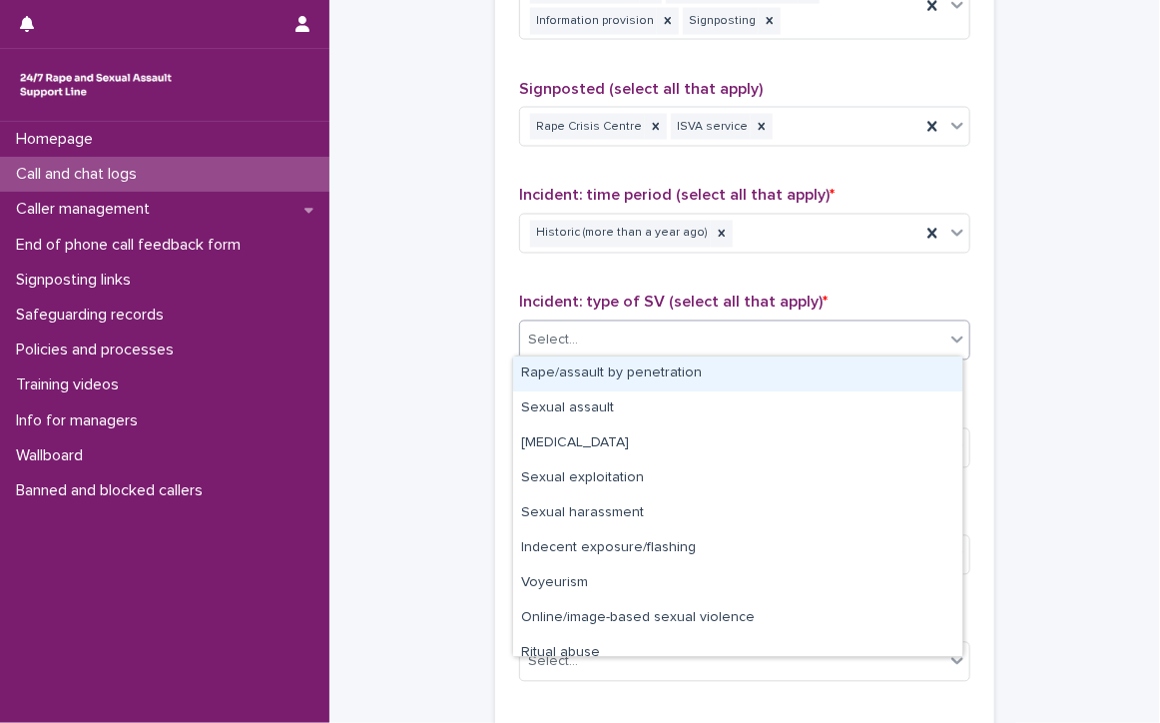
click at [567, 335] on div "Select..." at bounding box center [732, 340] width 424 height 33
click at [577, 371] on div "Rape/assault by penetration" at bounding box center [737, 373] width 449 height 35
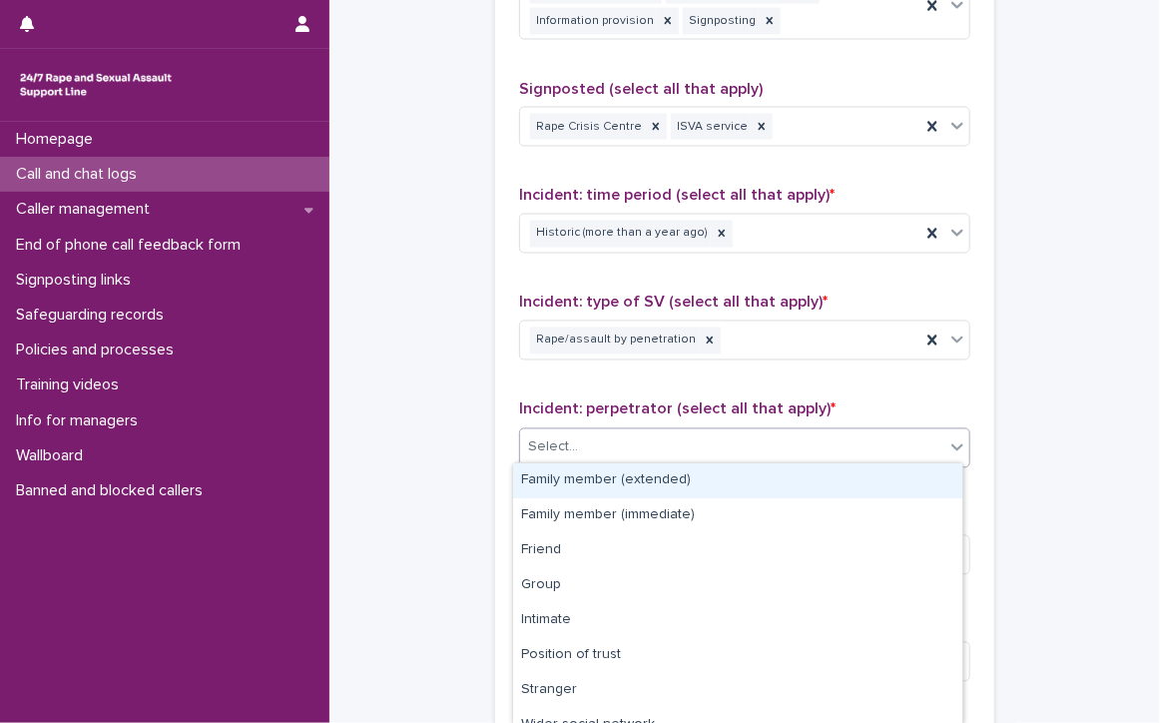
click at [650, 437] on div "Select..." at bounding box center [732, 447] width 424 height 33
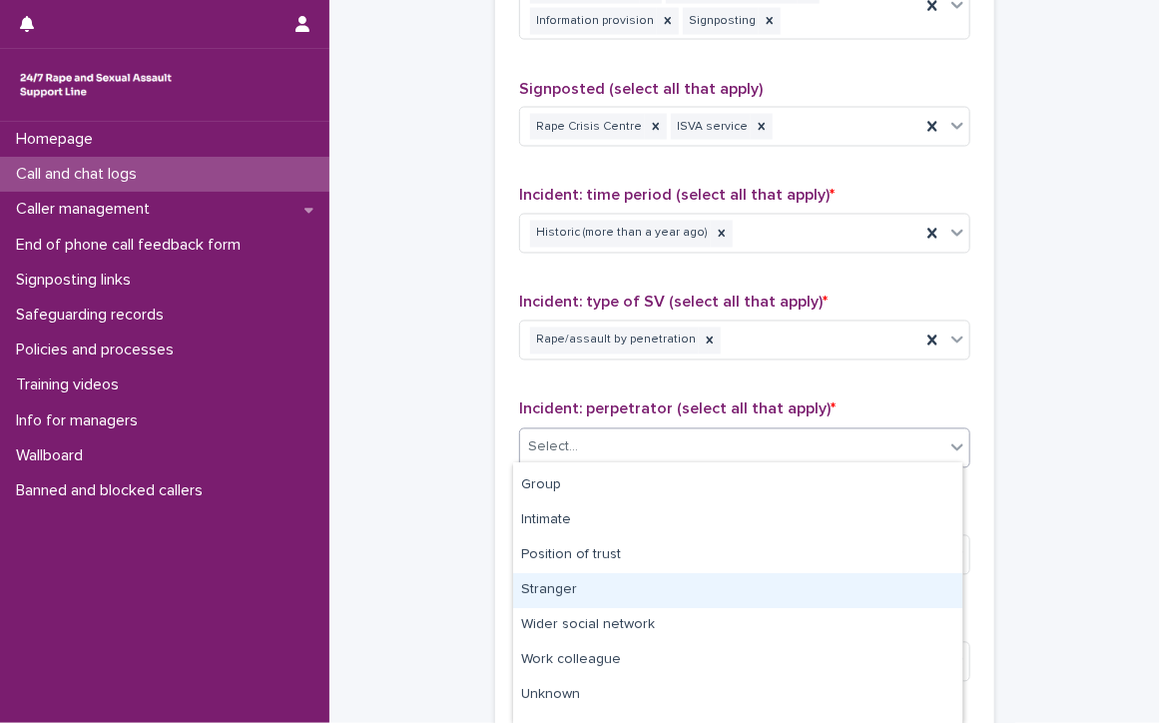
click at [559, 584] on div "Stranger" at bounding box center [737, 590] width 449 height 35
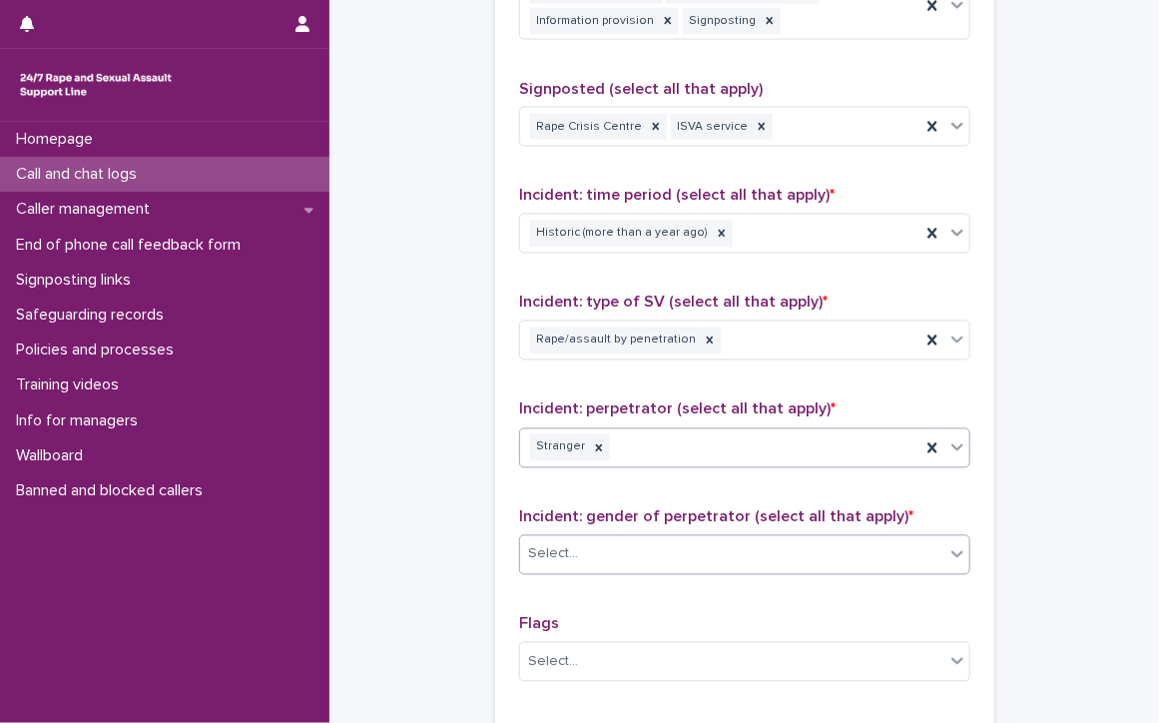
click at [619, 546] on div "Select..." at bounding box center [732, 554] width 424 height 33
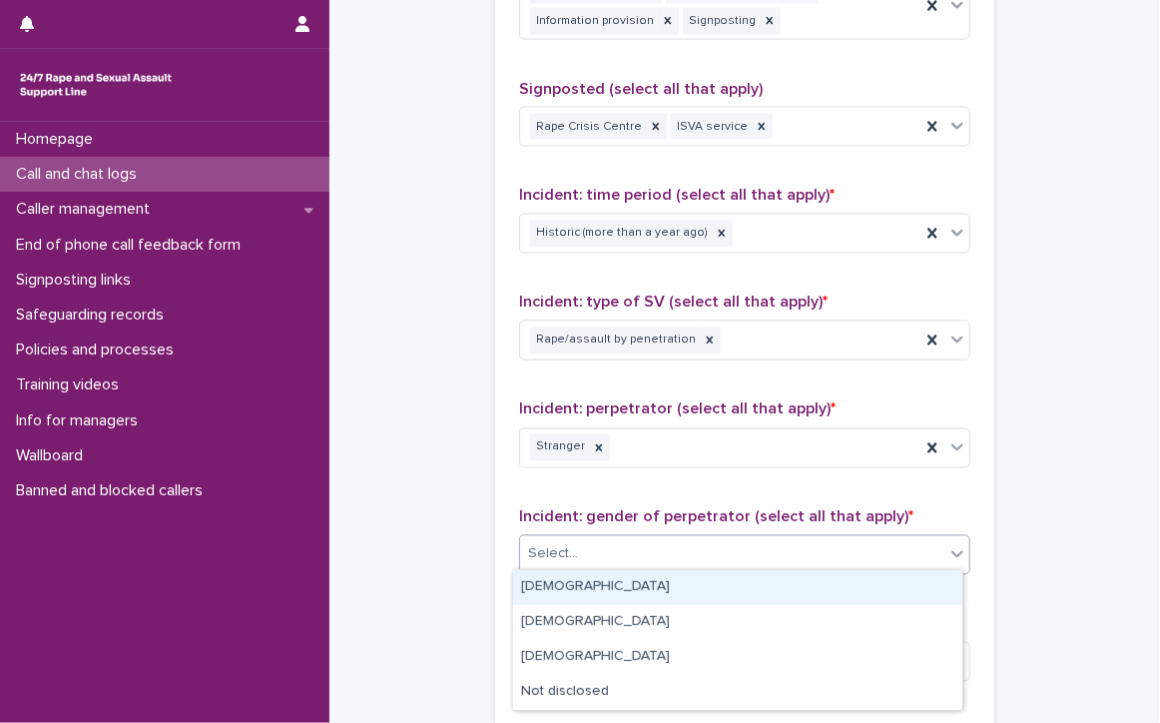
click at [587, 590] on div "[DEMOGRAPHIC_DATA]" at bounding box center [737, 587] width 449 height 35
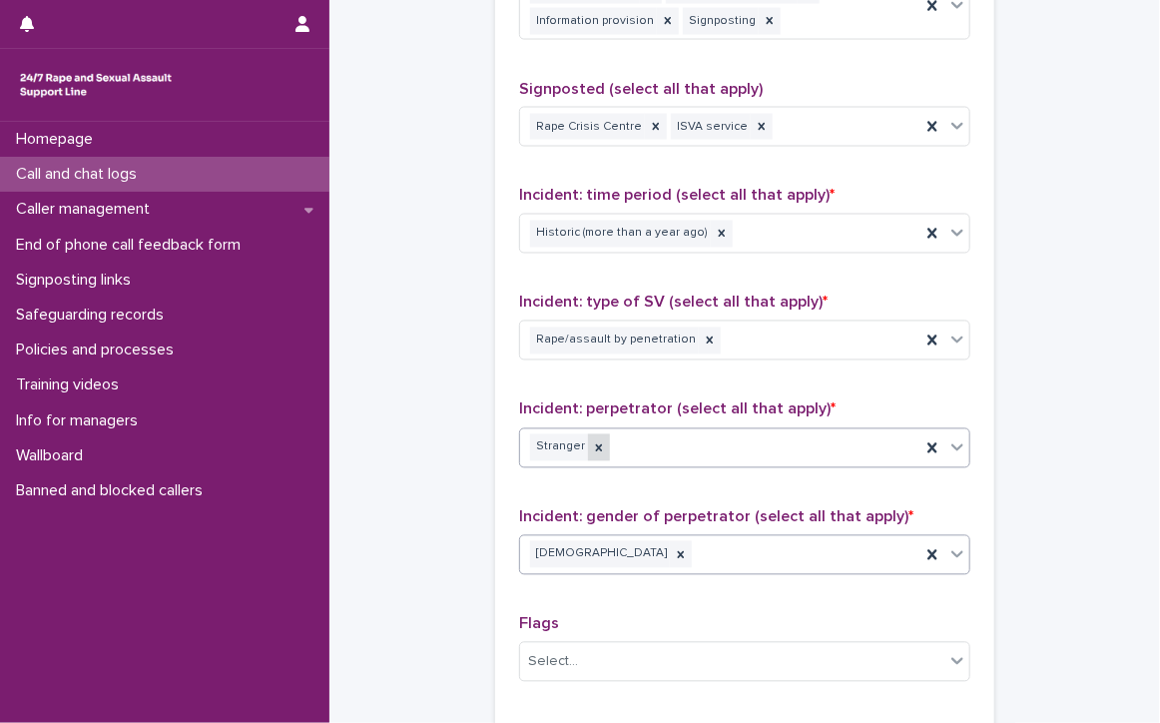
click at [588, 434] on div at bounding box center [599, 447] width 22 height 27
click at [587, 433] on div "Select..." at bounding box center [732, 447] width 424 height 33
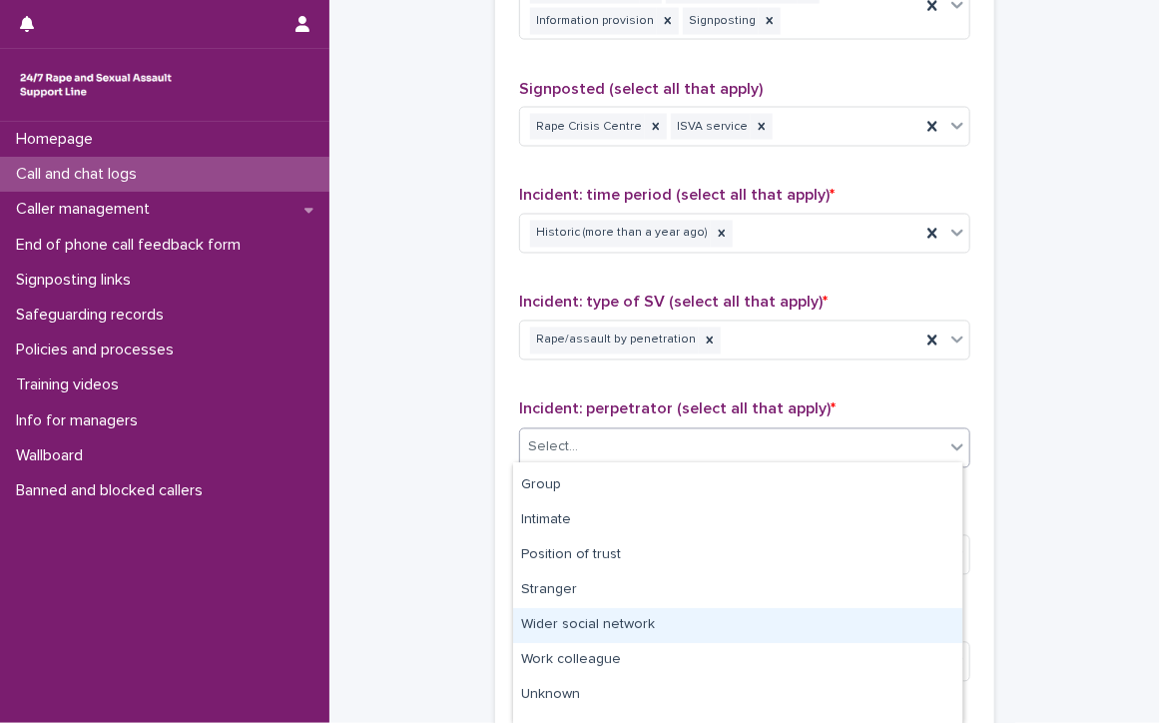
click at [635, 620] on div "Wider social network" at bounding box center [737, 625] width 449 height 35
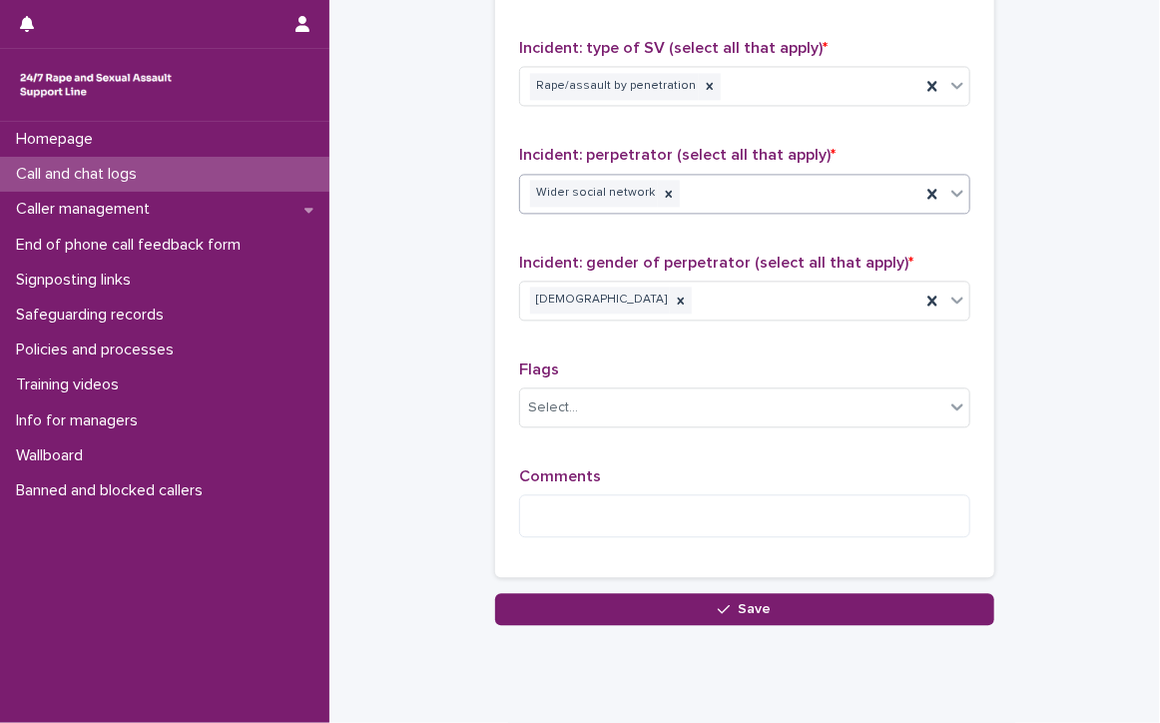
scroll to position [1610, 0]
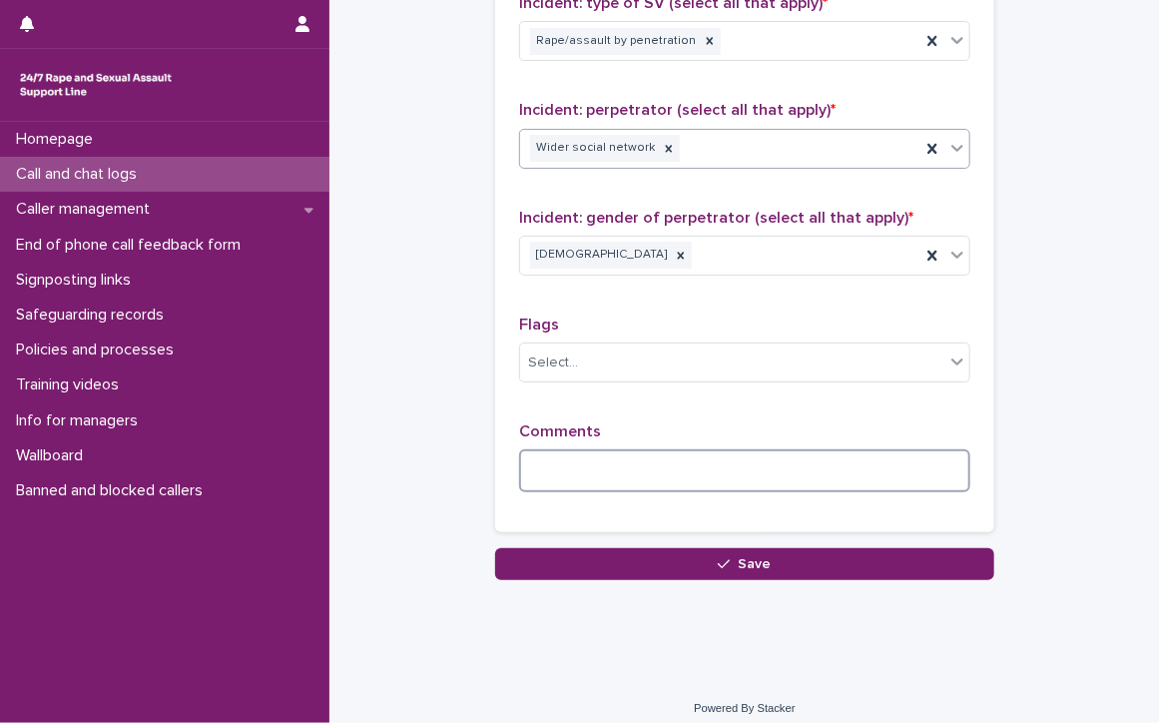
click at [627, 460] on textarea at bounding box center [744, 470] width 451 height 43
type textarea "*"
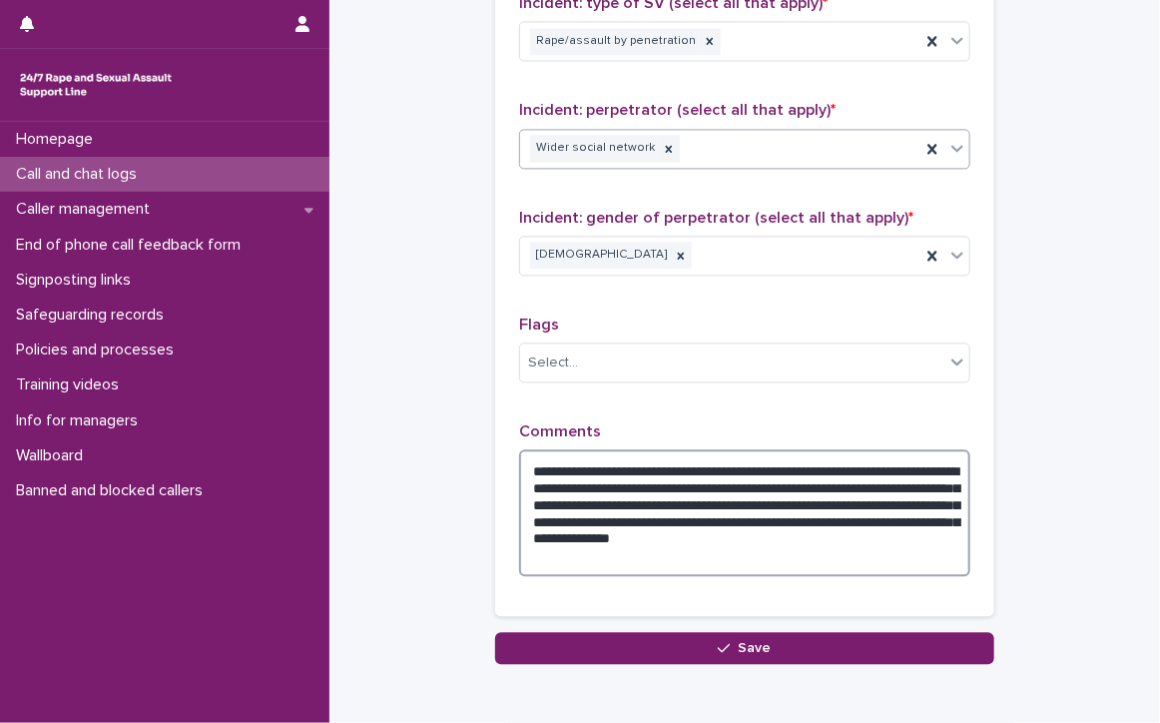
click at [555, 551] on textarea "**********" at bounding box center [744, 512] width 451 height 127
click at [659, 554] on textarea "**********" at bounding box center [744, 512] width 451 height 127
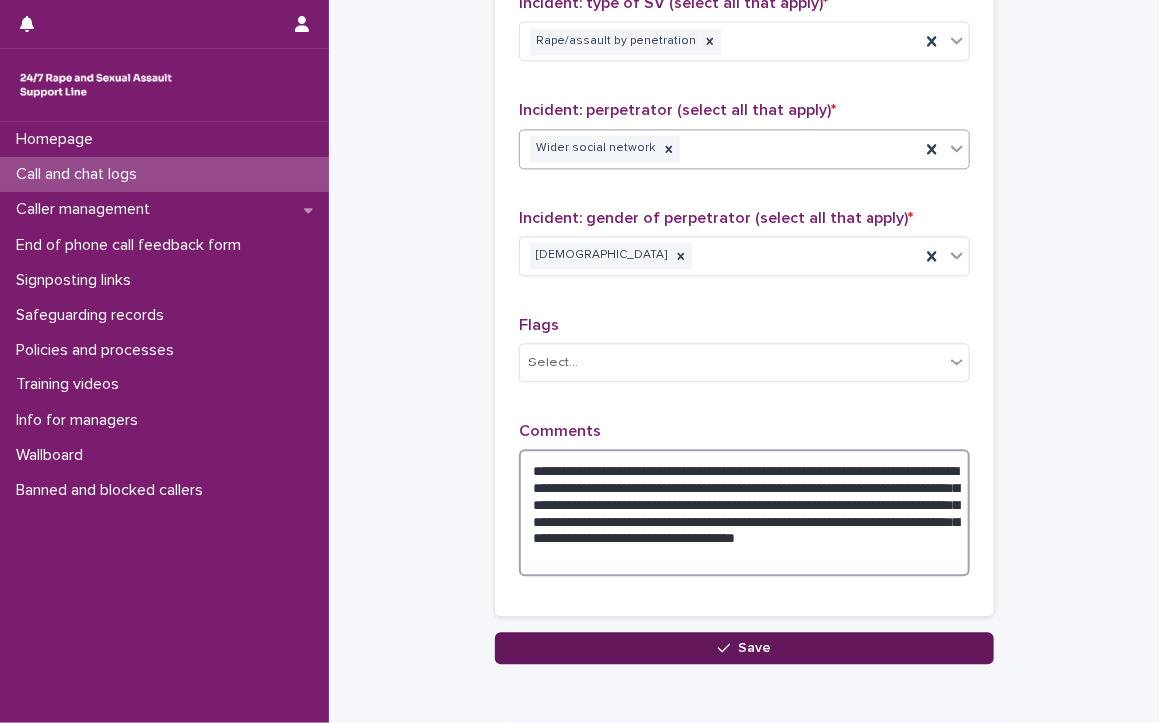
type textarea "**********"
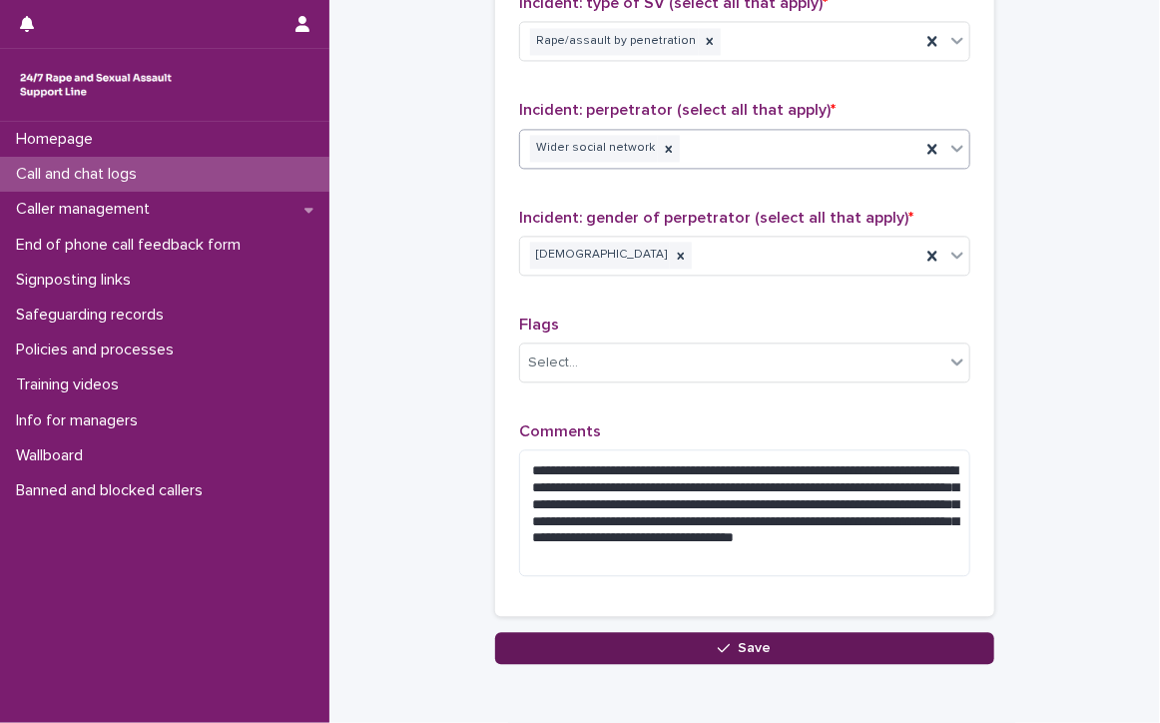
click at [660, 650] on button "Save" at bounding box center [744, 648] width 499 height 32
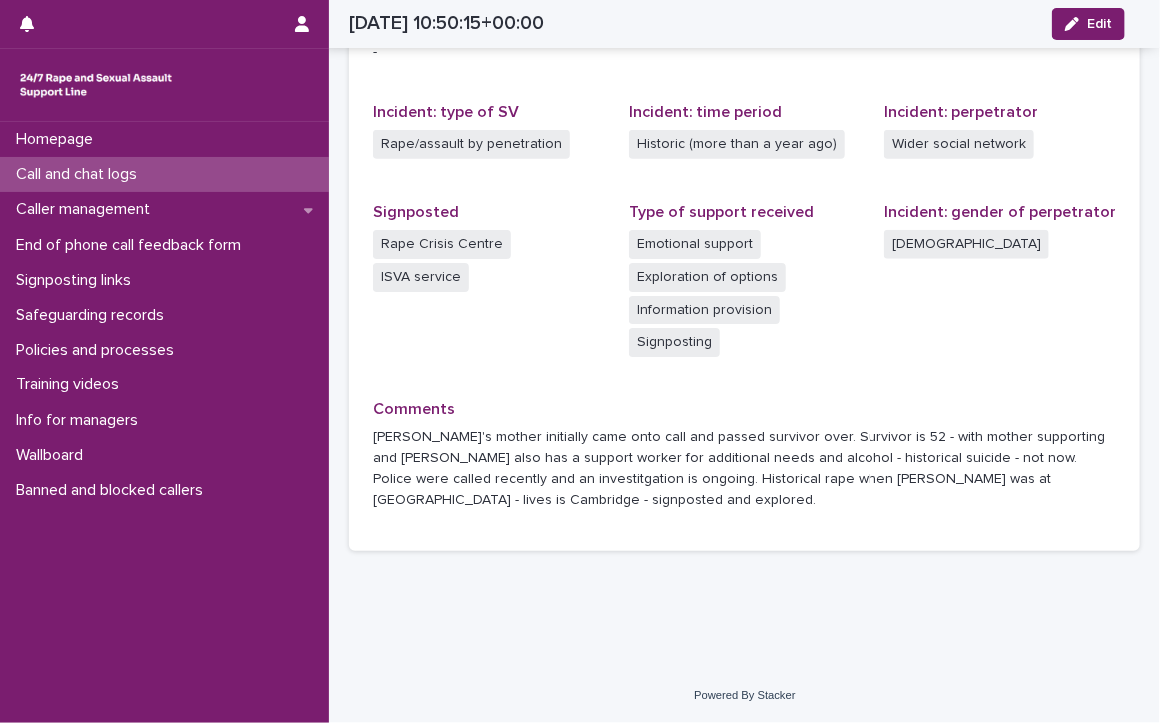
scroll to position [517, 0]
click at [56, 167] on p "Call and chat logs" at bounding box center [80, 174] width 145 height 19
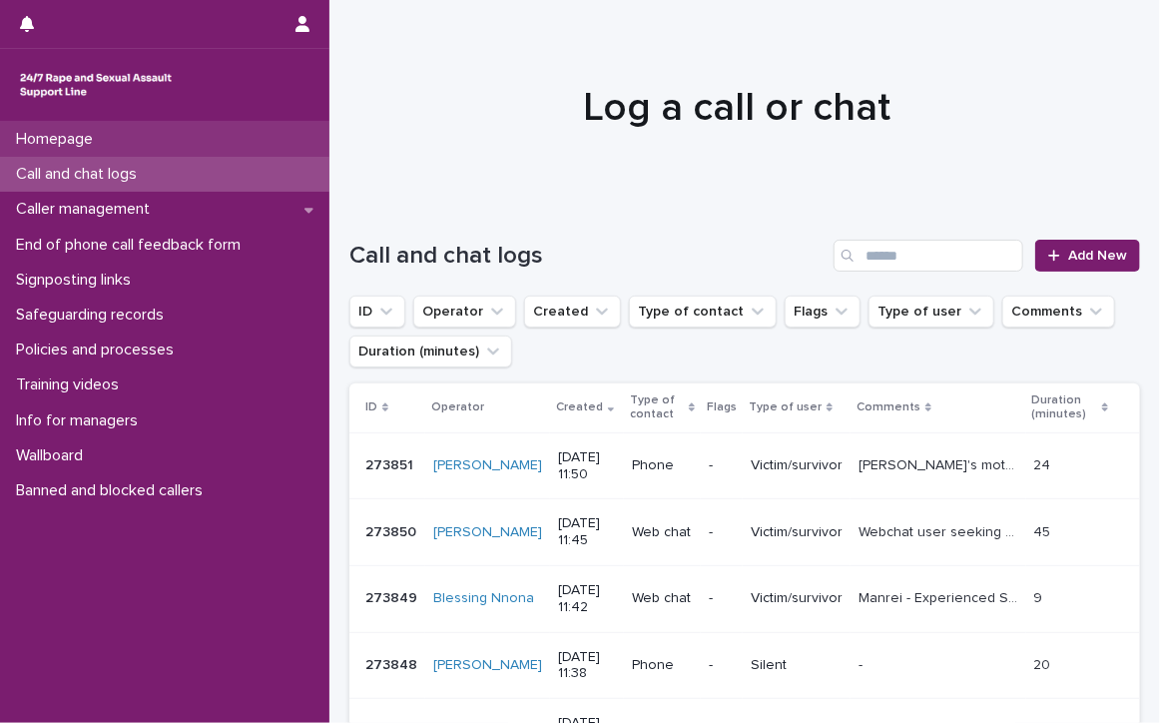
click at [86, 135] on p "Homepage" at bounding box center [58, 139] width 101 height 19
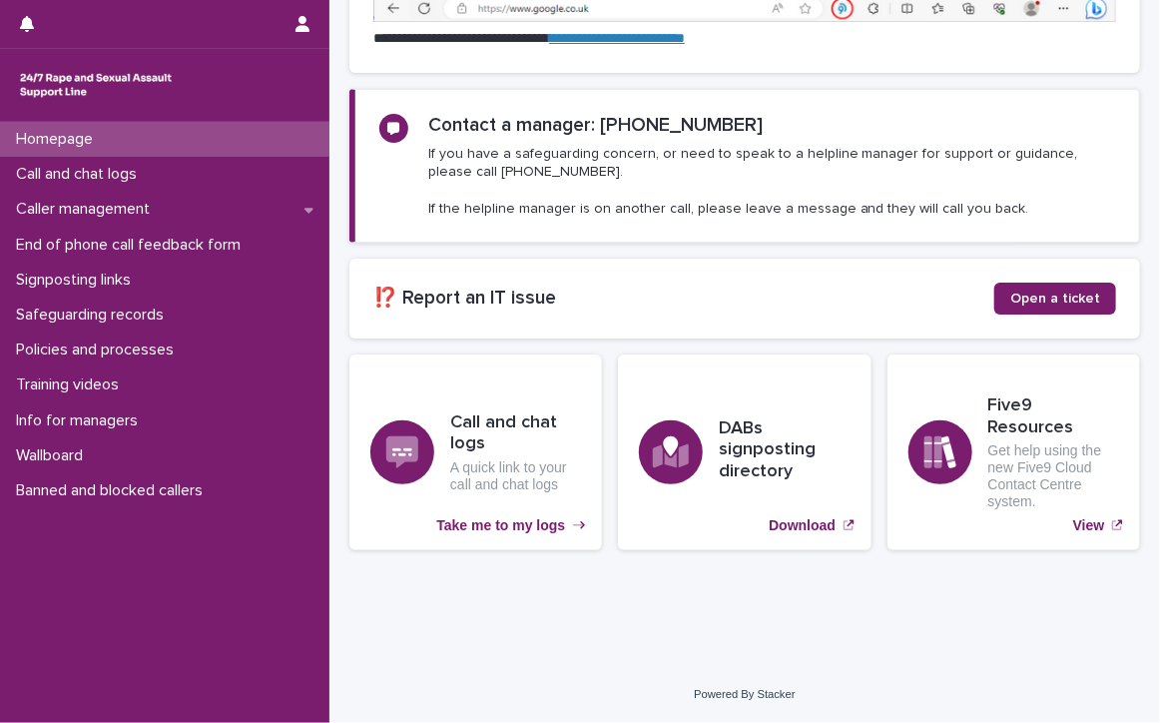
scroll to position [449, 0]
click at [1073, 519] on p "View" at bounding box center [1089, 525] width 32 height 17
click at [44, 171] on p "Call and chat logs" at bounding box center [80, 174] width 145 height 19
